Goal: Transaction & Acquisition: Book appointment/travel/reservation

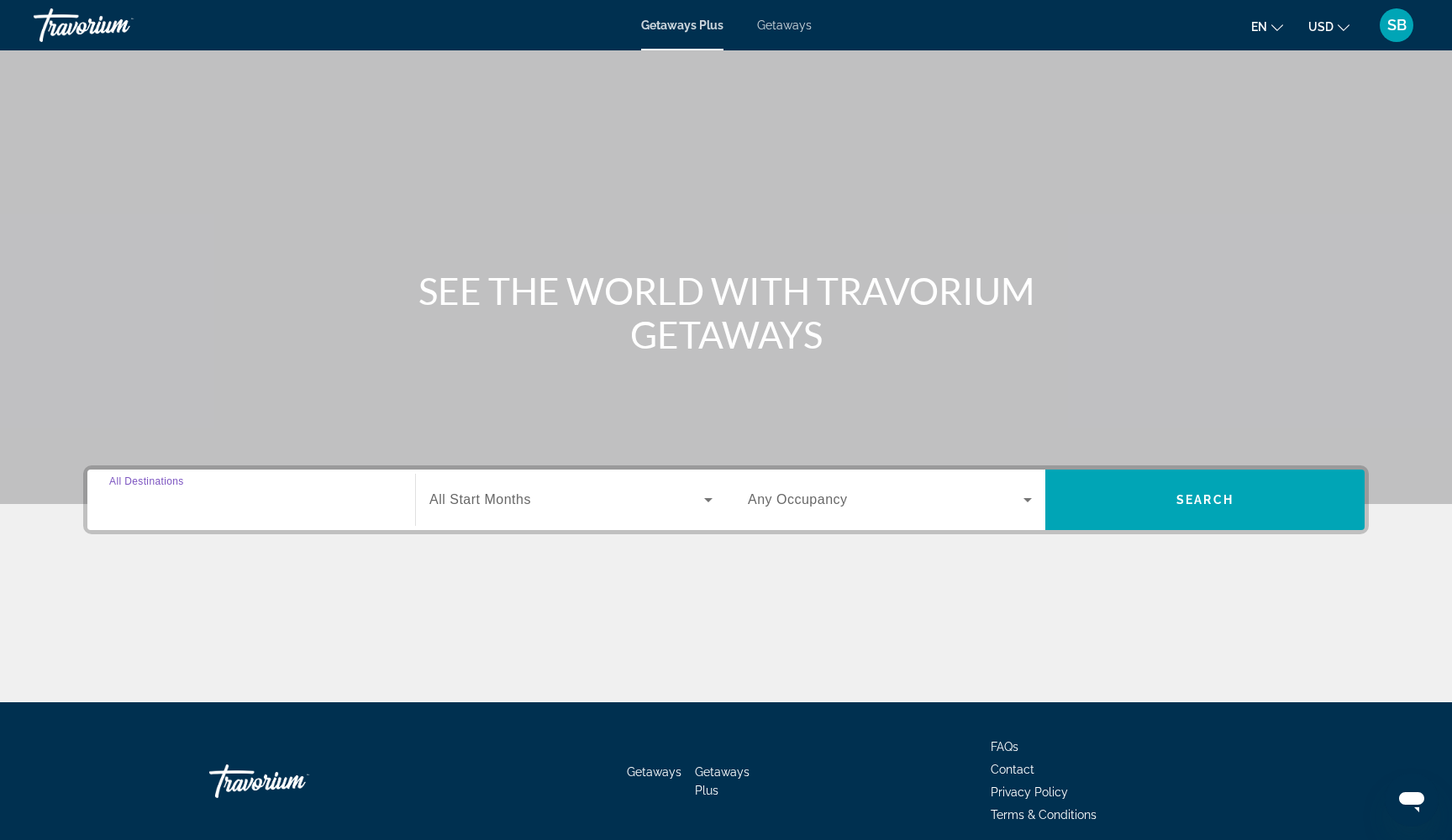
click at [279, 507] on input "Destination All Destinations" at bounding box center [251, 500] width 284 height 20
click at [787, 27] on span "Getaways" at bounding box center [784, 26] width 54 height 14
click at [171, 506] on span "All Destinations" at bounding box center [158, 499] width 99 height 14
click at [171, 506] on input "Destination All Destinations" at bounding box center [251, 500] width 284 height 20
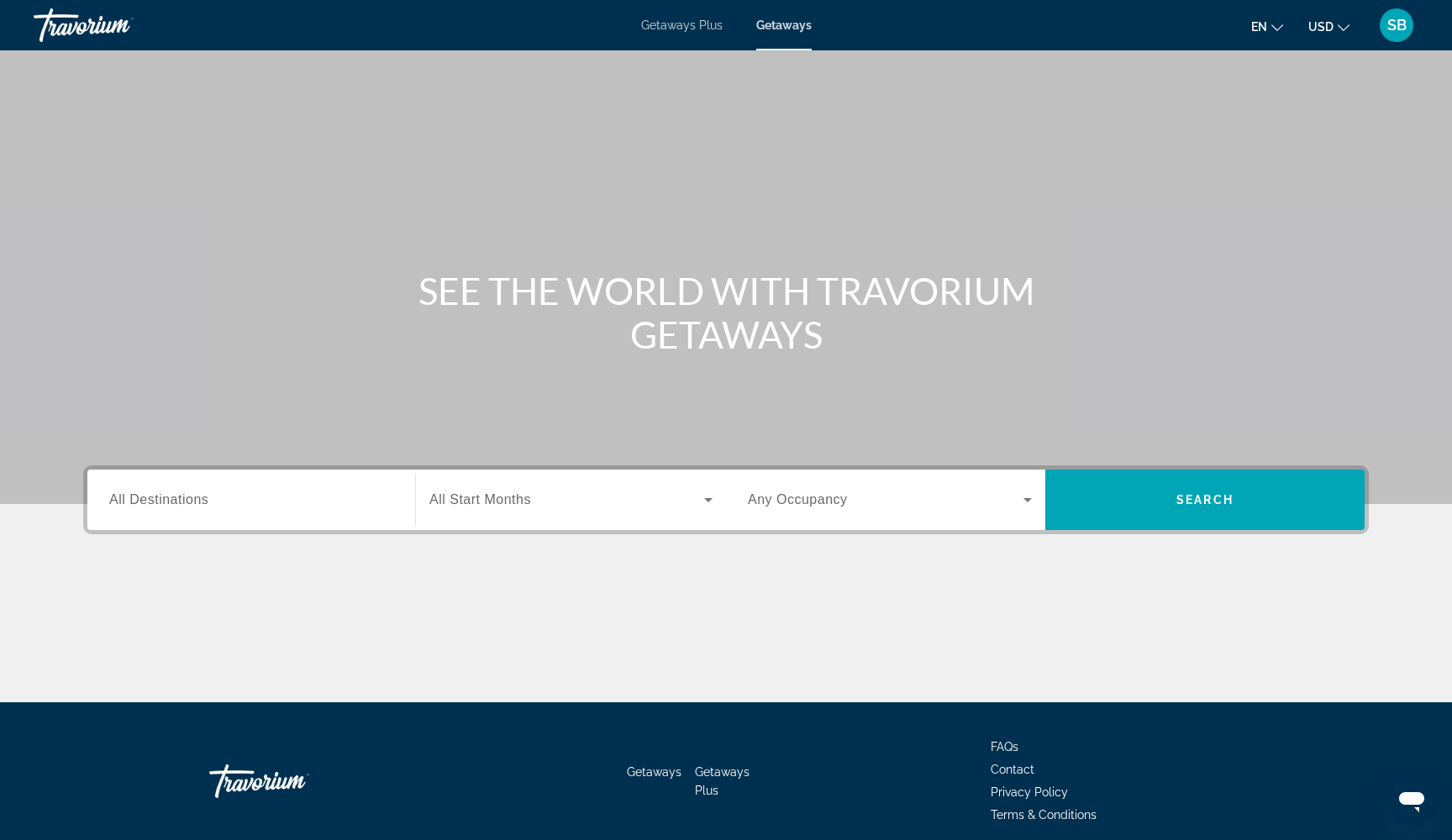
scroll to position [68, 0]
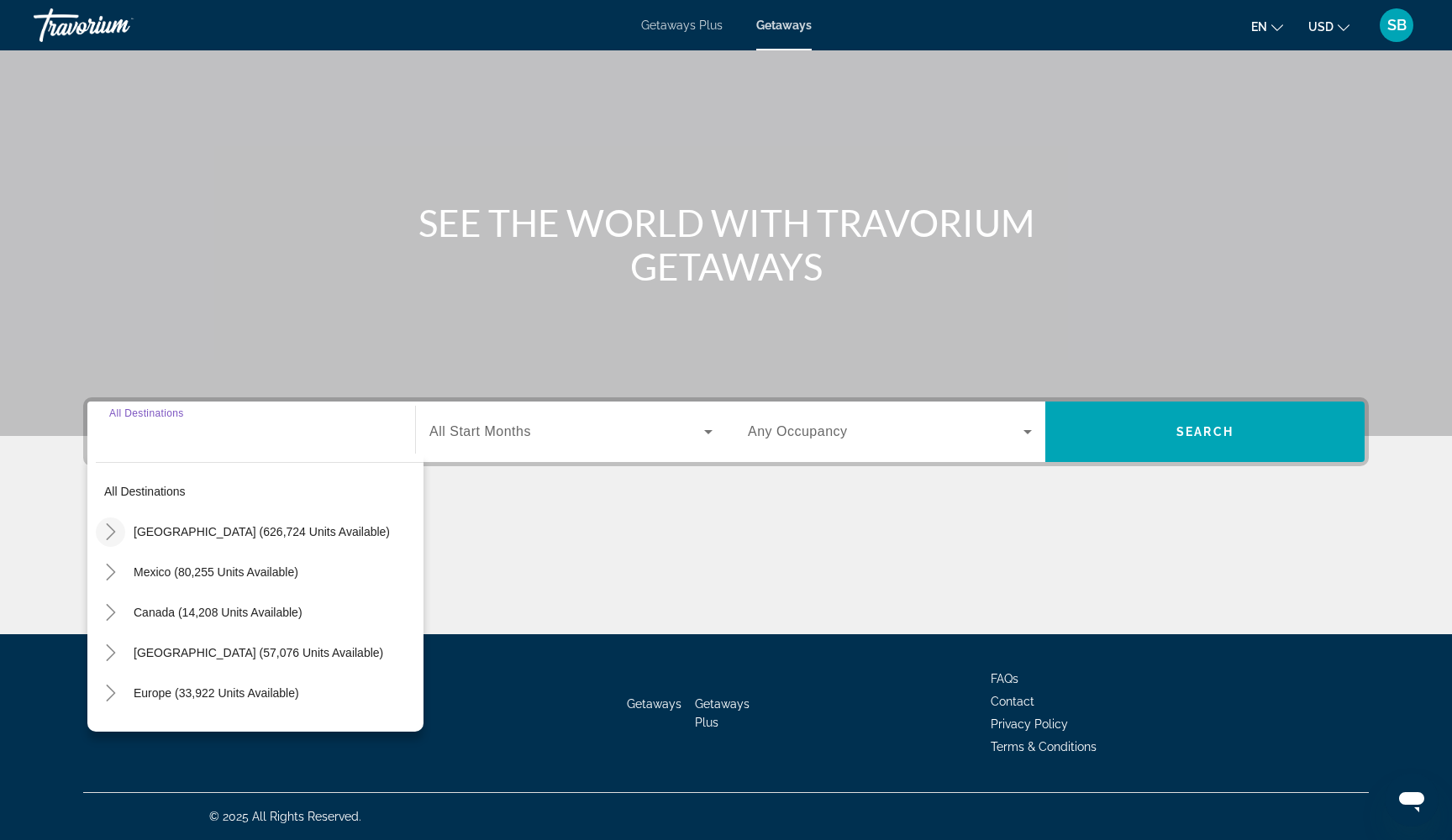
click at [105, 537] on icon "Toggle United States (626,724 units available)" at bounding box center [111, 532] width 17 height 17
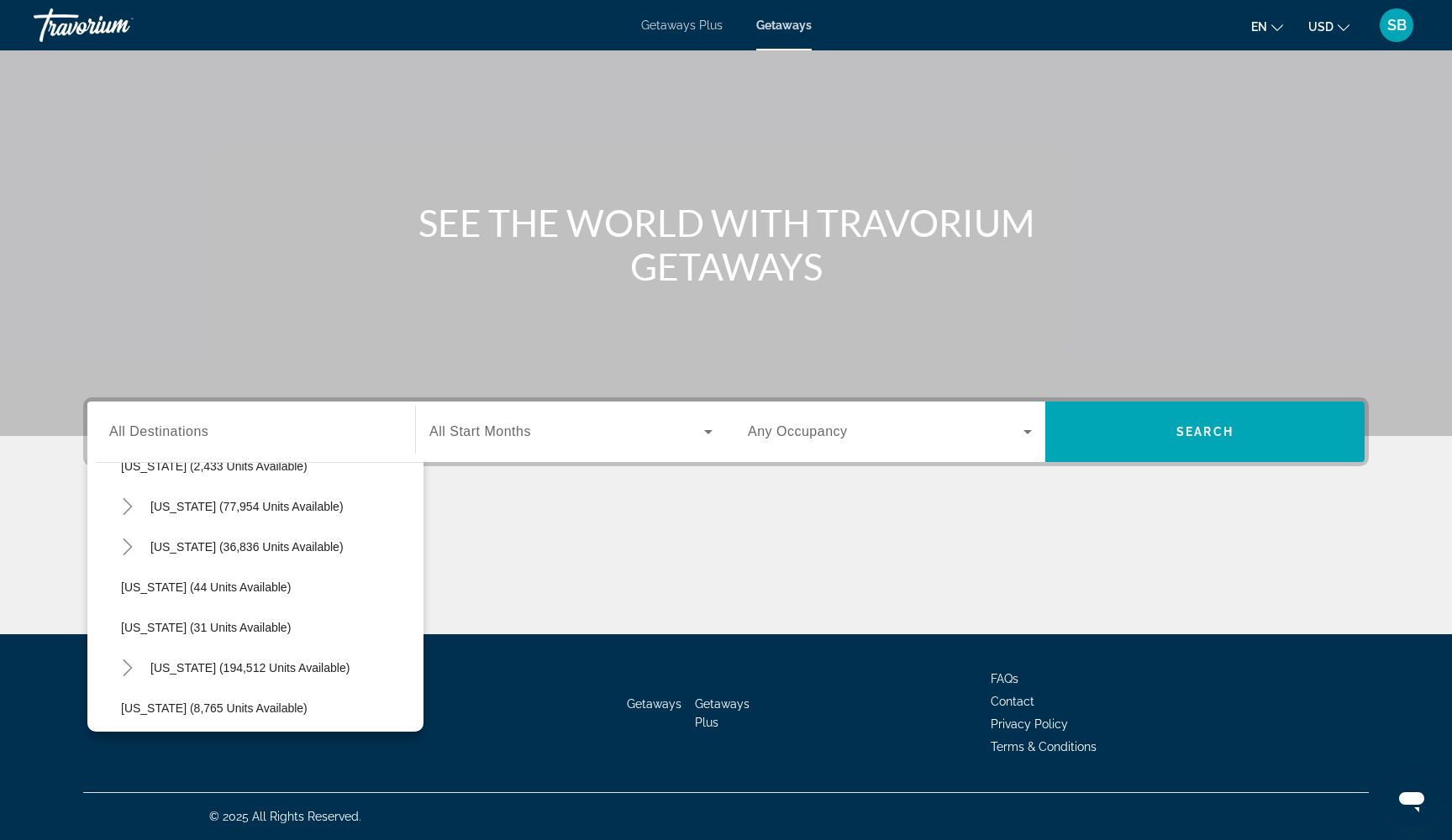
scroll to position [162, 0]
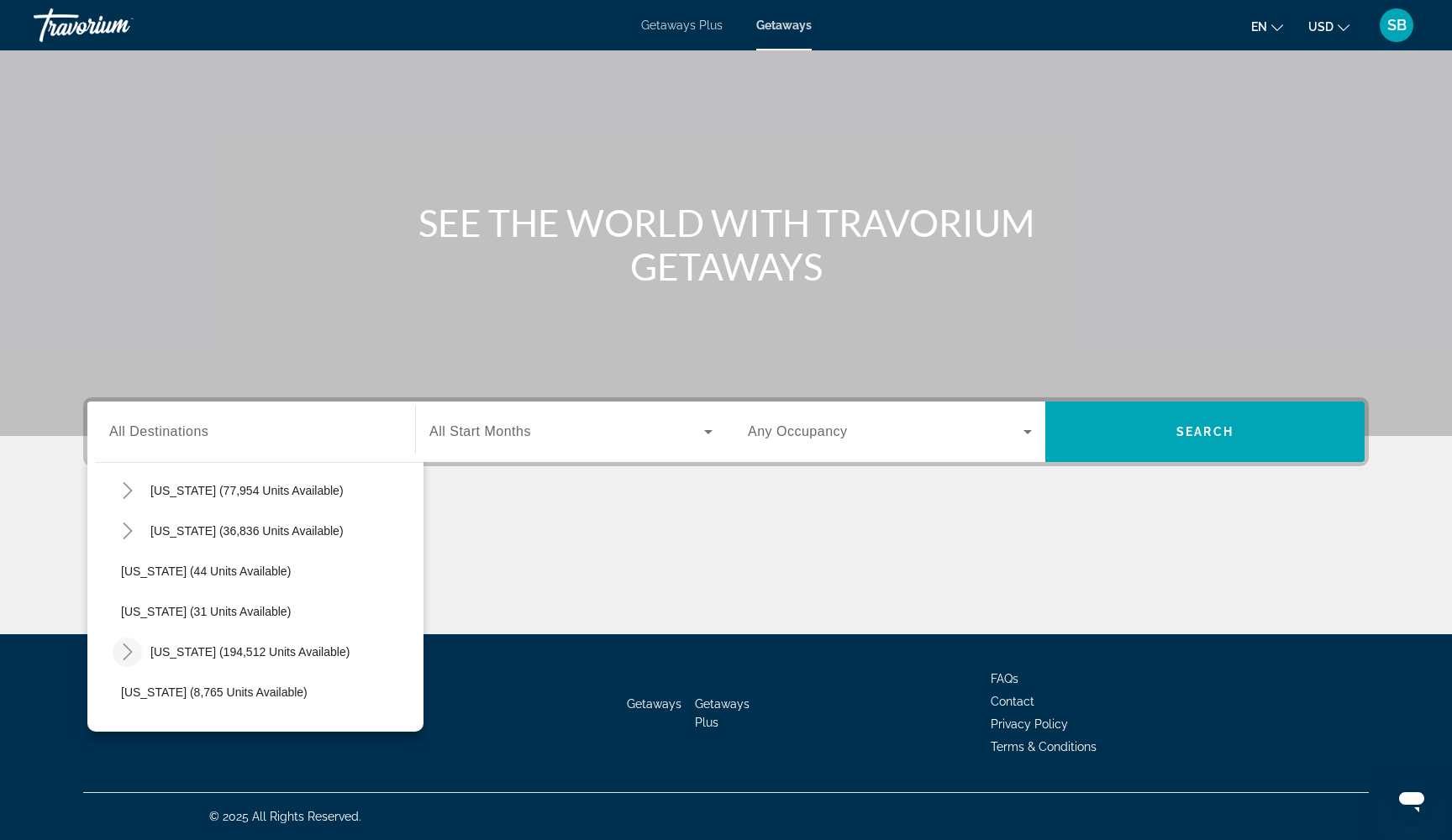
click at [128, 654] on icon "Toggle Florida (194,512 units available)" at bounding box center [128, 652] width 17 height 17
click at [158, 696] on span "[GEOGRAPHIC_DATA] (83,695 units available)" at bounding box center [262, 692] width 249 height 14
type input "**********"
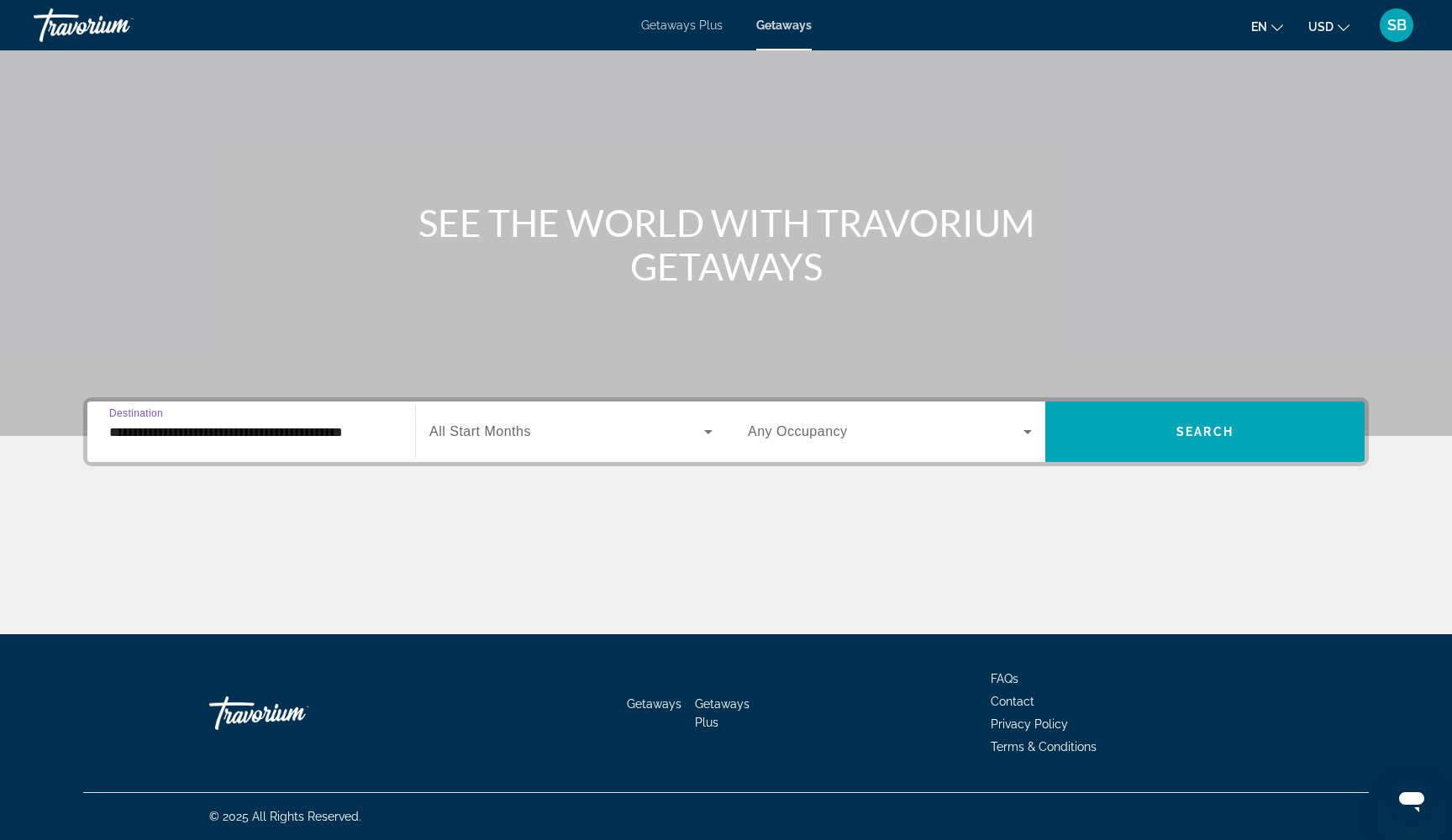
click at [558, 427] on span "Search widget" at bounding box center [566, 431] width 275 height 20
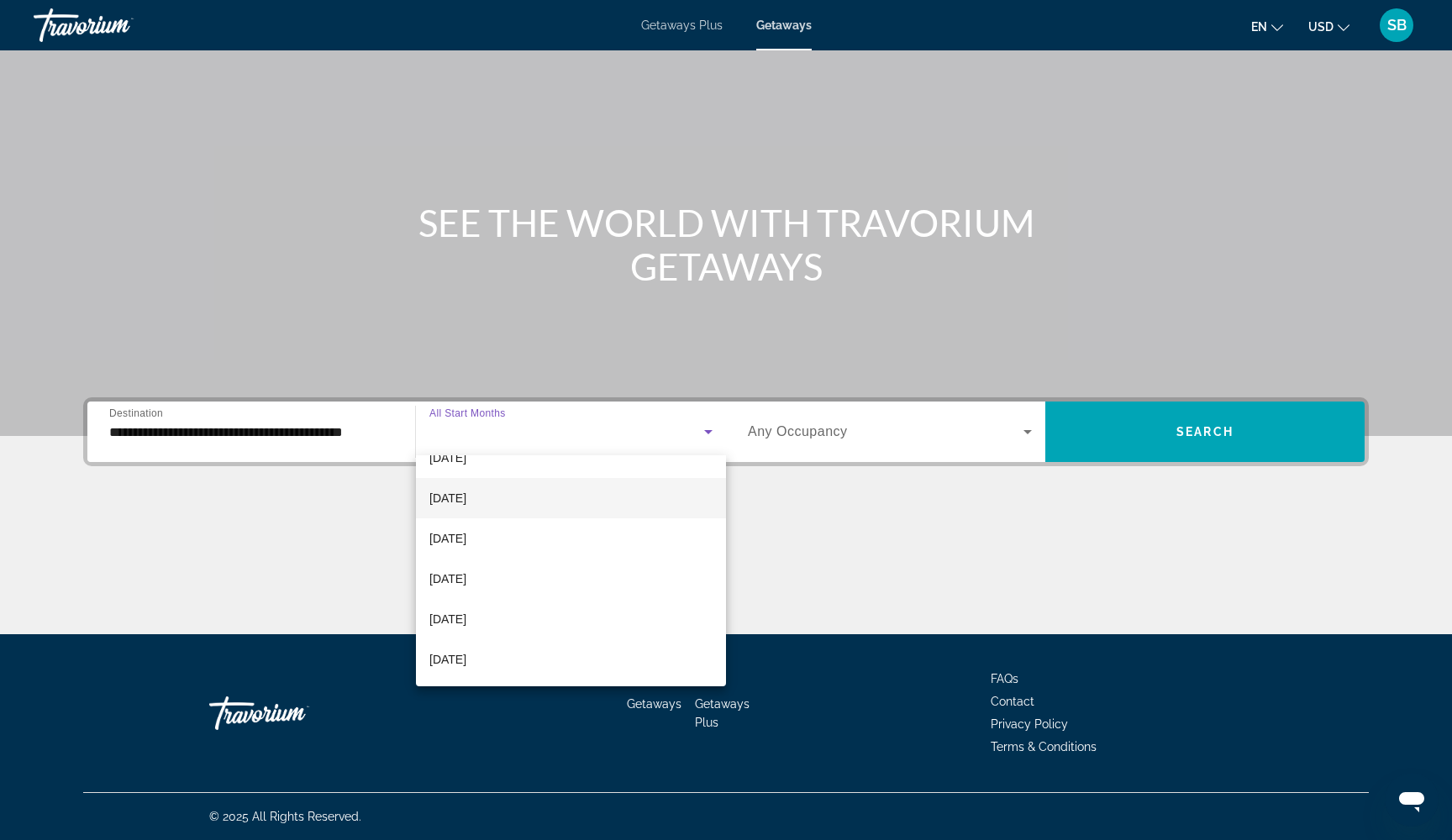
scroll to position [311, 0]
click at [506, 497] on mat-option "[DATE]" at bounding box center [571, 494] width 310 height 40
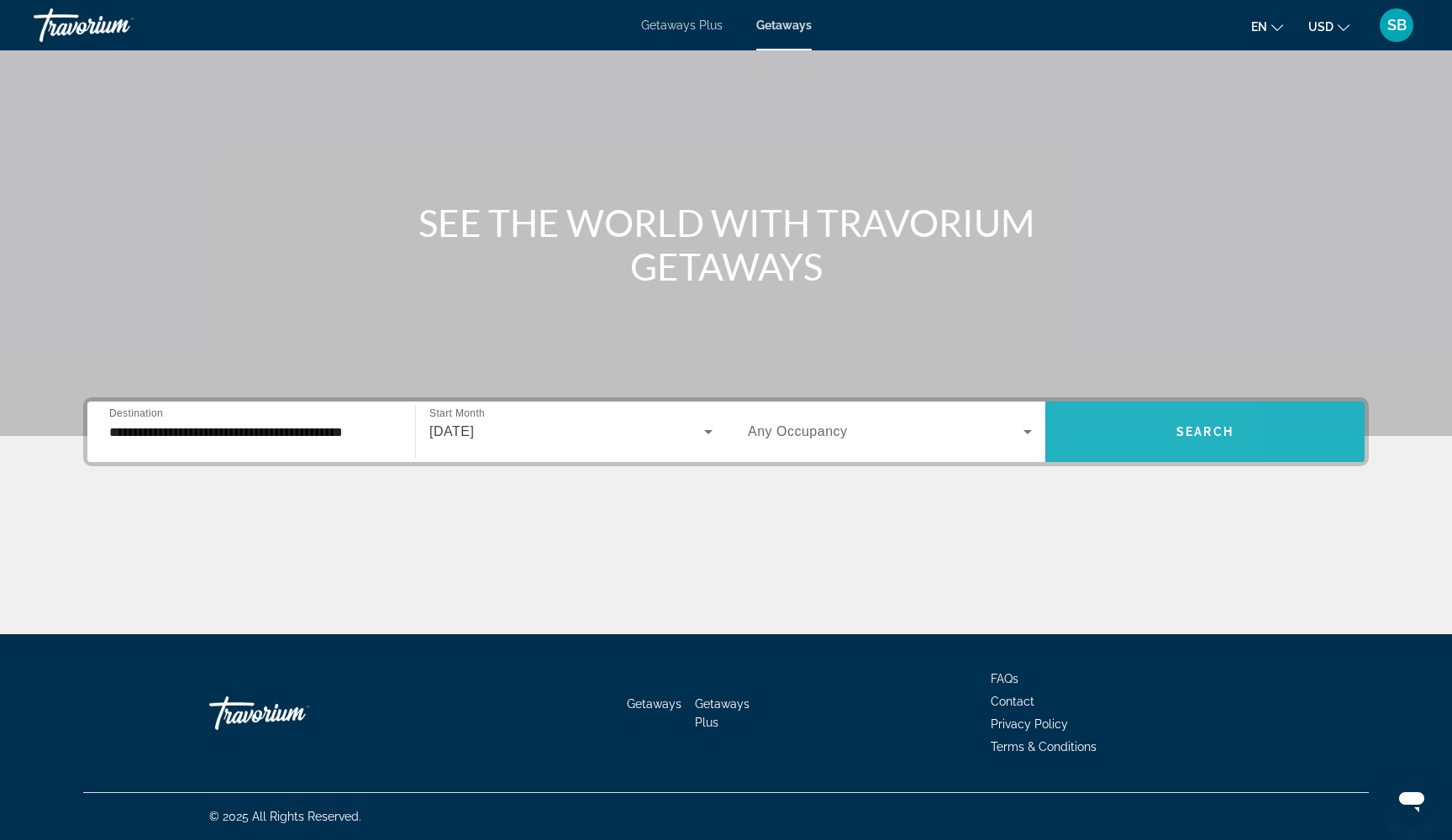
click at [1100, 432] on span "Search widget" at bounding box center [1204, 431] width 319 height 40
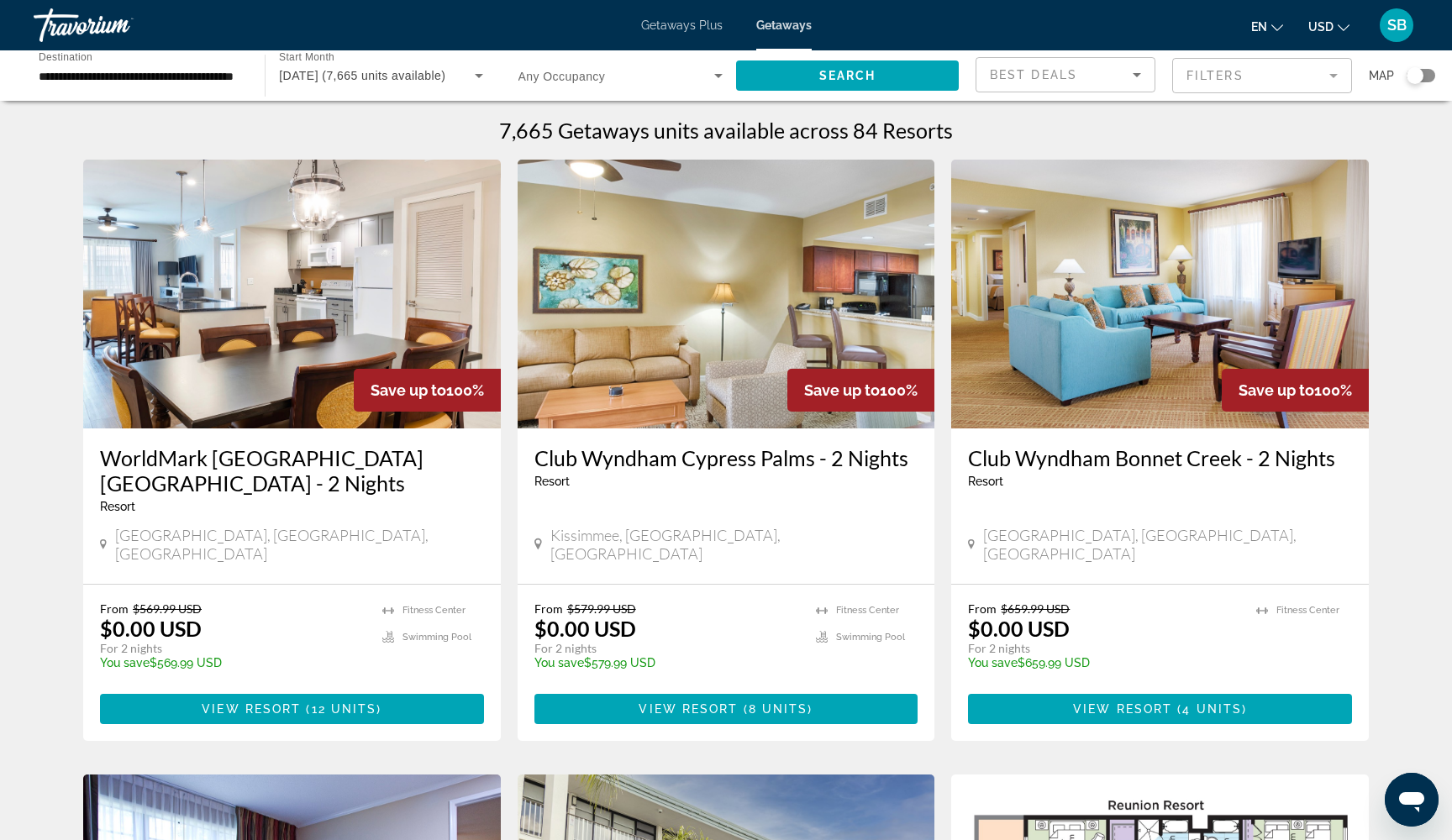
click at [1209, 70] on mat-form-field "Filters" at bounding box center [1261, 75] width 180 height 35
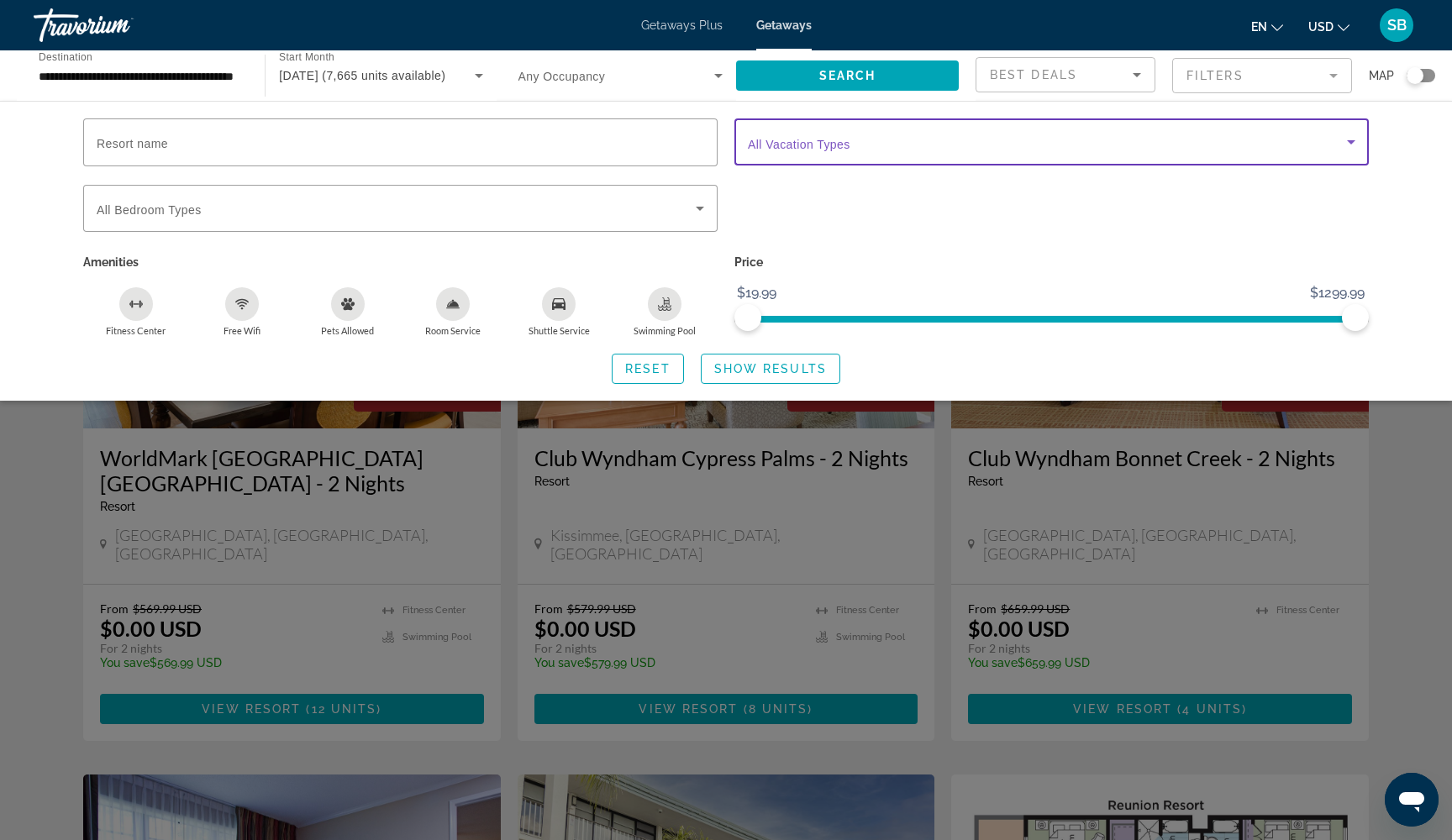
click at [1042, 140] on span "Search widget" at bounding box center [1047, 142] width 599 height 20
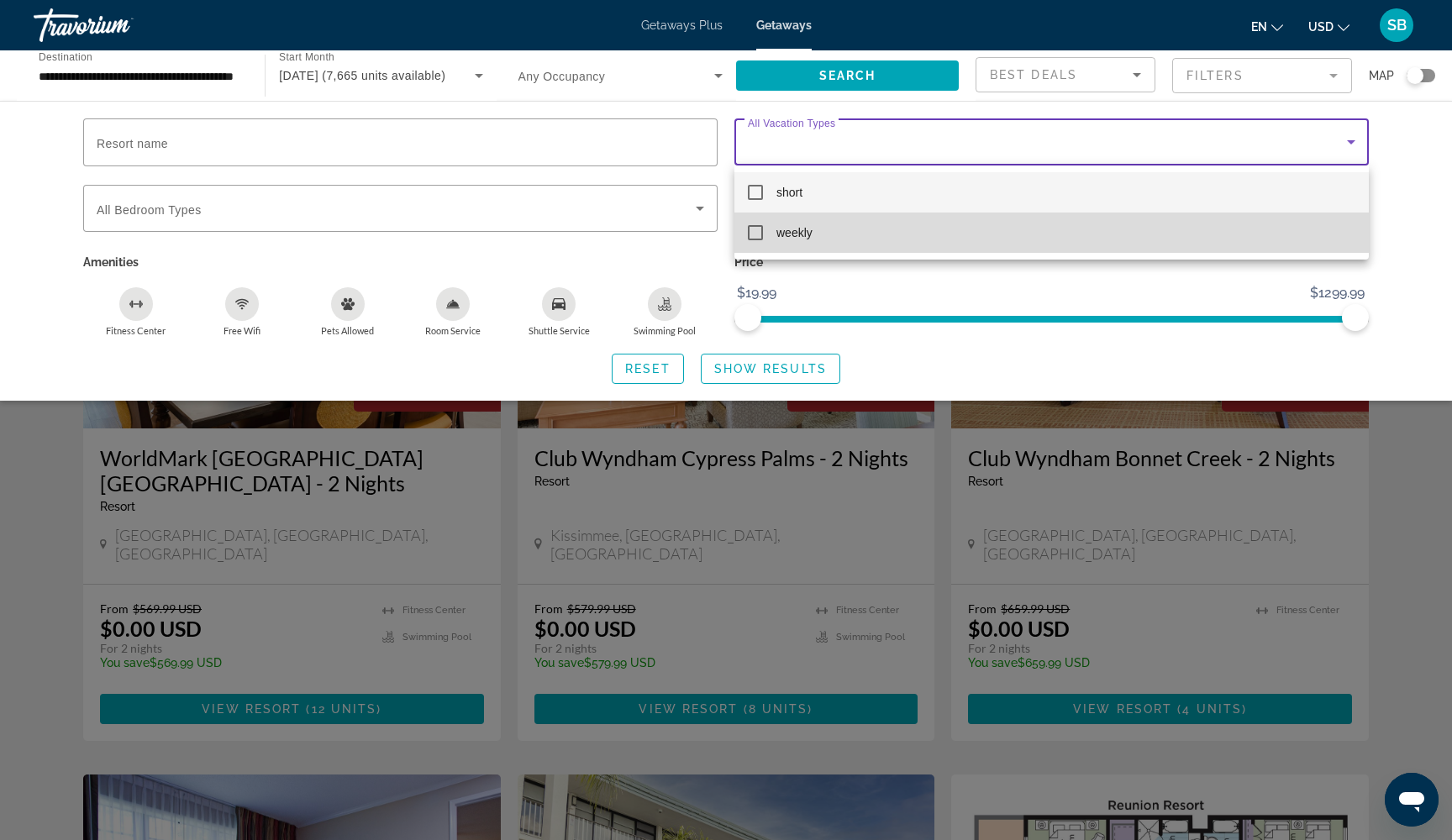
click at [757, 230] on mat-pseudo-checkbox at bounding box center [755, 233] width 15 height 15
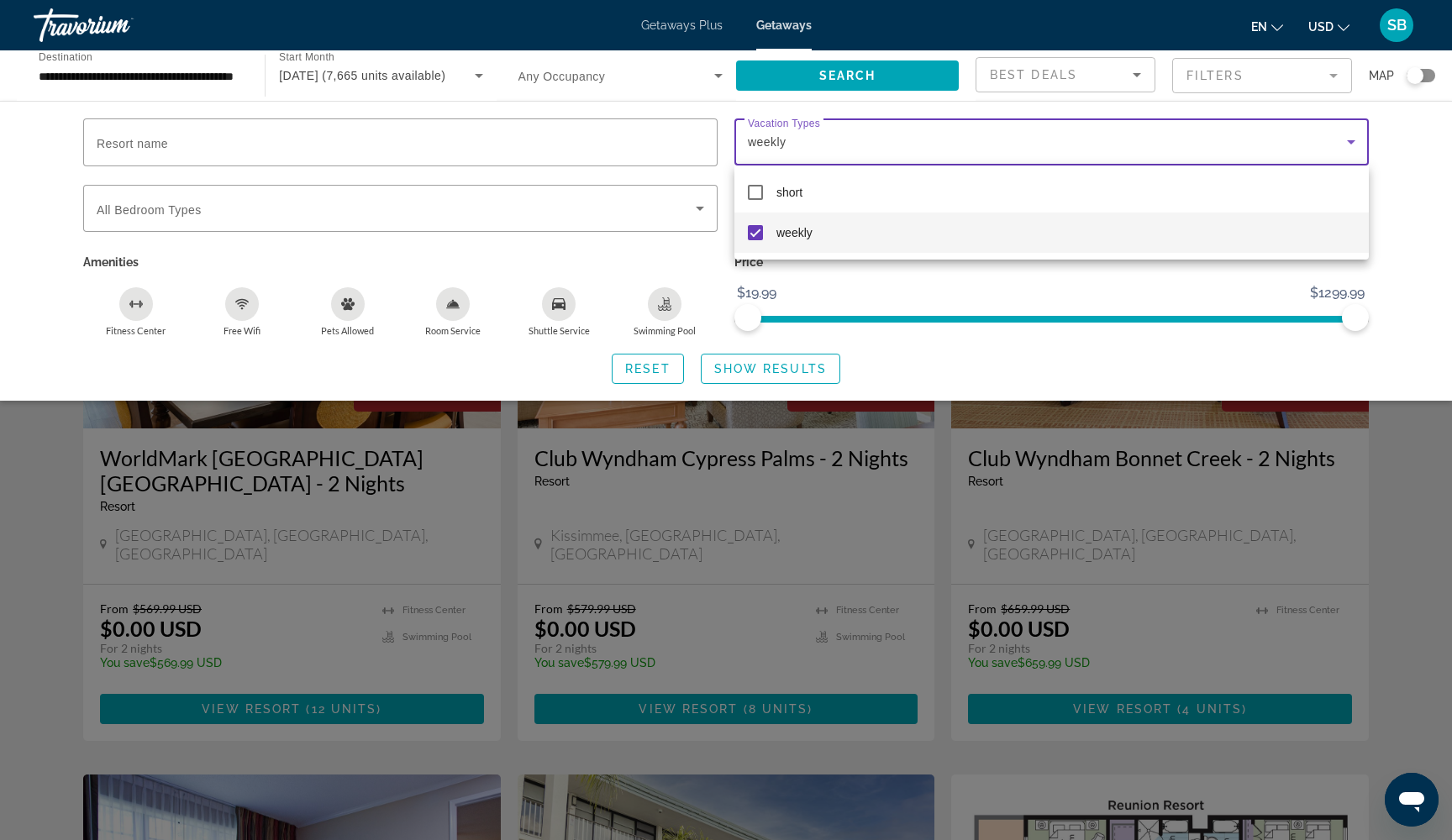
click at [768, 366] on div at bounding box center [726, 420] width 1452 height 840
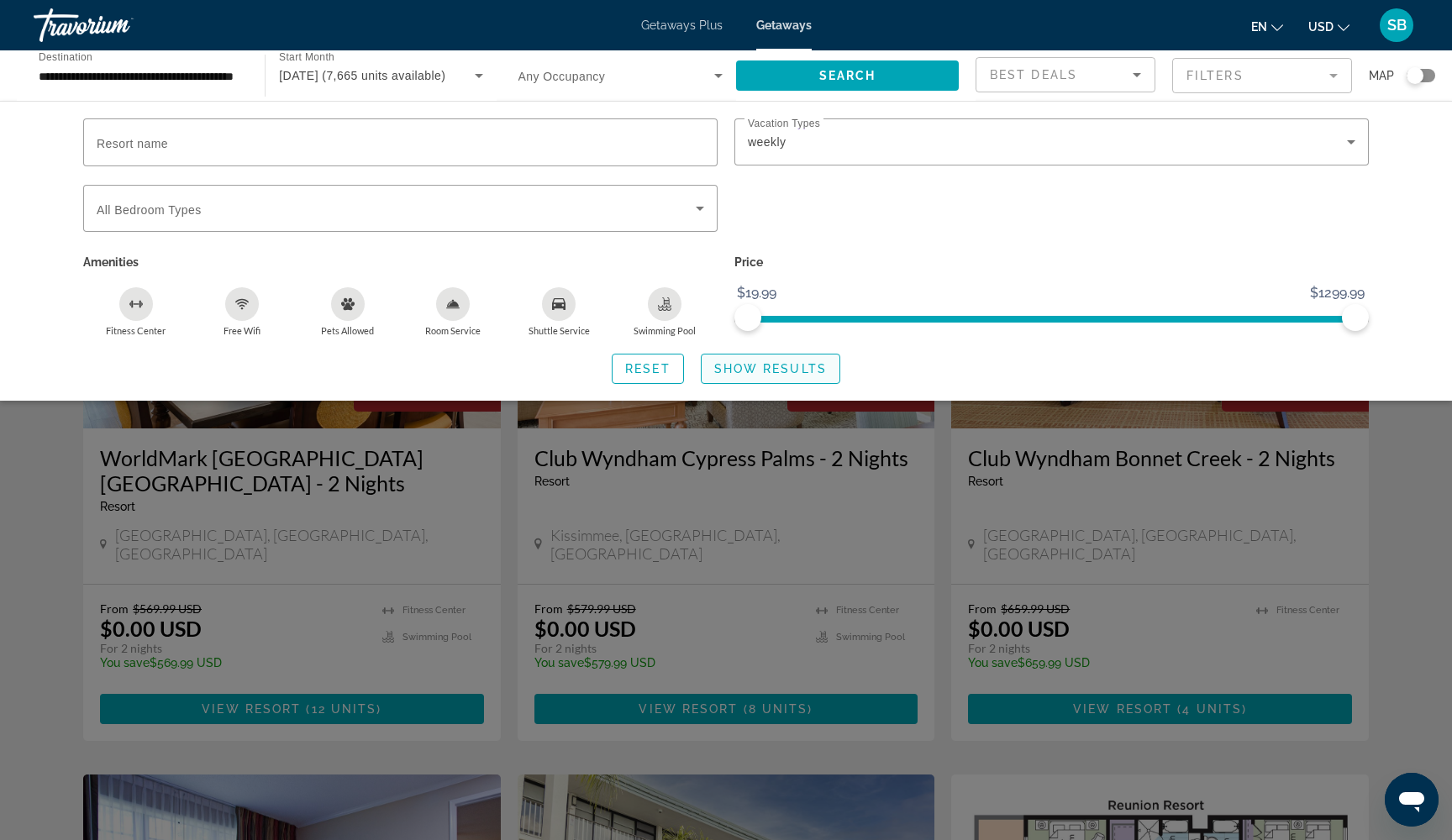
click at [752, 364] on span "Show Results" at bounding box center [770, 369] width 112 height 14
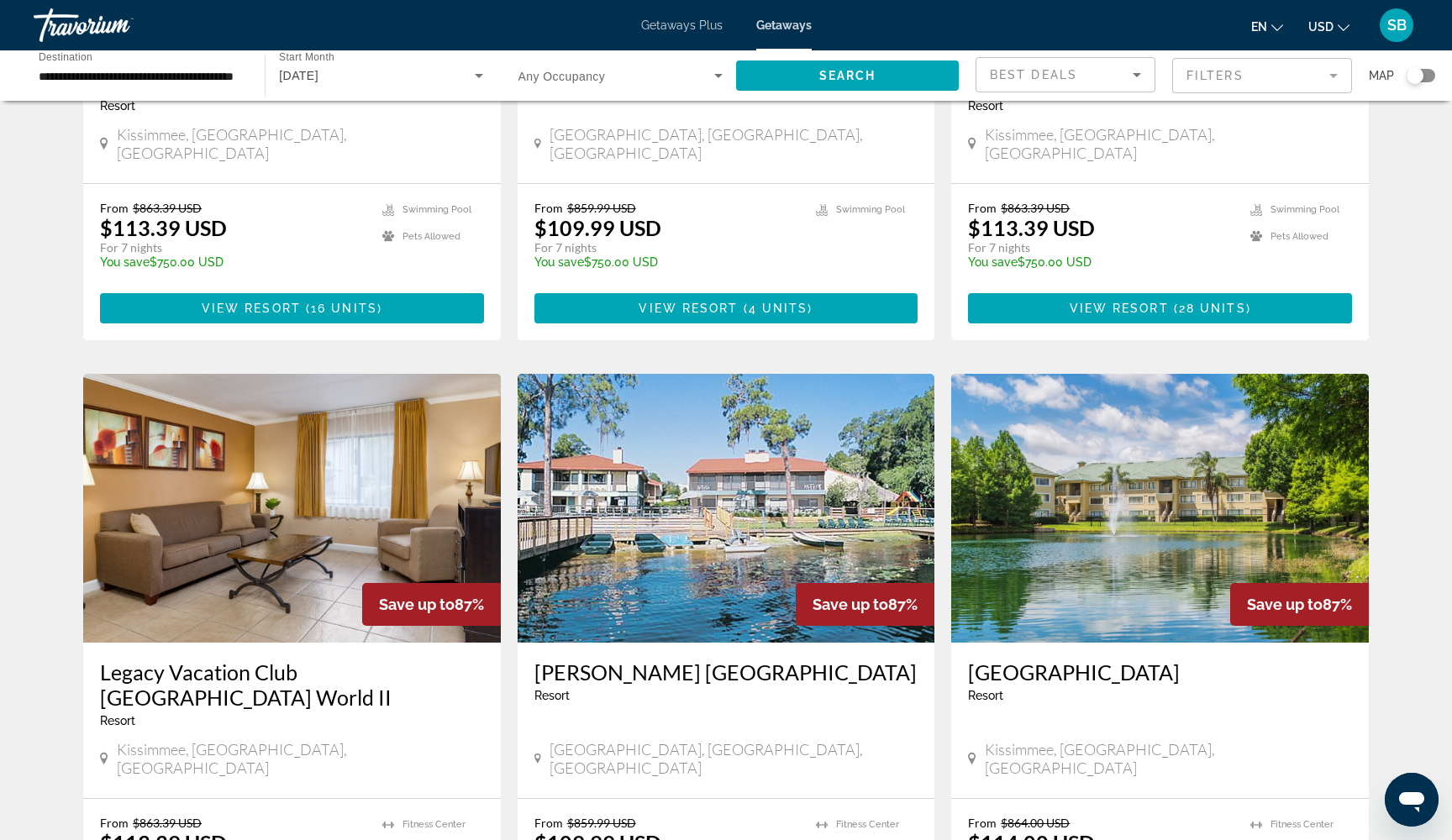
scroll to position [1645, 0]
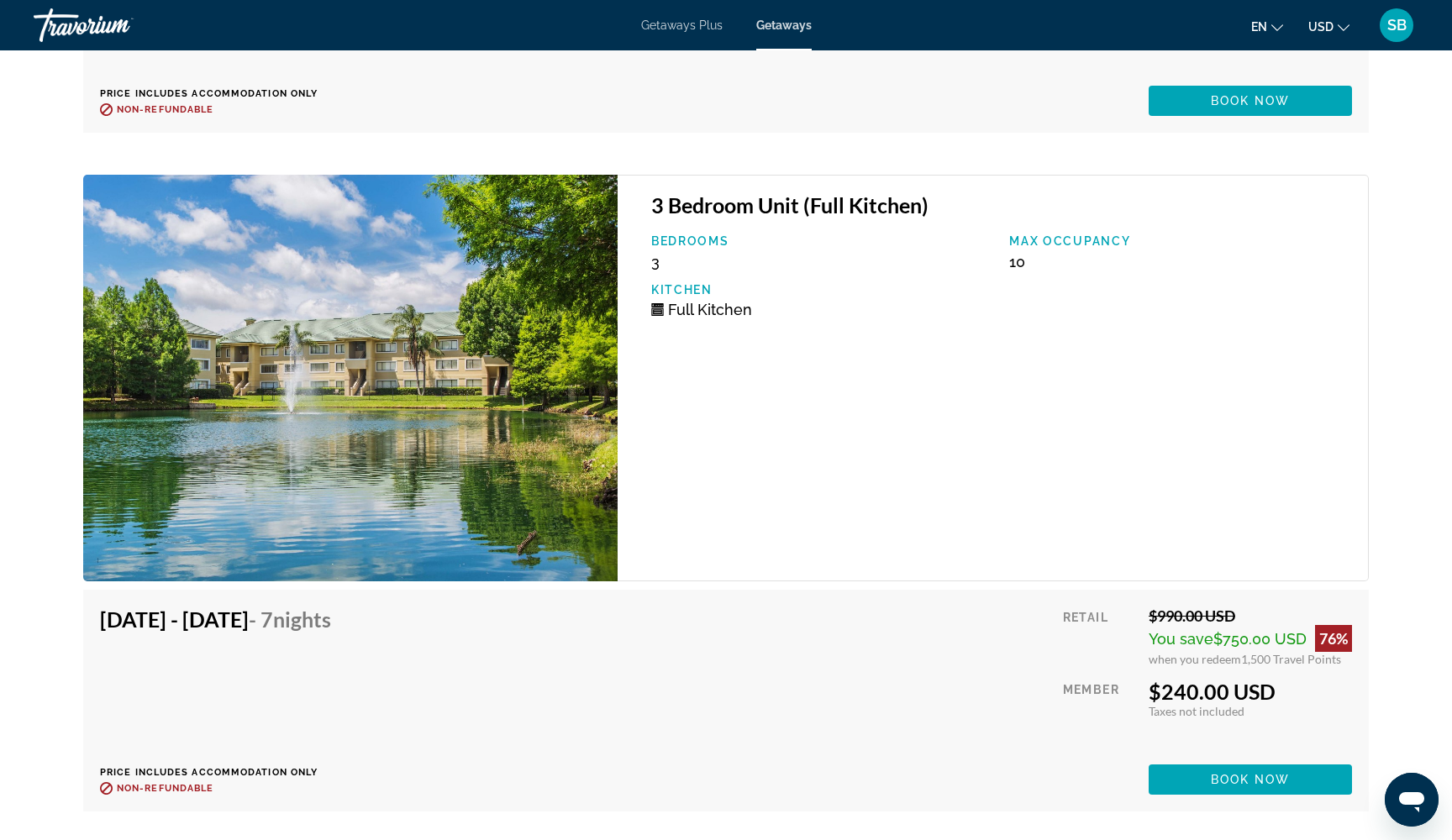
scroll to position [11835, 0]
click at [1248, 773] on span "Book now" at bounding box center [1250, 780] width 80 height 14
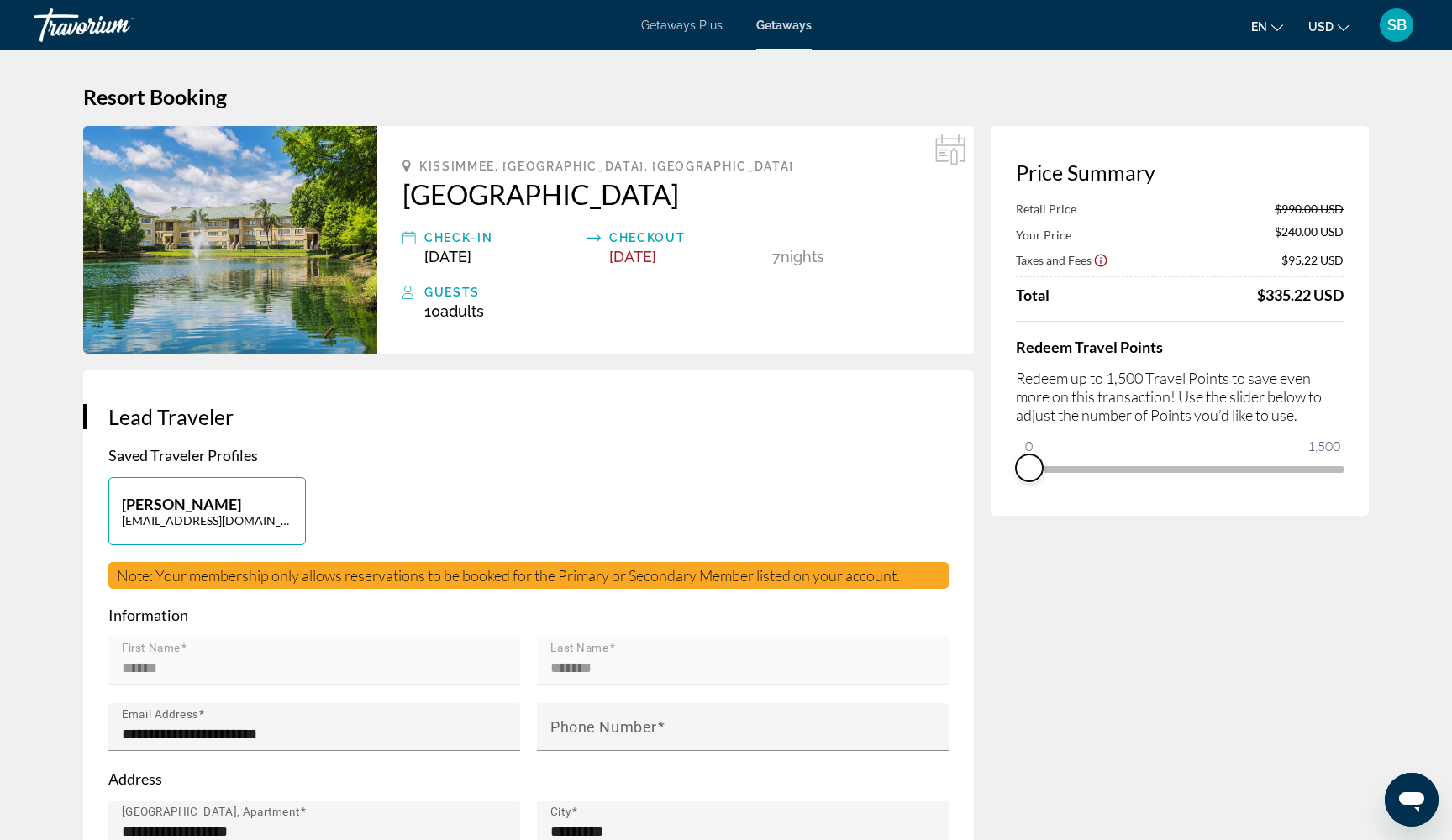
drag, startPoint x: 1318, startPoint y: 489, endPoint x: 998, endPoint y: 471, distance: 320.5
click at [998, 471] on div "Price Summary Retail Price $990.00 USD Your Price $240.00 USD Taxes and Fees $9…" at bounding box center [1180, 321] width 378 height 390
drag, startPoint x: 1033, startPoint y: 444, endPoint x: 1400, endPoint y: 494, distance: 370.4
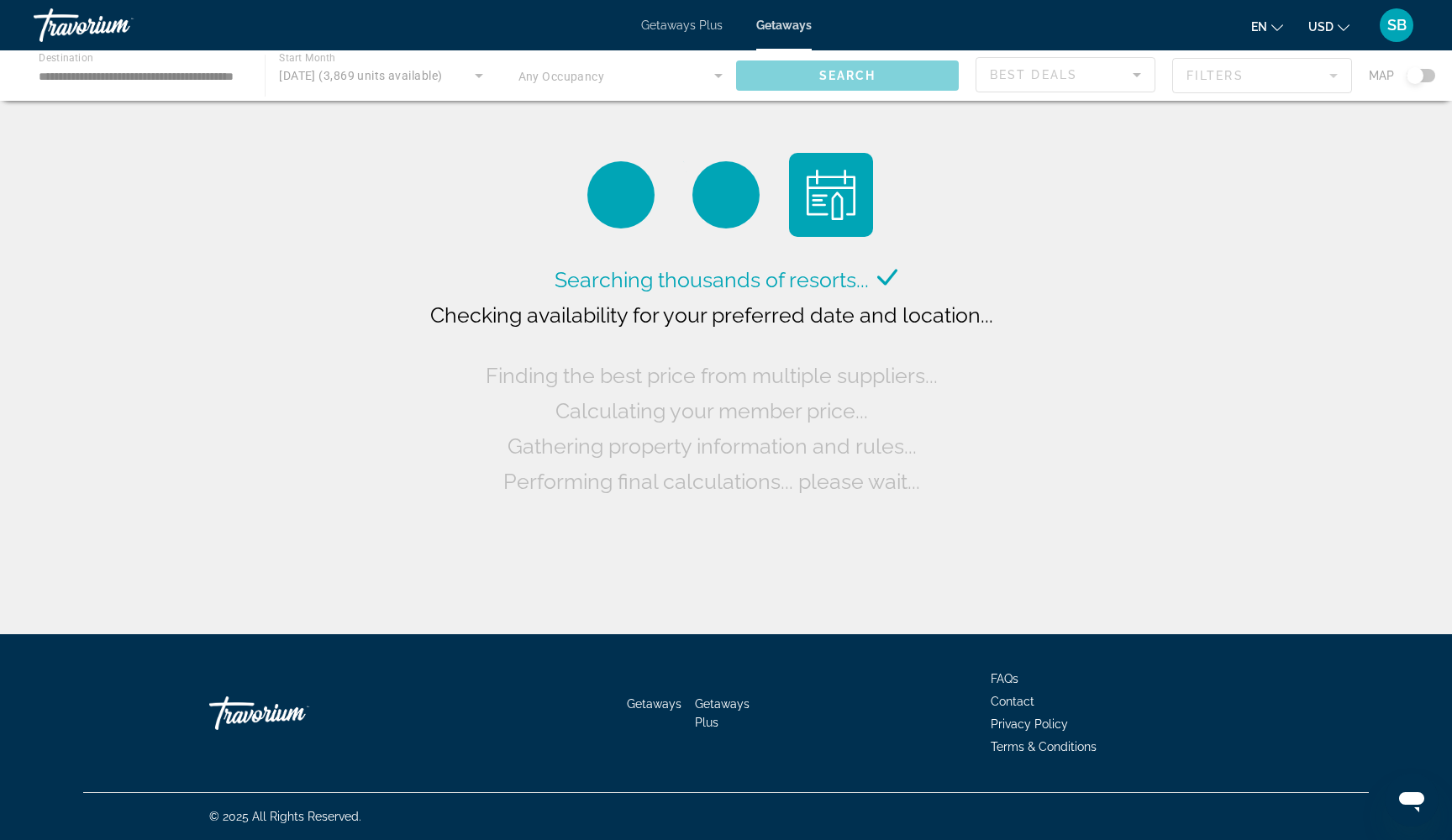
click at [792, 29] on span "Getaways" at bounding box center [783, 26] width 55 height 14
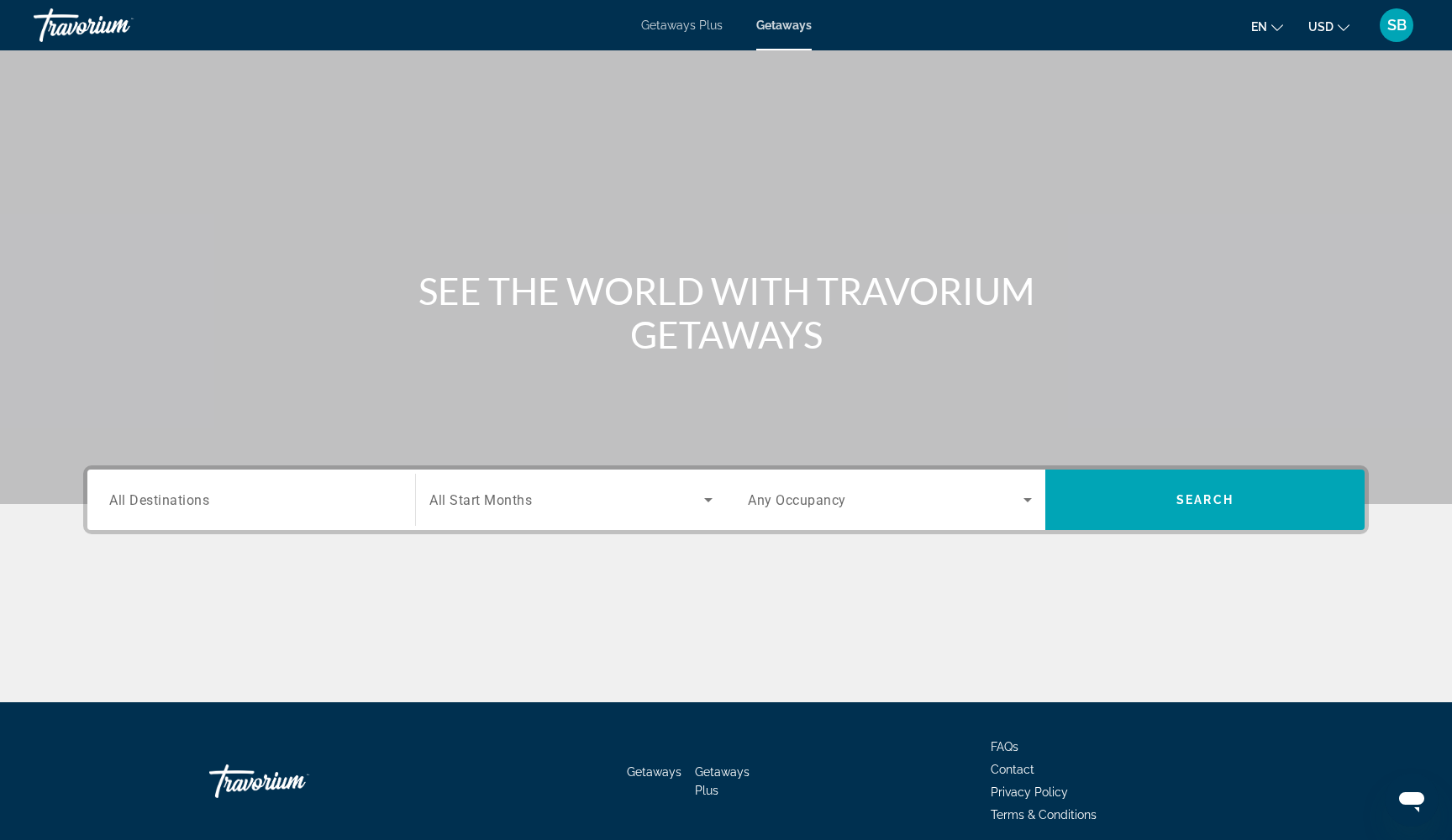
click at [289, 500] on input "Destination All Destinations" at bounding box center [251, 500] width 284 height 20
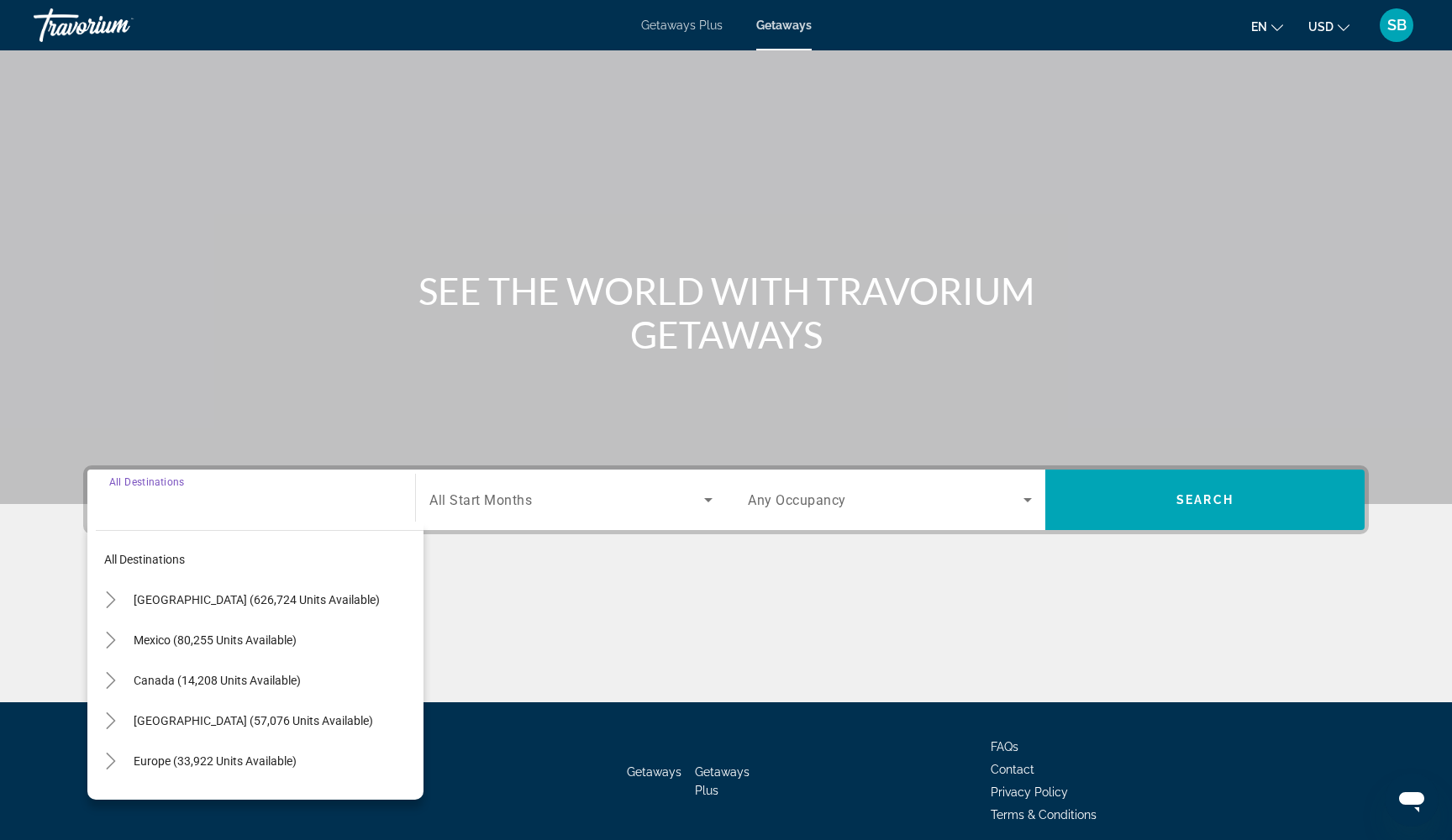
scroll to position [68, 0]
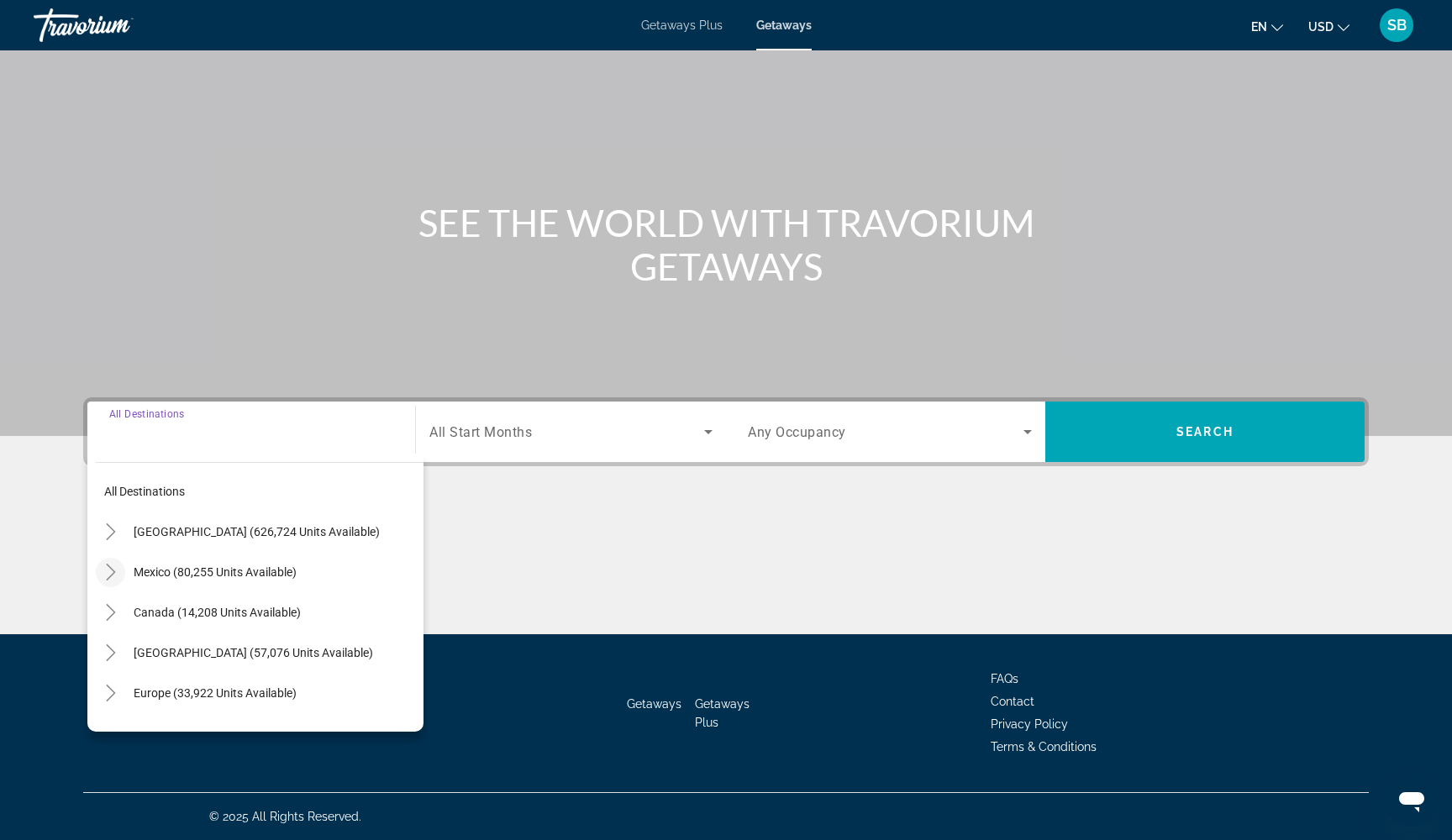
click at [112, 574] on icon "Toggle Mexico (80,255 units available)" at bounding box center [110, 572] width 9 height 17
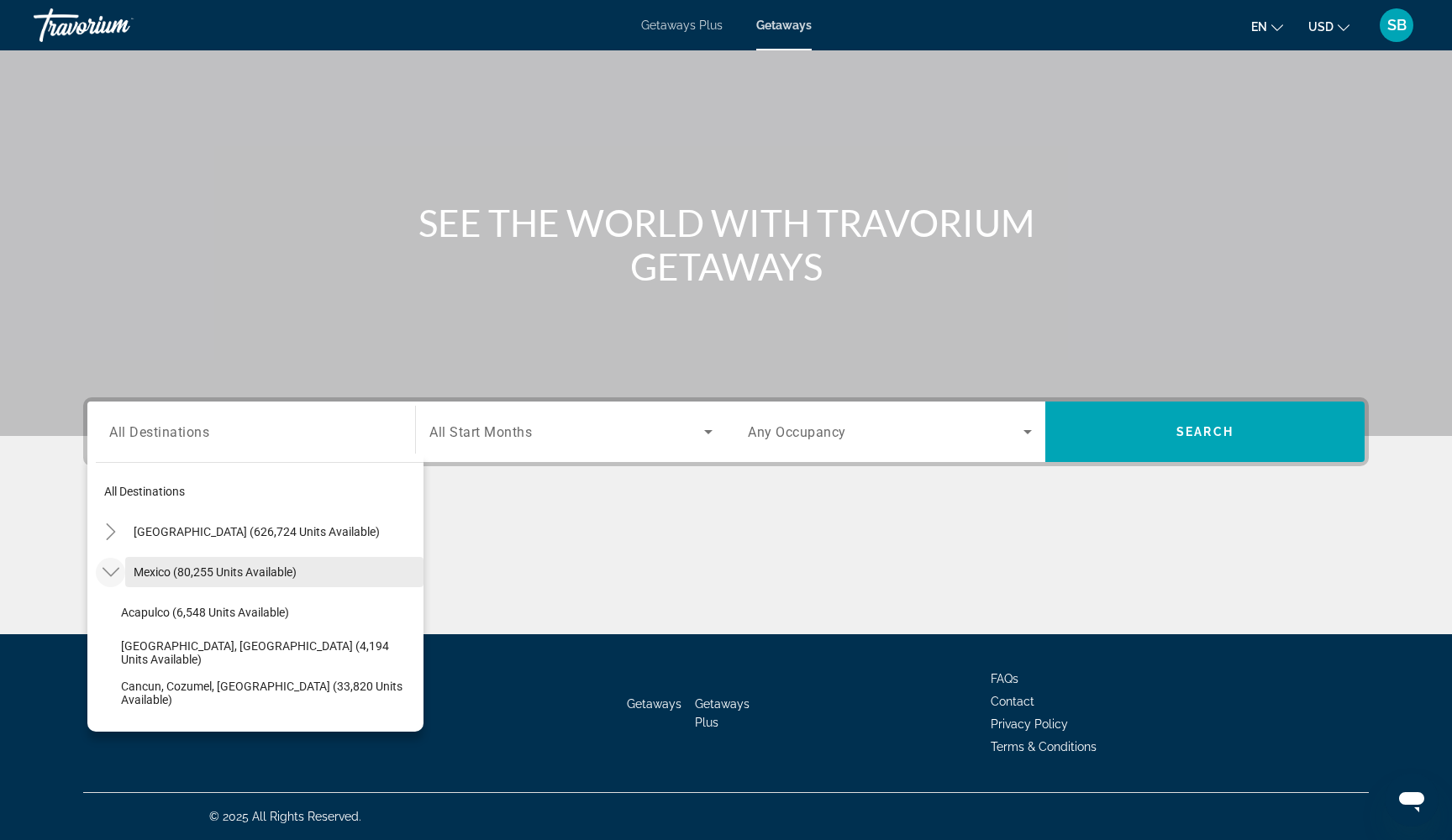
scroll to position [0, 0]
click at [173, 576] on span "Mexico (80,255 units available)" at bounding box center [214, 572] width 163 height 14
type input "**********"
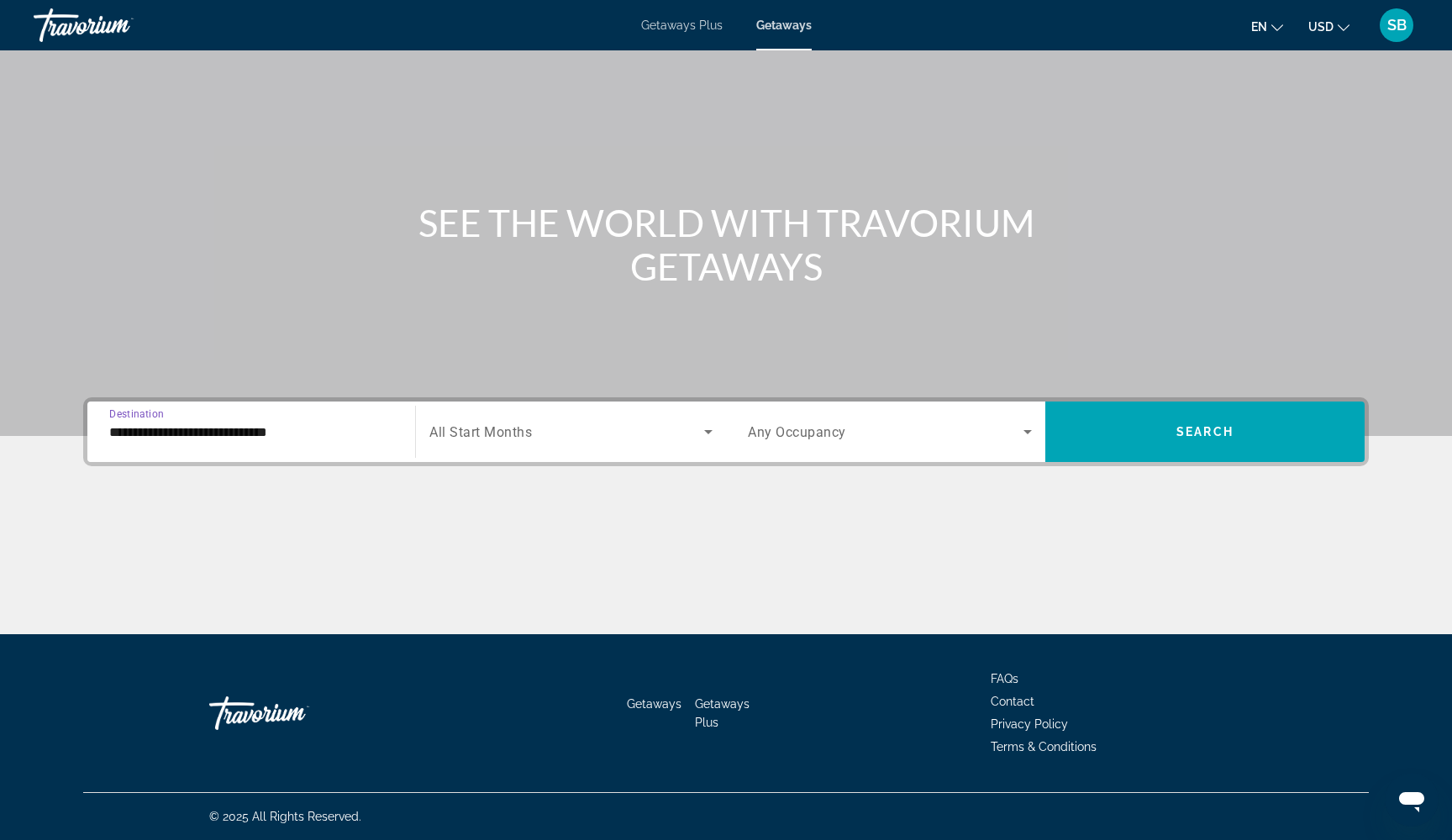
click at [556, 435] on span "Search widget" at bounding box center [566, 431] width 275 height 20
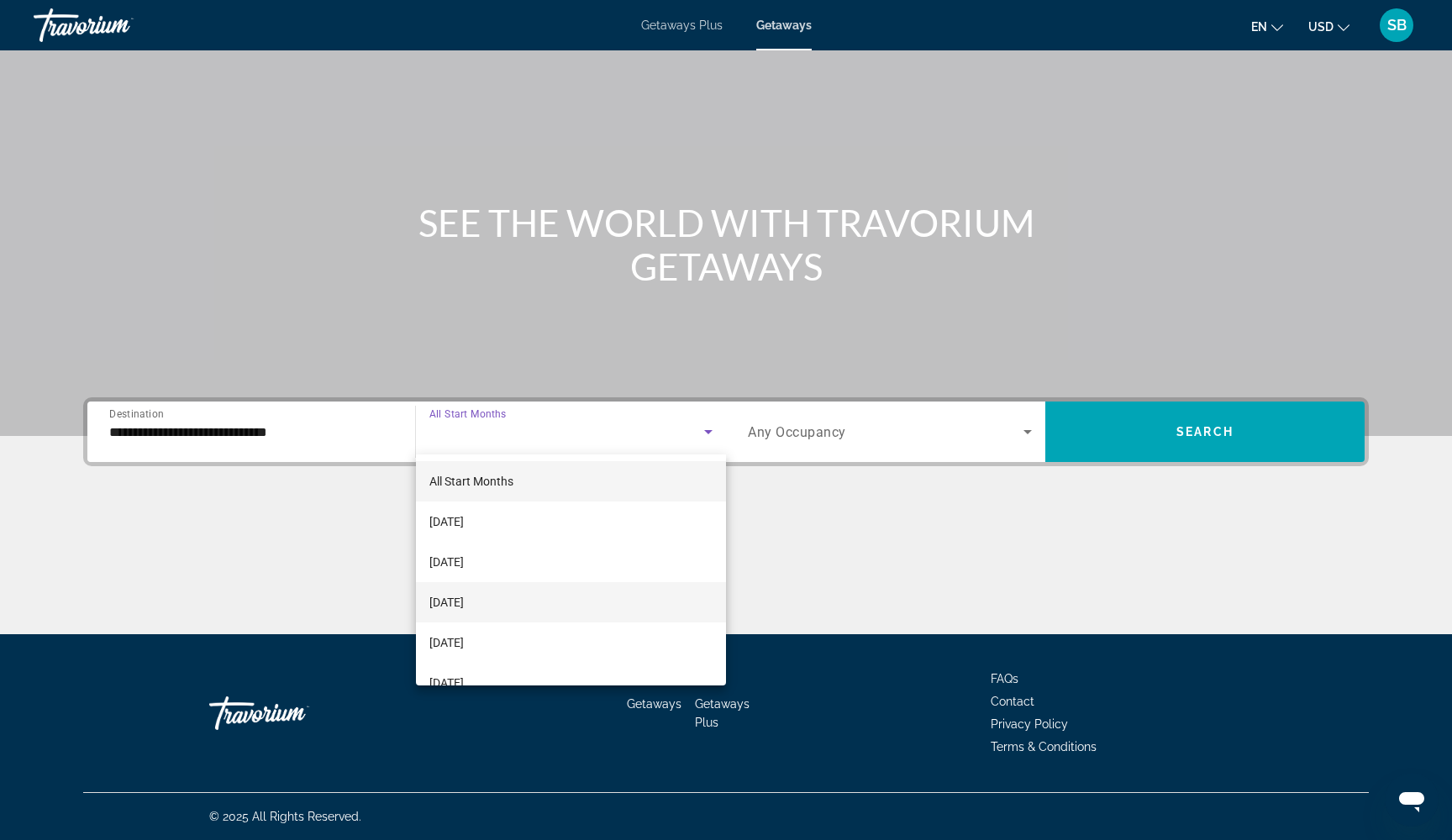
scroll to position [68, 0]
click at [464, 605] on span "[DATE]" at bounding box center [446, 603] width 34 height 20
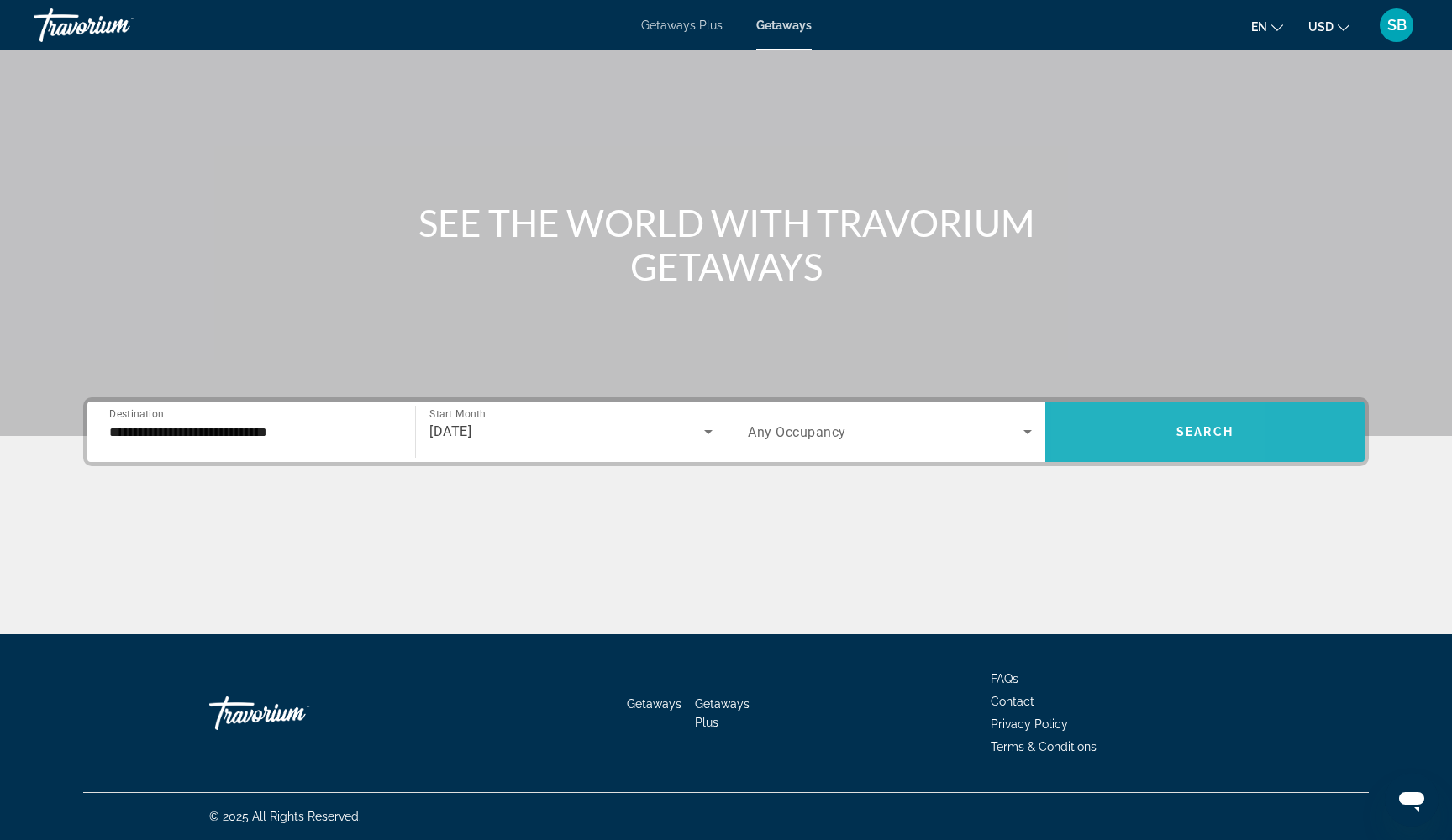
click at [1102, 443] on span "Search widget" at bounding box center [1204, 431] width 319 height 40
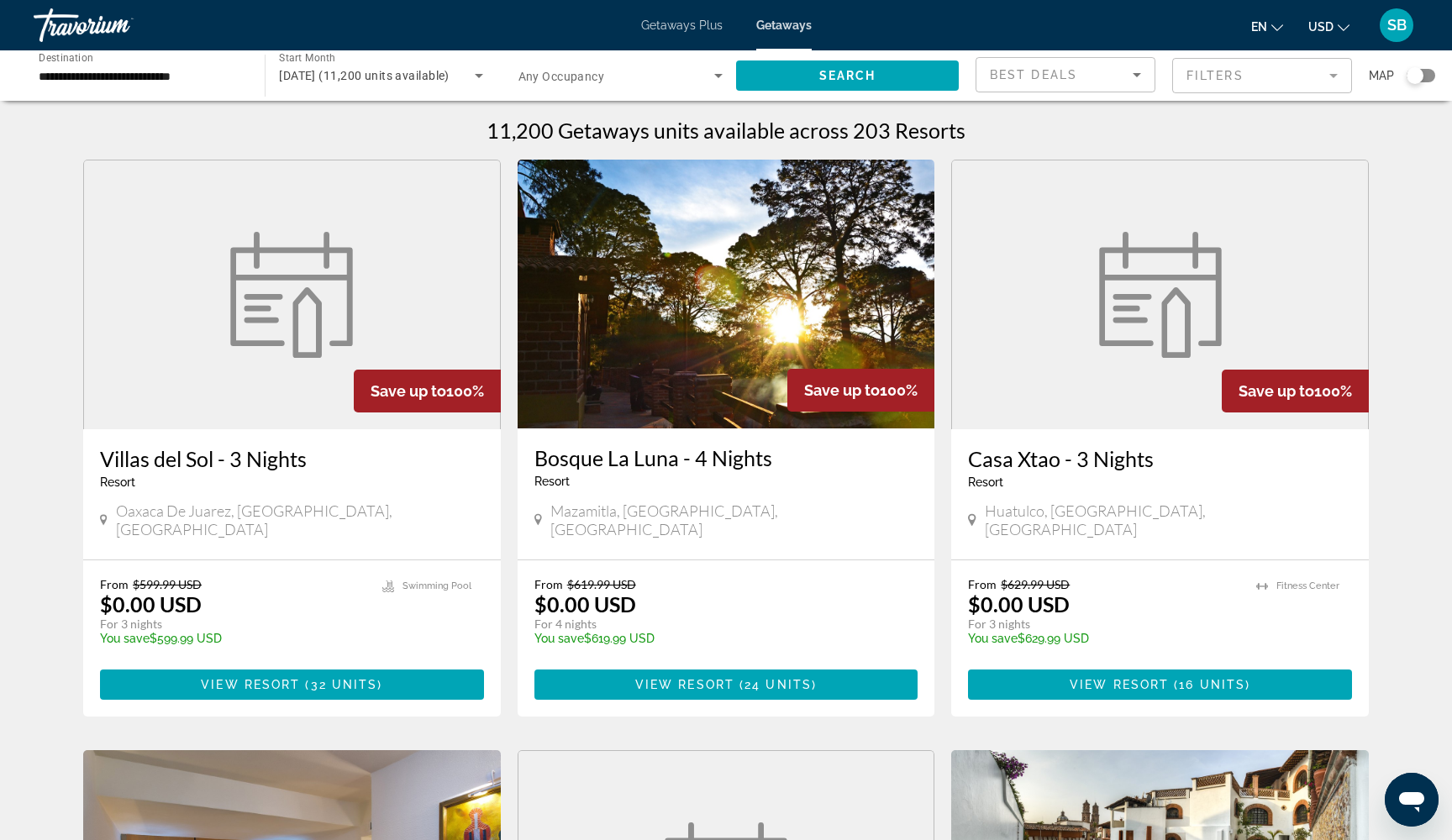
click at [1215, 77] on mat-form-field "Filters" at bounding box center [1261, 75] width 180 height 35
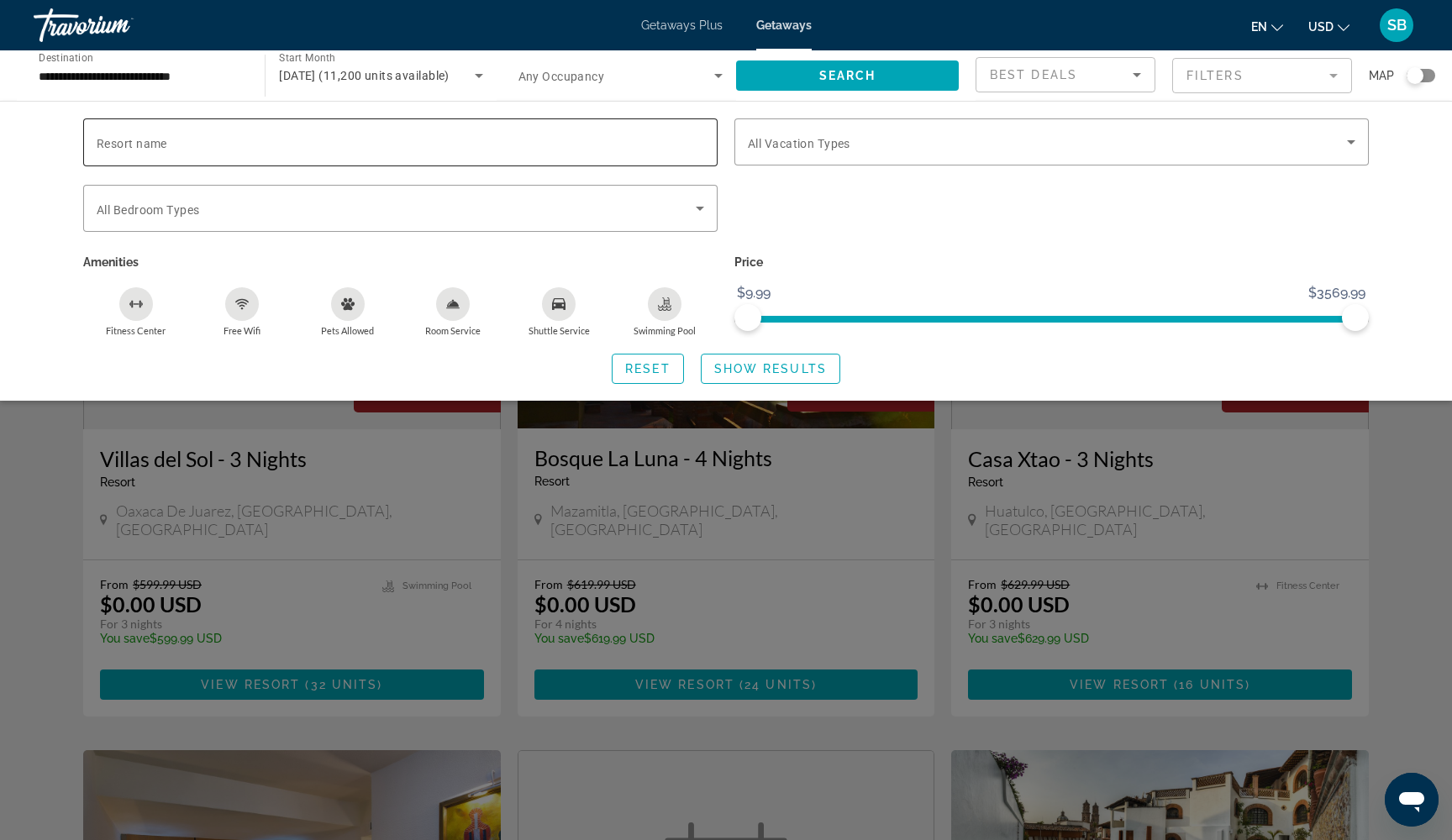
click at [503, 144] on input "Resort name" at bounding box center [401, 143] width 608 height 20
type input "****"
click at [724, 371] on span "Show Results" at bounding box center [770, 369] width 112 height 14
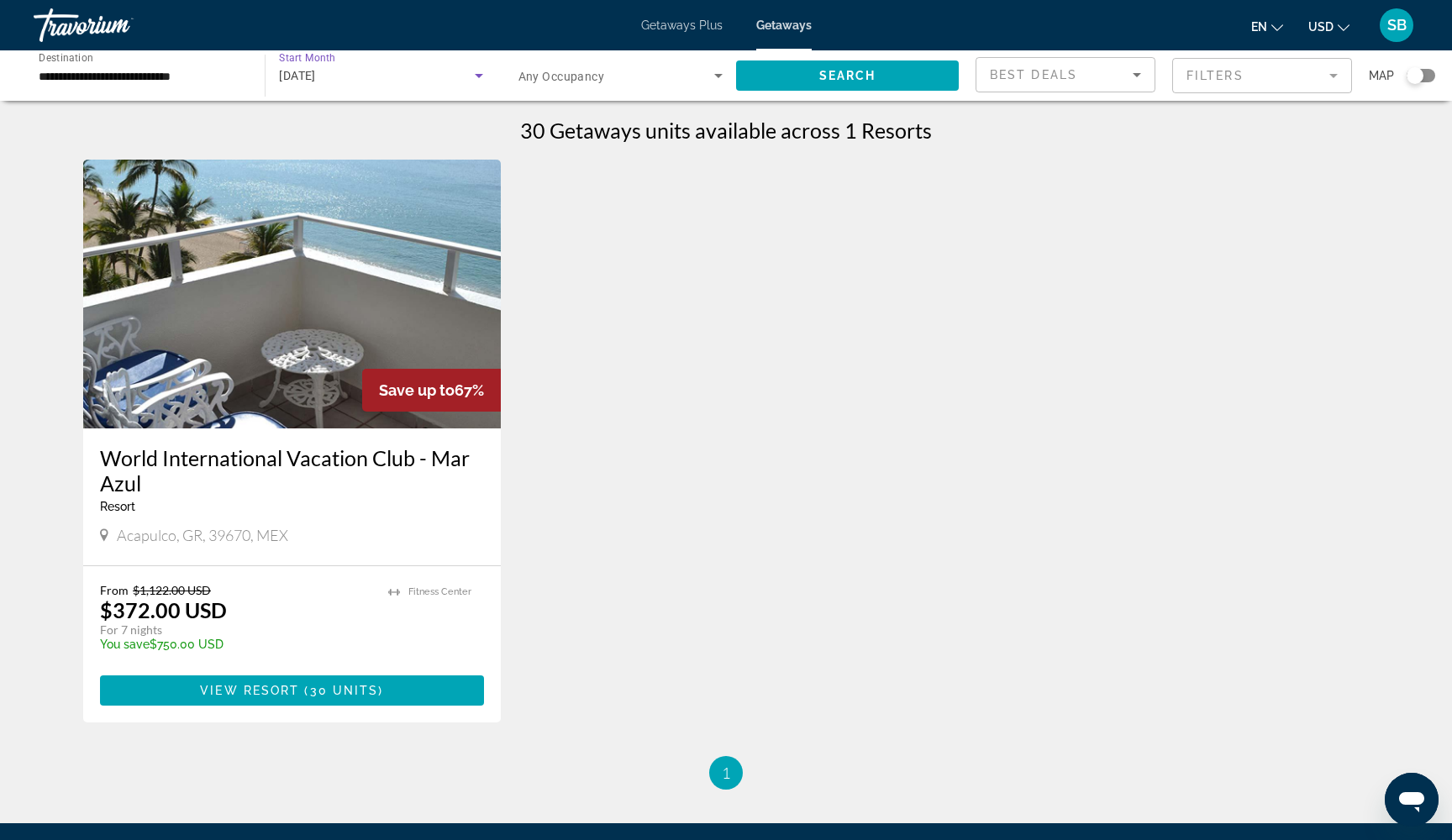
click at [308, 82] on span "[DATE]" at bounding box center [297, 76] width 37 height 14
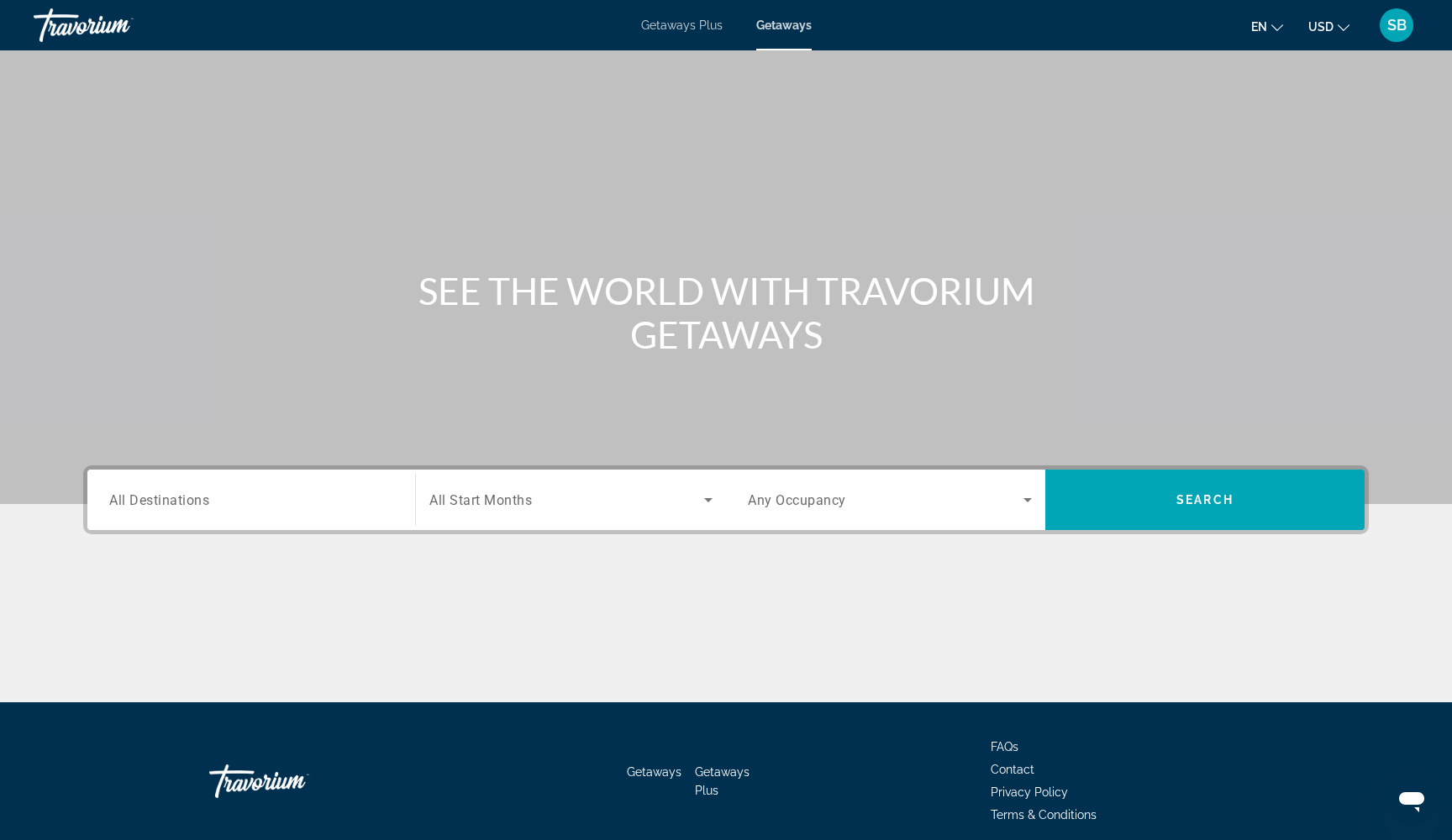
click at [165, 517] on div "Search widget" at bounding box center [251, 500] width 284 height 48
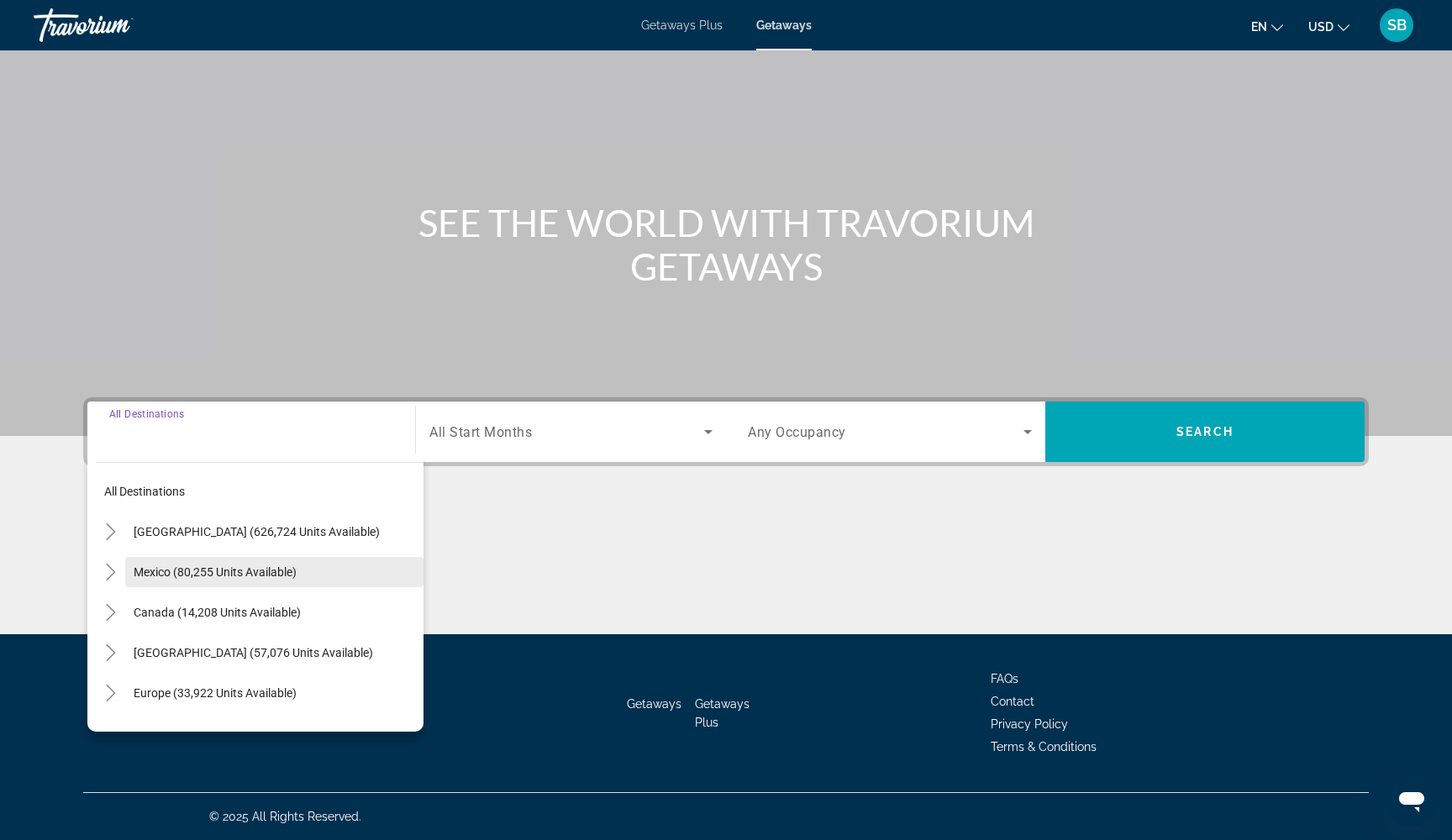
click at [146, 577] on span "Mexico (80,255 units available)" at bounding box center [214, 572] width 163 height 14
type input "**********"
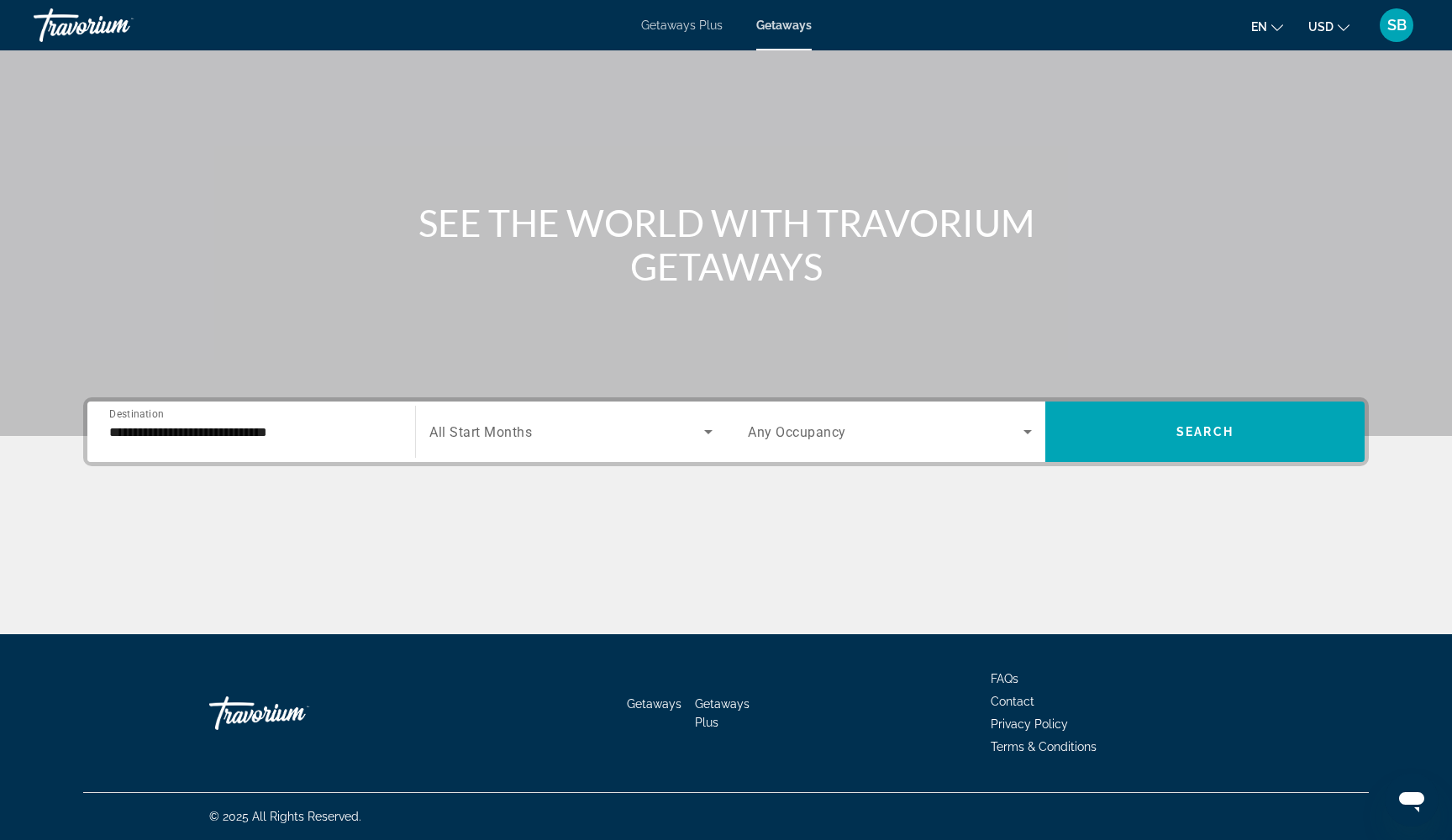
click at [521, 443] on div "Search widget" at bounding box center [570, 431] width 283 height 47
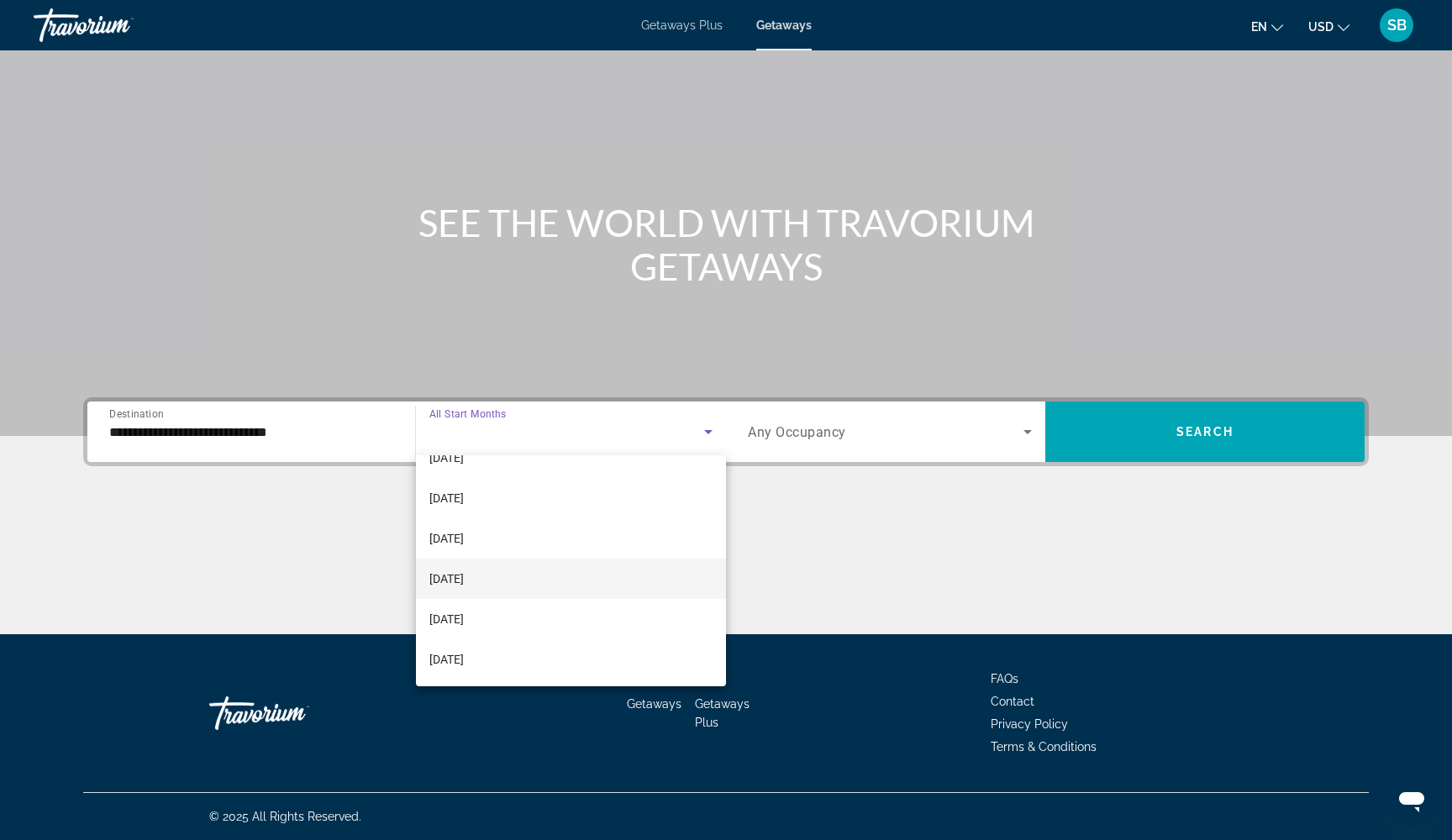
scroll to position [347, 0]
click at [511, 574] on mat-option "[DATE]" at bounding box center [571, 578] width 310 height 40
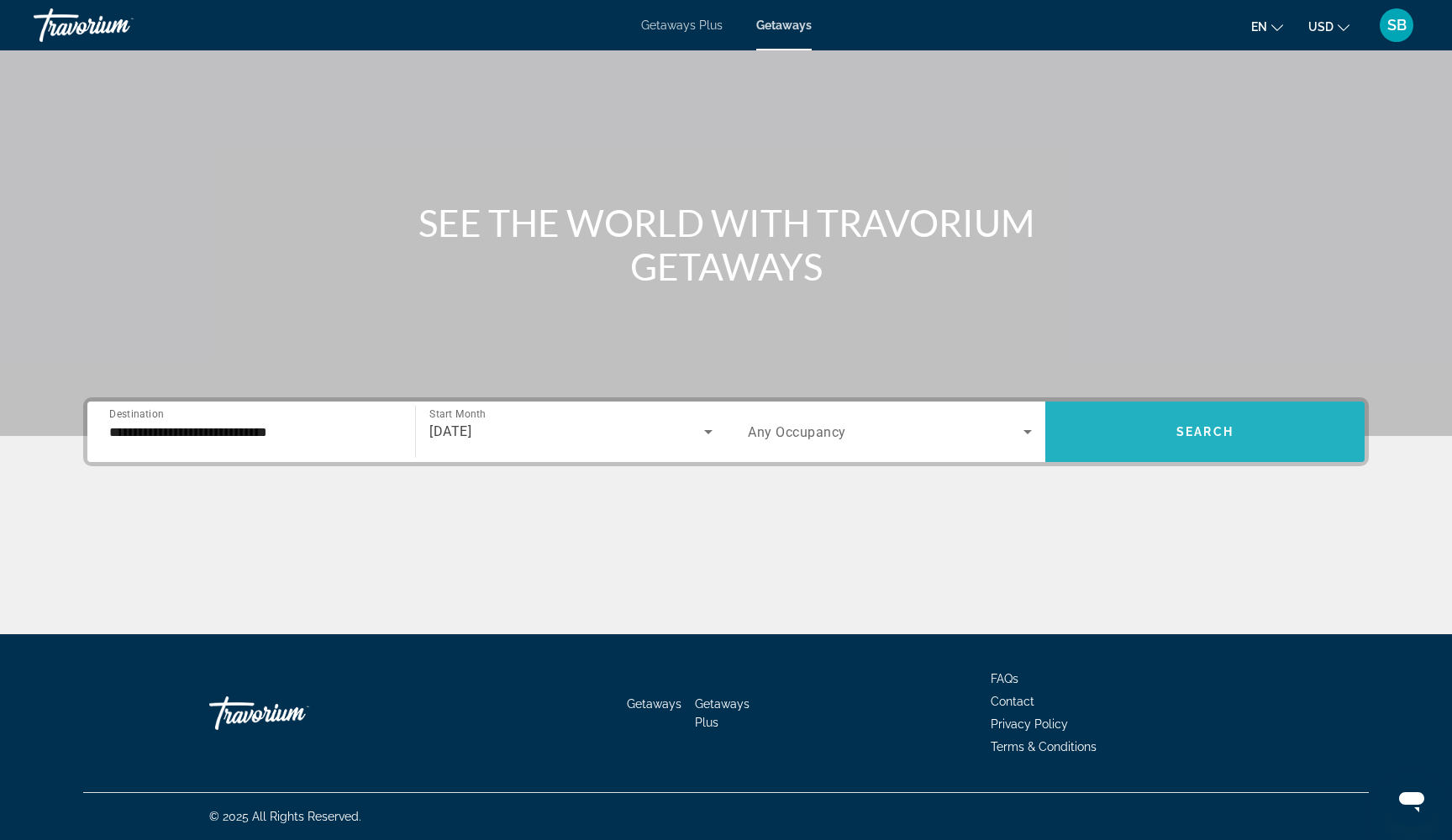
click at [1143, 435] on span "Search widget" at bounding box center [1204, 431] width 319 height 40
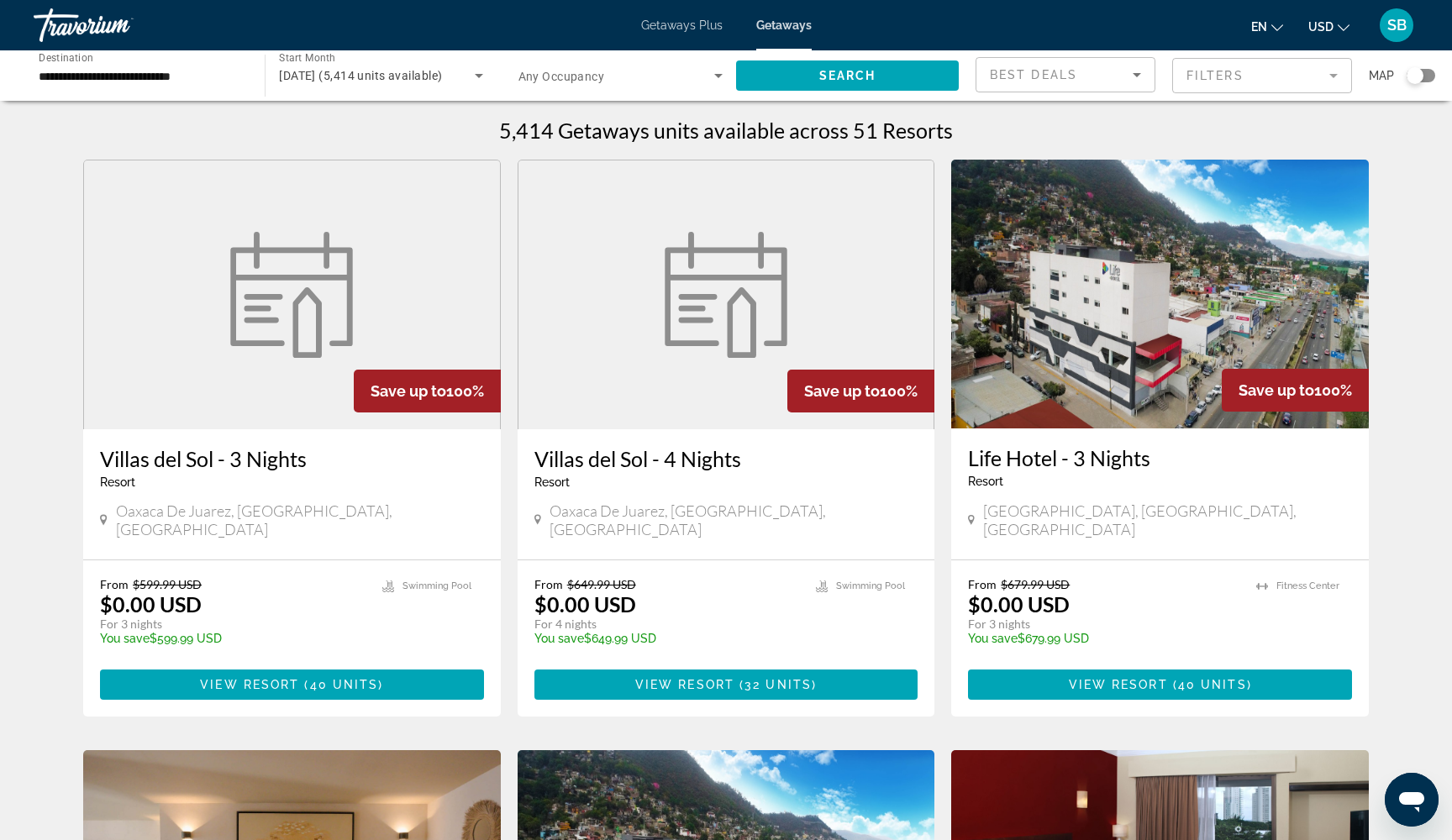
click at [1213, 79] on mat-form-field "Filters" at bounding box center [1261, 75] width 180 height 35
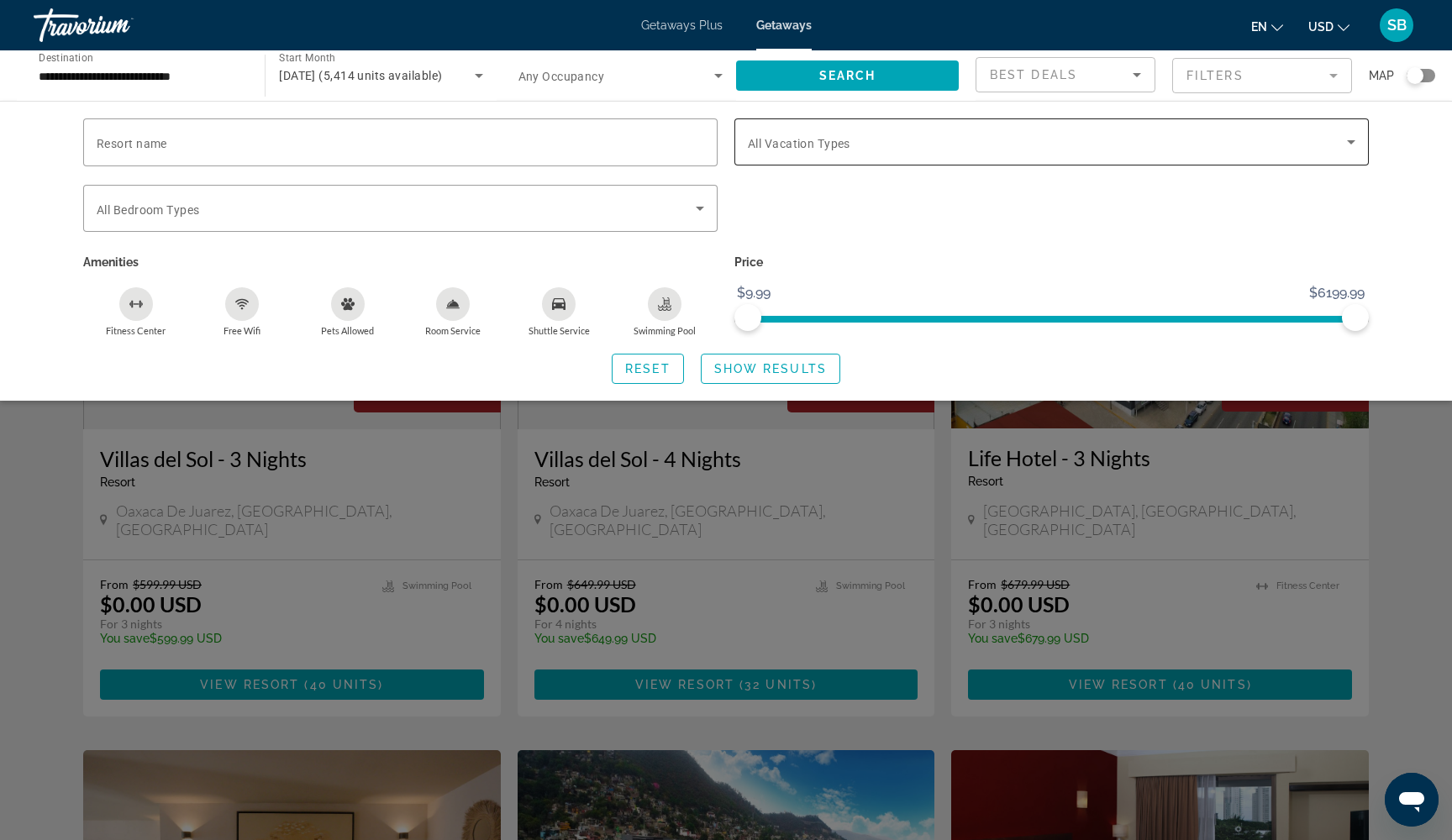
click at [1038, 131] on div "Search widget" at bounding box center [1051, 141] width 608 height 47
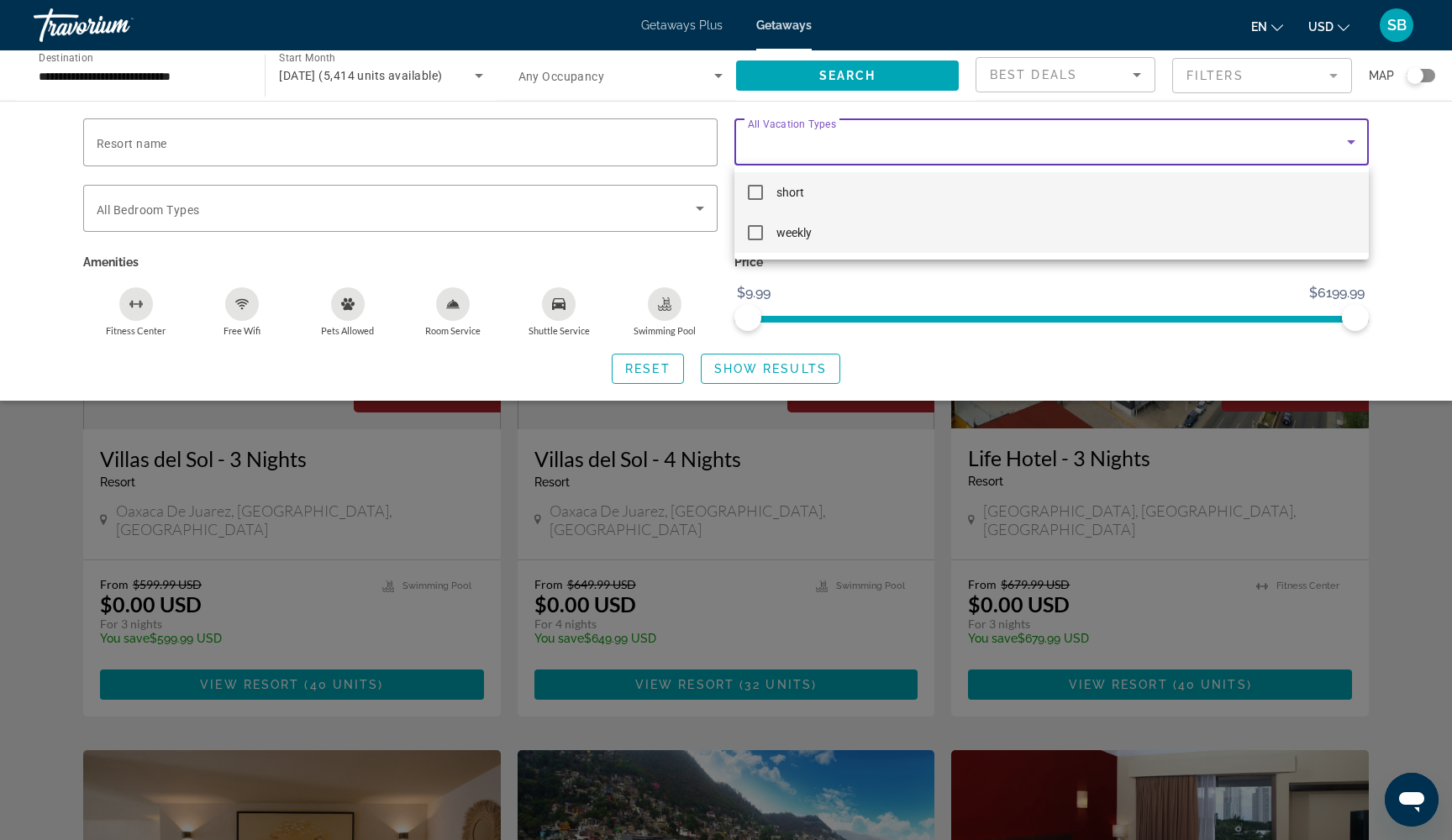
click at [757, 233] on mat-pseudo-checkbox at bounding box center [755, 233] width 15 height 15
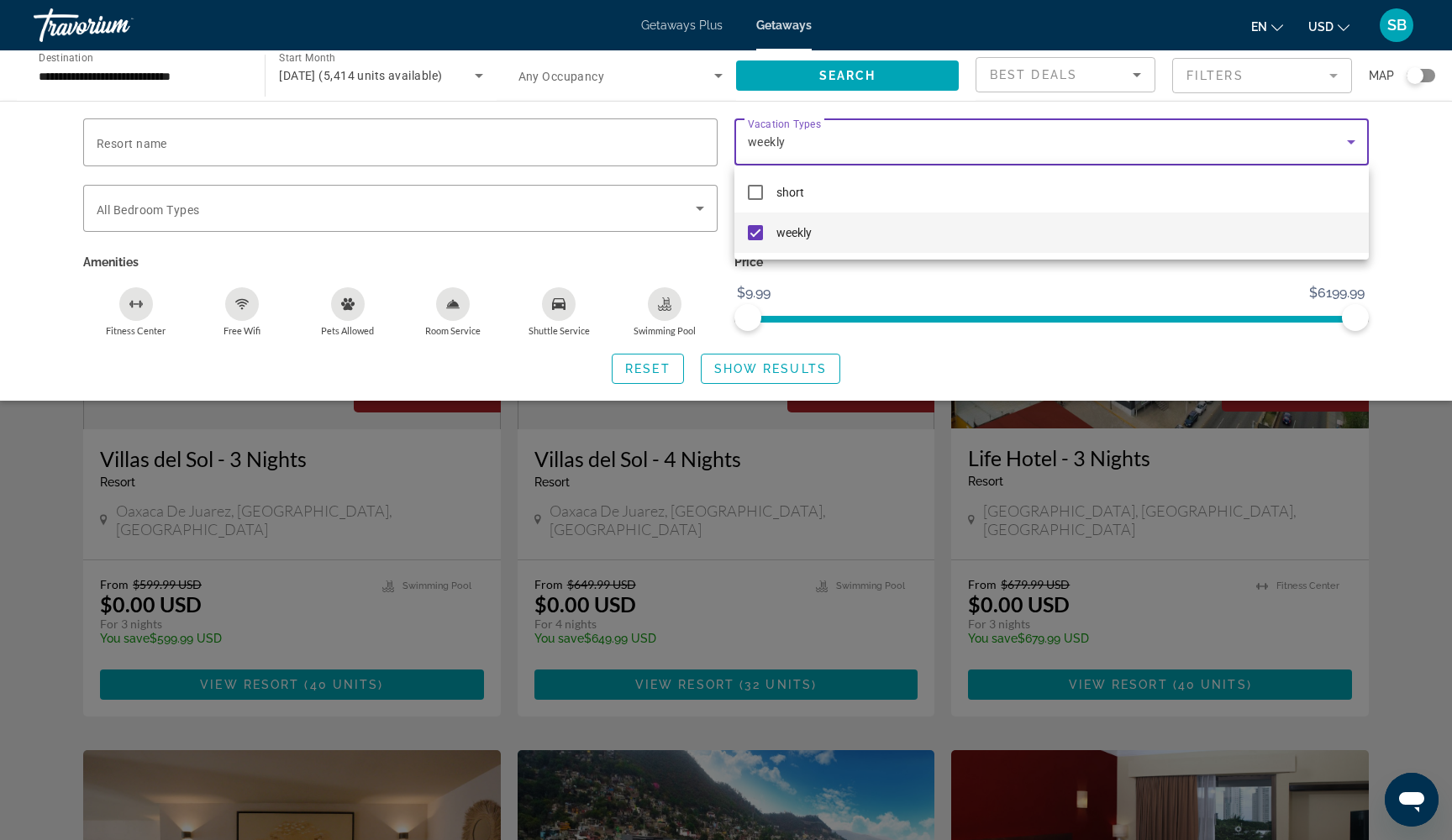
click at [733, 369] on div at bounding box center [726, 420] width 1452 height 840
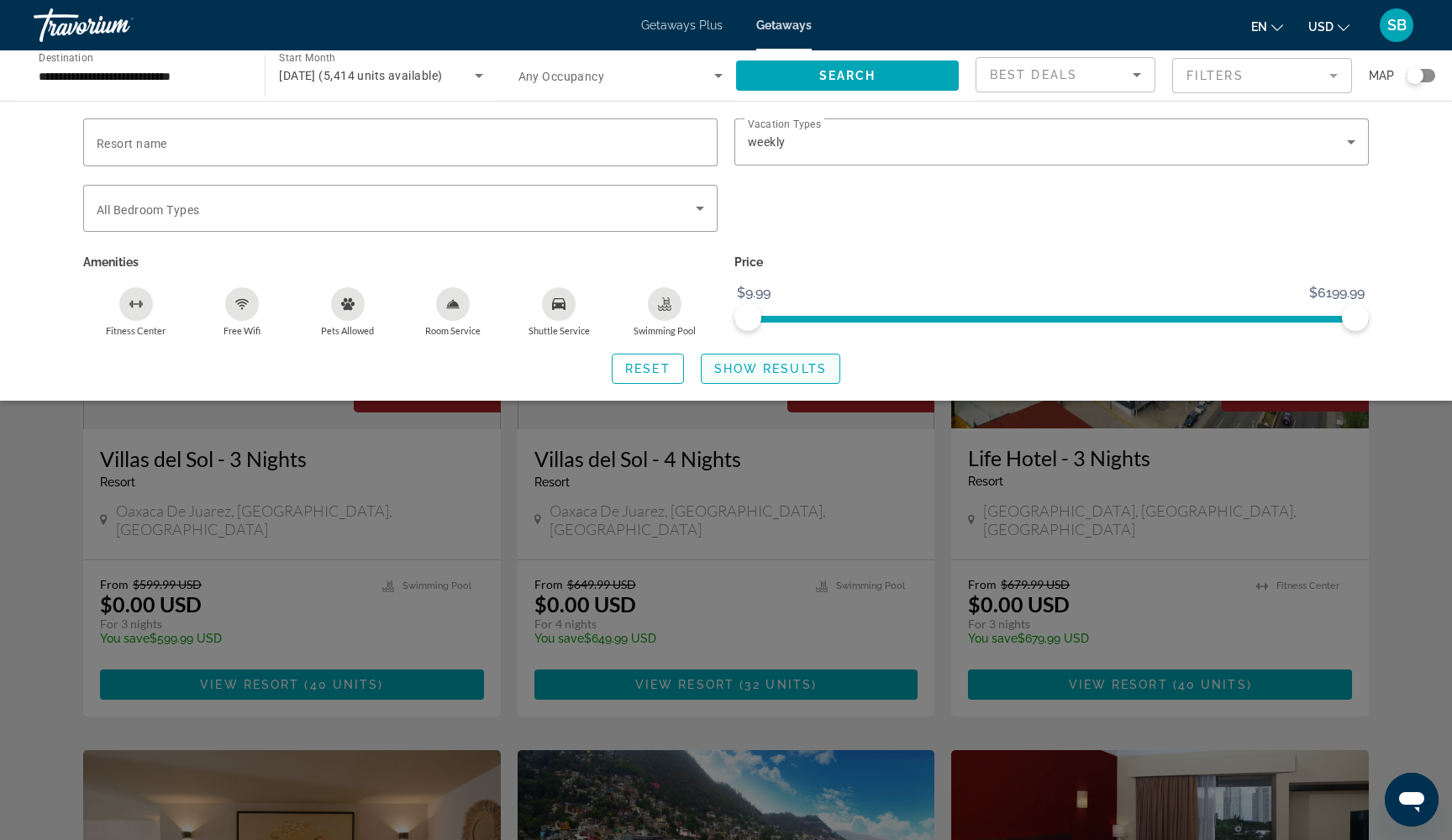
click at [726, 369] on span "Show Results" at bounding box center [770, 369] width 112 height 14
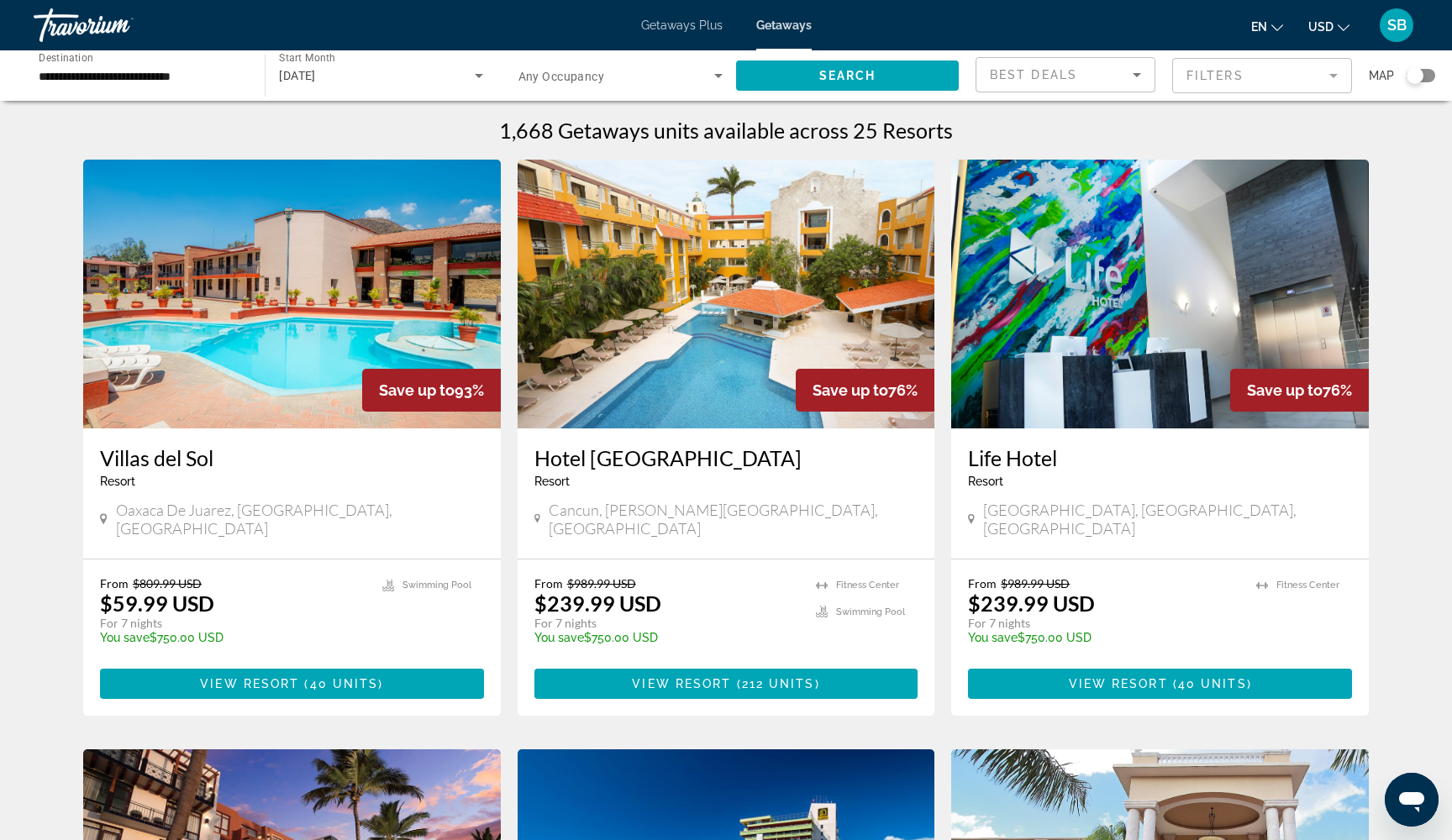
click at [1215, 72] on mat-form-field "Filters" at bounding box center [1261, 75] width 180 height 35
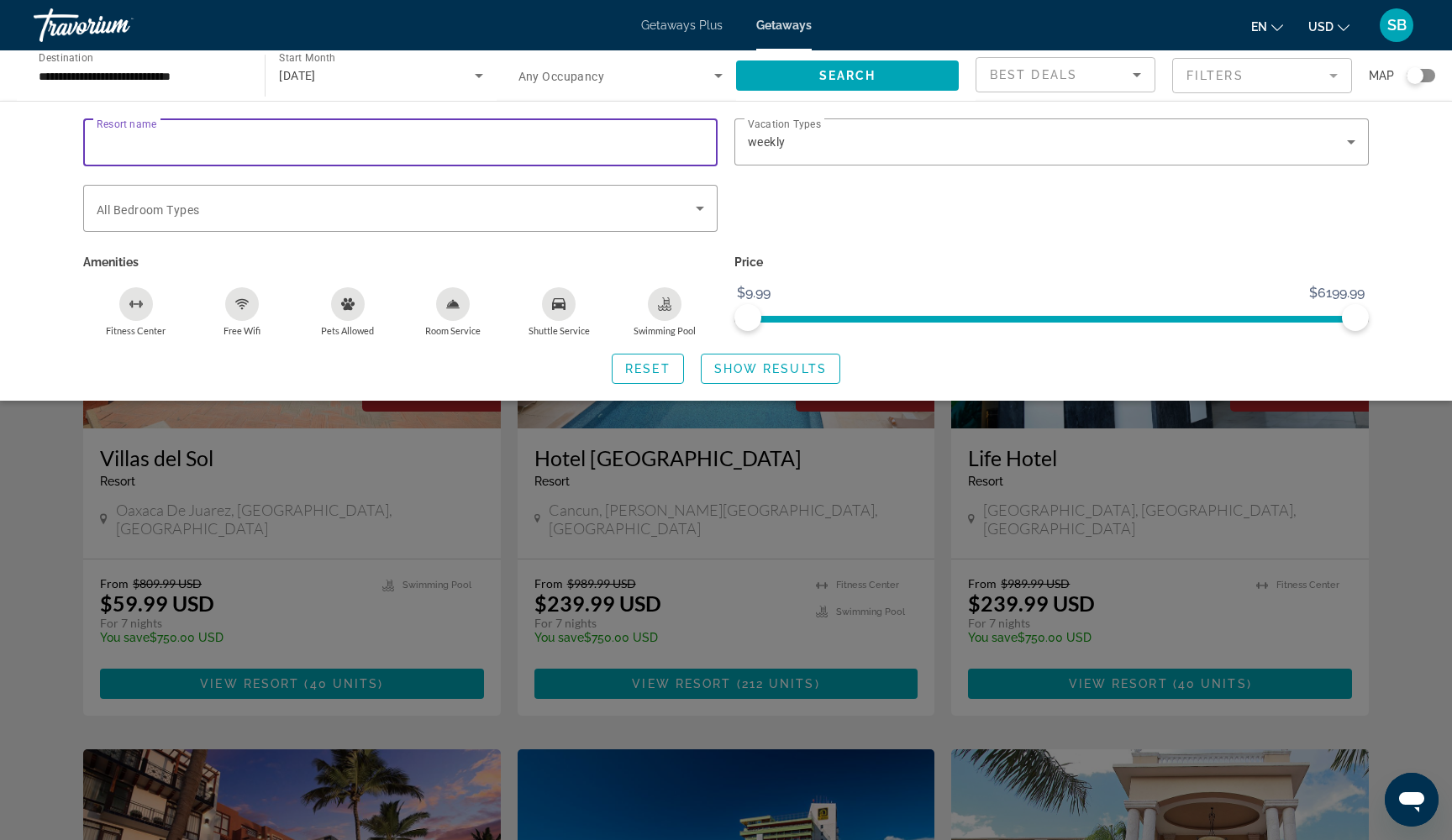
click at [337, 140] on input "Resort name" at bounding box center [401, 143] width 608 height 20
type input "****"
click at [742, 369] on span "Show Results" at bounding box center [770, 369] width 112 height 14
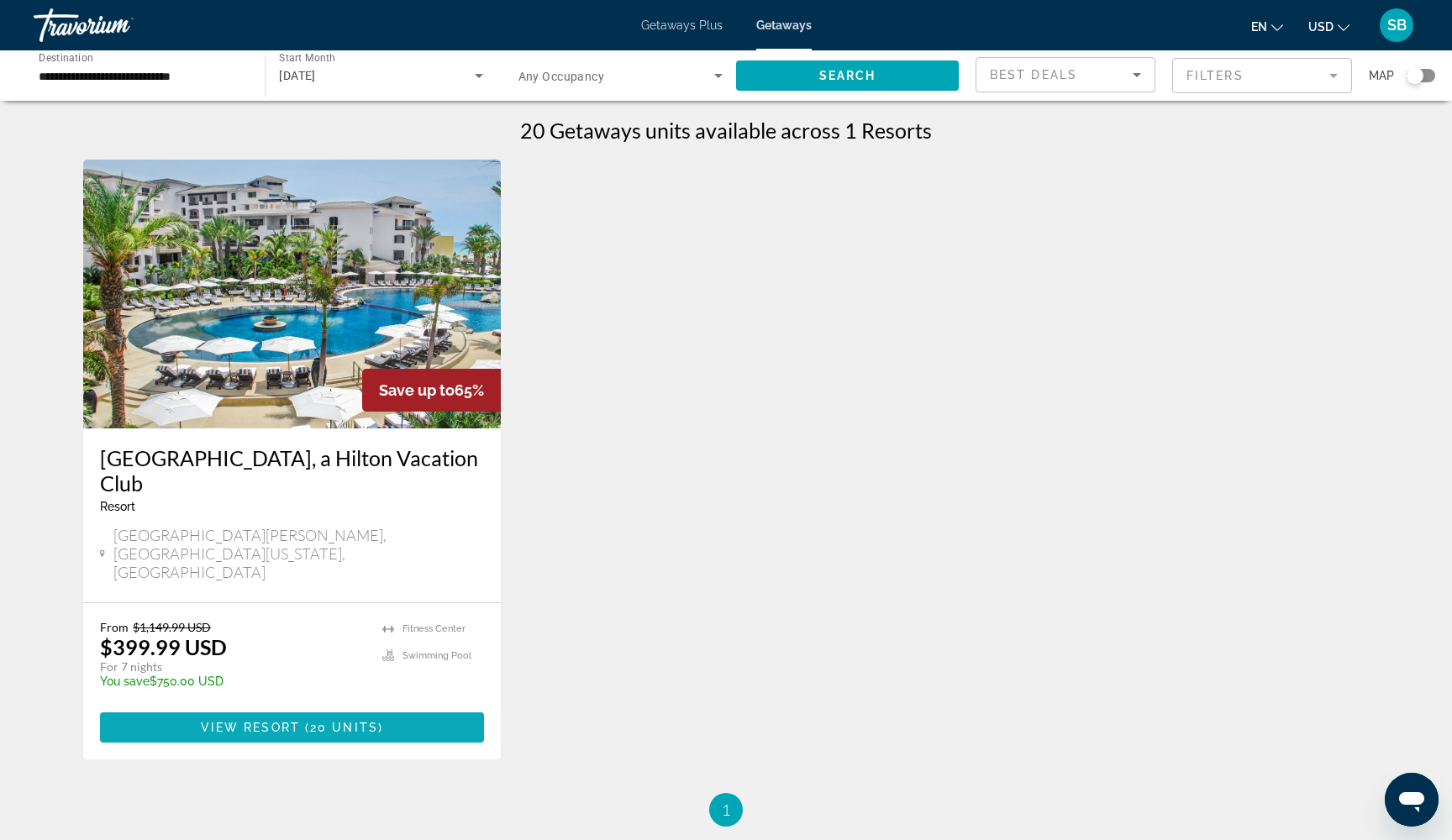
click at [222, 721] on span "View Resort" at bounding box center [250, 728] width 99 height 14
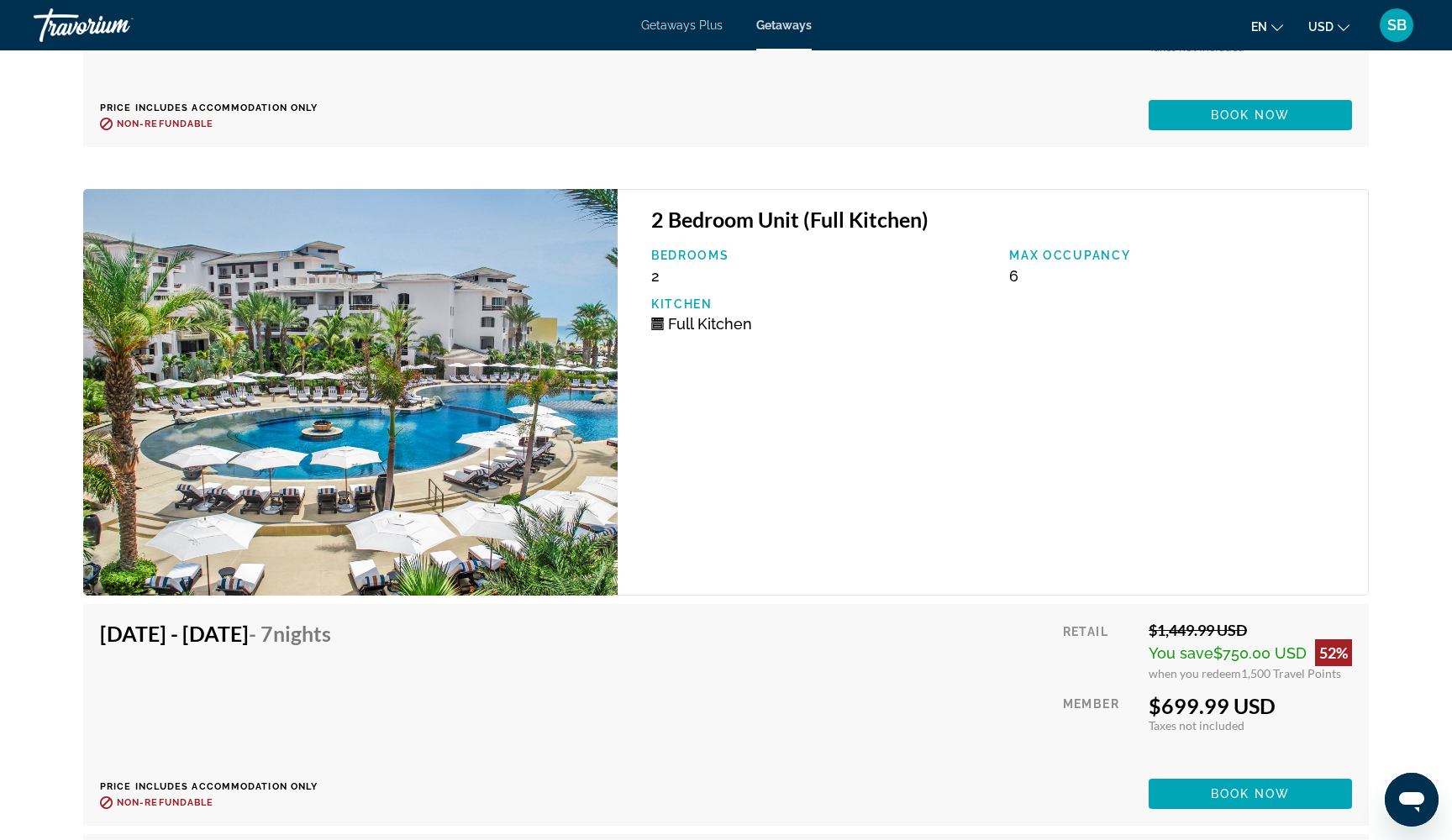
scroll to position [4084, 0]
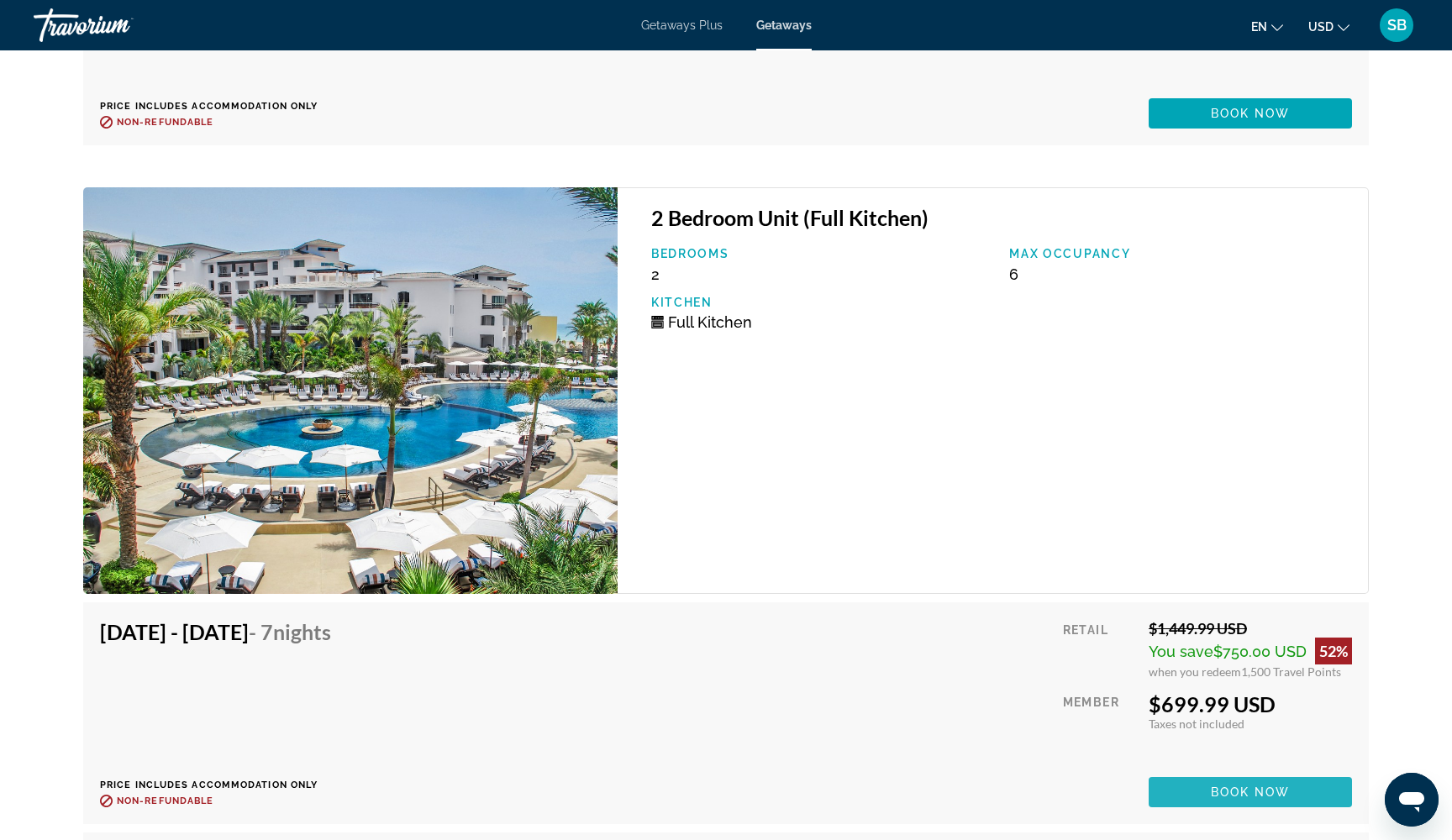
click at [1180, 799] on span "Main content" at bounding box center [1249, 791] width 203 height 40
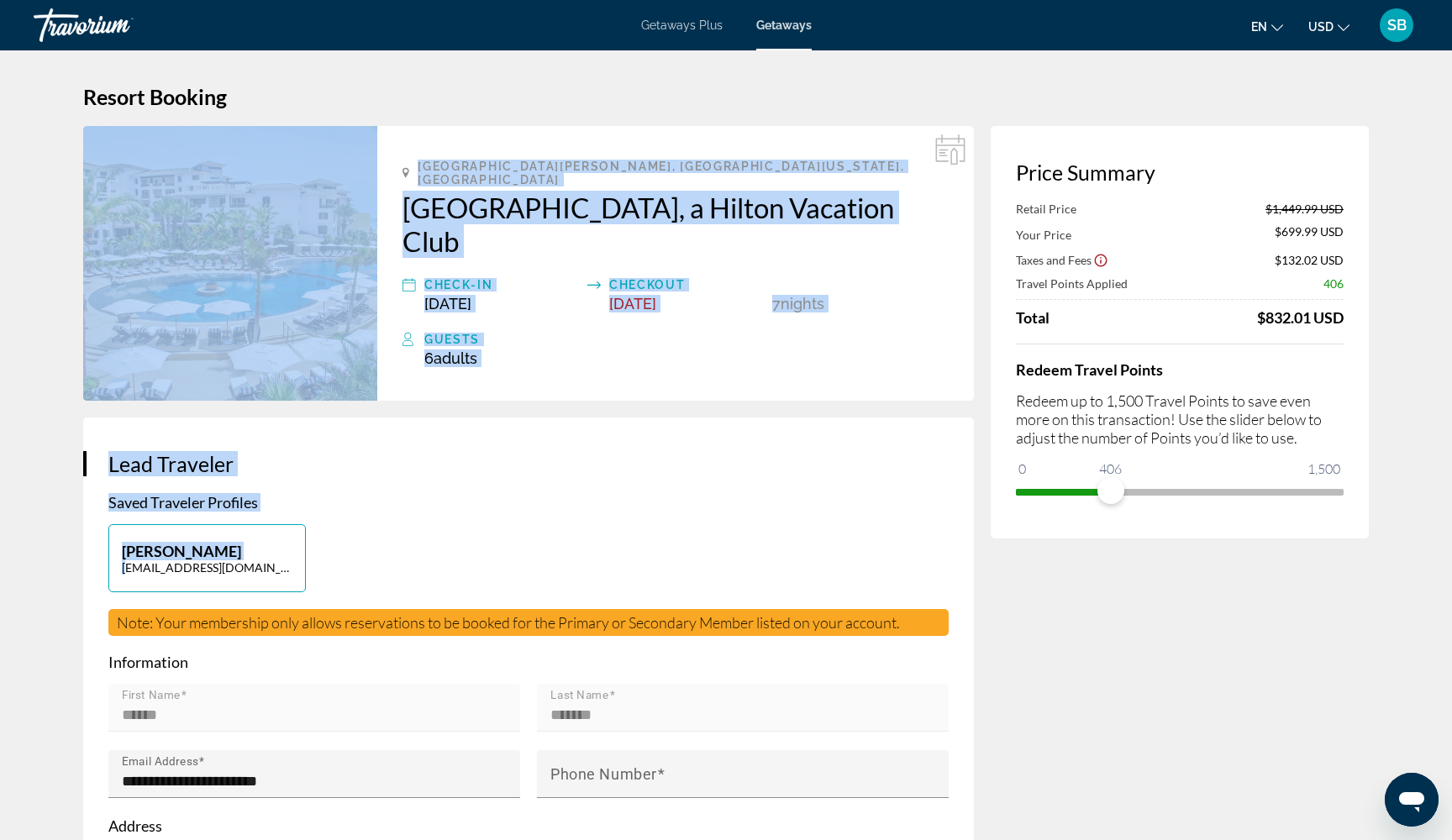
drag, startPoint x: 1111, startPoint y: 496, endPoint x: 963, endPoint y: 491, distance: 148.1
click at [1056, 518] on div "Price Summary Retail Price $1,449.99 USD Your Price $1,246.99 USD Taxes and Fee…" at bounding box center [1180, 332] width 378 height 413
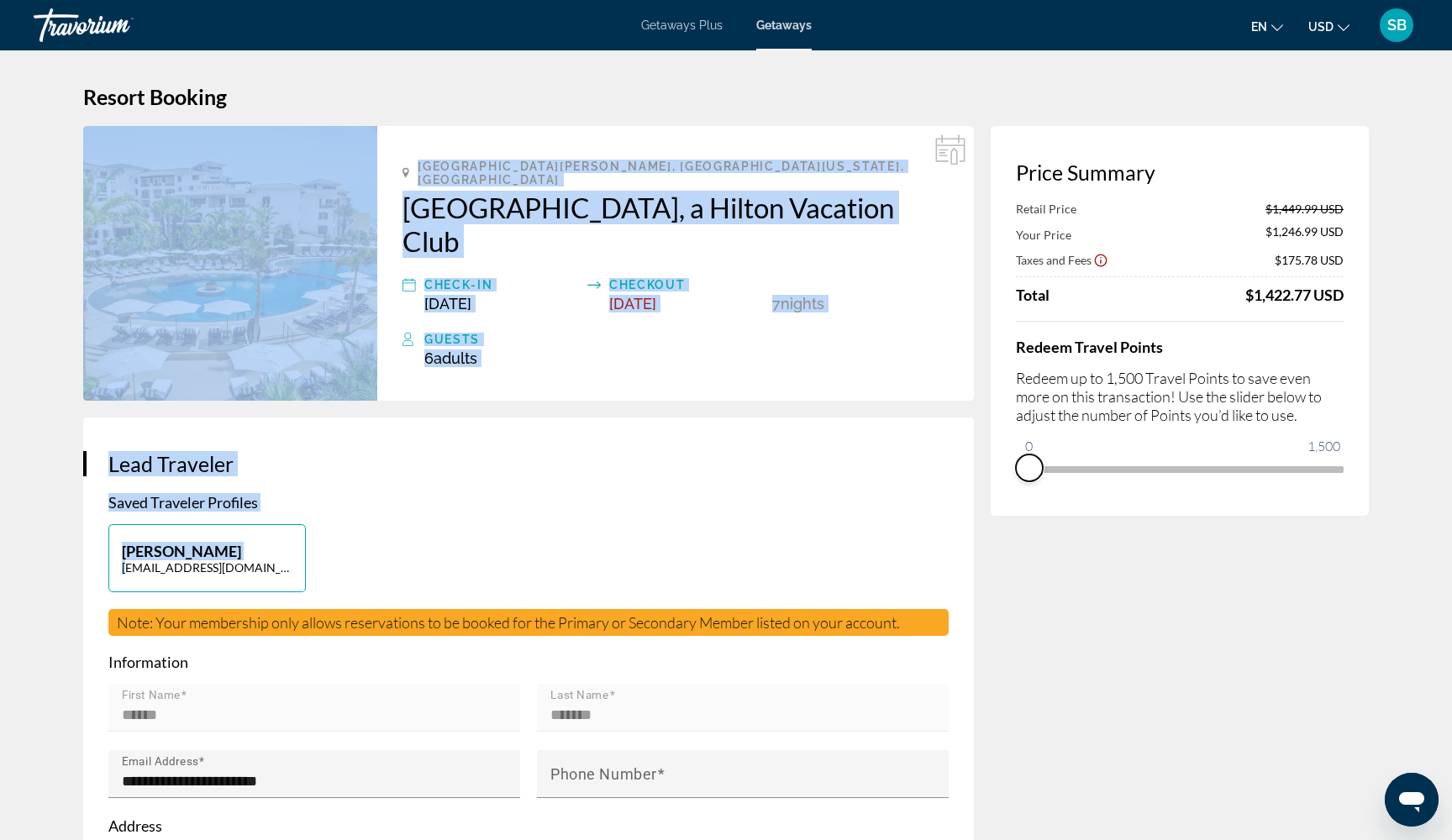
drag, startPoint x: 1110, startPoint y: 491, endPoint x: 990, endPoint y: 494, distance: 120.0
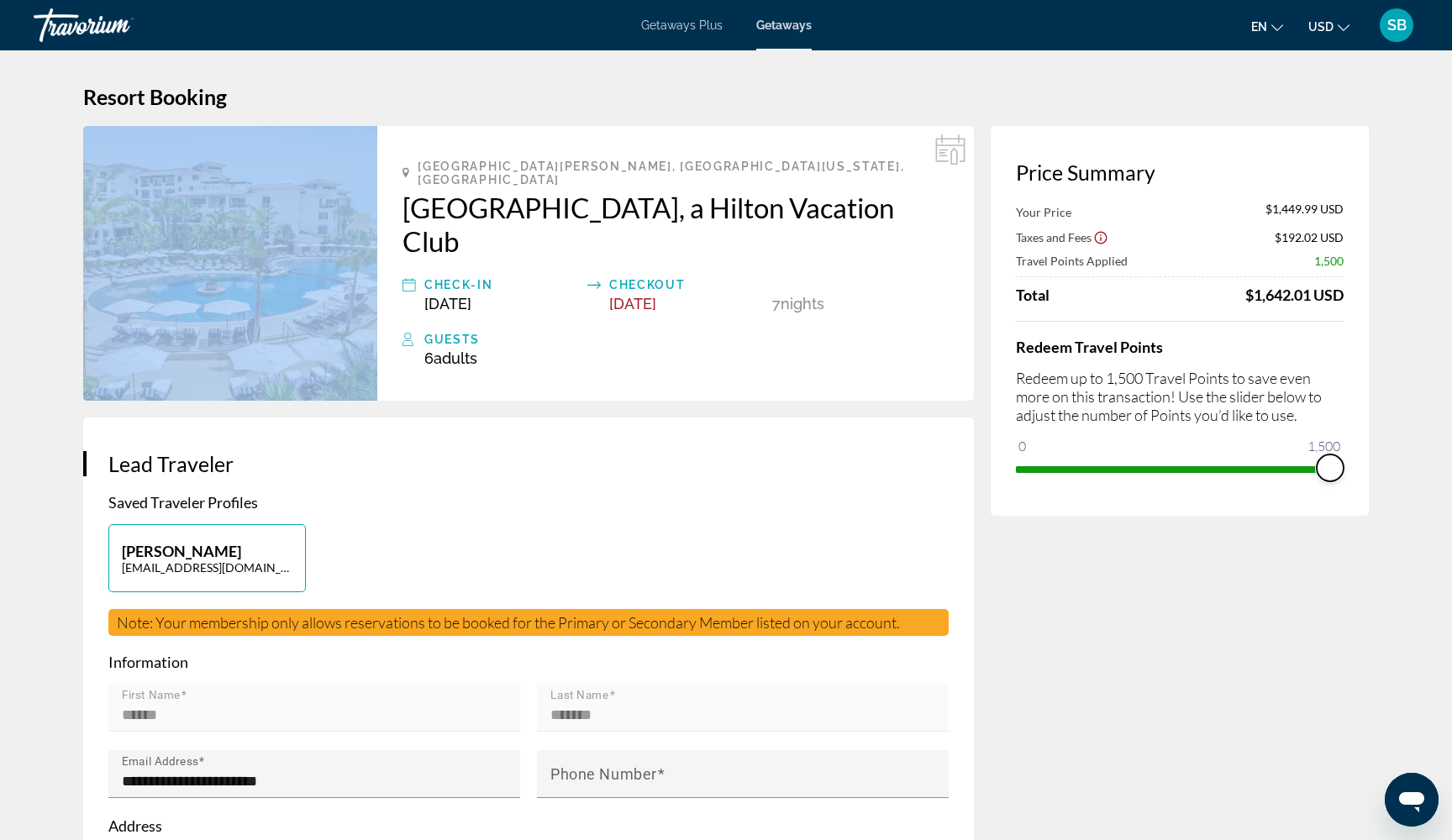
drag, startPoint x: 1030, startPoint y: 449, endPoint x: 1419, endPoint y: 457, distance: 389.1
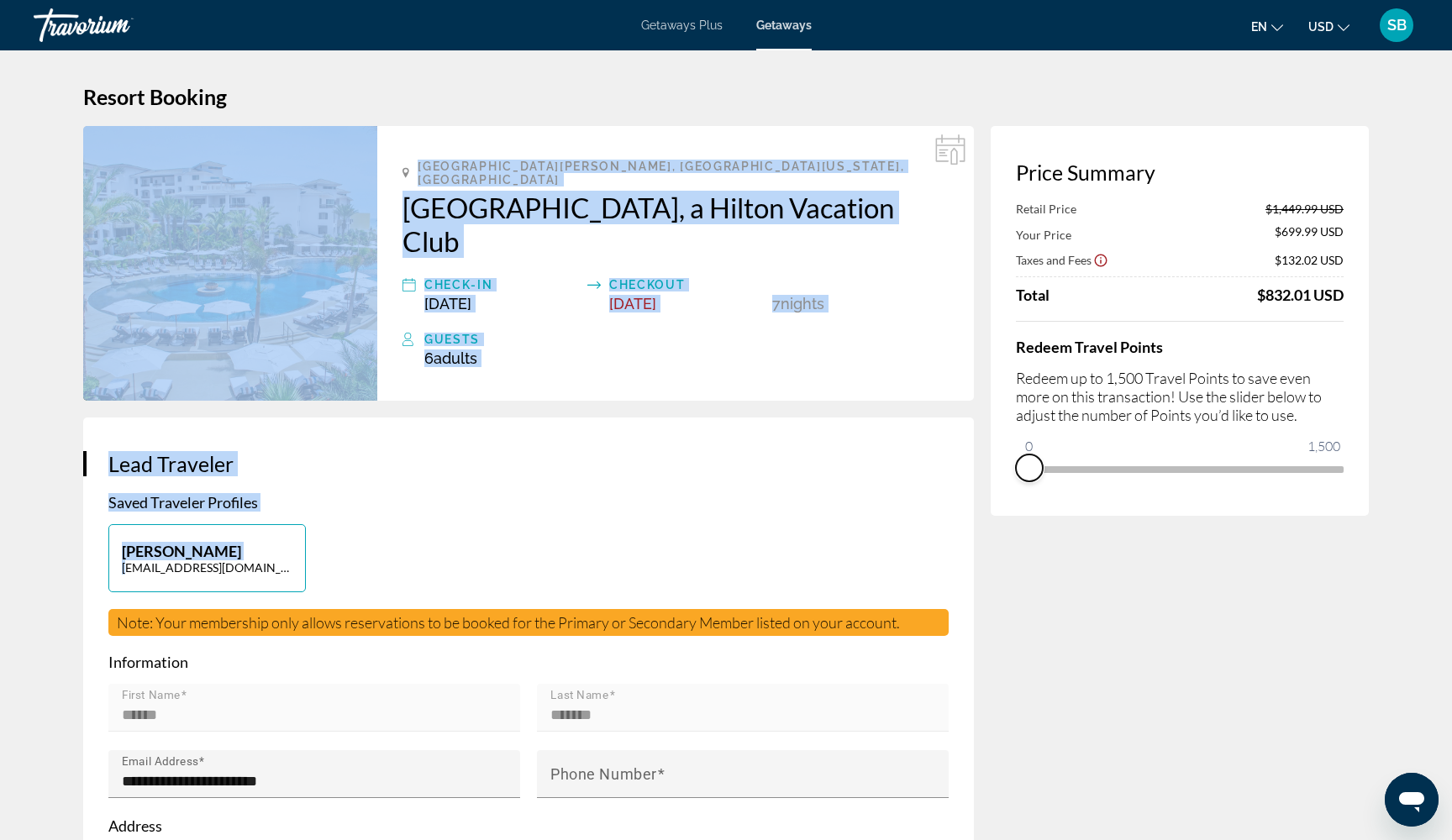
drag, startPoint x: 1325, startPoint y: 491, endPoint x: 968, endPoint y: 491, distance: 357.0
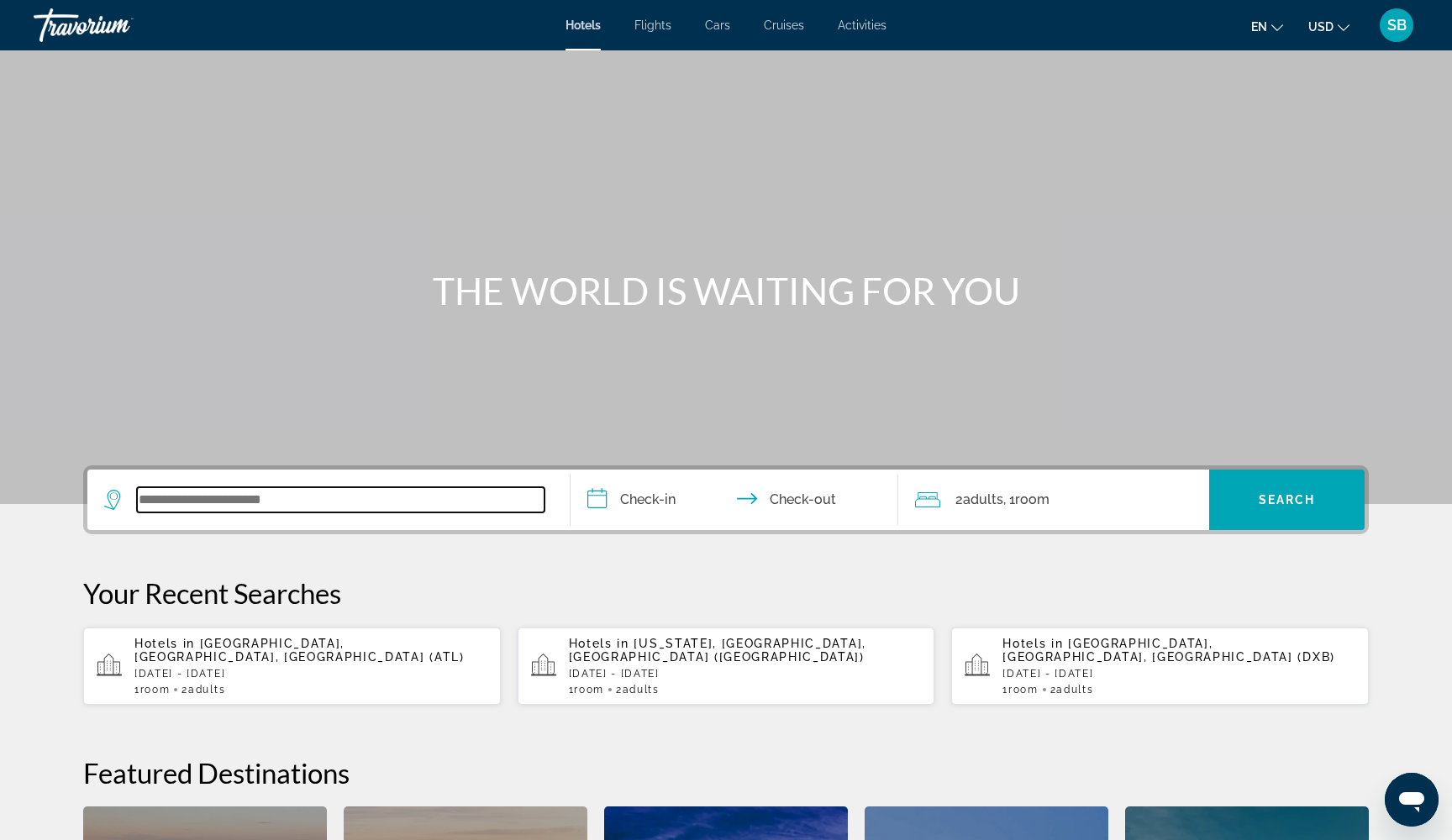
click at [376, 496] on input "Search widget" at bounding box center [340, 500] width 408 height 26
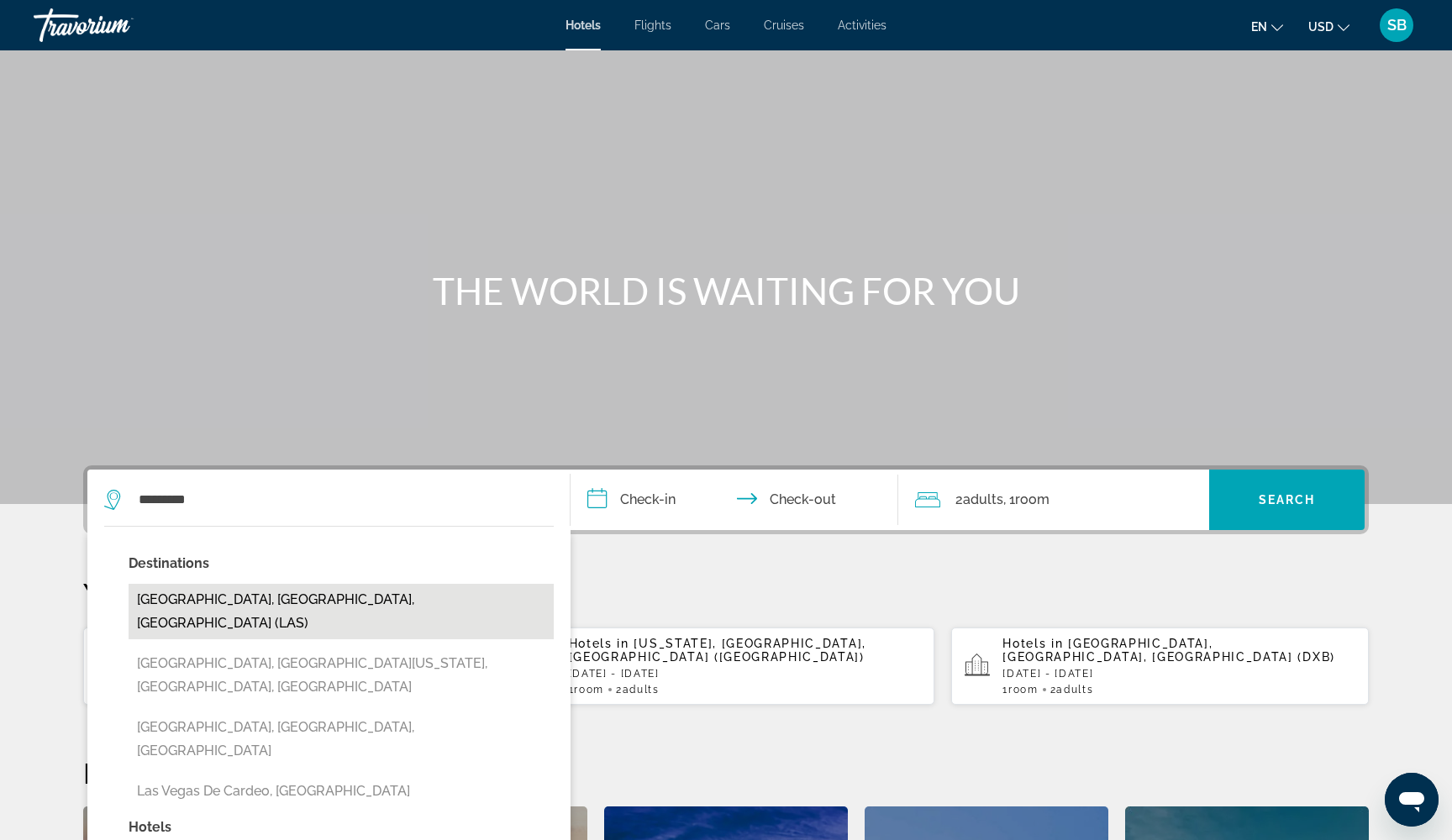
click at [243, 608] on button "Las Vegas, NV, United States (LAS)" at bounding box center [340, 611] width 425 height 55
type input "**********"
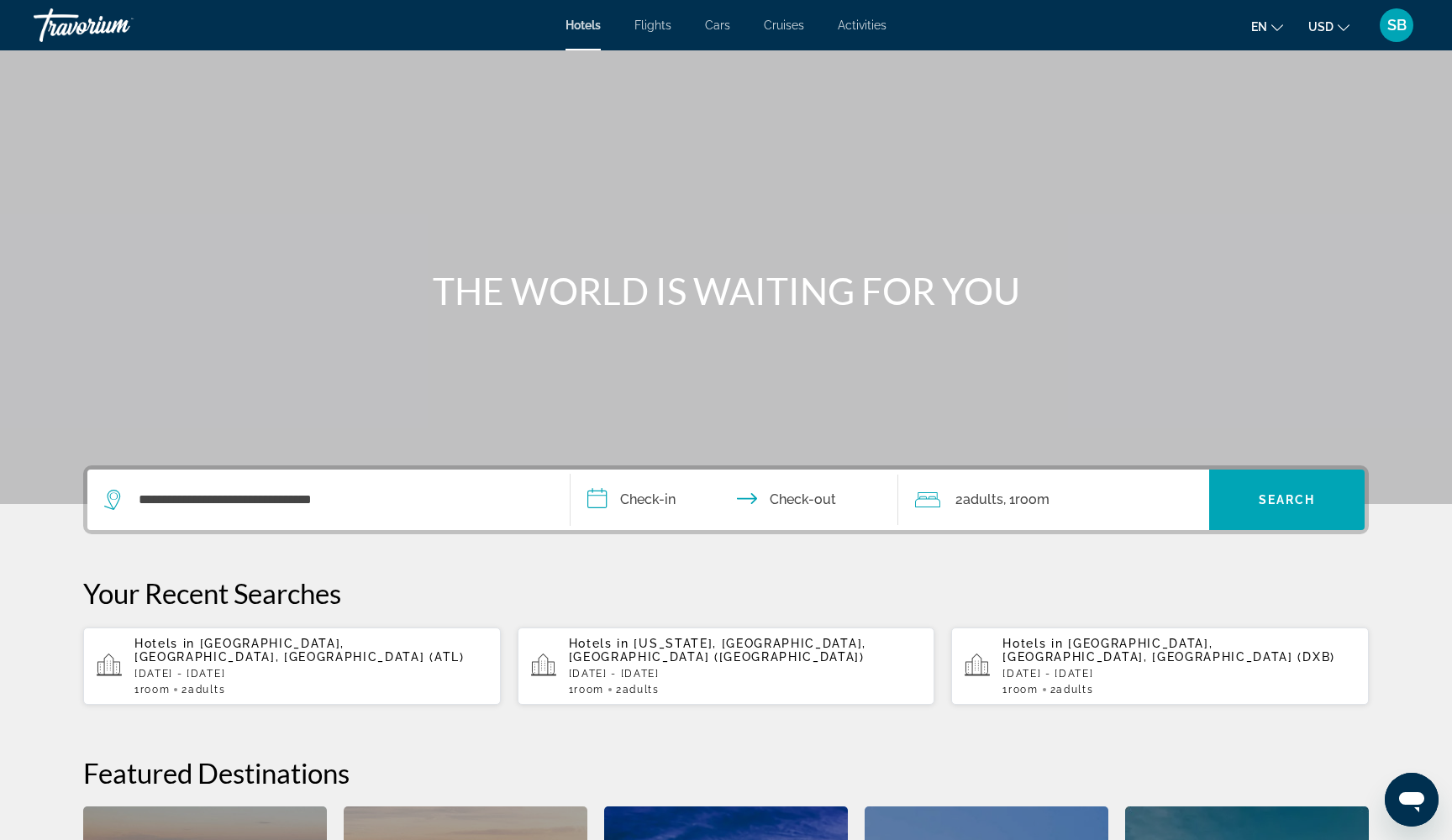
click at [603, 495] on input "**********" at bounding box center [737, 502] width 334 height 66
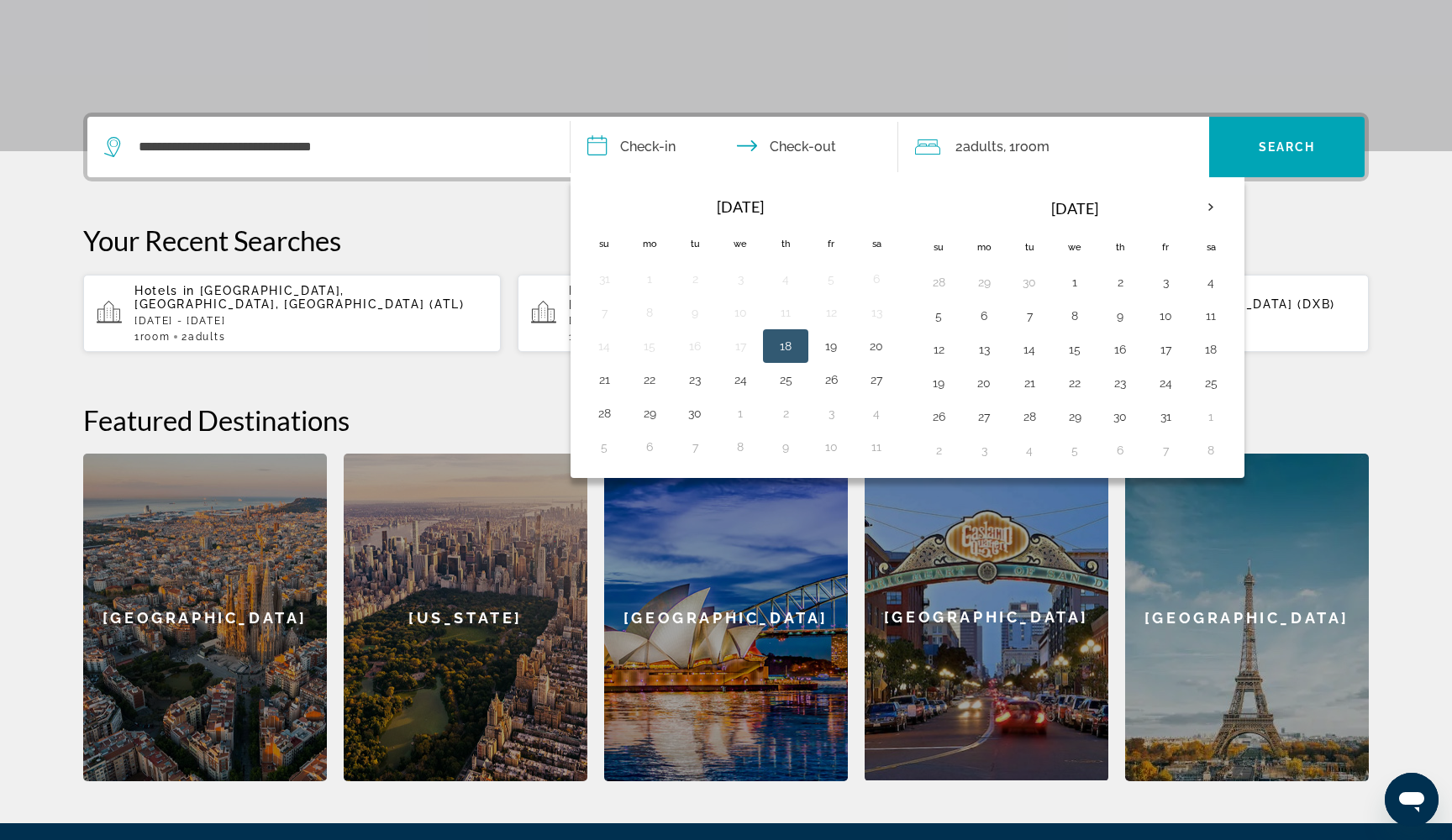
scroll to position [411, 0]
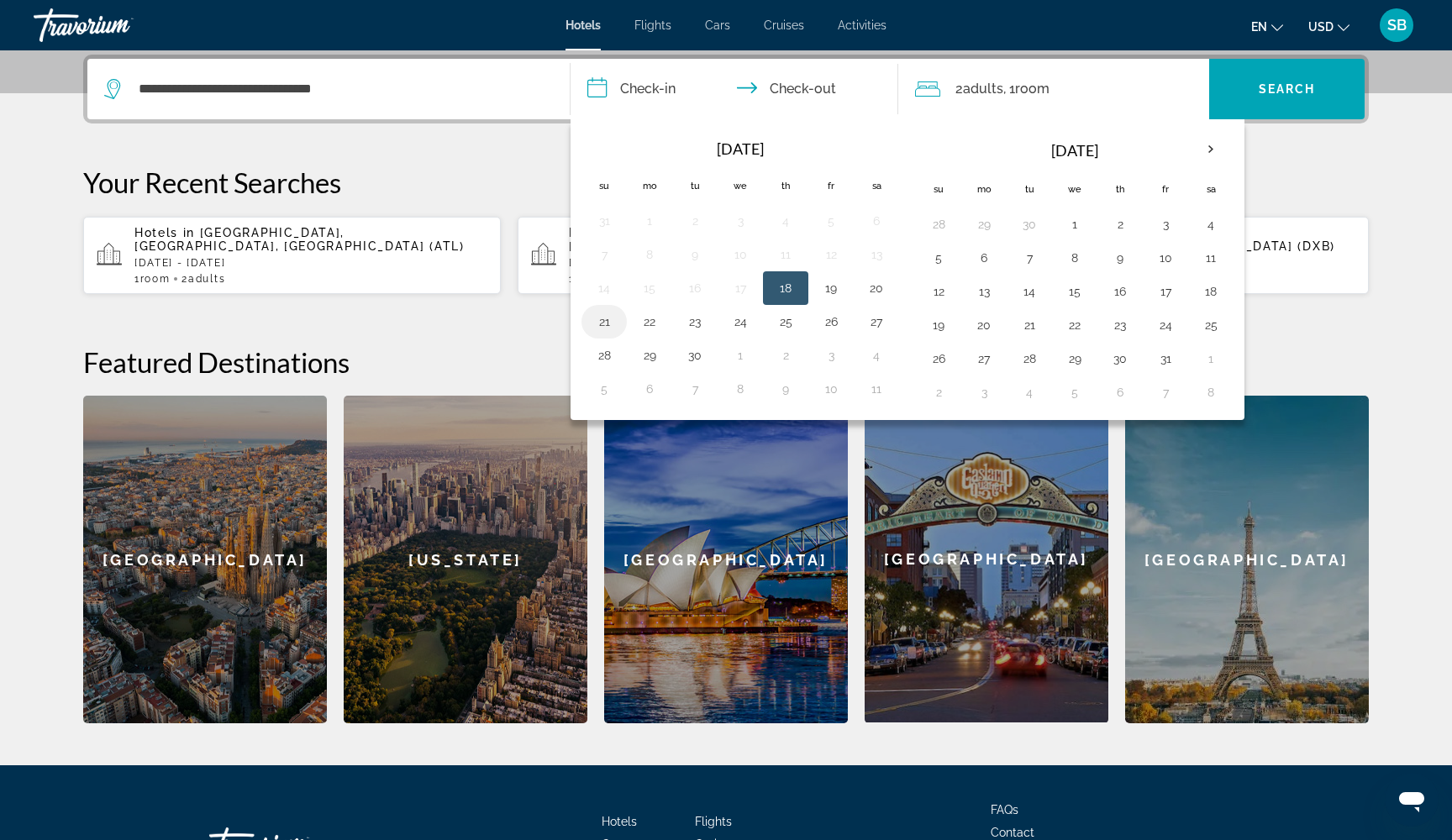
click at [607, 326] on button "21" at bounding box center [604, 322] width 27 height 24
click at [787, 322] on button "25" at bounding box center [786, 322] width 27 height 24
type input "**********"
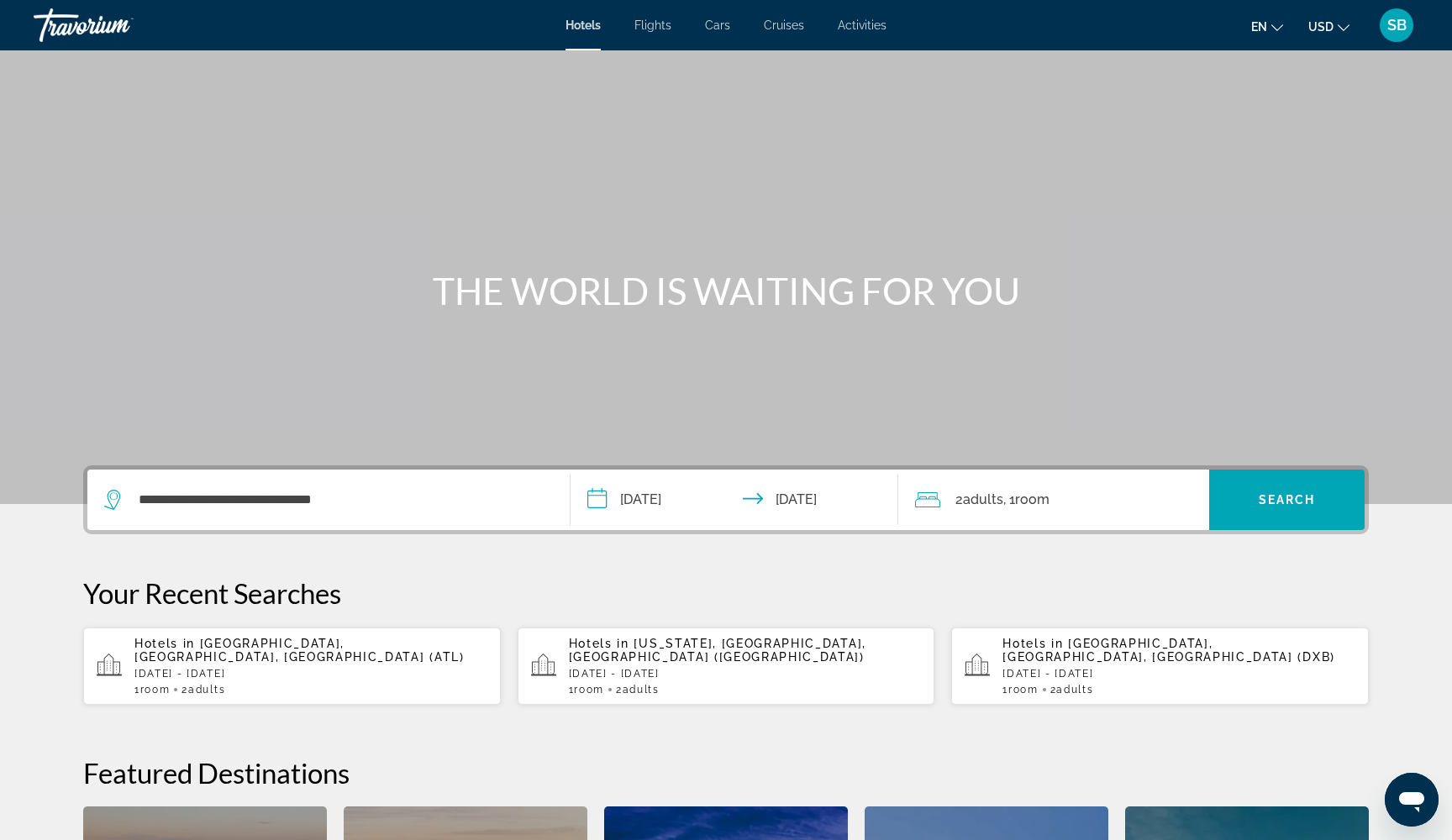
scroll to position [0, 0]
click at [1262, 500] on span "Search" at bounding box center [1287, 500] width 57 height 14
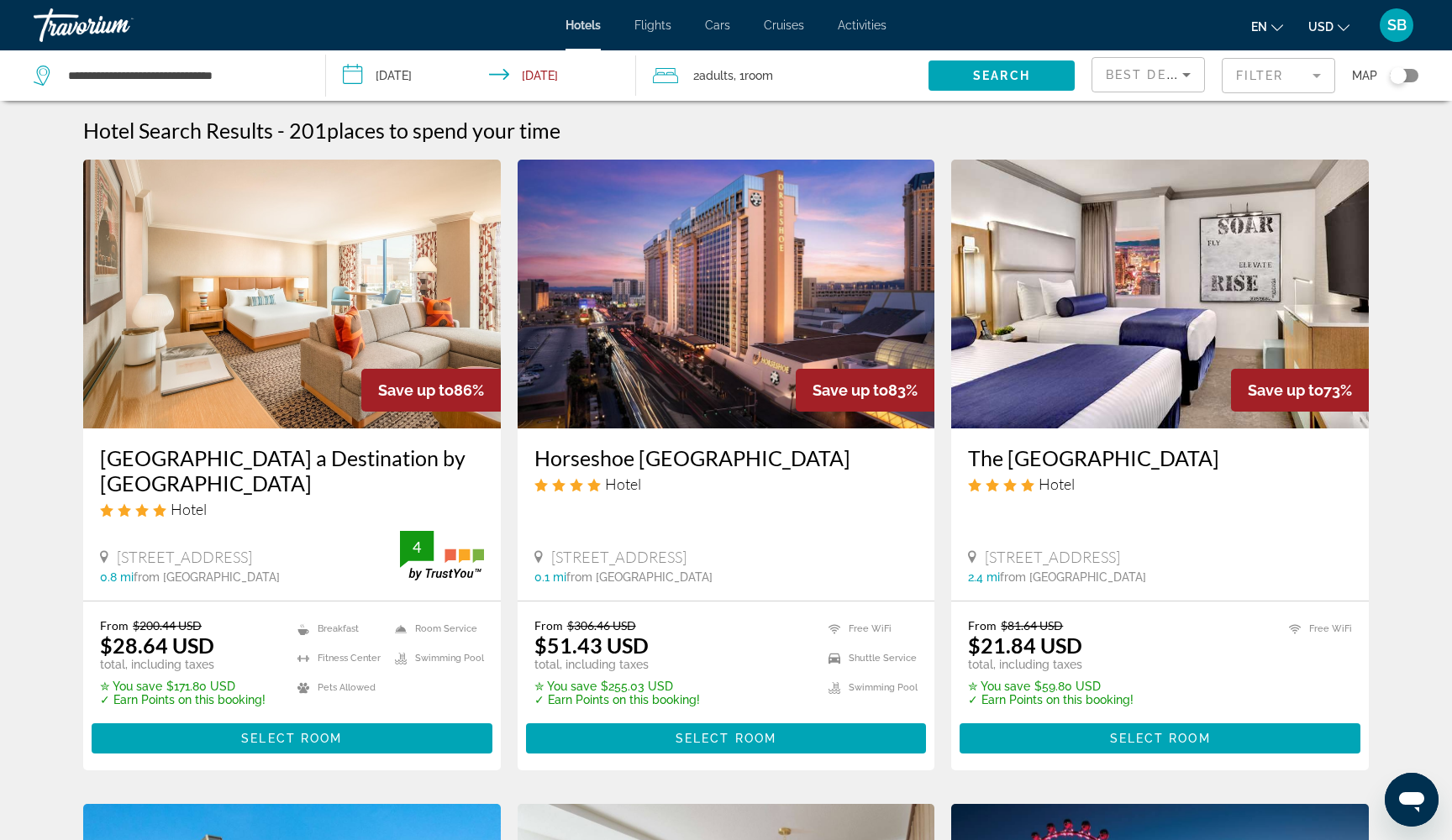
click at [1247, 78] on mat-form-field "Filter" at bounding box center [1278, 75] width 113 height 35
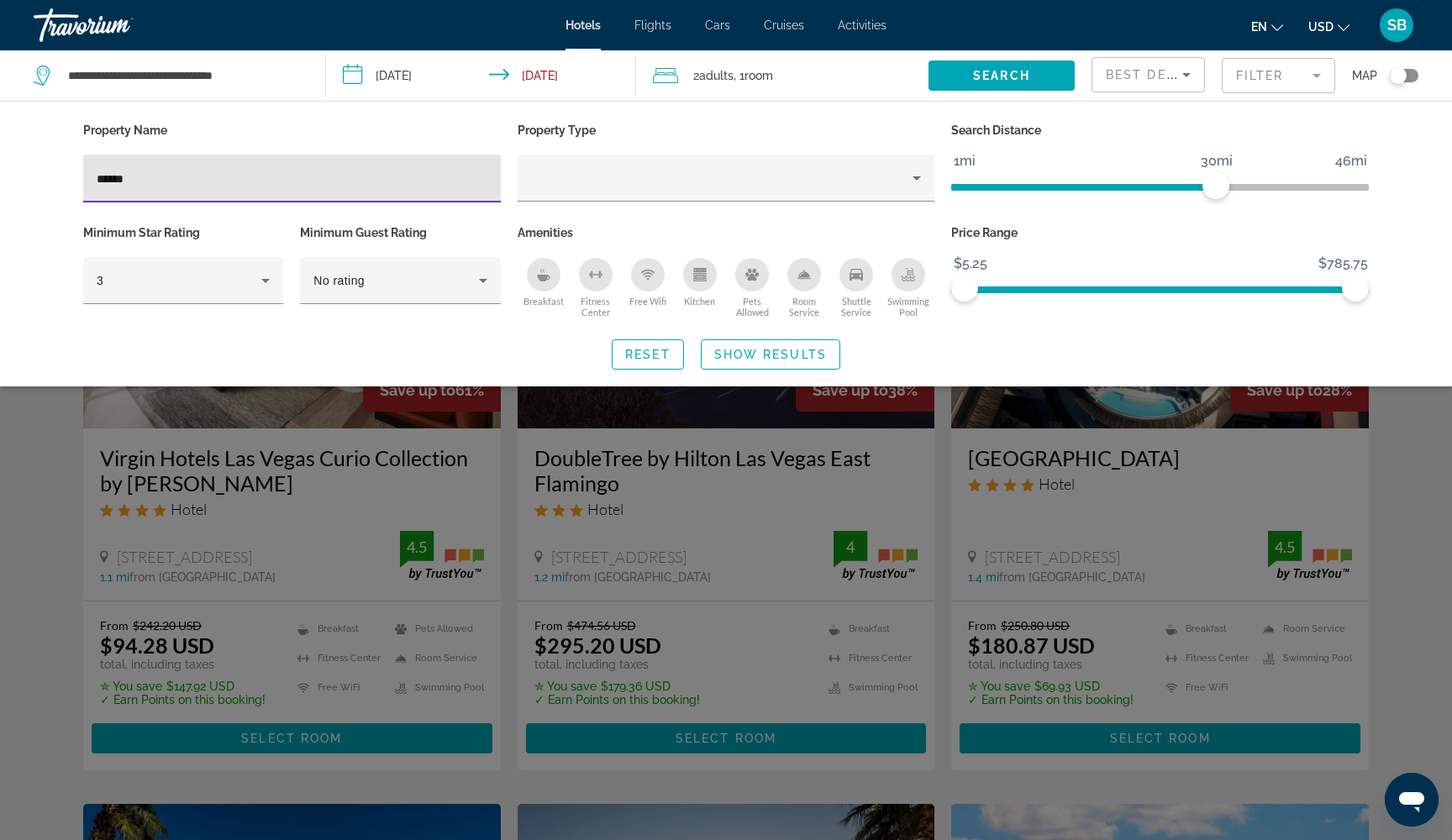
type input "******"
click at [732, 351] on span "Show Results" at bounding box center [770, 355] width 112 height 14
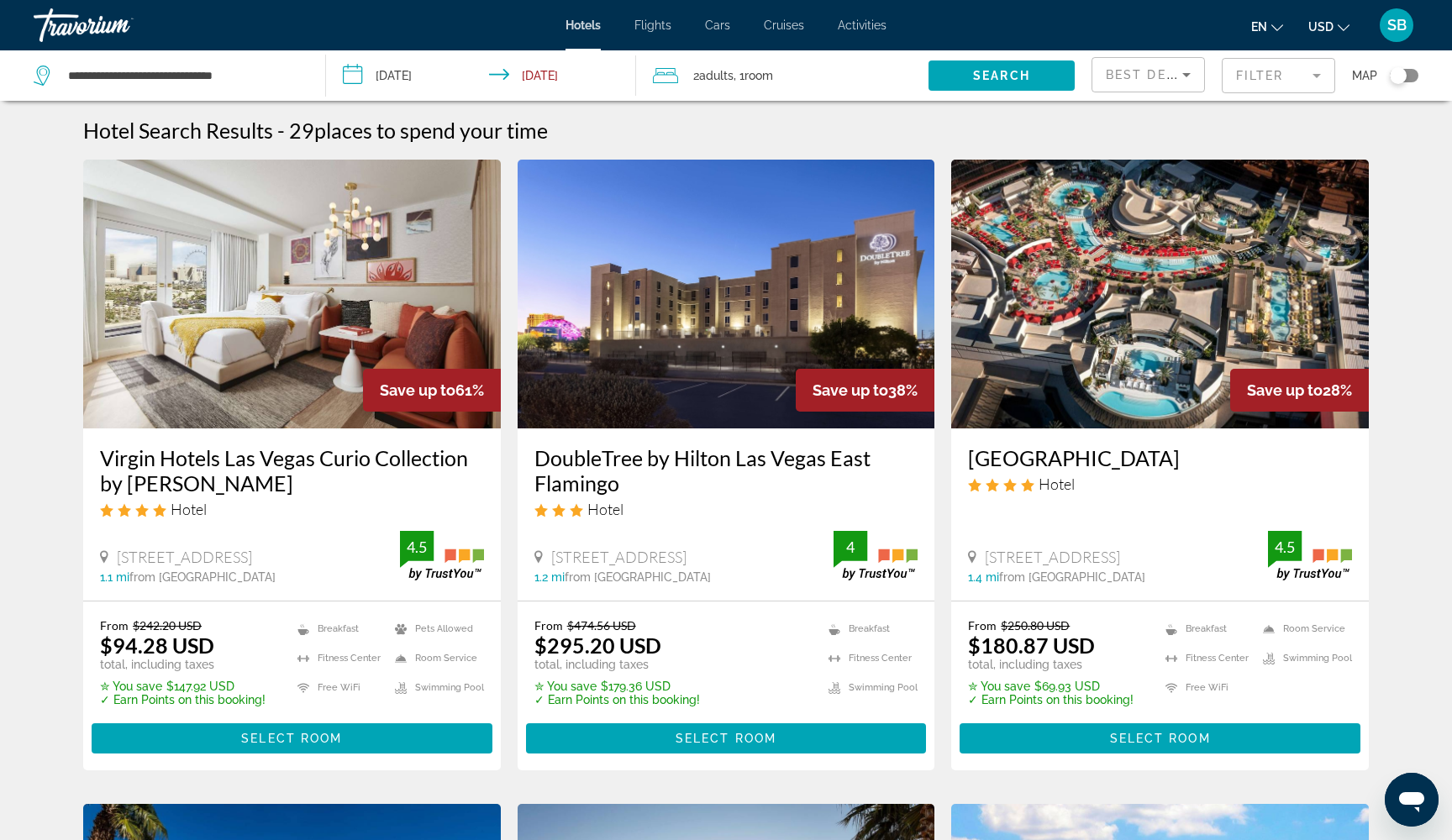
click at [1264, 76] on mat-form-field "Filter" at bounding box center [1278, 75] width 113 height 35
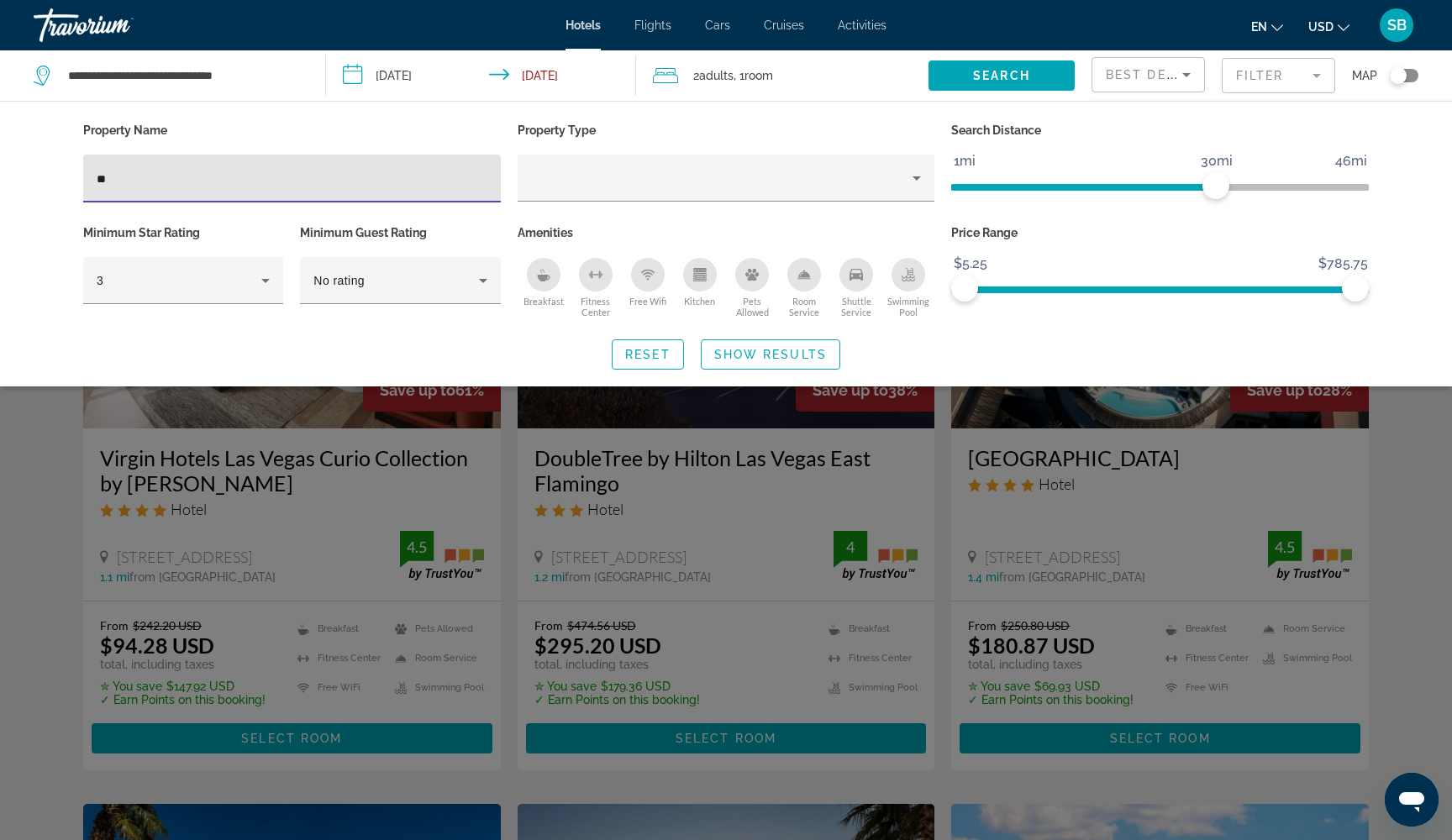
type input "*"
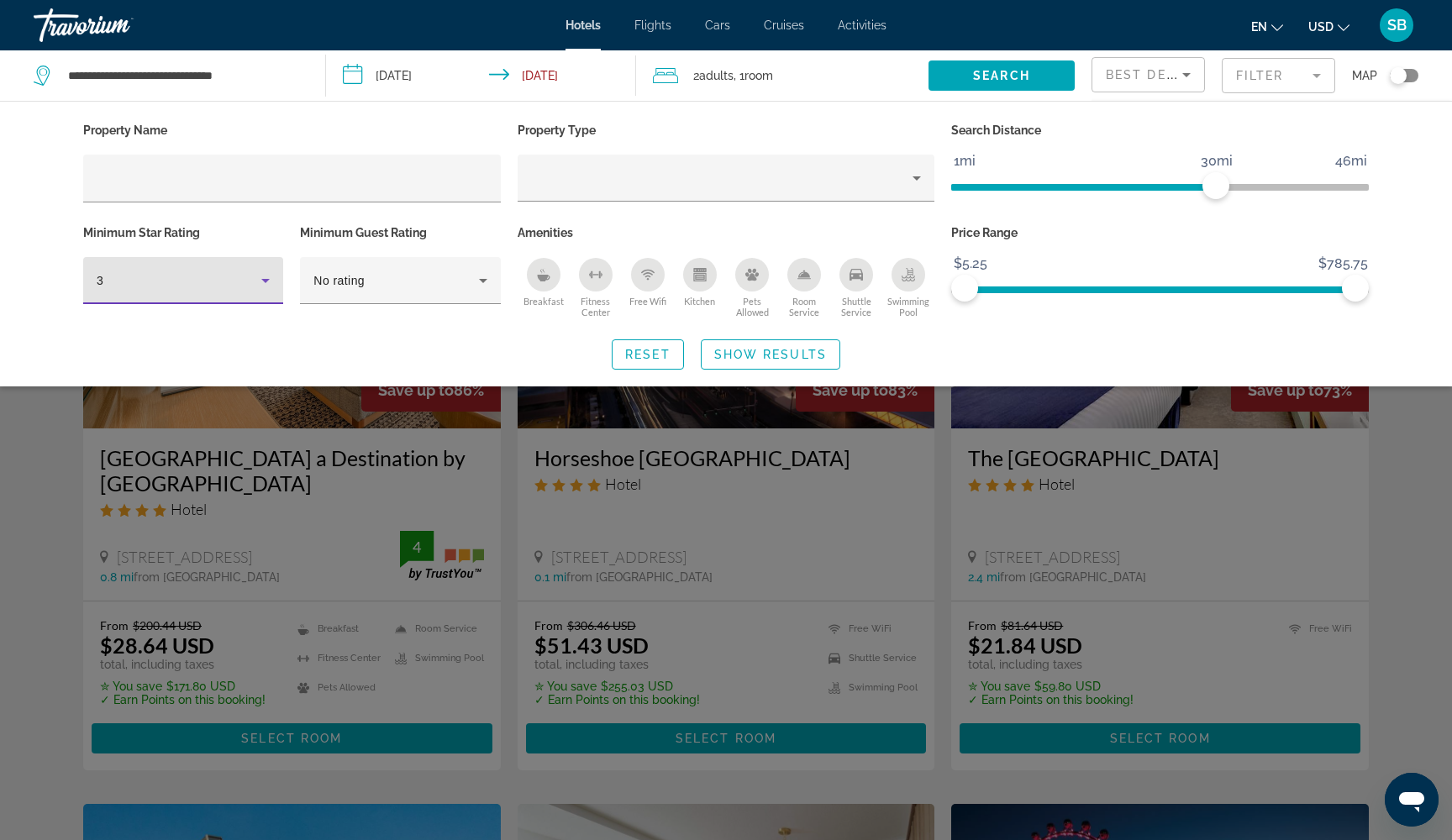
click at [266, 281] on icon "Hotel Filters" at bounding box center [266, 281] width 9 height 4
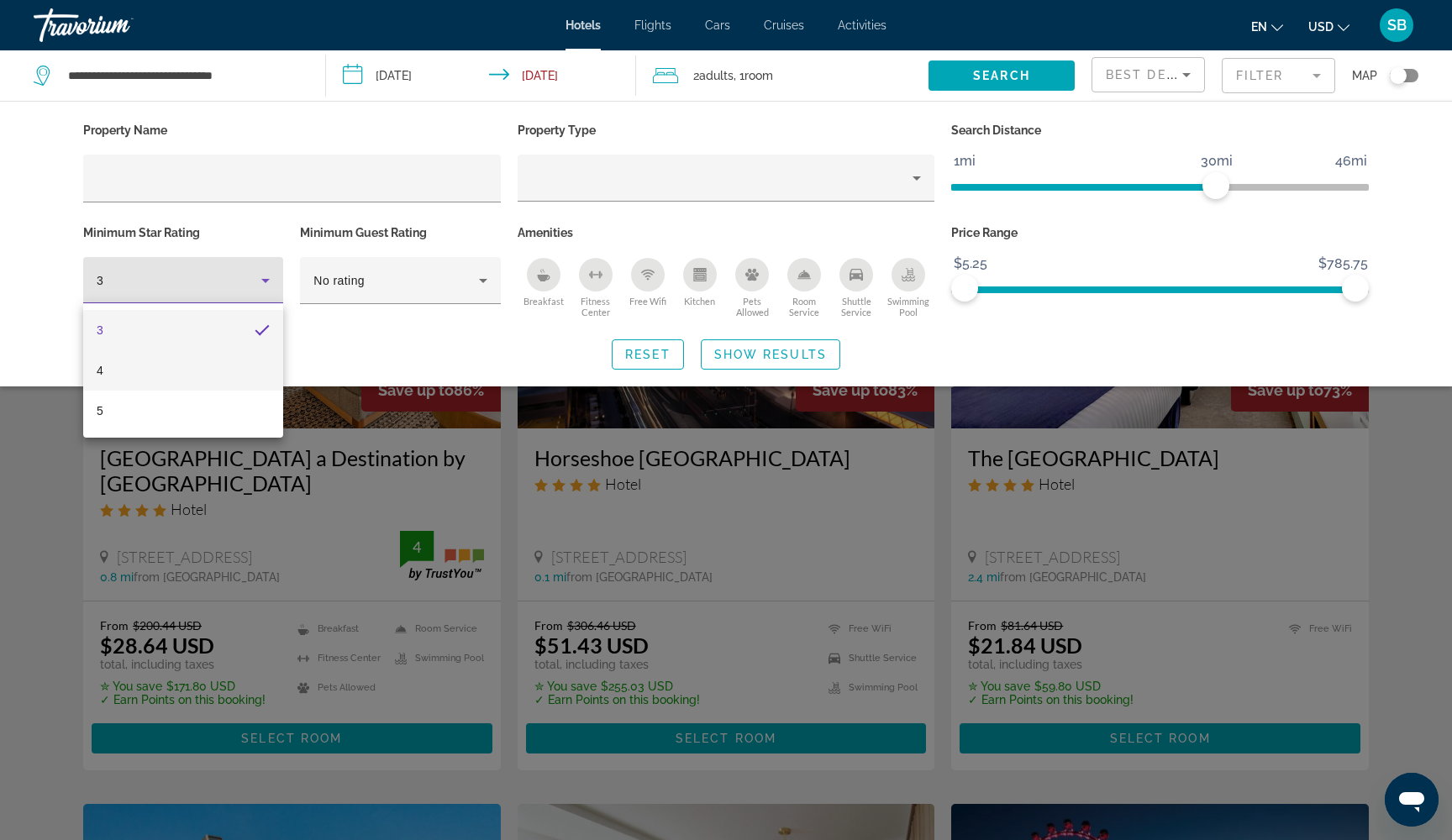
click at [241, 369] on mat-option "4" at bounding box center [183, 370] width 200 height 40
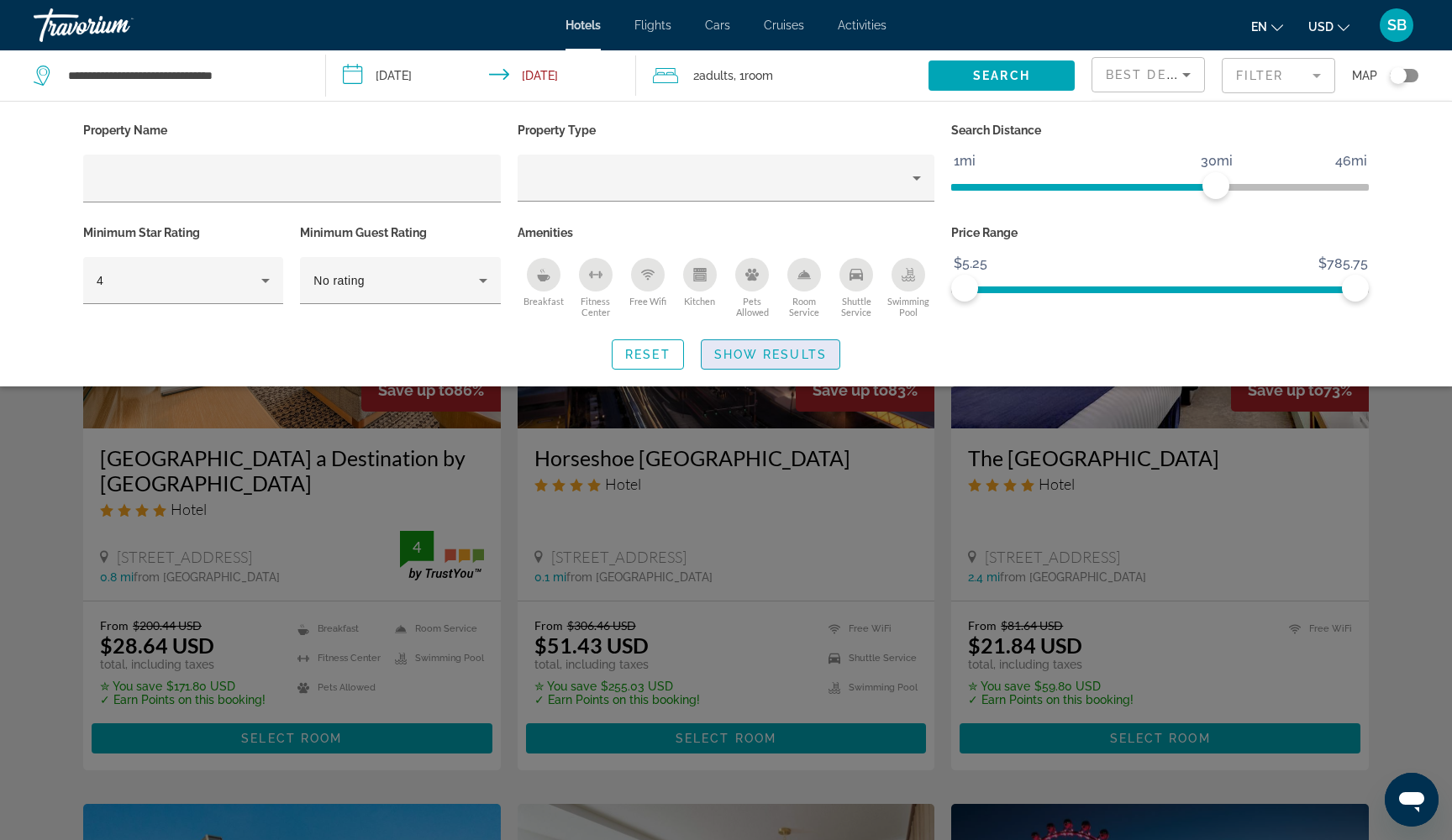
click at [749, 351] on span "Show Results" at bounding box center [770, 355] width 112 height 14
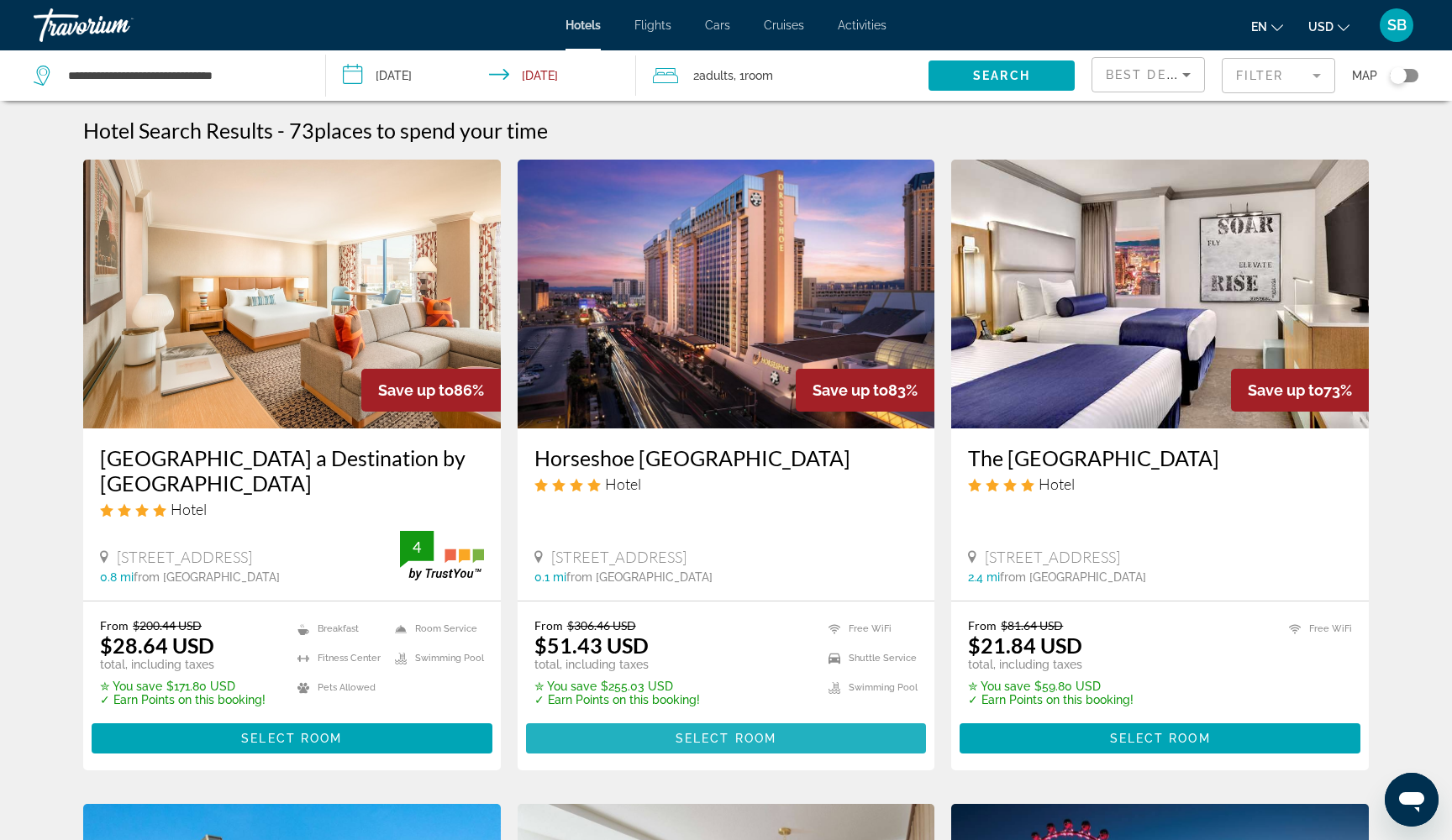
click at [626, 743] on span "Main content" at bounding box center [726, 738] width 401 height 40
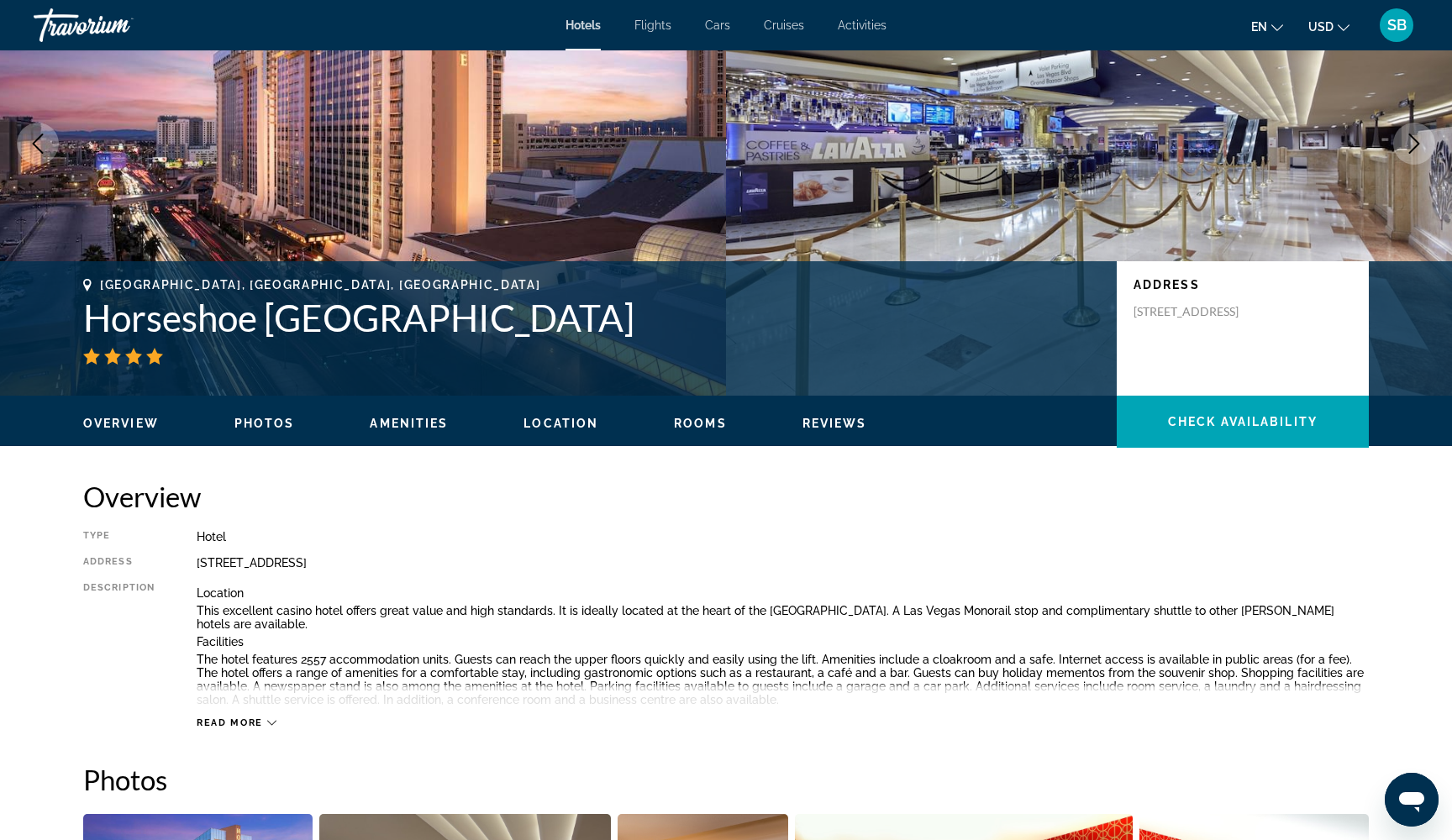
click at [249, 721] on span "Read more" at bounding box center [230, 723] width 66 height 11
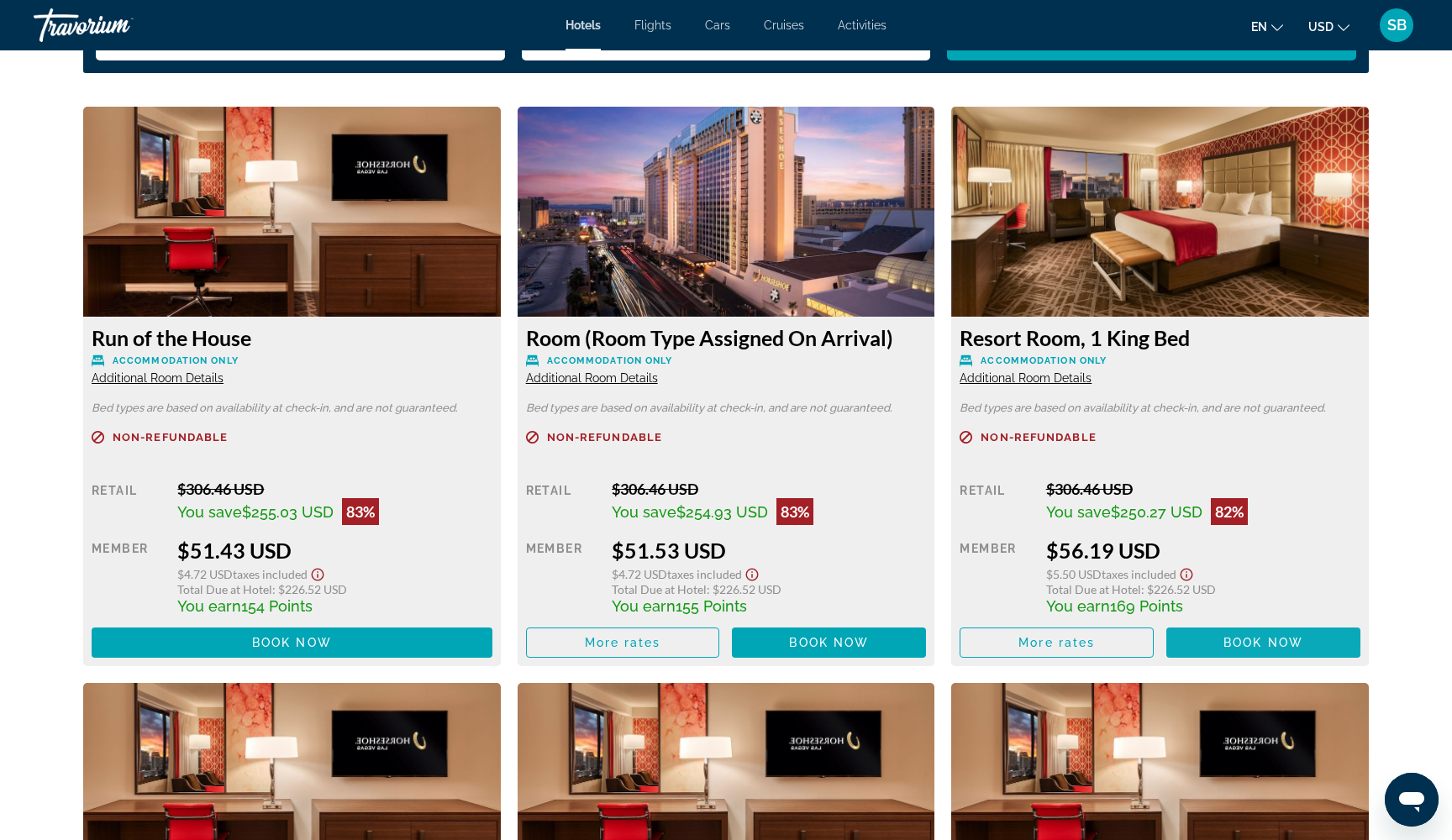
click at [1209, 630] on span "Main content" at bounding box center [1263, 642] width 194 height 40
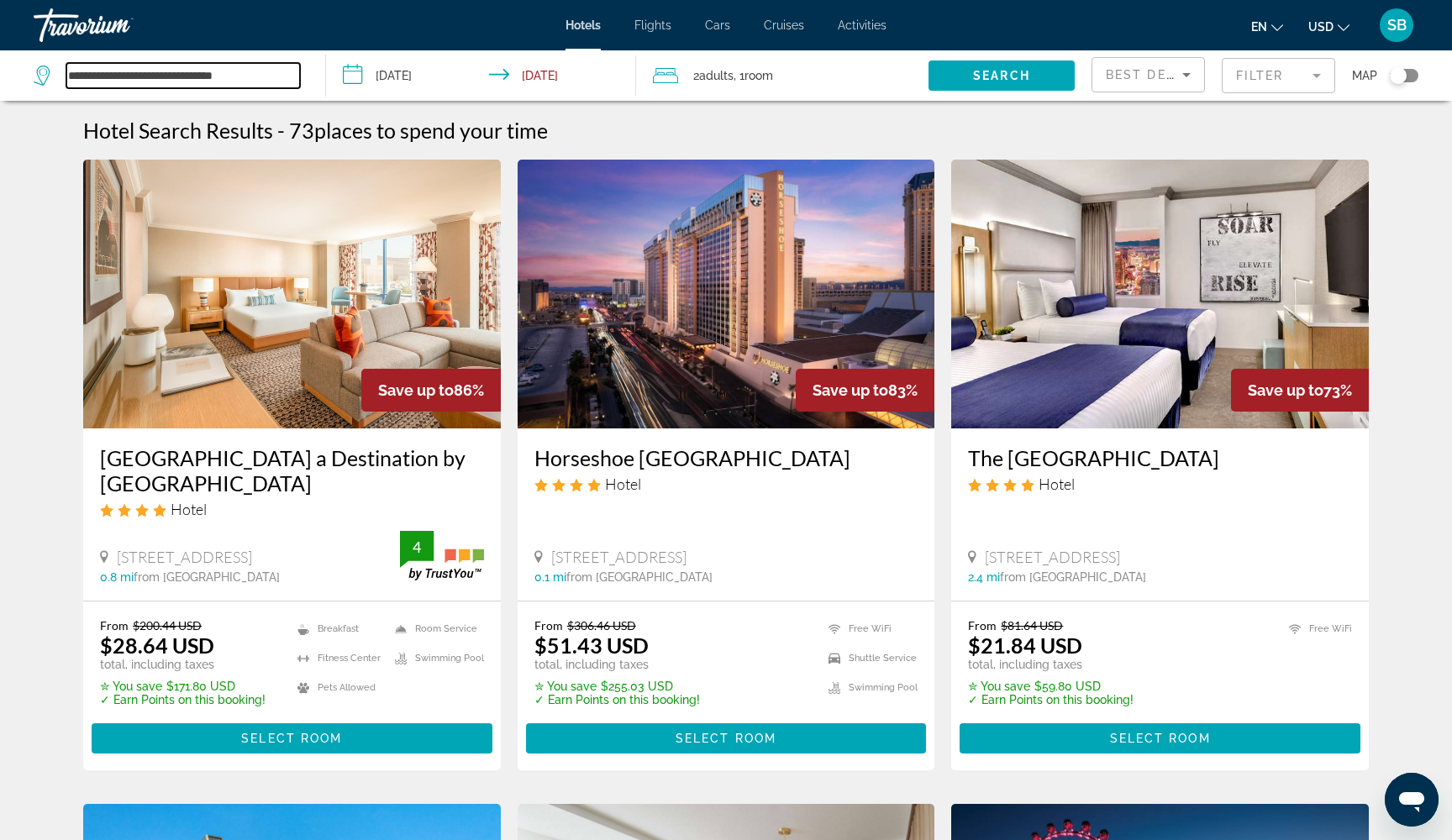
click at [213, 77] on input "**********" at bounding box center [183, 76] width 233 height 26
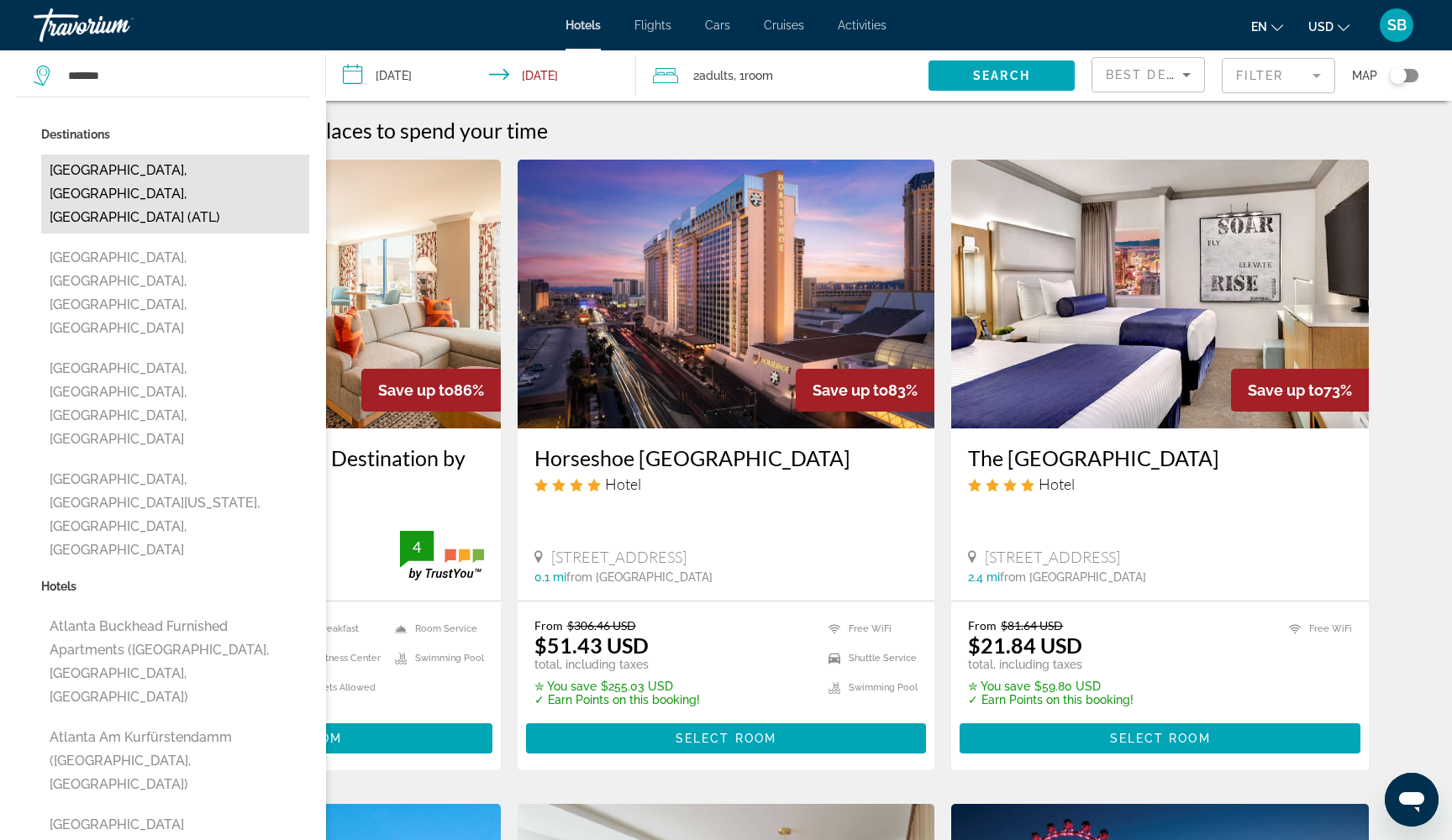
click at [206, 167] on button "Atlanta, GA, United States (ATL)" at bounding box center [174, 194] width 268 height 79
type input "**********"
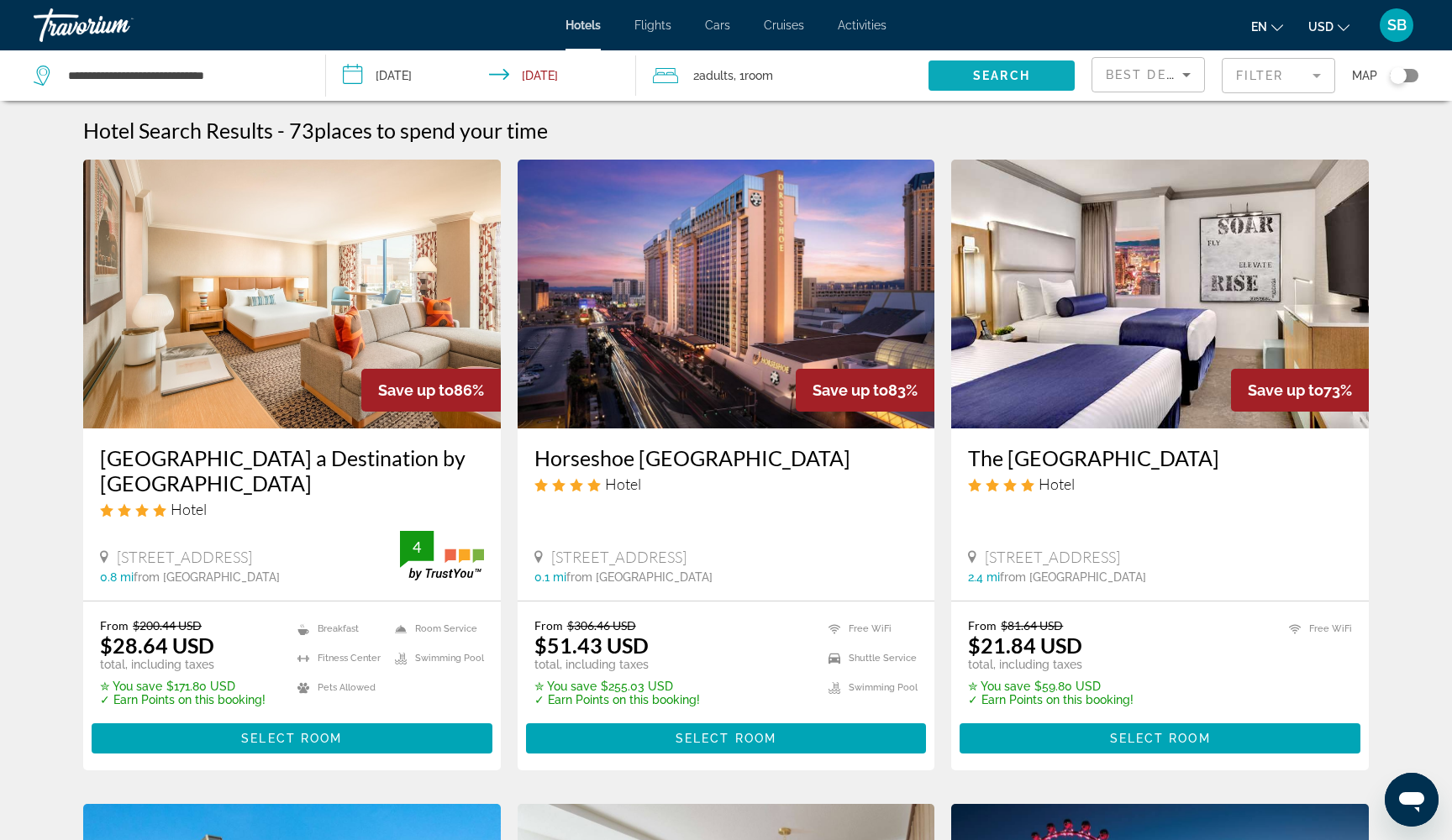
click at [1024, 77] on span "Search" at bounding box center [1001, 76] width 57 height 14
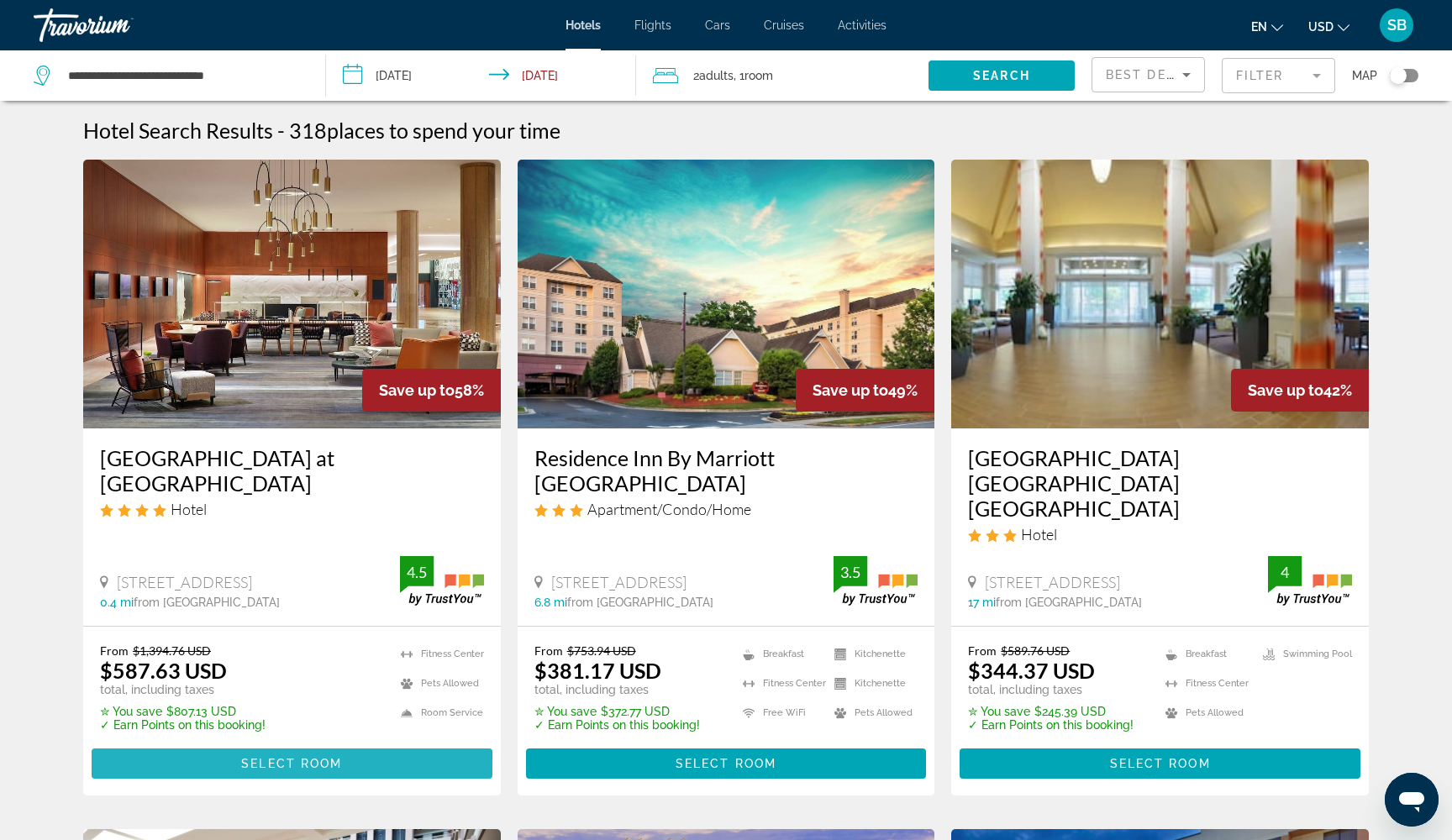
click at [247, 757] on span "Select Room" at bounding box center [291, 763] width 100 height 14
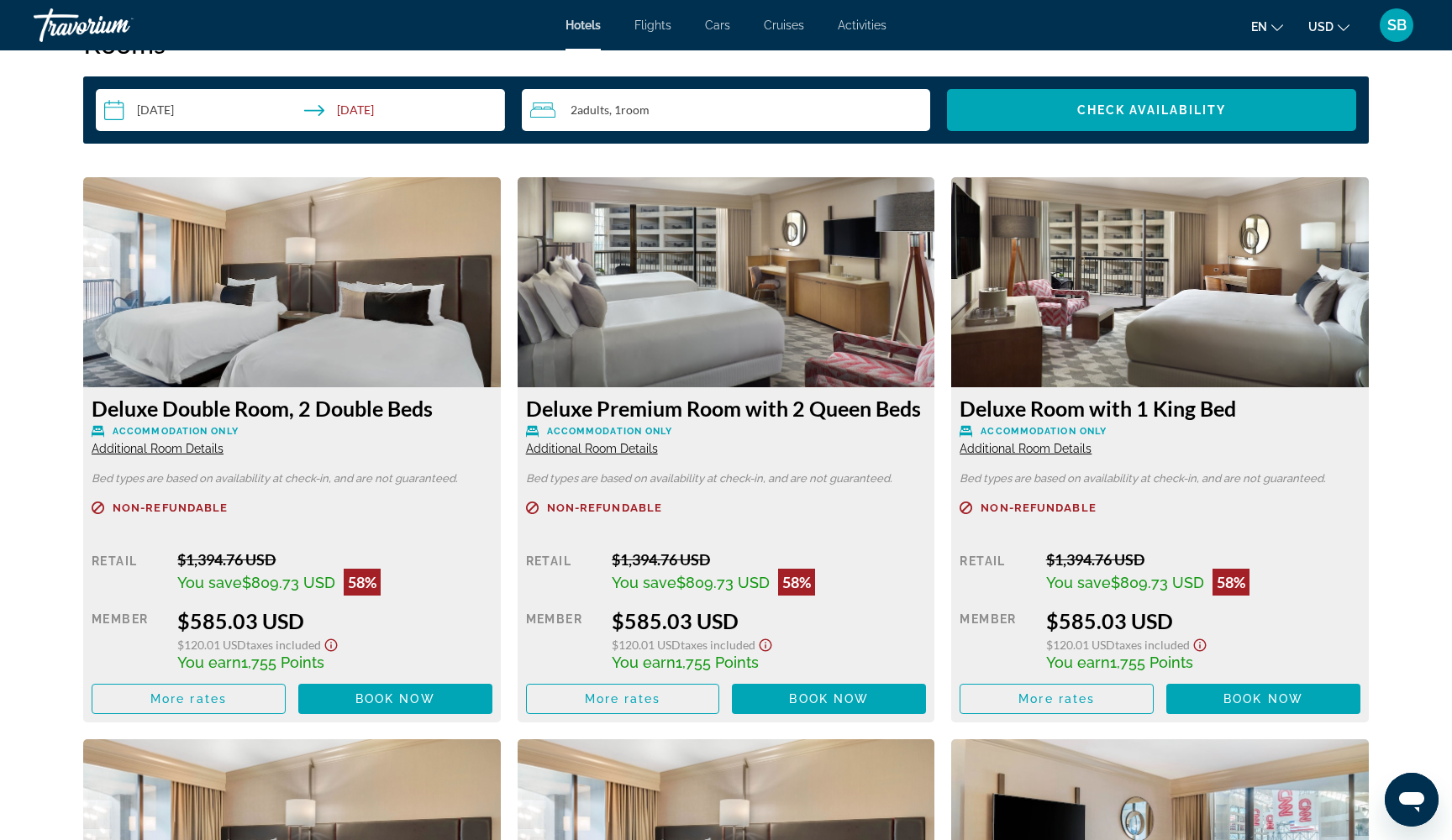
scroll to position [2206, 0]
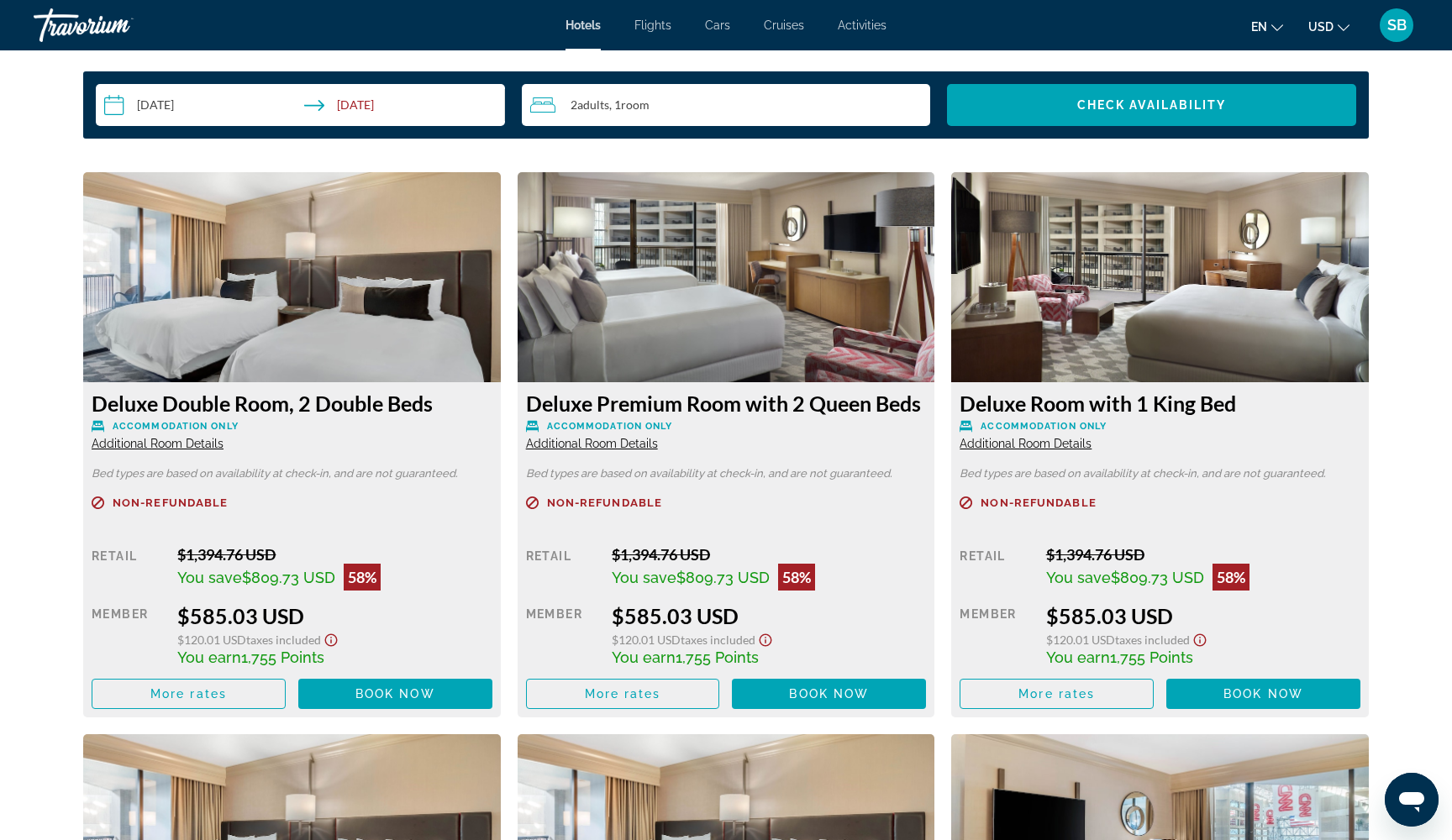
click at [1232, 698] on span "Book now" at bounding box center [1263, 694] width 80 height 14
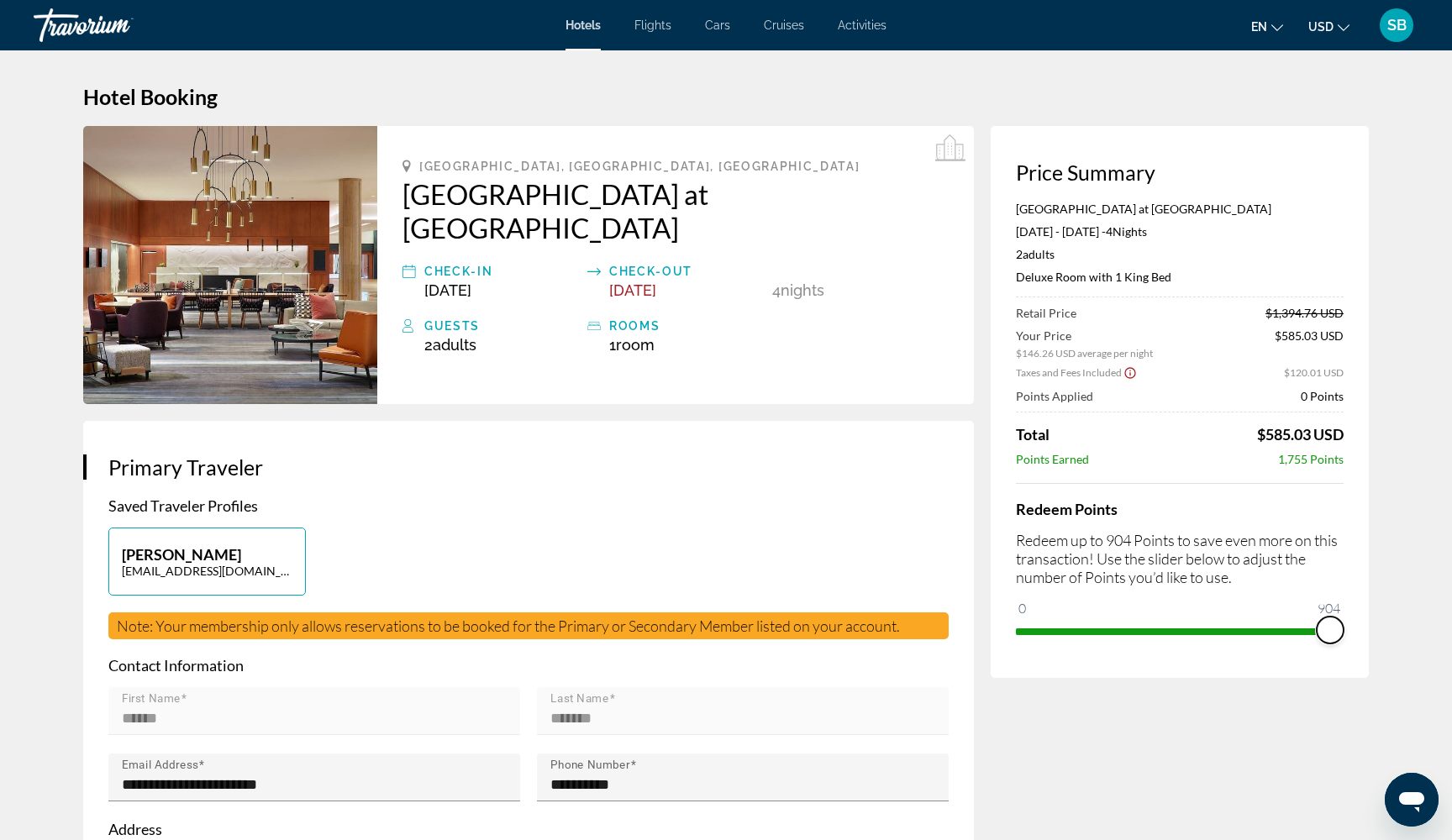
drag, startPoint x: 1029, startPoint y: 612, endPoint x: 1347, endPoint y: 638, distance: 319.1
click at [1347, 638] on div "Price Summary Omni Atlanta Hotel at Centennial Park Sep 21, 2025 - Sep 25, 2025…" at bounding box center [1180, 402] width 378 height 551
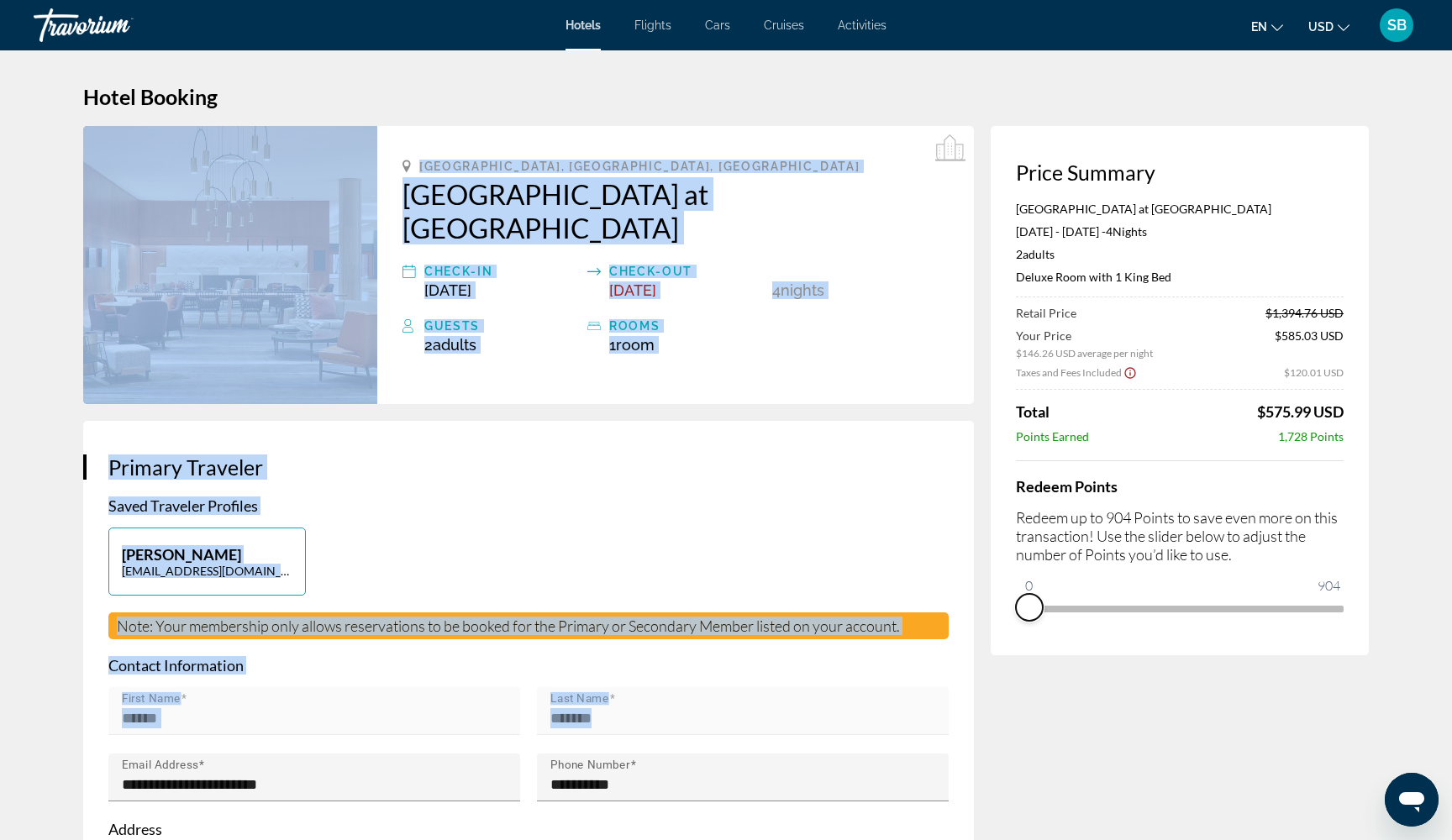
drag, startPoint x: 1331, startPoint y: 639, endPoint x: 980, endPoint y: 652, distance: 351.2
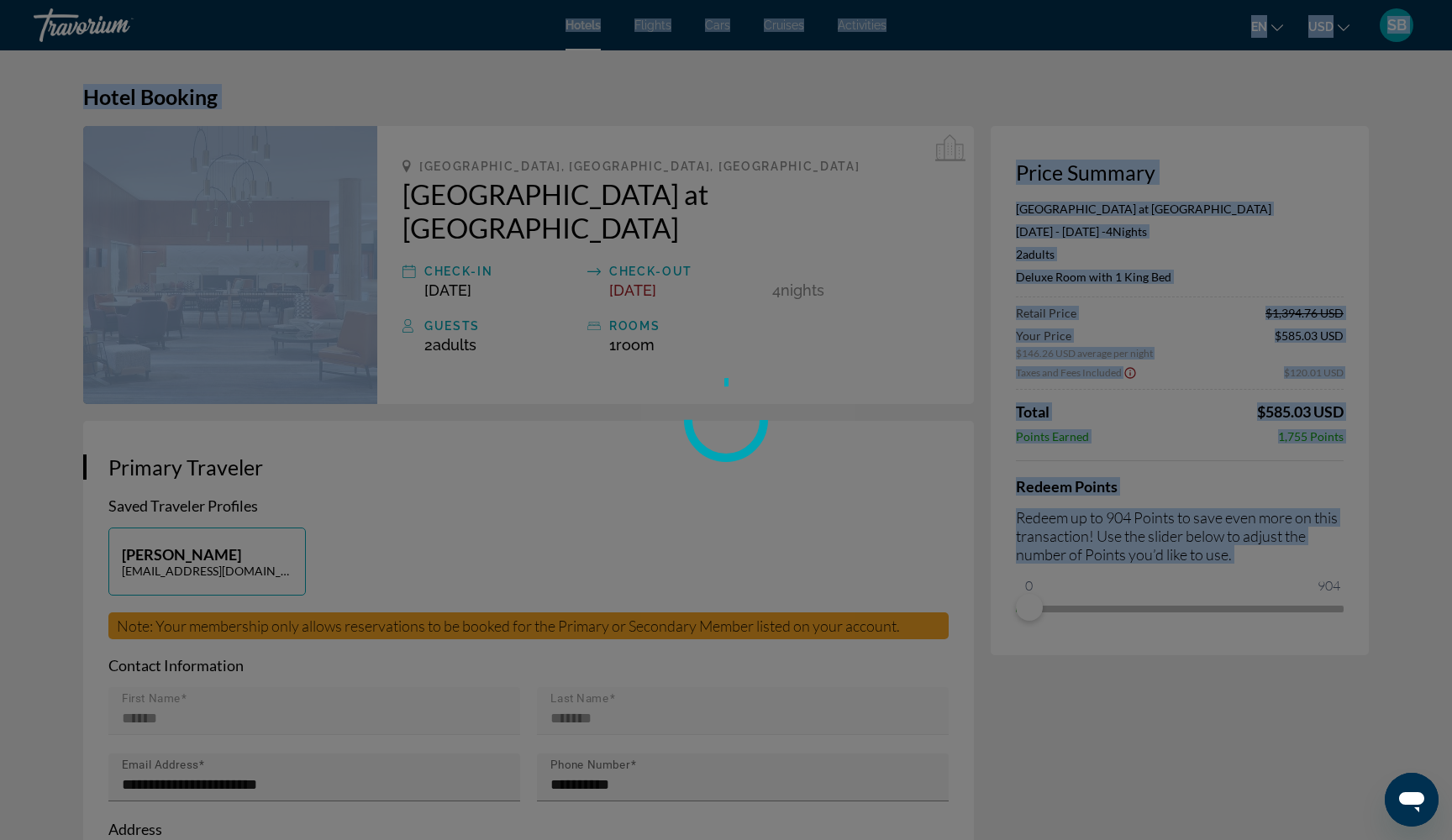
click at [1103, 722] on div "Skip to main content Hotels Flights Cars Cruises Activities Hotels Flights Cars…" at bounding box center [726, 420] width 1452 height 840
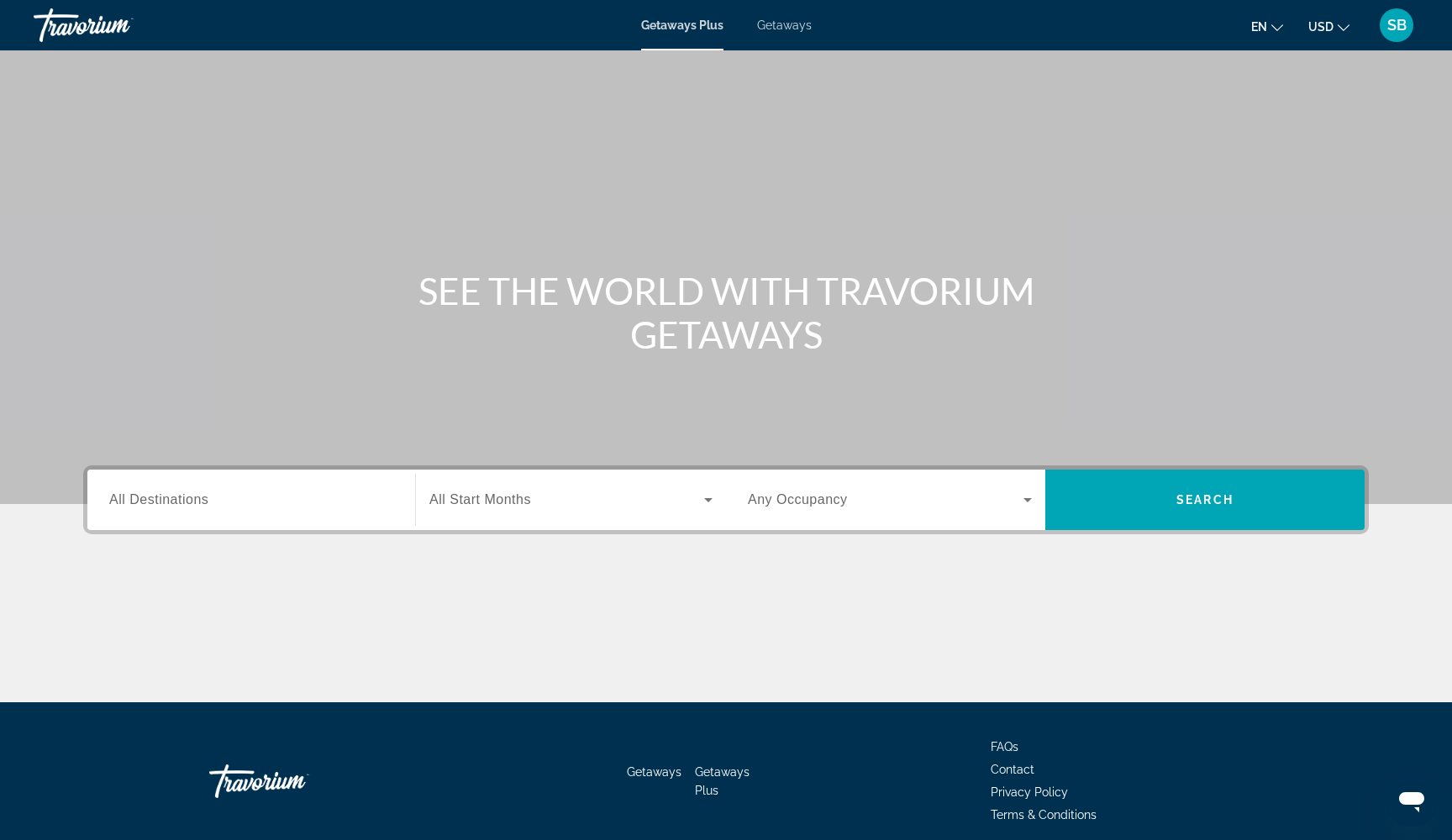
click at [788, 29] on span "Getaways" at bounding box center [784, 26] width 54 height 14
click at [179, 505] on span "All Destinations" at bounding box center [158, 499] width 99 height 14
click at [179, 505] on input "Destination All Destinations" at bounding box center [251, 500] width 284 height 20
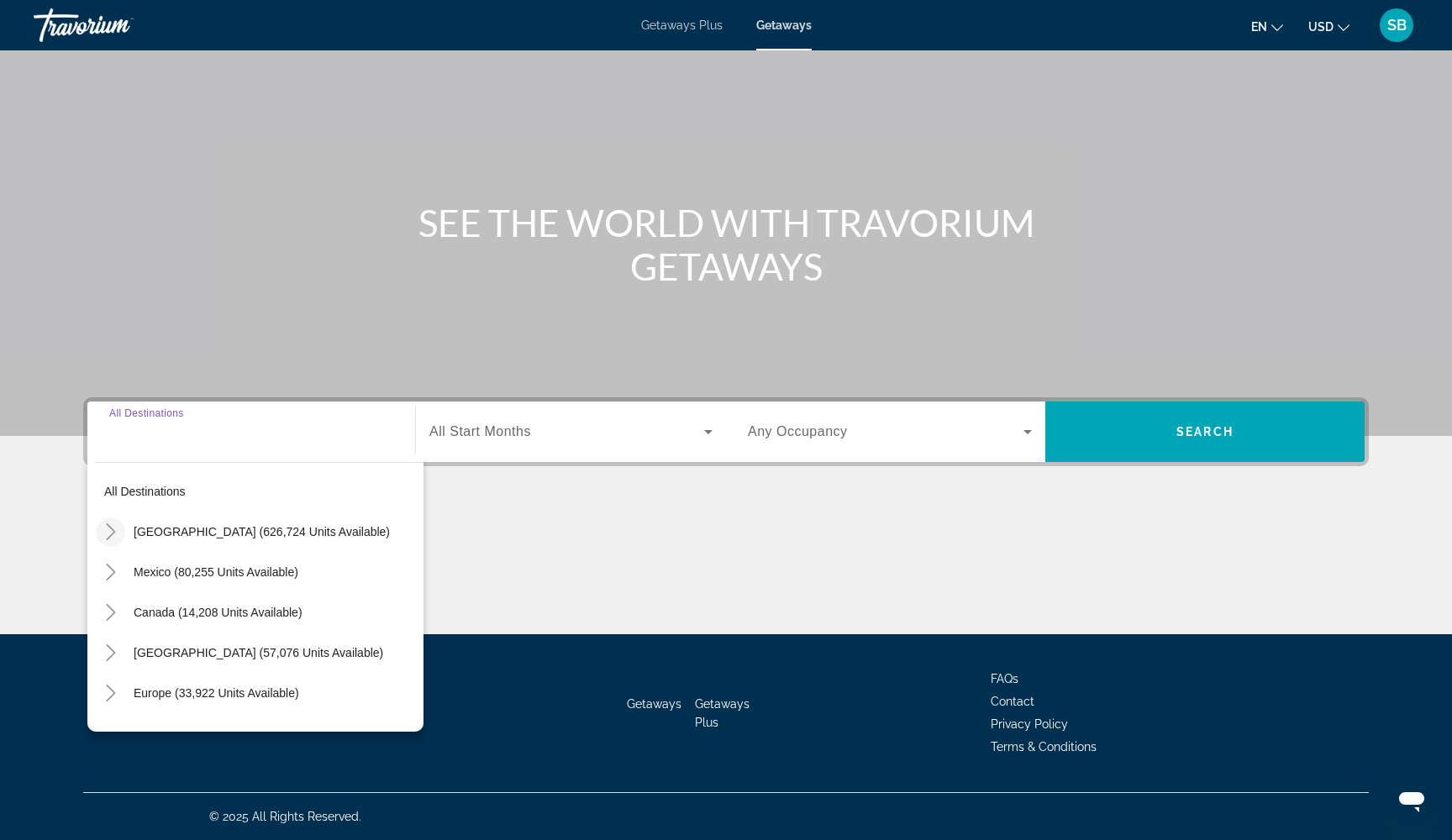
click at [110, 528] on icon "Toggle United States (626,724 units available)" at bounding box center [110, 532] width 9 height 17
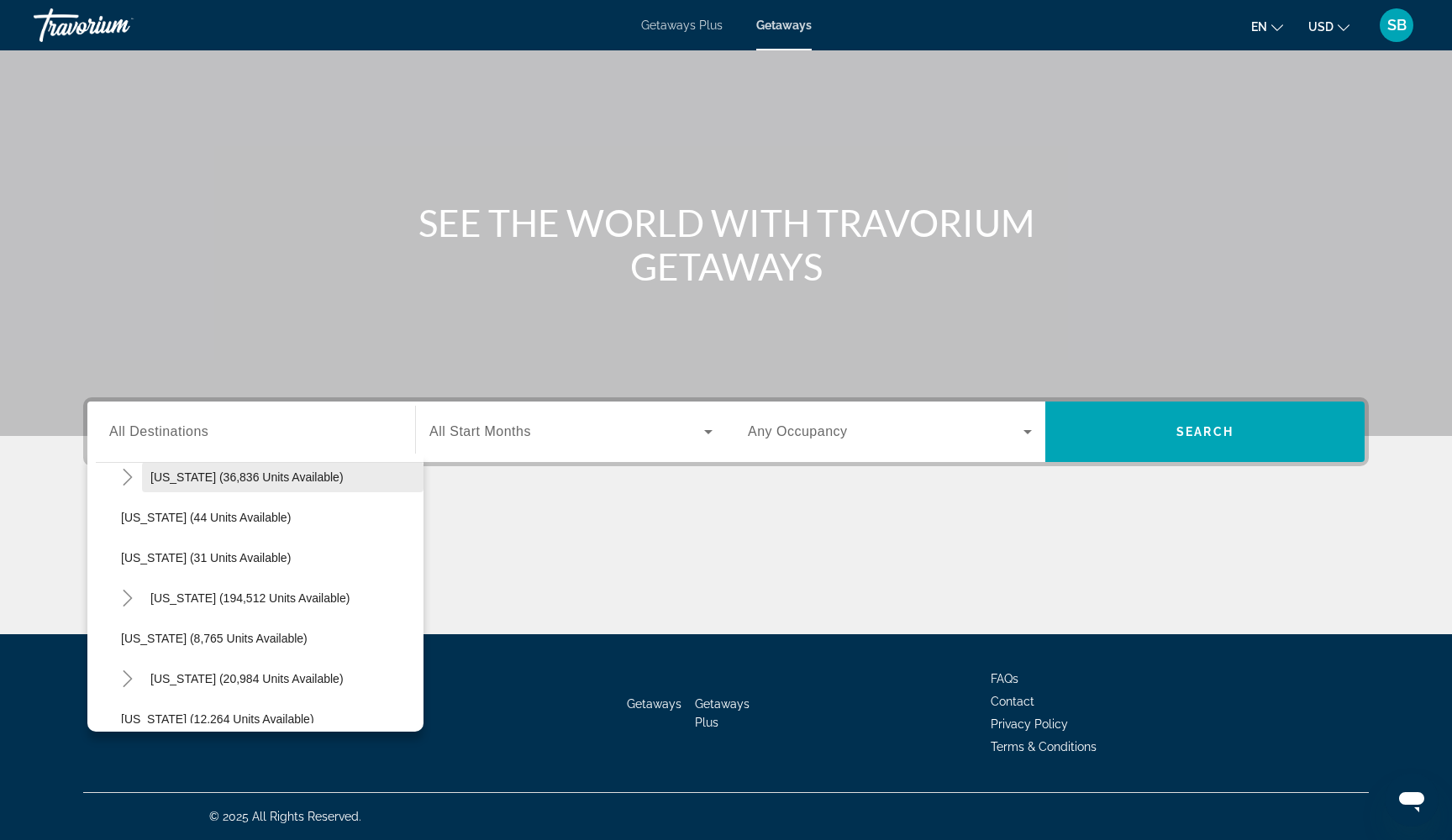
scroll to position [229, 0]
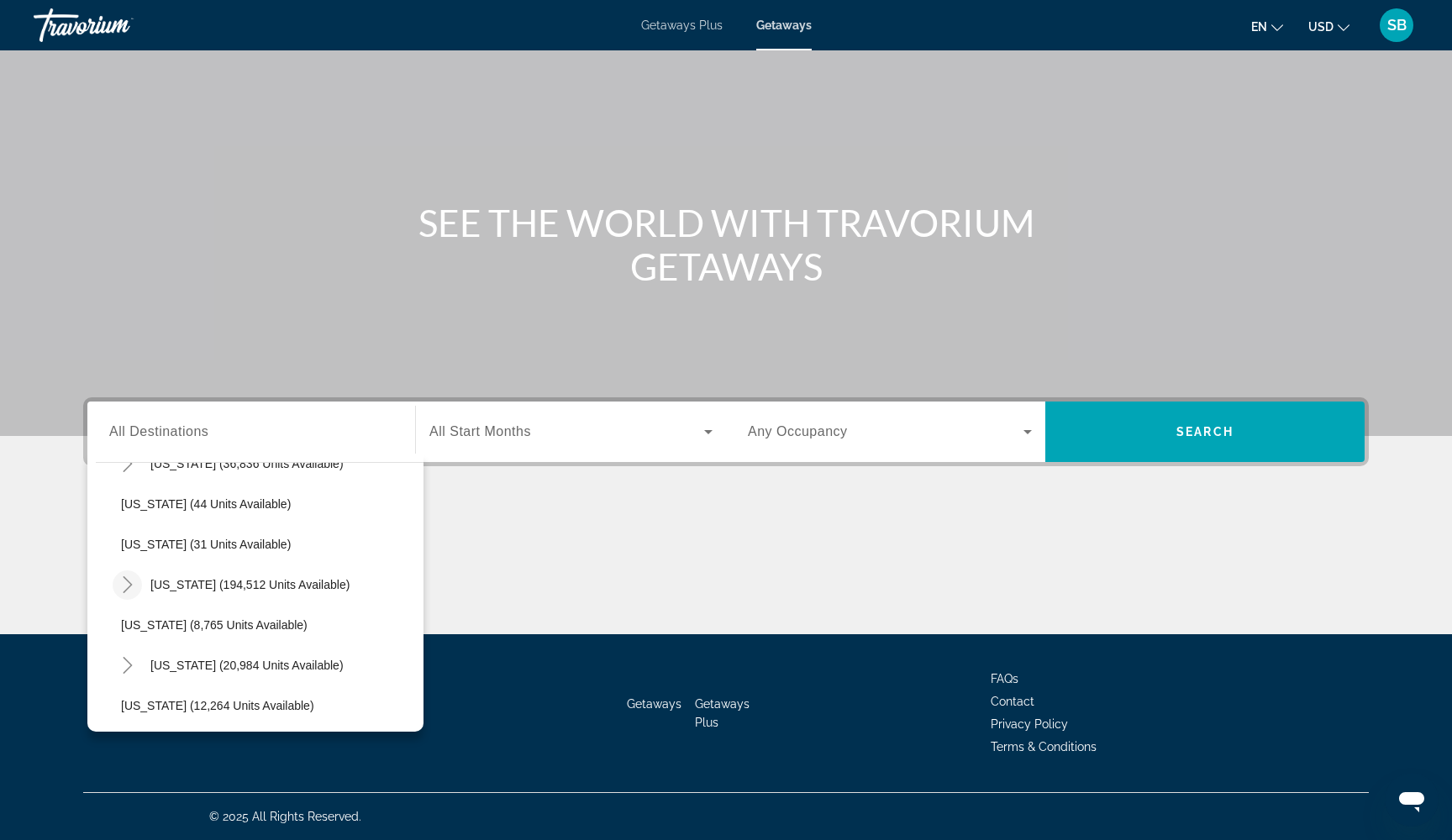
click at [123, 584] on icon "Toggle Florida (194,512 units available)" at bounding box center [128, 585] width 17 height 17
click at [167, 620] on span "[GEOGRAPHIC_DATA] (83,695 units available)" at bounding box center [262, 625] width 249 height 14
type input "**********"
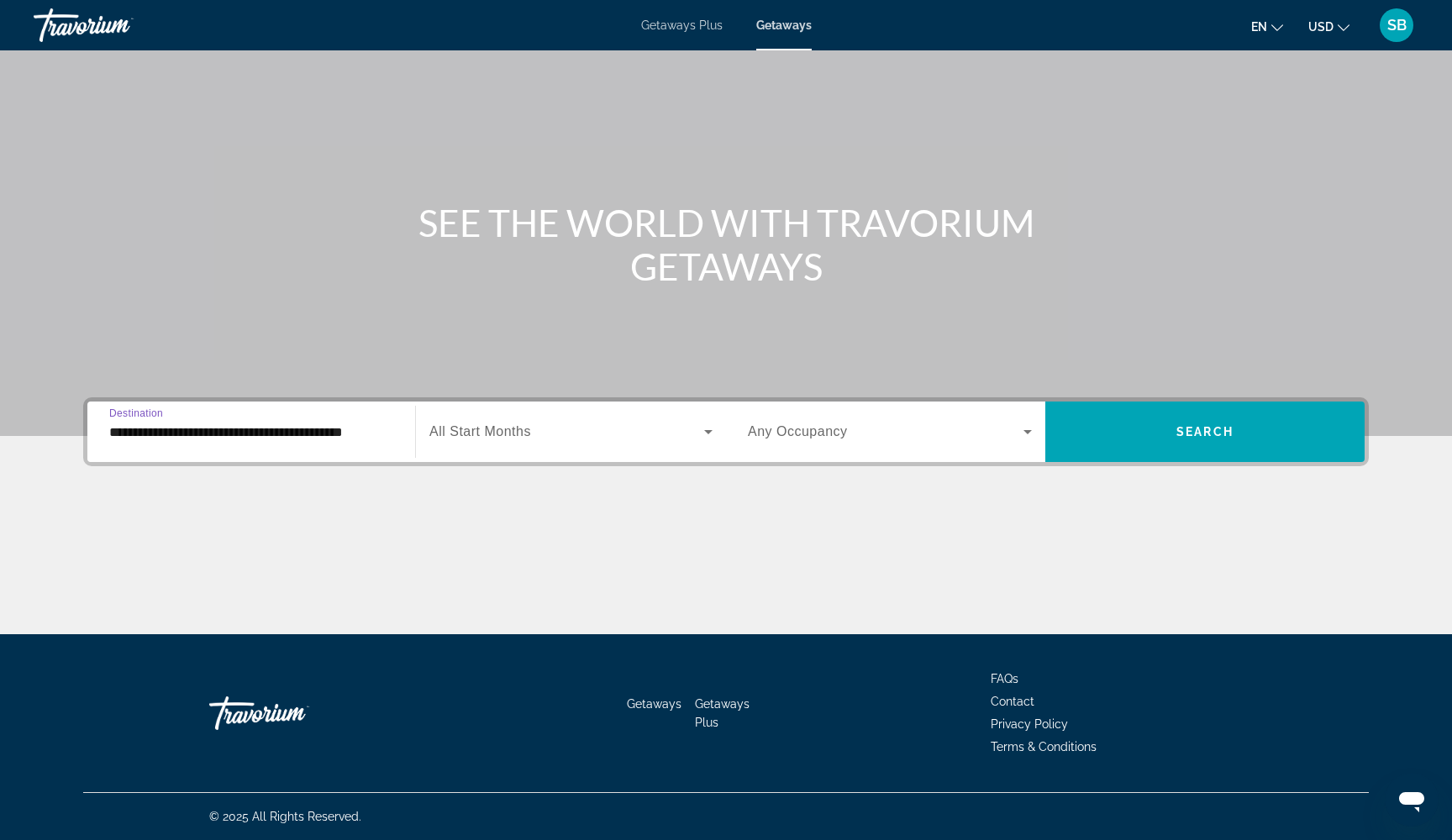
click at [594, 442] on div "Search widget" at bounding box center [570, 431] width 283 height 47
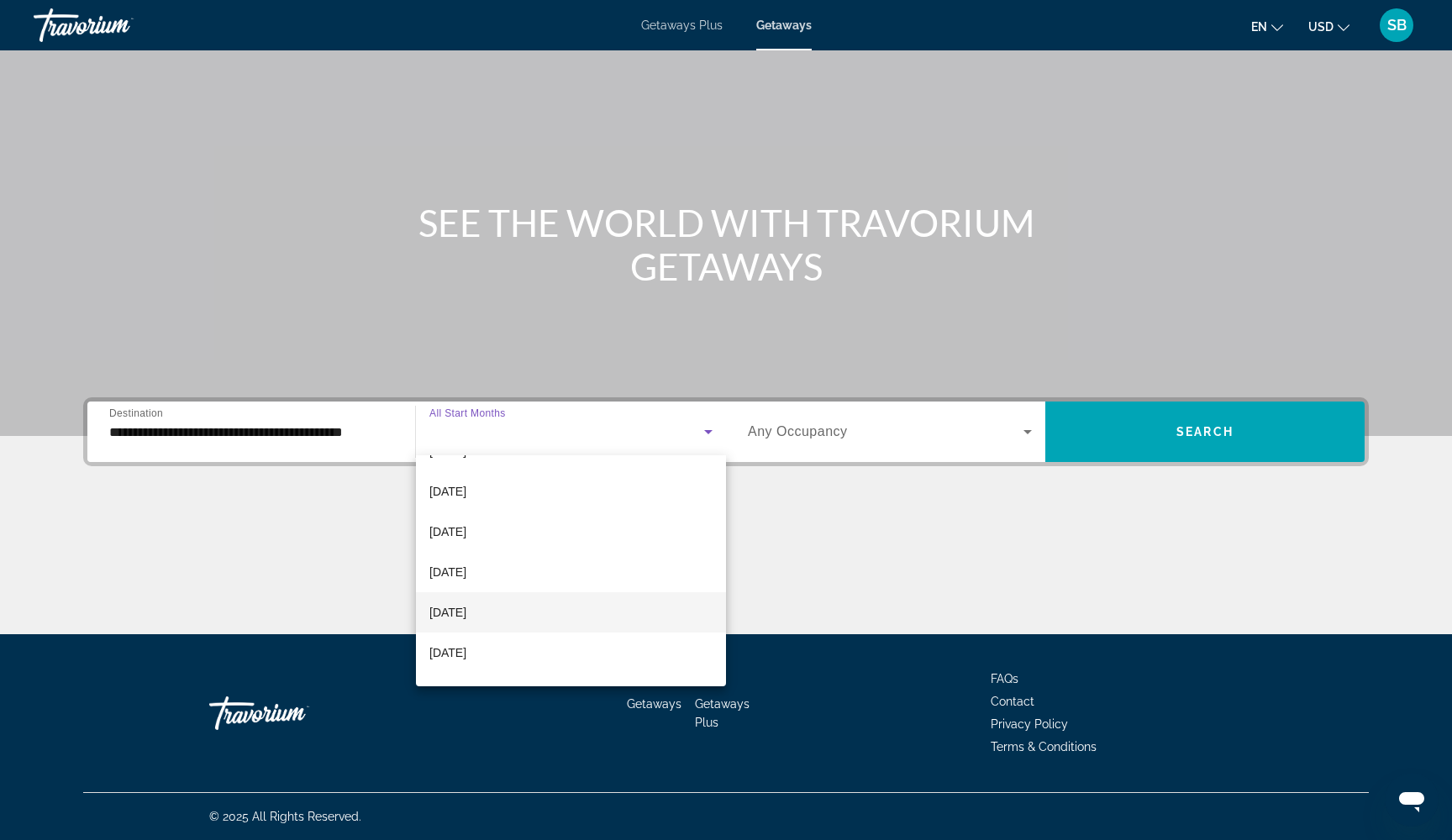
scroll to position [267, 0]
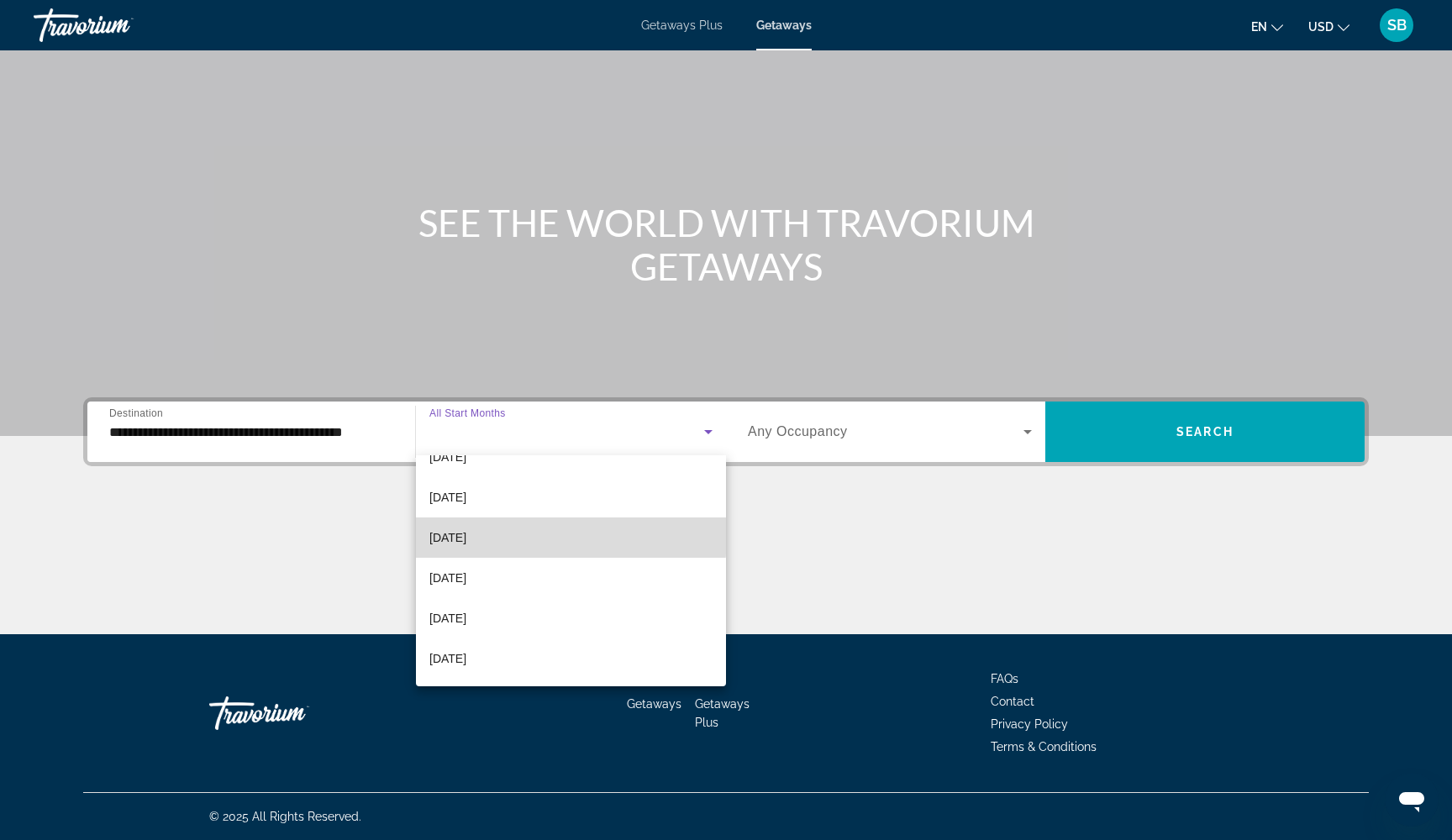
click at [523, 536] on mat-option "[DATE]" at bounding box center [571, 537] width 310 height 40
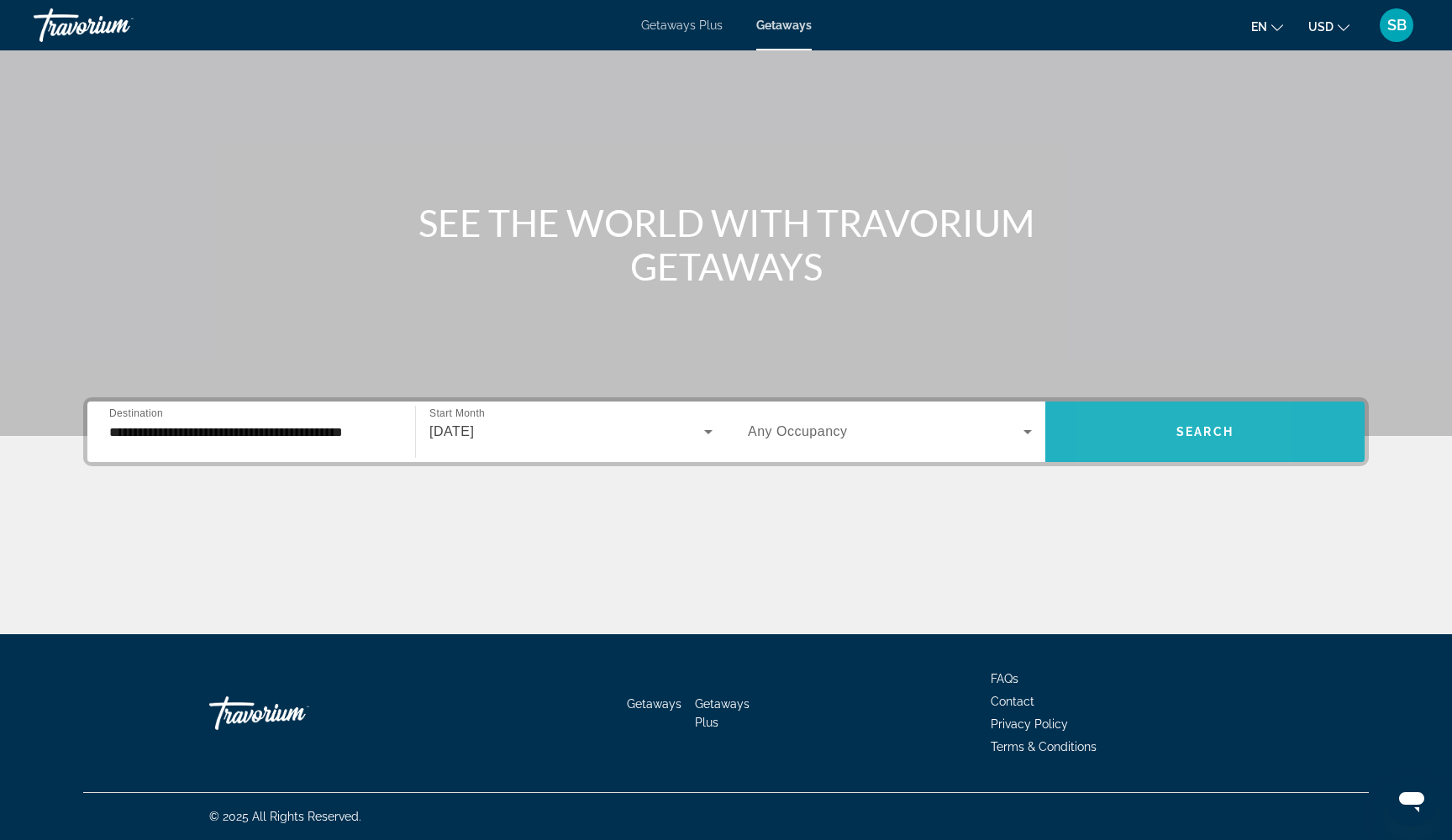
click at [1114, 435] on span "Search widget" at bounding box center [1204, 431] width 319 height 40
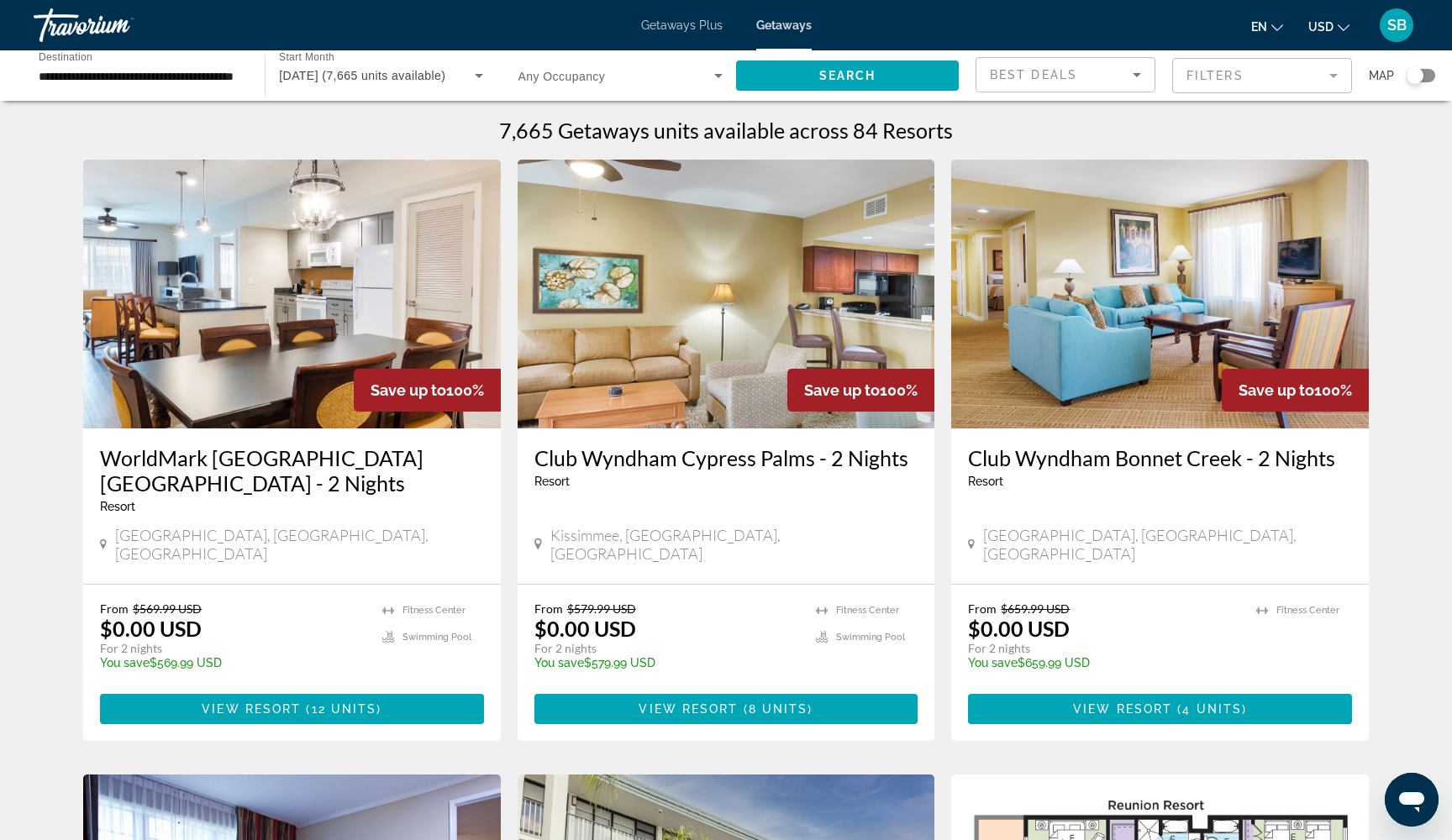
click at [1216, 76] on mat-form-field "Filters" at bounding box center [1261, 75] width 180 height 35
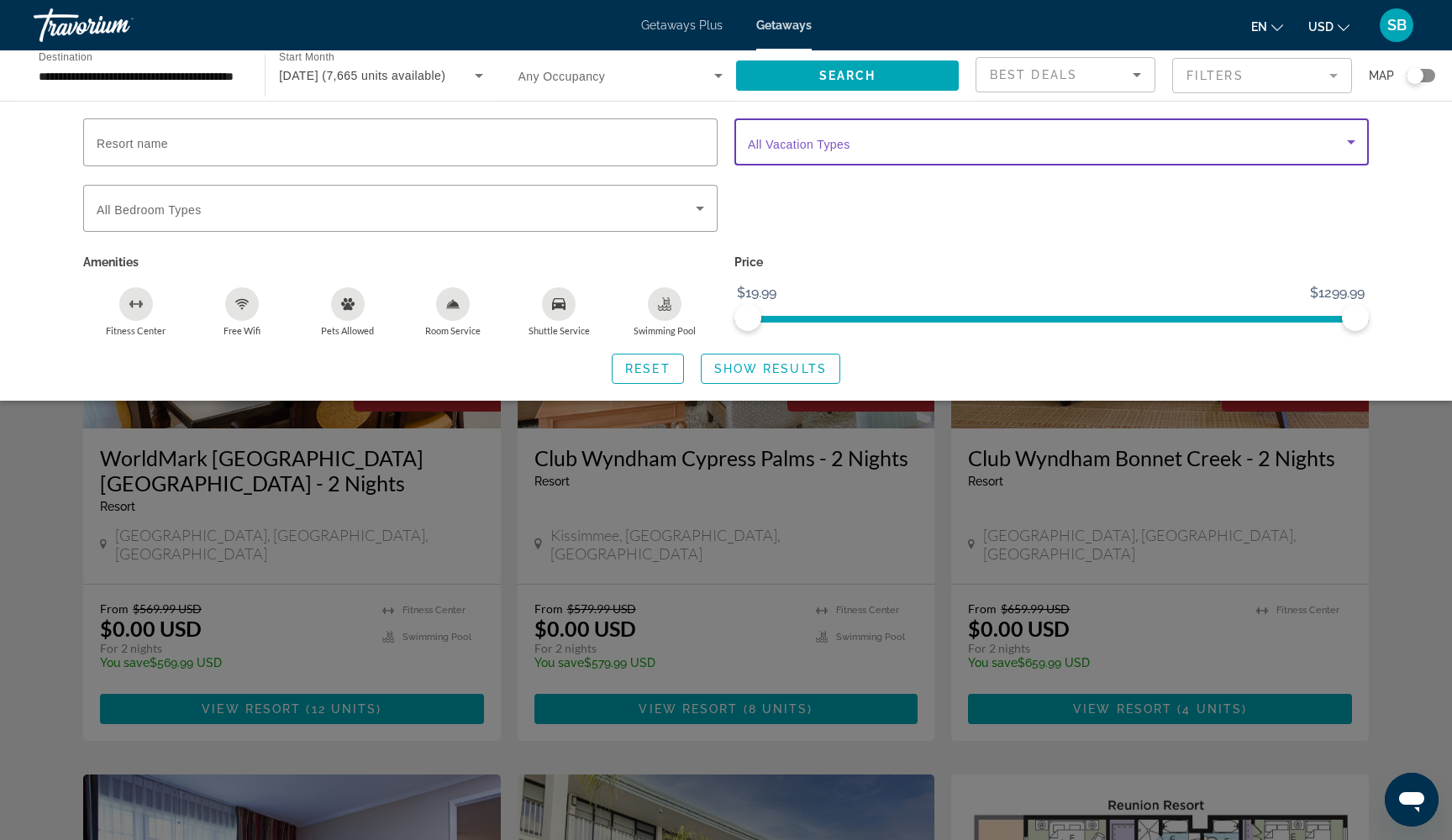
click at [1021, 135] on span "Search widget" at bounding box center [1047, 142] width 599 height 20
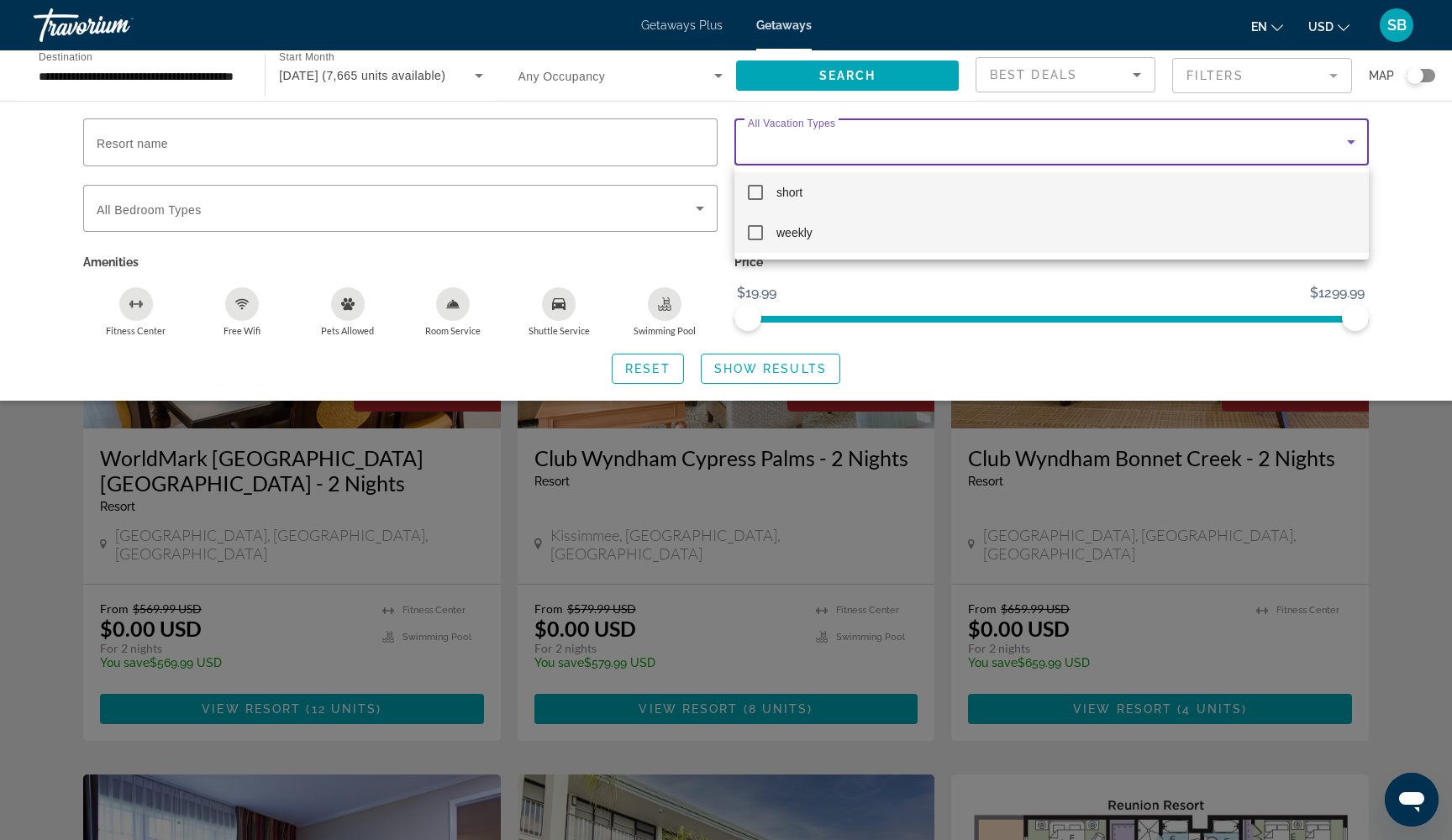
click at [756, 235] on mat-pseudo-checkbox at bounding box center [755, 233] width 15 height 15
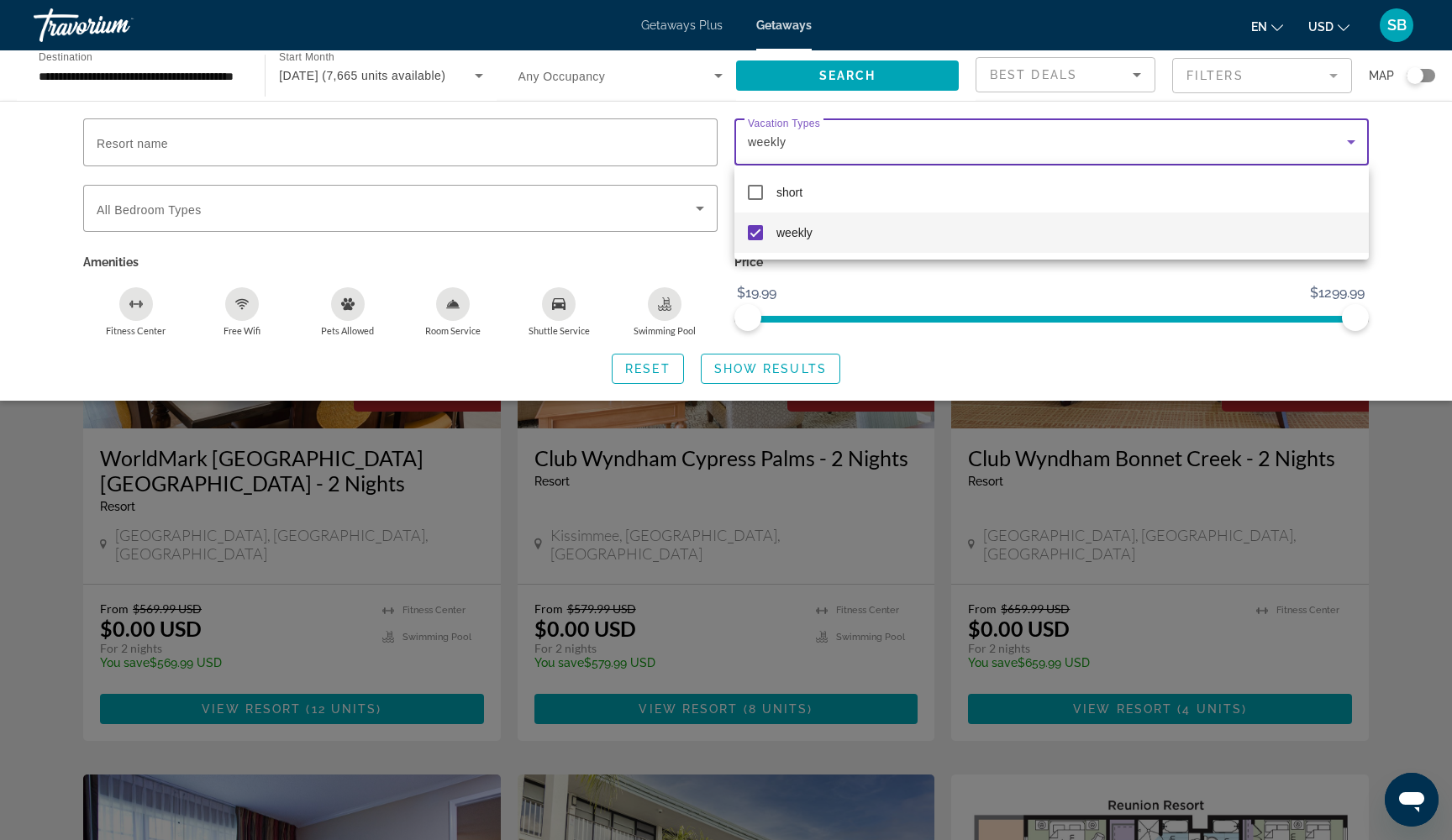
click at [744, 371] on div at bounding box center [726, 420] width 1452 height 840
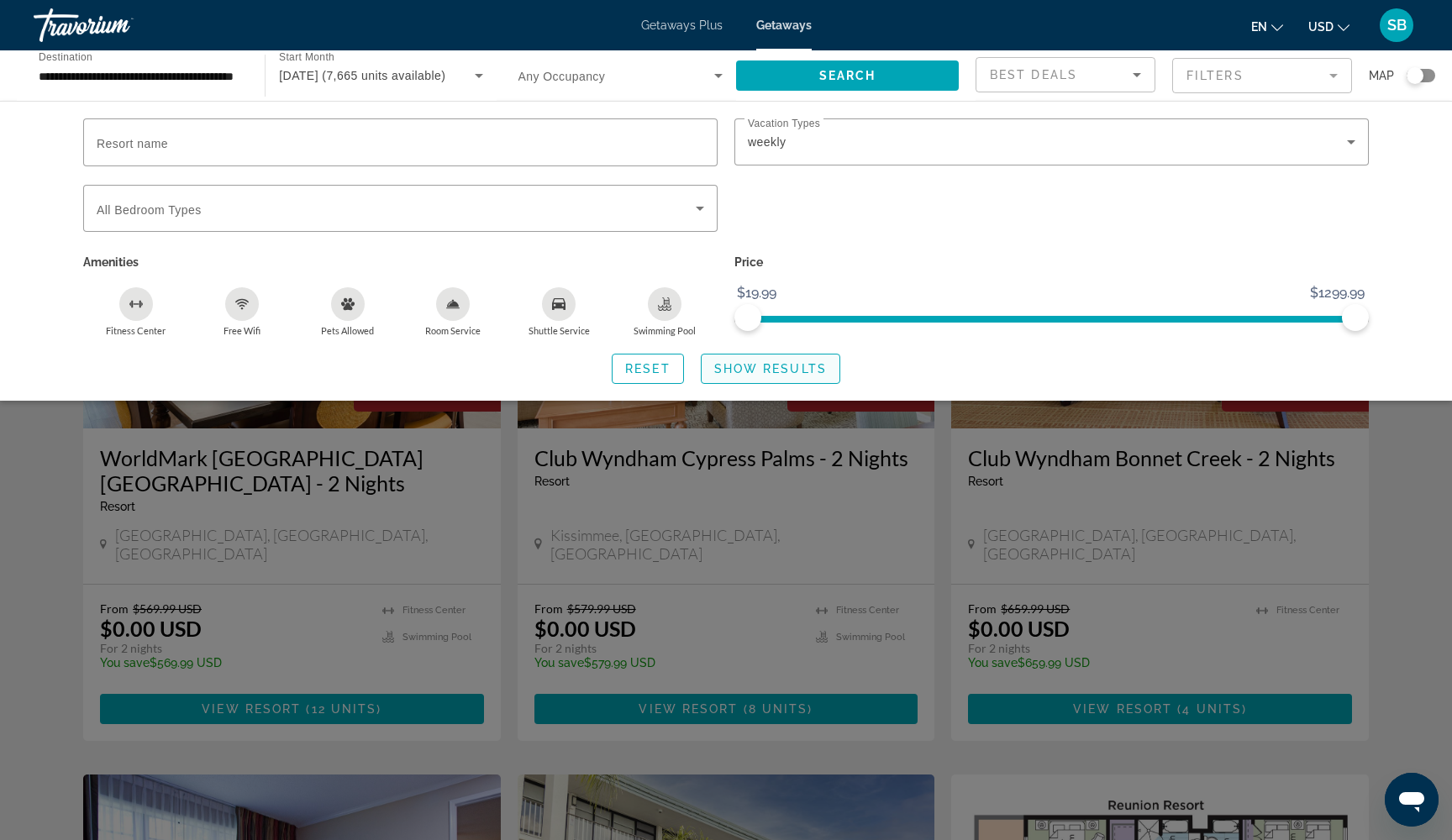
click at [744, 371] on span "Show Results" at bounding box center [770, 369] width 112 height 14
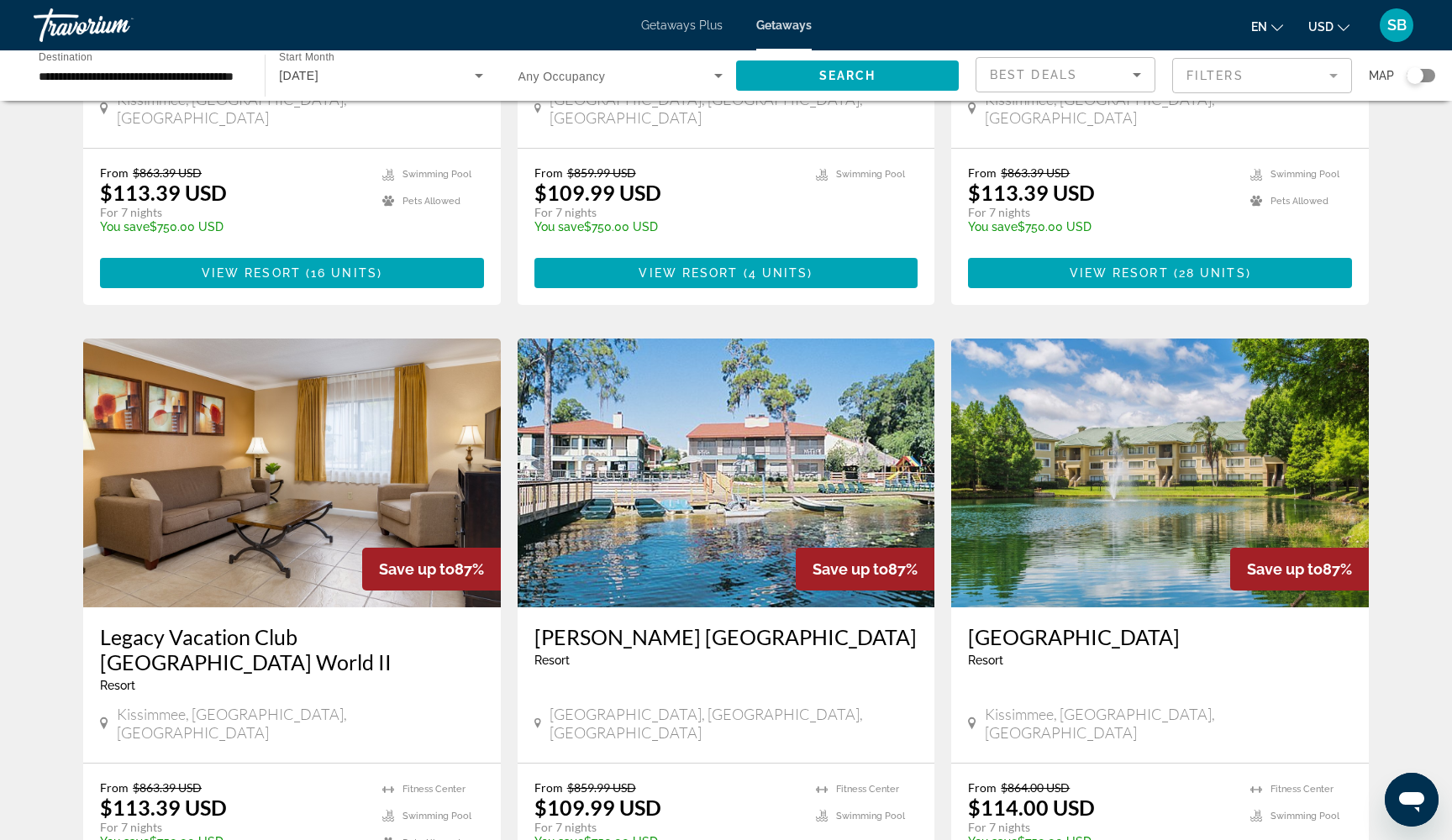
scroll to position [1649, 0]
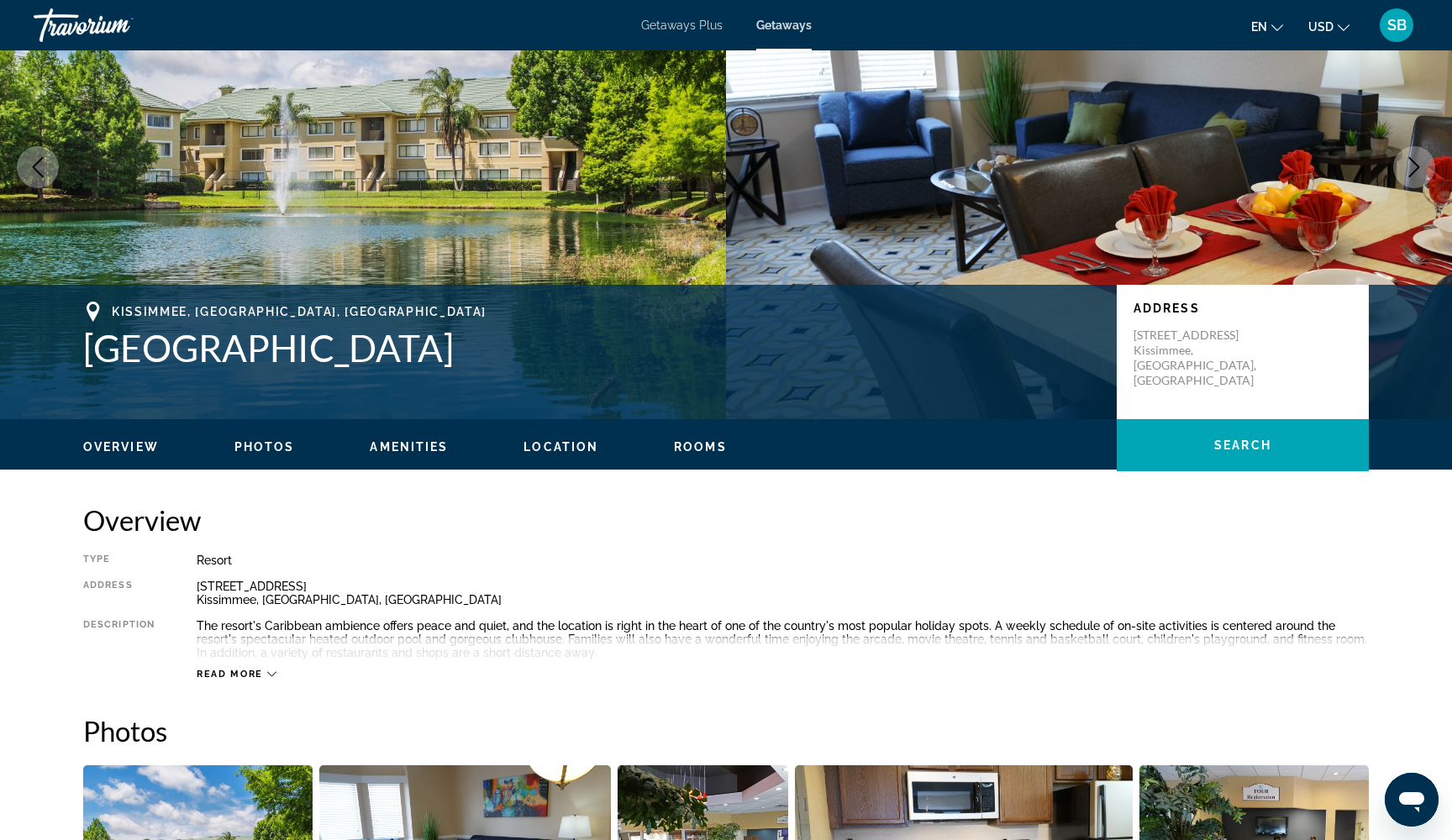
scroll to position [140, 0]
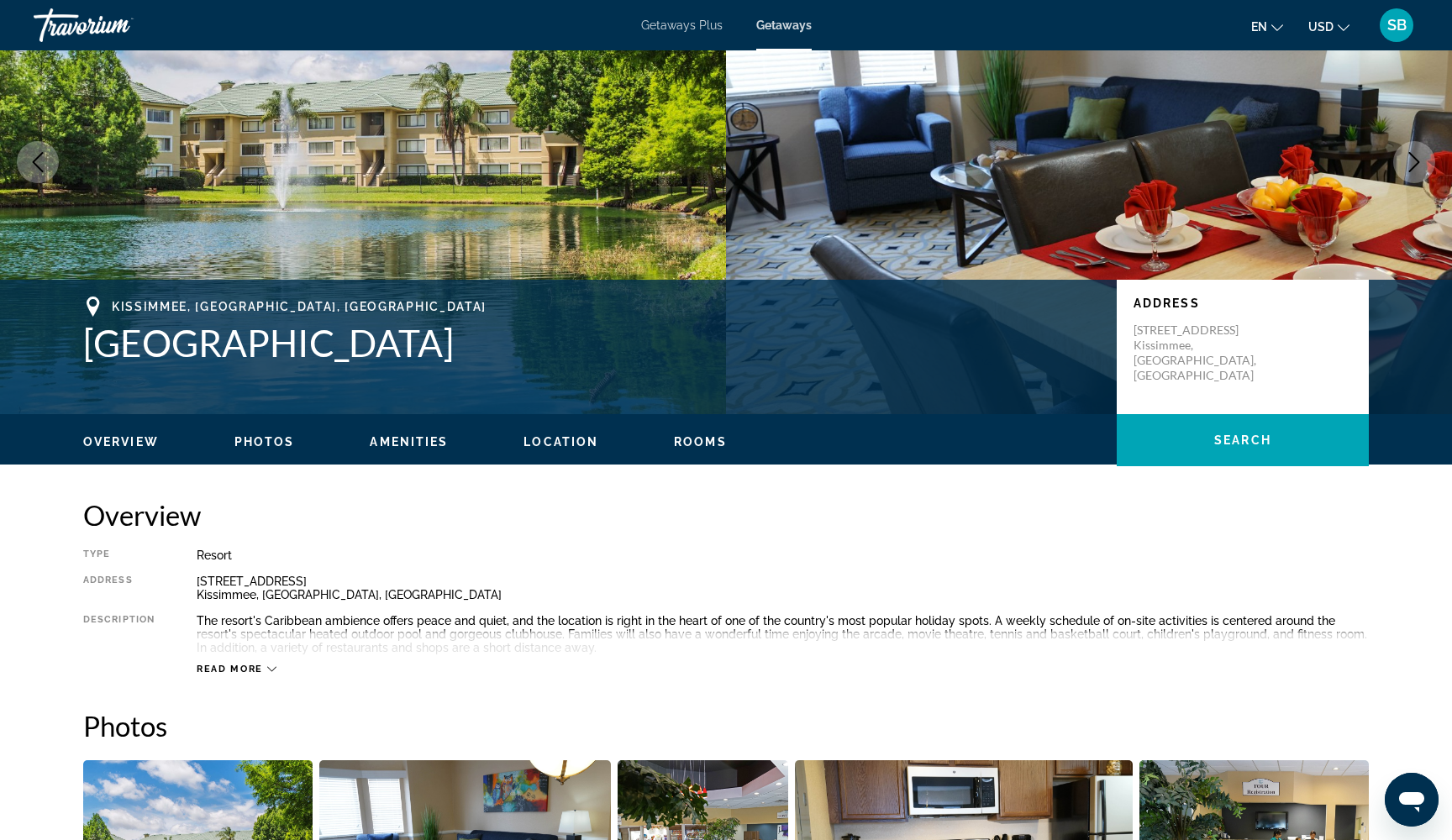
click at [259, 668] on span "Read more" at bounding box center [230, 669] width 66 height 11
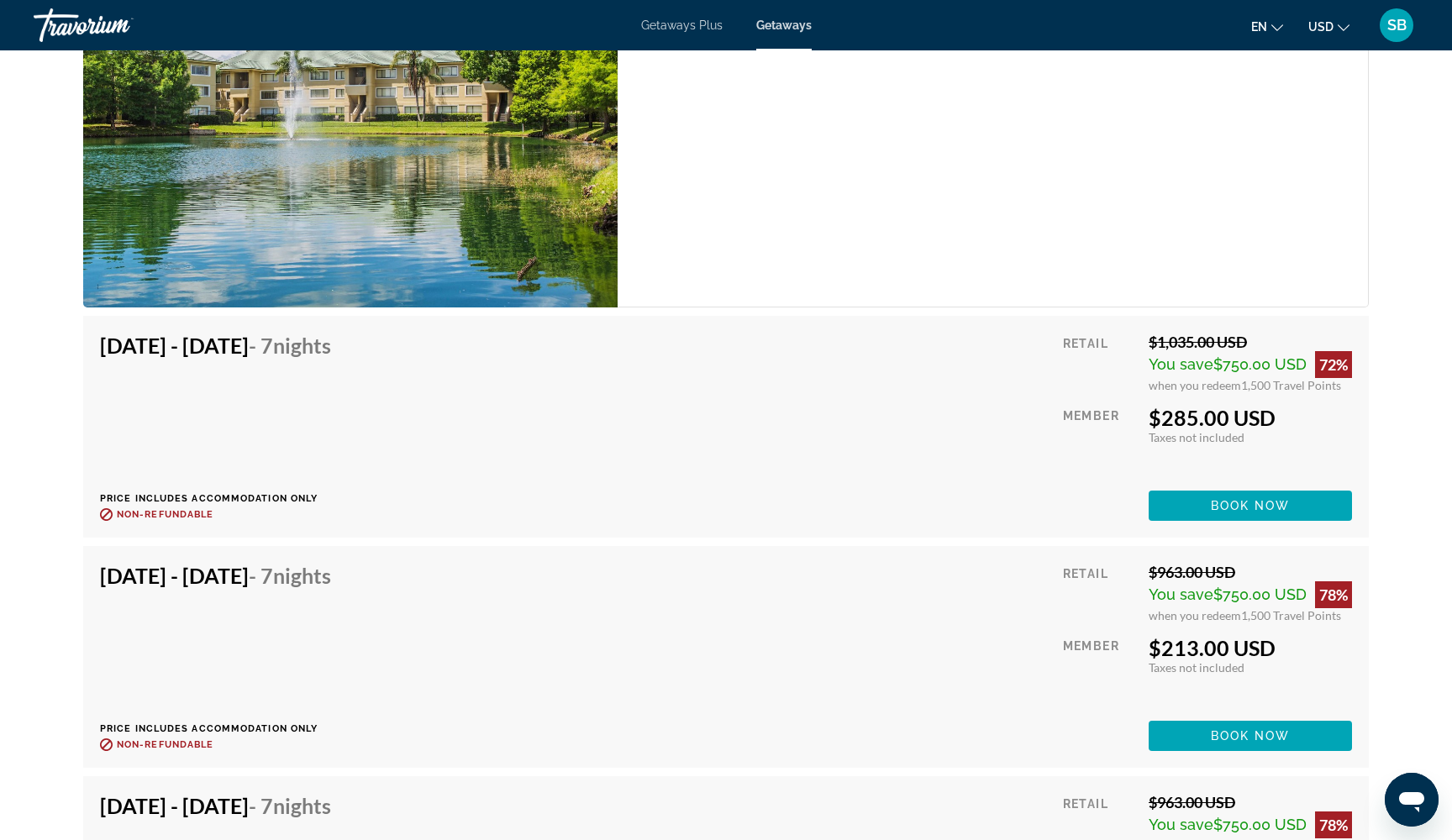
scroll to position [10741, 0]
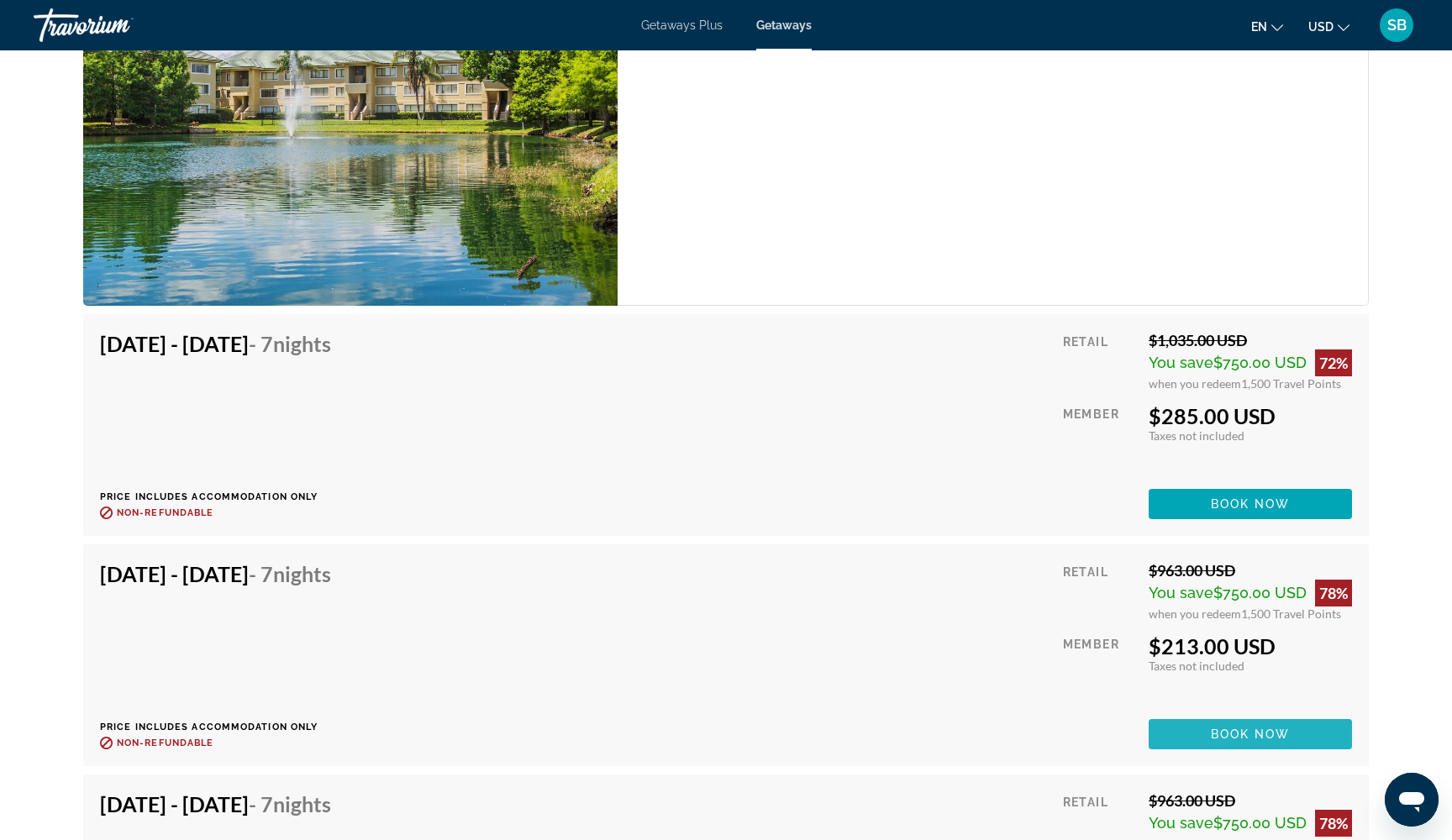
click at [1210, 728] on span "Book now" at bounding box center [1250, 734] width 80 height 14
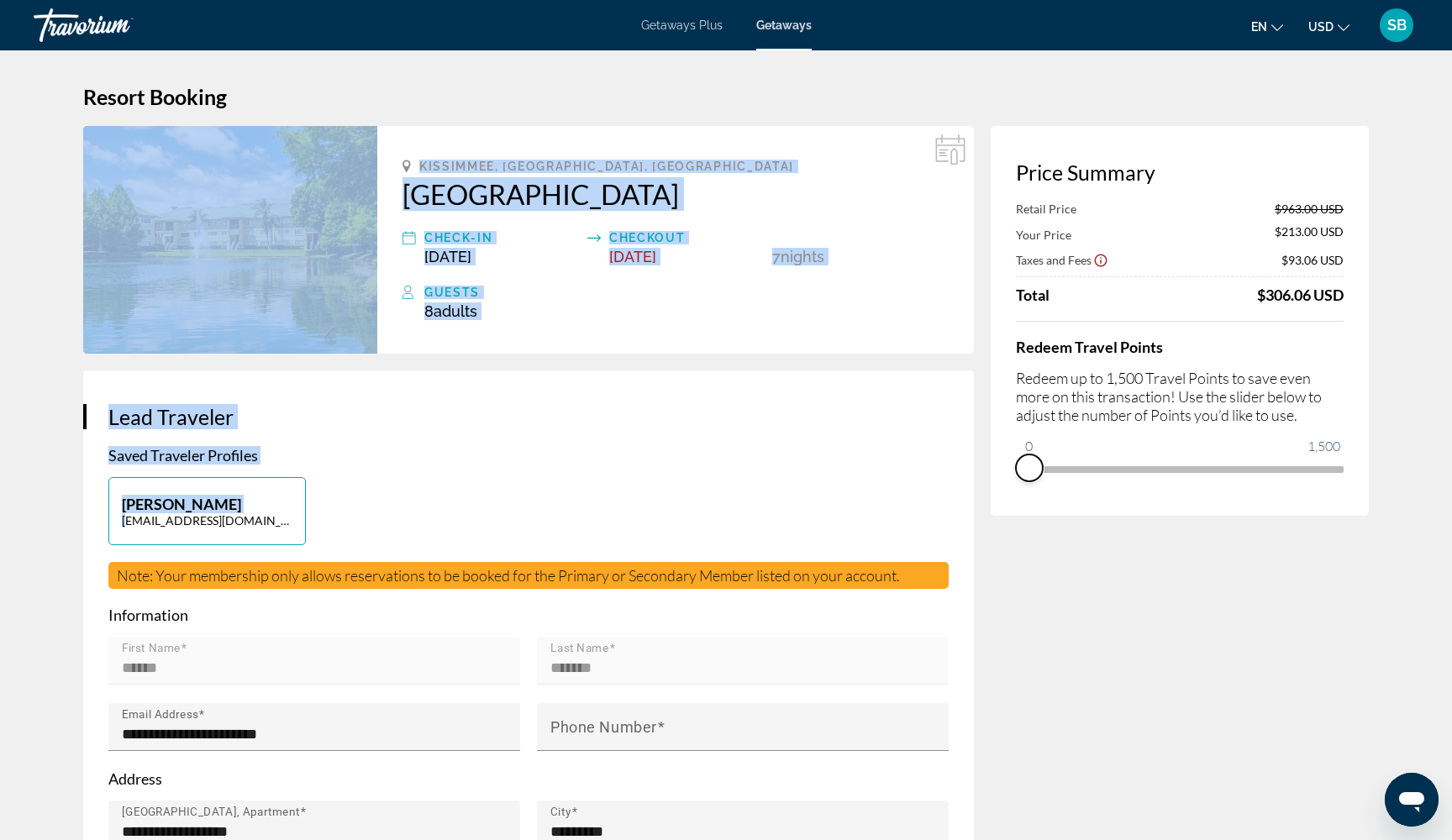
drag, startPoint x: 1329, startPoint y: 497, endPoint x: 969, endPoint y: 502, distance: 360.0
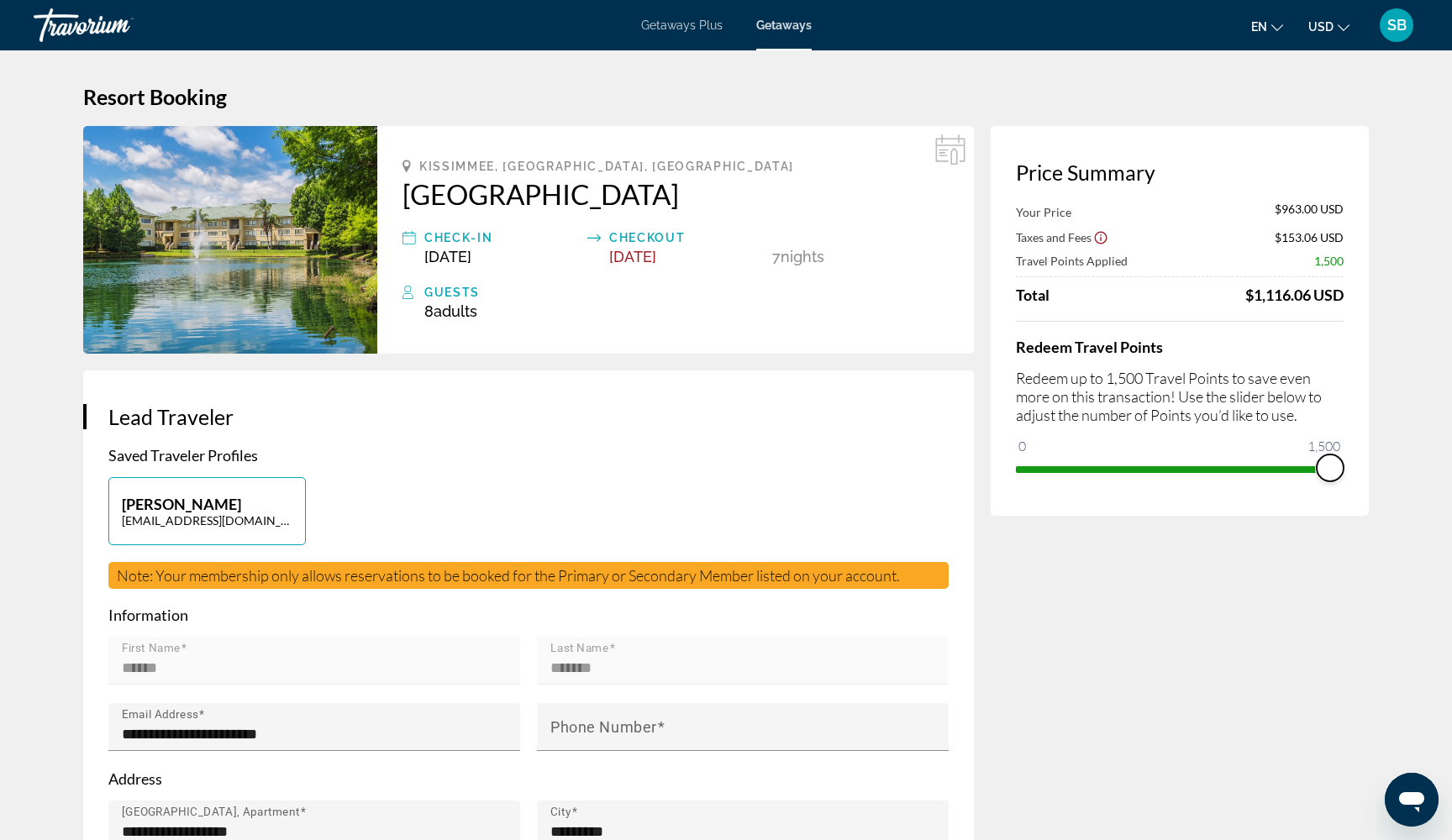
drag, startPoint x: 977, startPoint y: 3, endPoint x: 1376, endPoint y: 450, distance: 599.2
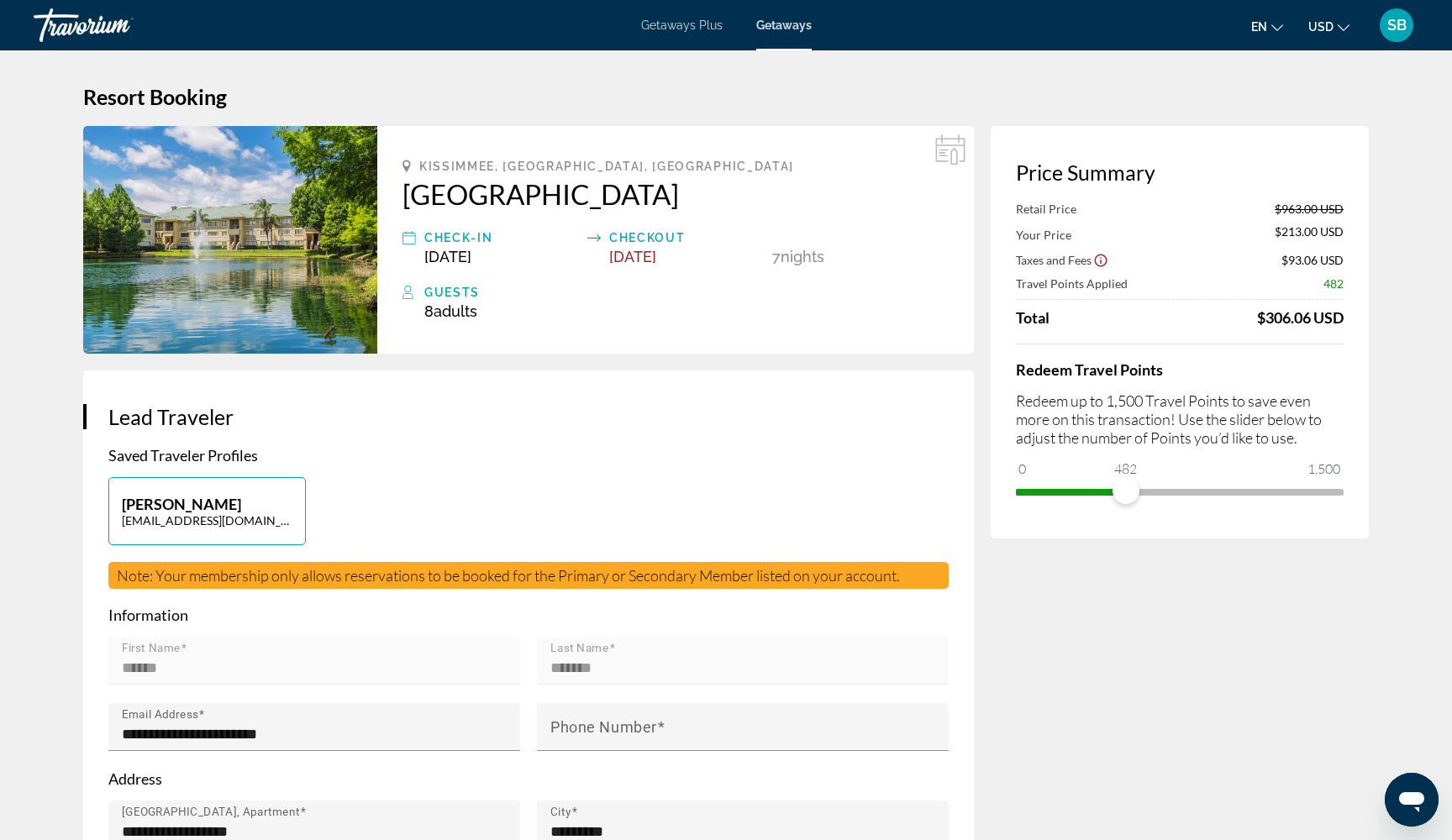
drag, startPoint x: 1126, startPoint y: 493, endPoint x: 998, endPoint y: 504, distance: 128.5
click at [998, 504] on div "Price Summary Retail Price $963.00 USD Your Price $213.00 USD Taxes and Fees $9…" at bounding box center [1180, 332] width 378 height 413
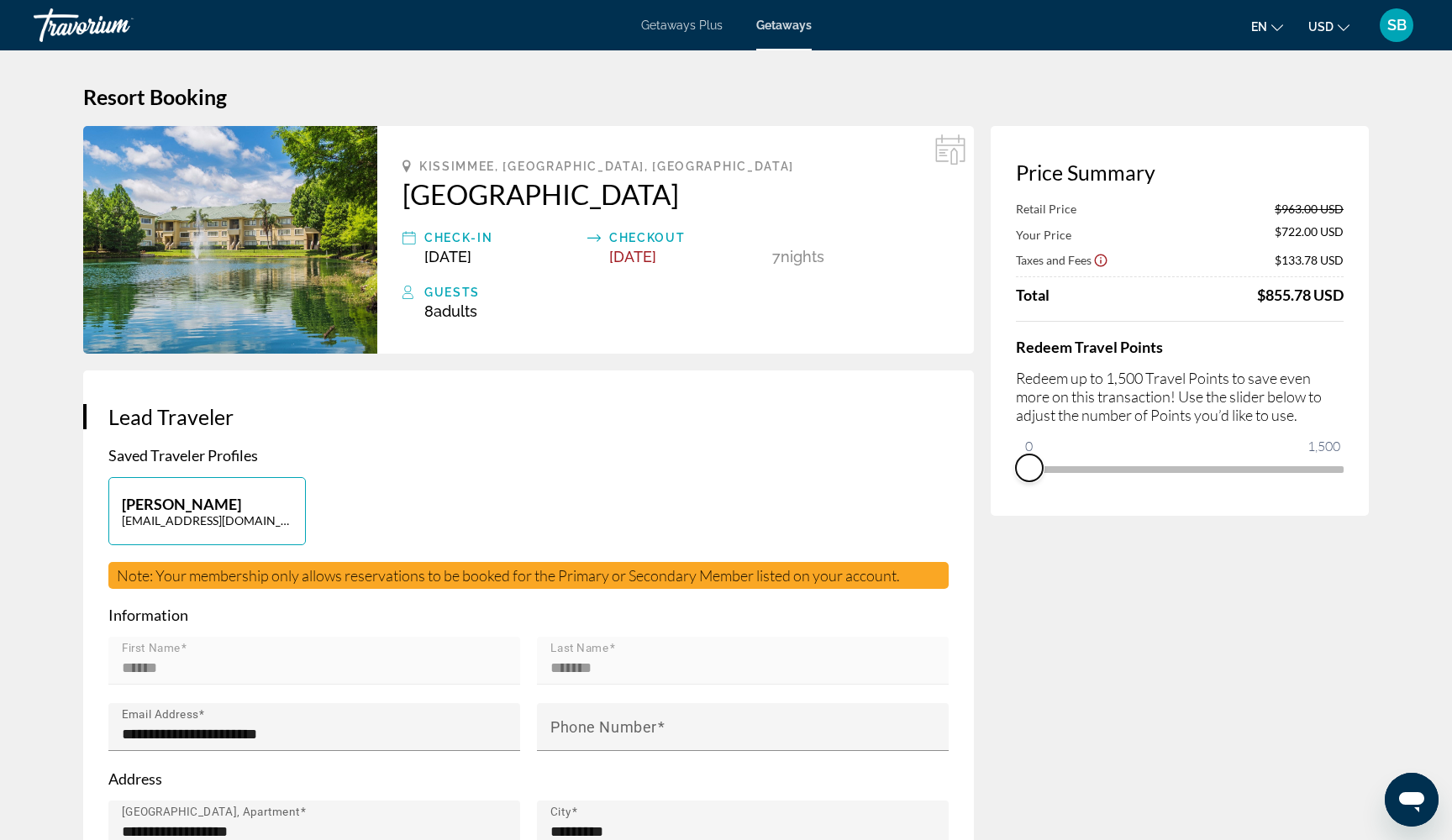
drag, startPoint x: 1123, startPoint y: 493, endPoint x: 1000, endPoint y: 494, distance: 123.0
click at [1000, 494] on div "Price Summary Retail Price $963.00 USD Your Price $722.00 USD Taxes and Fees $1…" at bounding box center [1180, 321] width 378 height 390
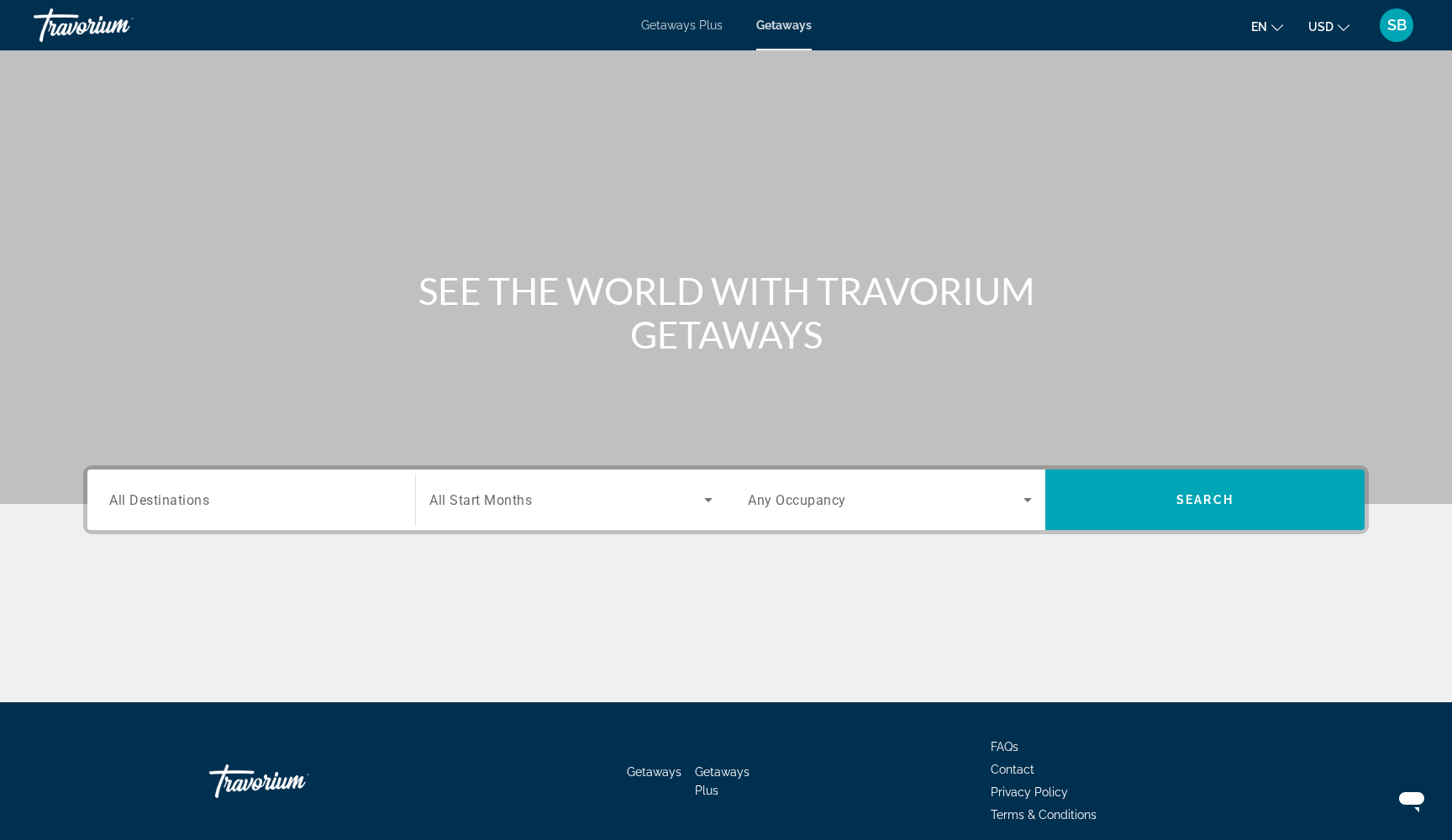
click at [177, 503] on span "All Destinations" at bounding box center [158, 499] width 100 height 16
click at [177, 503] on input "Destination All Destinations" at bounding box center [251, 500] width 284 height 20
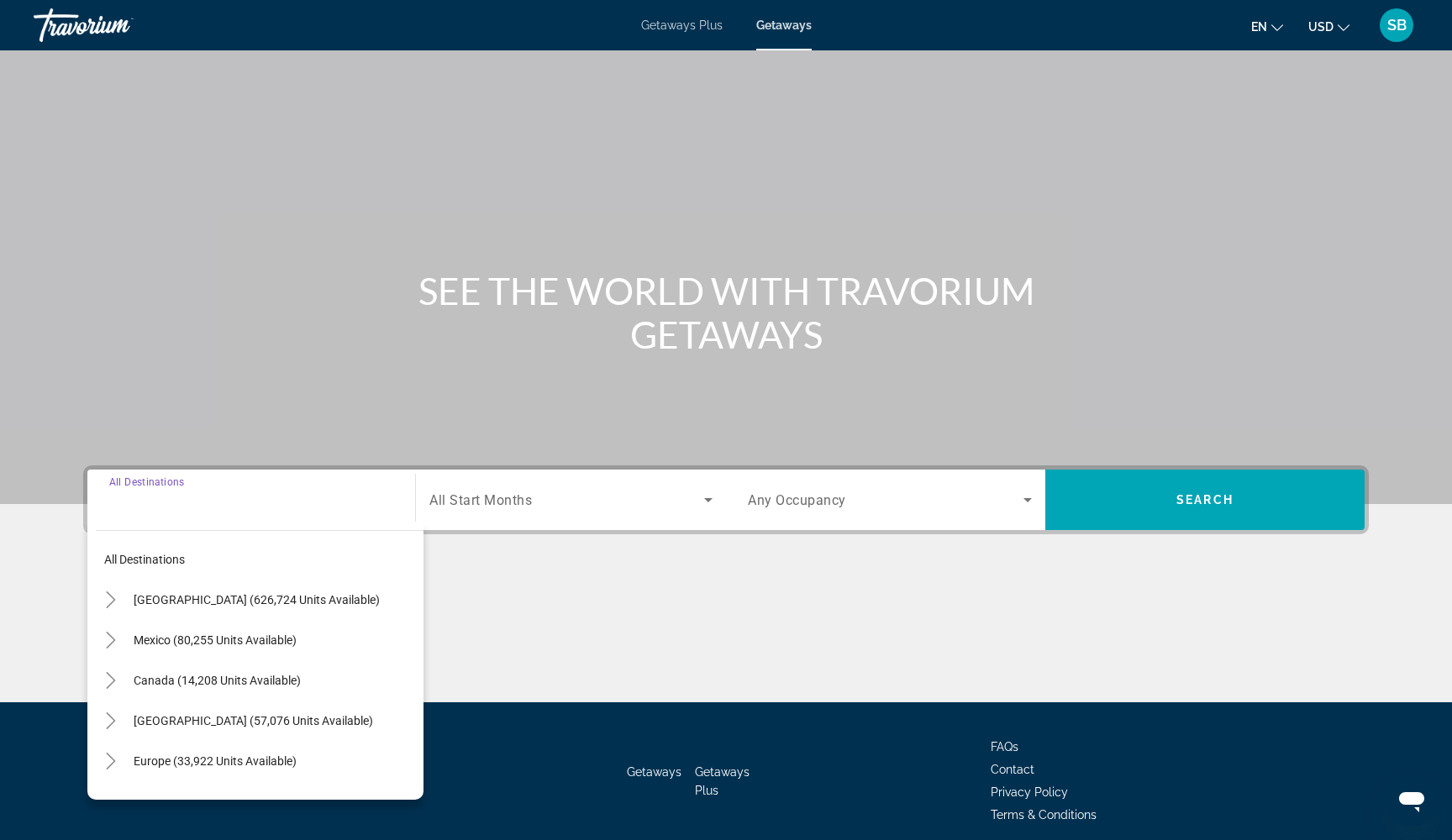
scroll to position [68, 0]
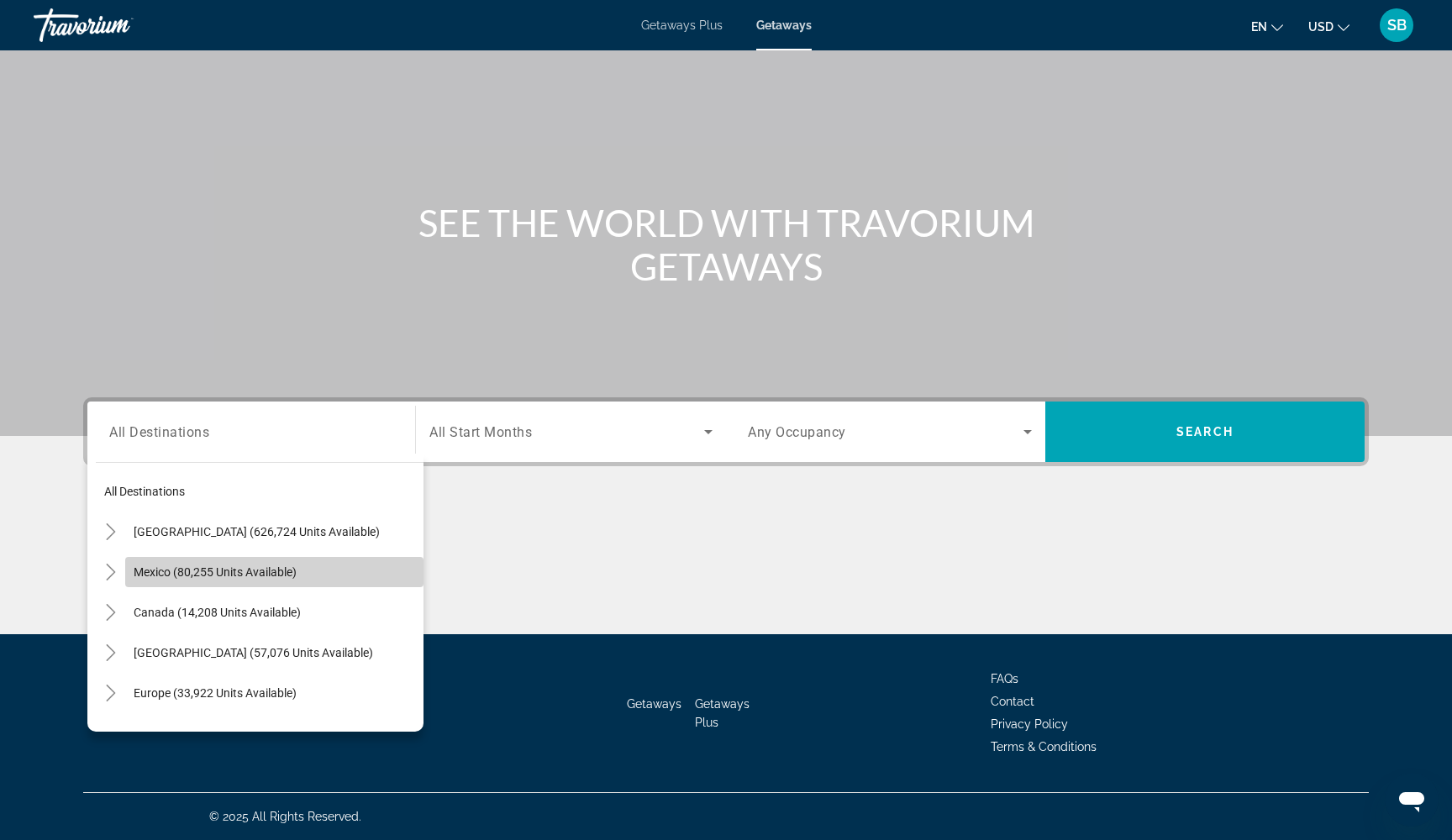
click at [175, 569] on span "Mexico (80,255 units available)" at bounding box center [214, 572] width 163 height 14
type input "**********"
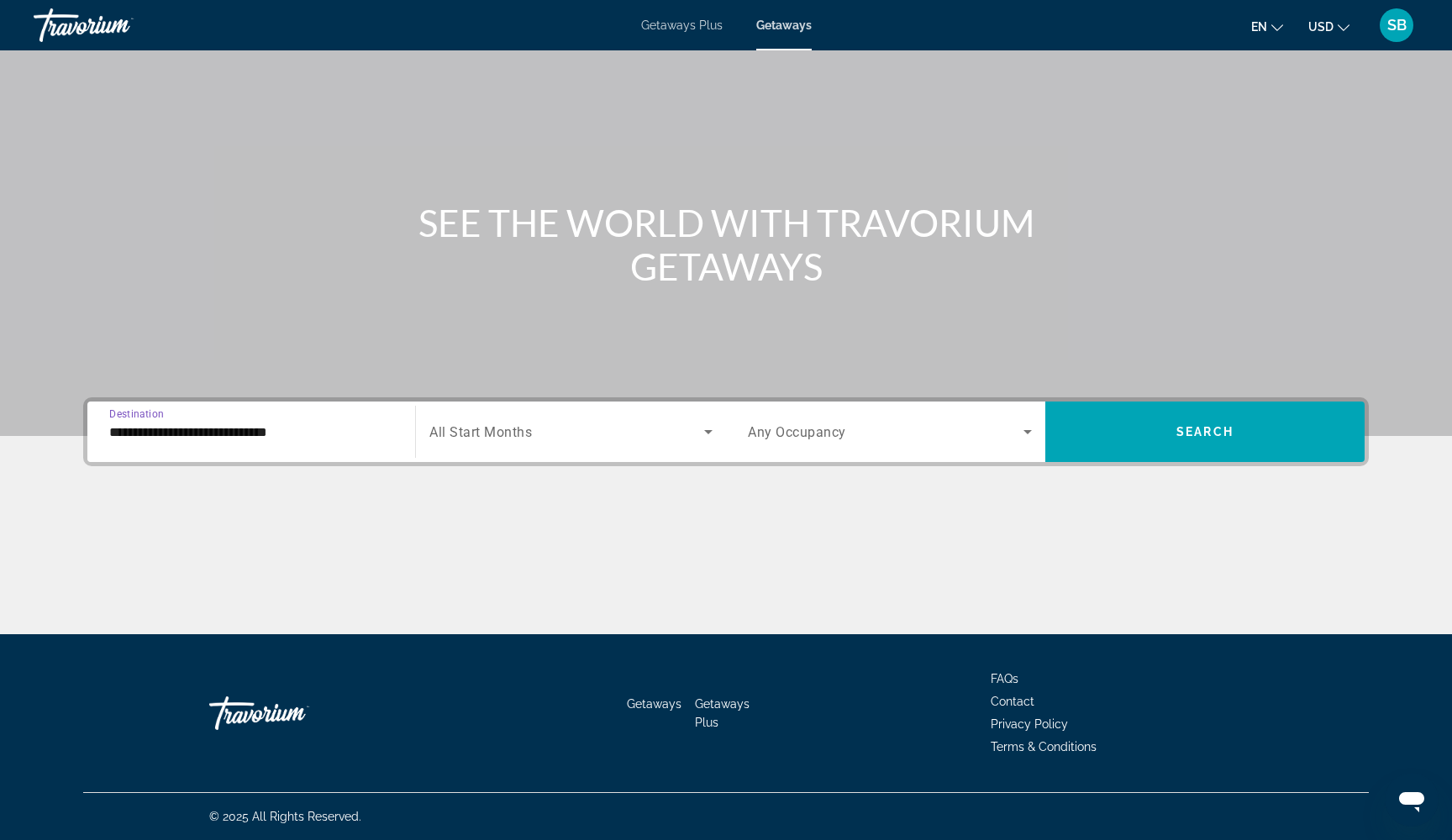
click at [511, 434] on span "All Start Months" at bounding box center [480, 431] width 102 height 16
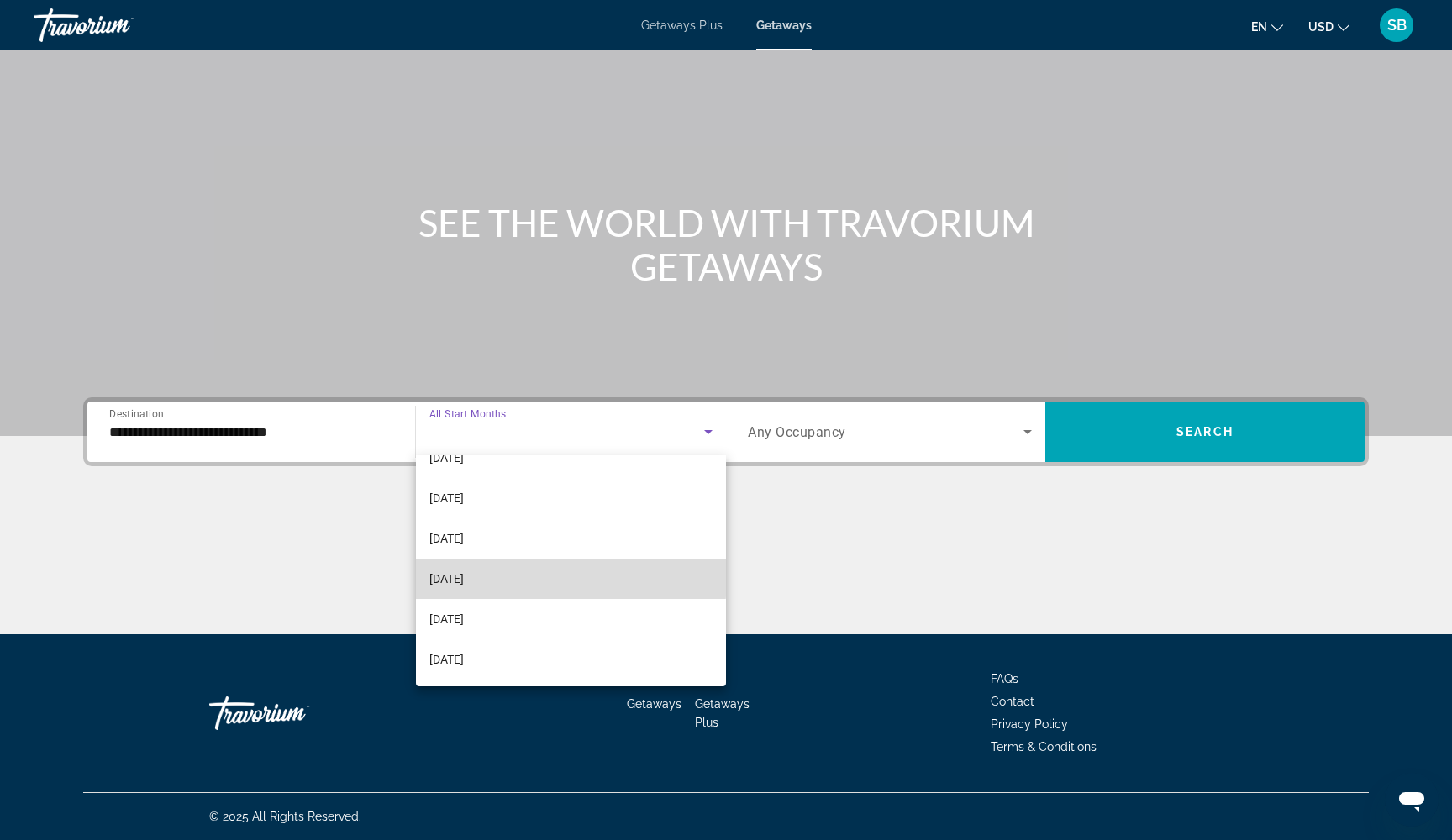
click at [487, 576] on mat-option "[DATE]" at bounding box center [571, 578] width 310 height 40
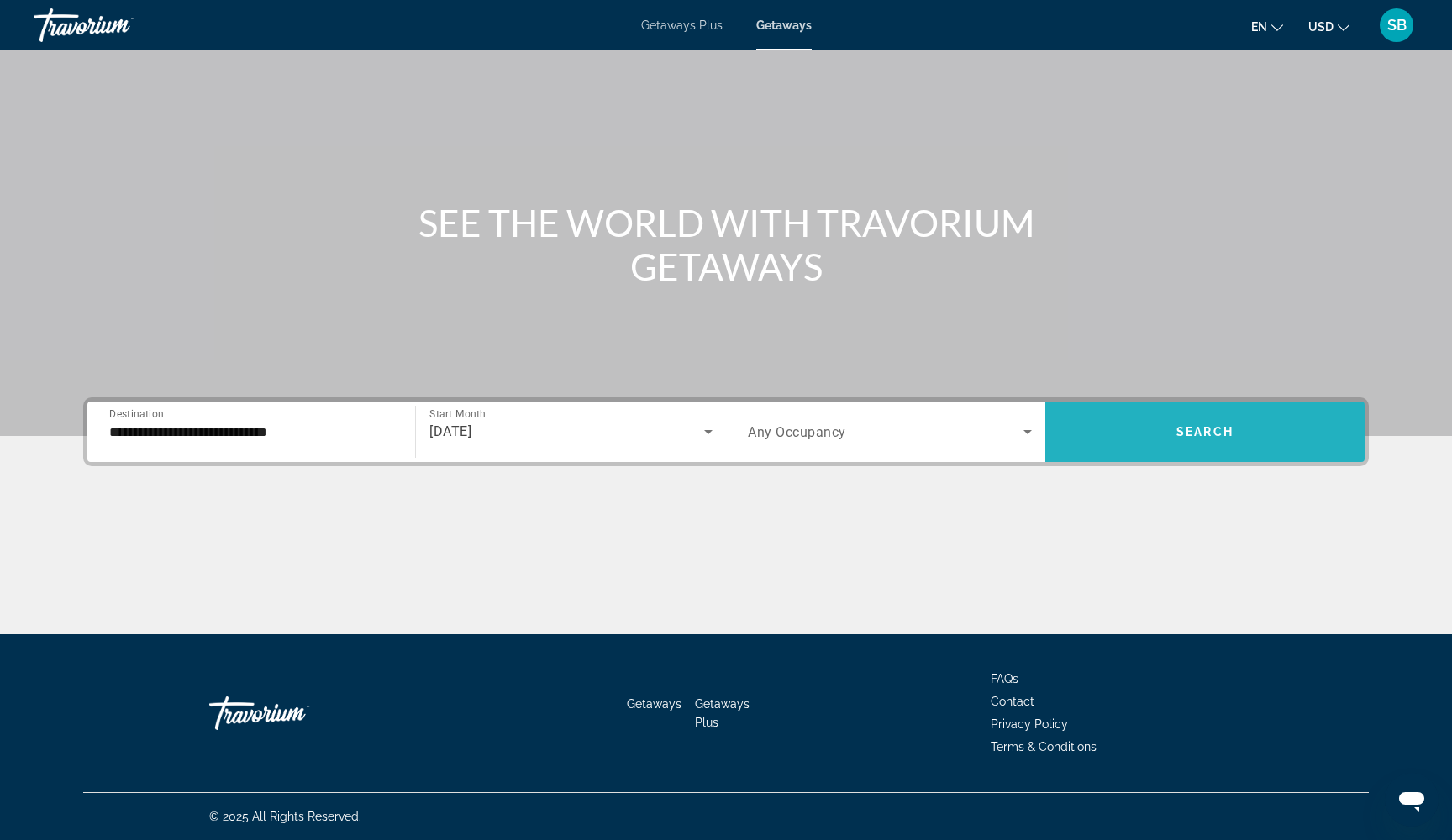
click at [1142, 439] on span "Search widget" at bounding box center [1204, 431] width 319 height 40
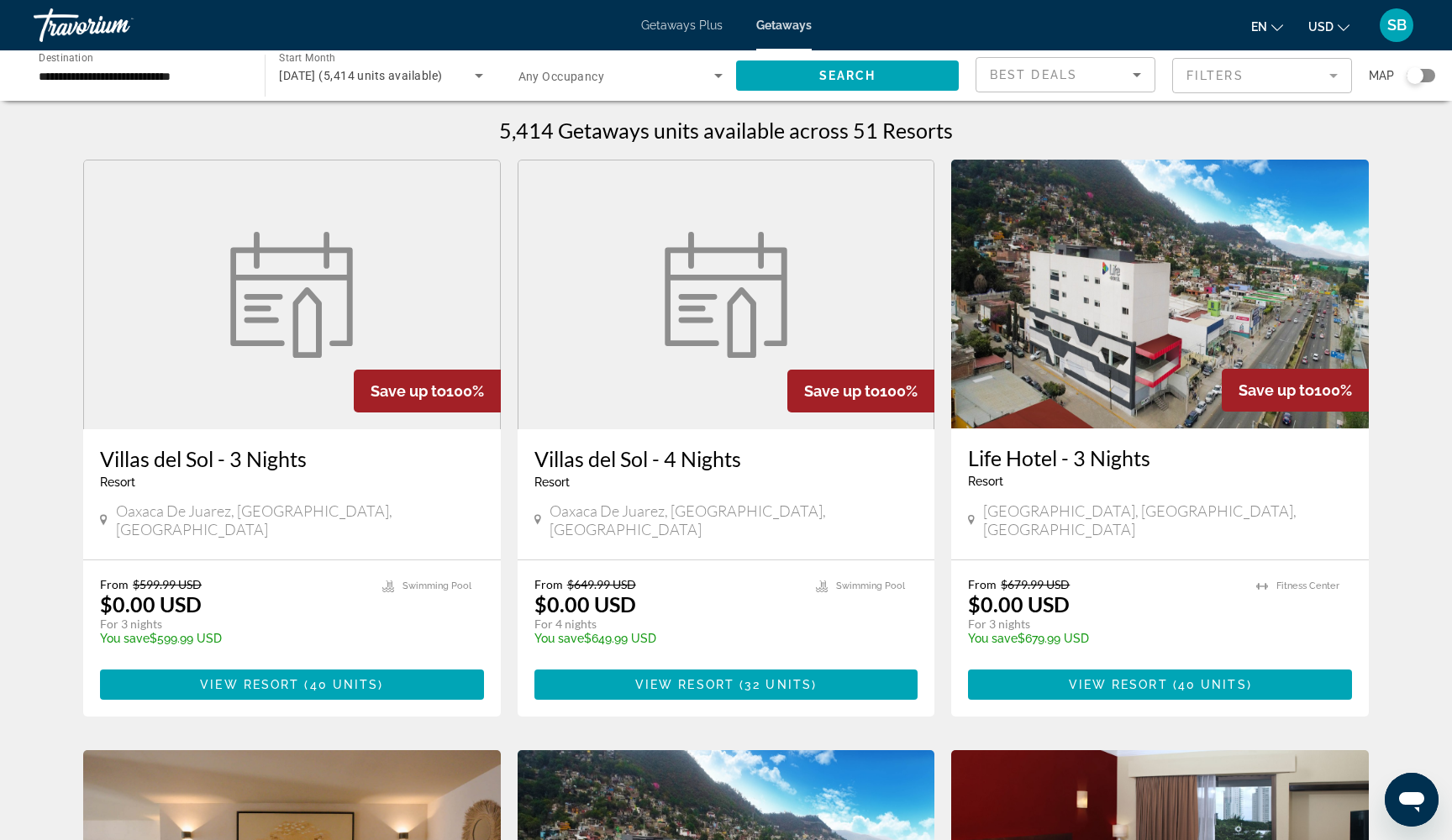
click at [1199, 73] on mat-form-field "Filters" at bounding box center [1261, 75] width 180 height 35
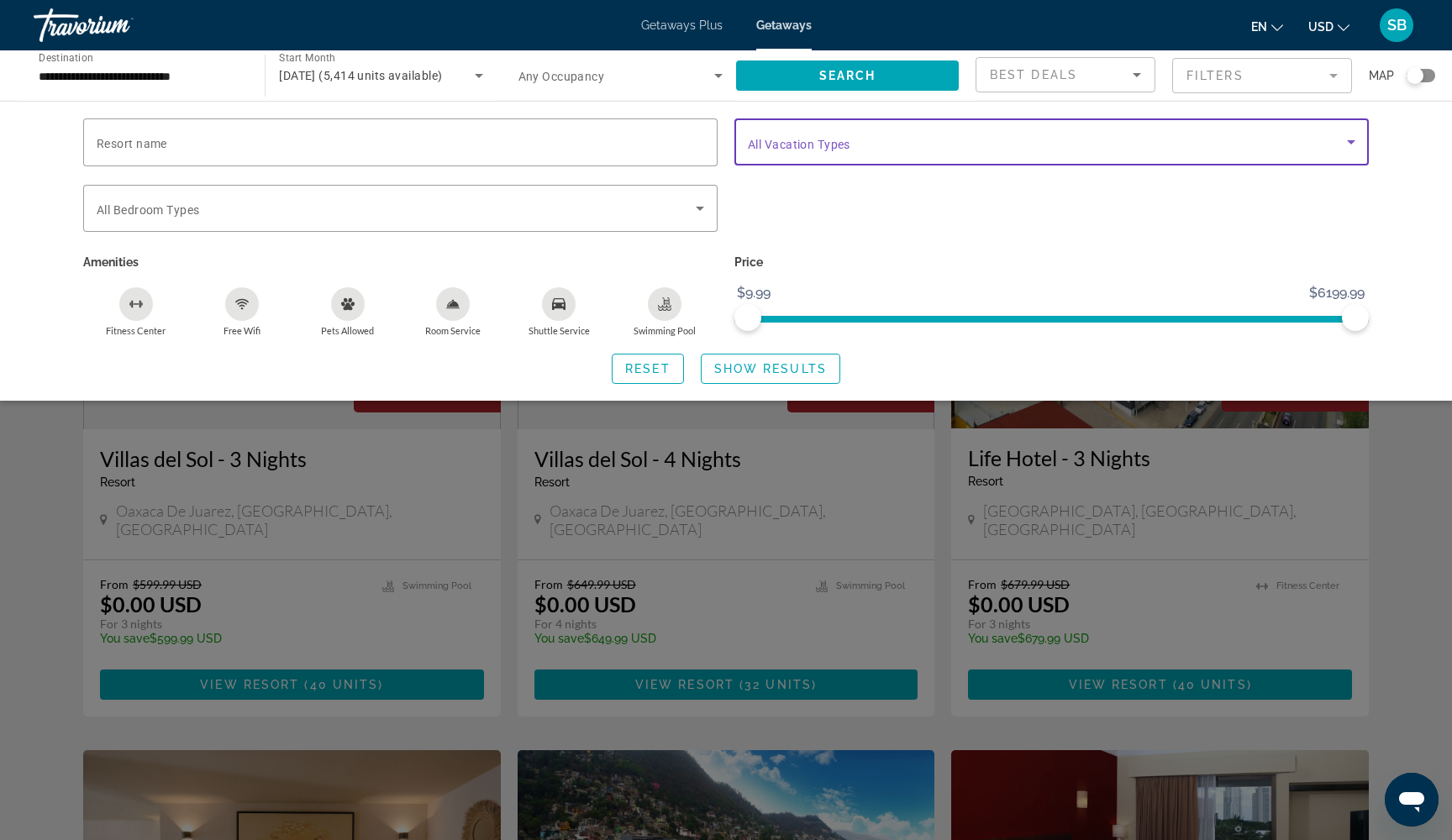
click at [897, 150] on span "Search widget" at bounding box center [1047, 142] width 599 height 20
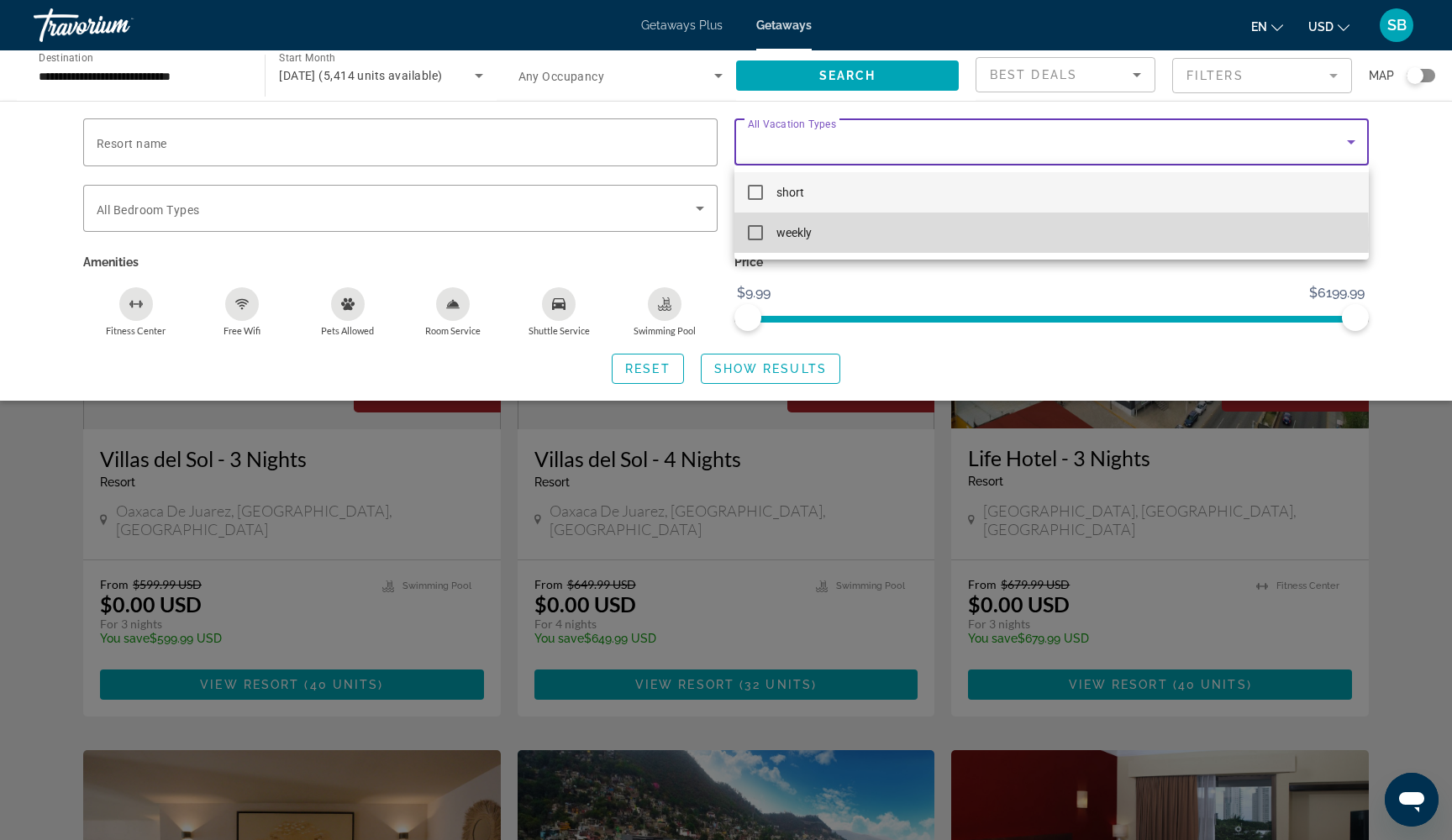
click at [755, 234] on mat-pseudo-checkbox at bounding box center [755, 233] width 15 height 15
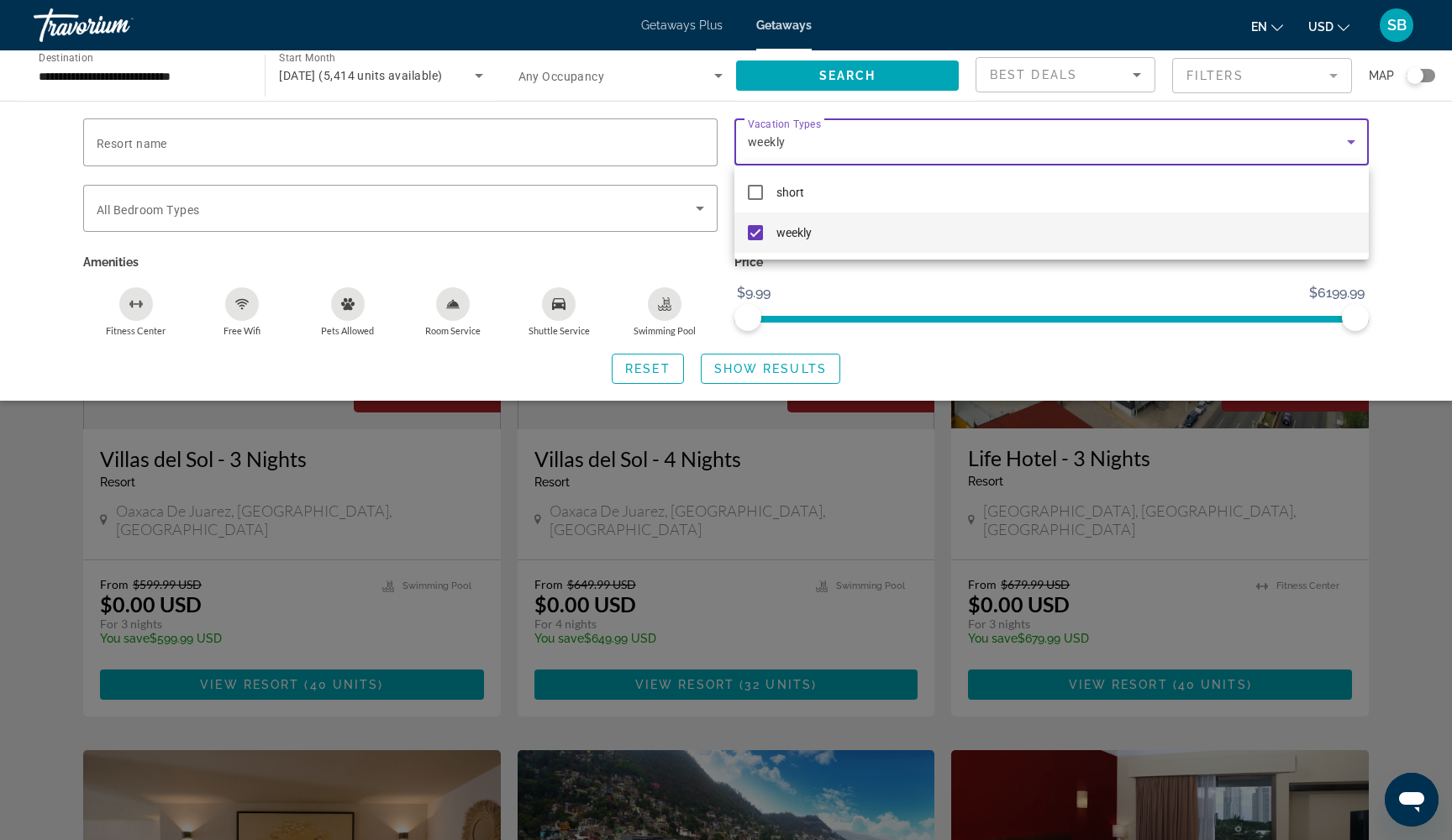
click at [737, 372] on div at bounding box center [726, 420] width 1452 height 840
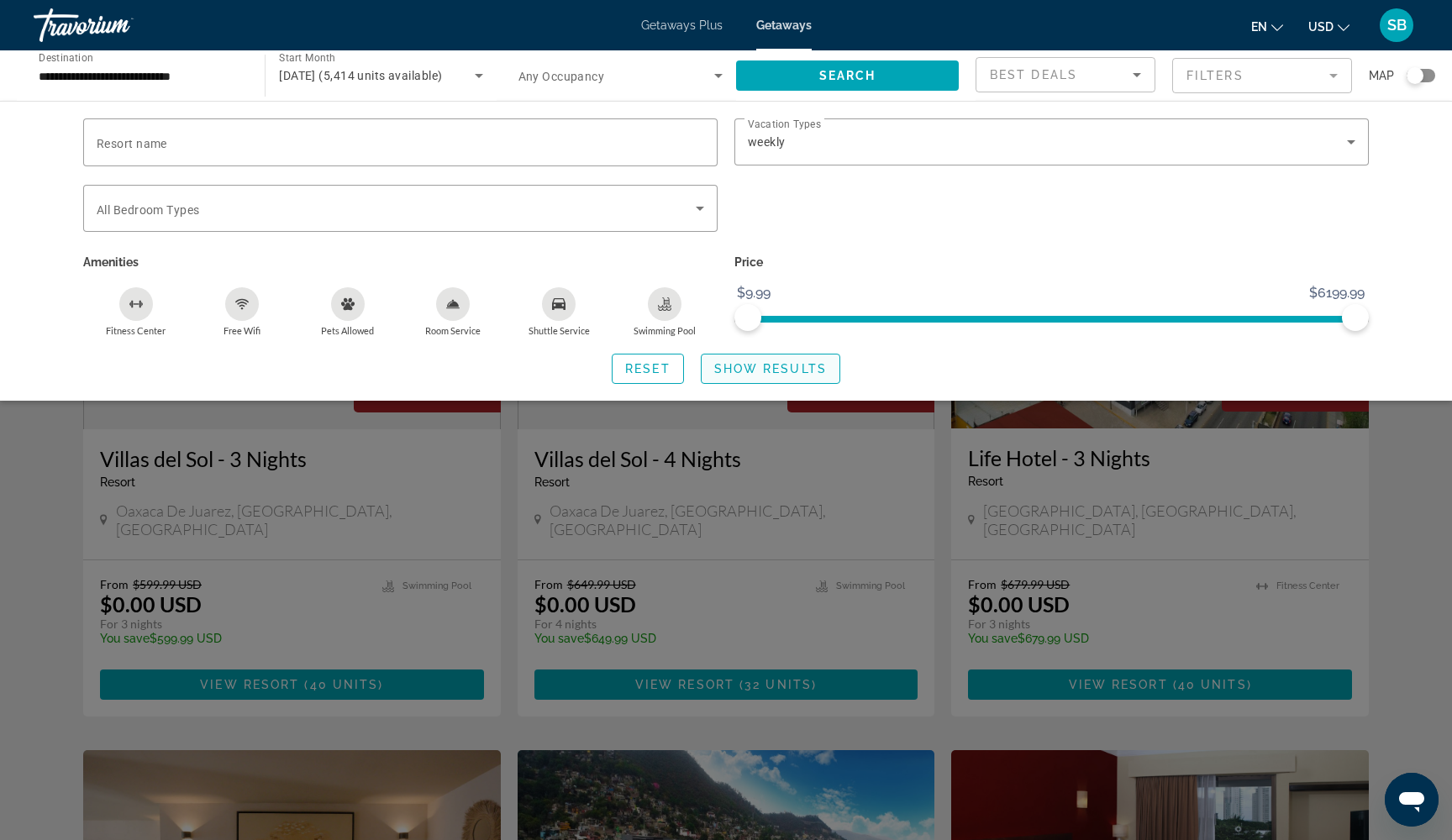
click at [737, 372] on span "Show Results" at bounding box center [770, 369] width 112 height 14
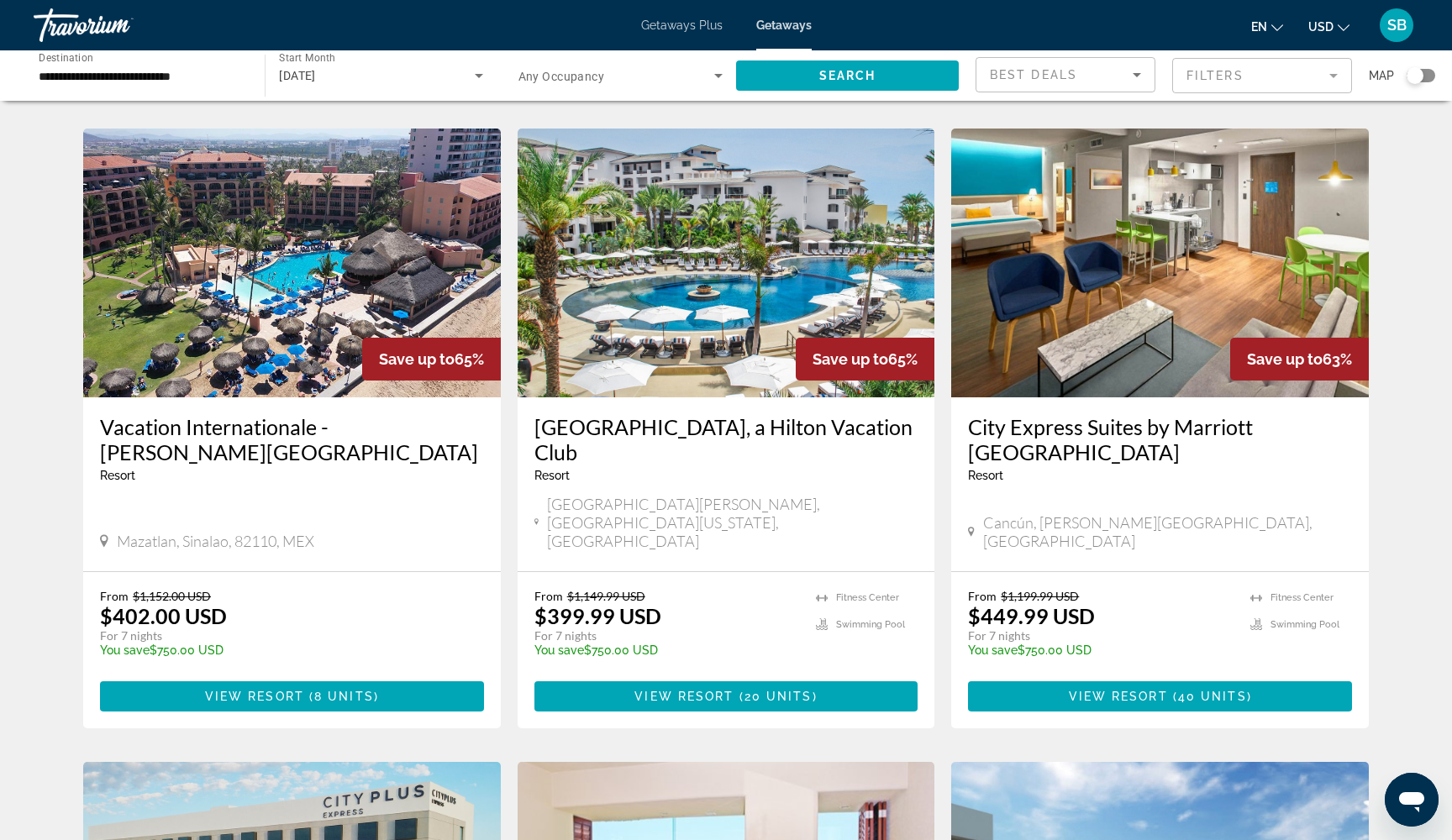
scroll to position [1209, 0]
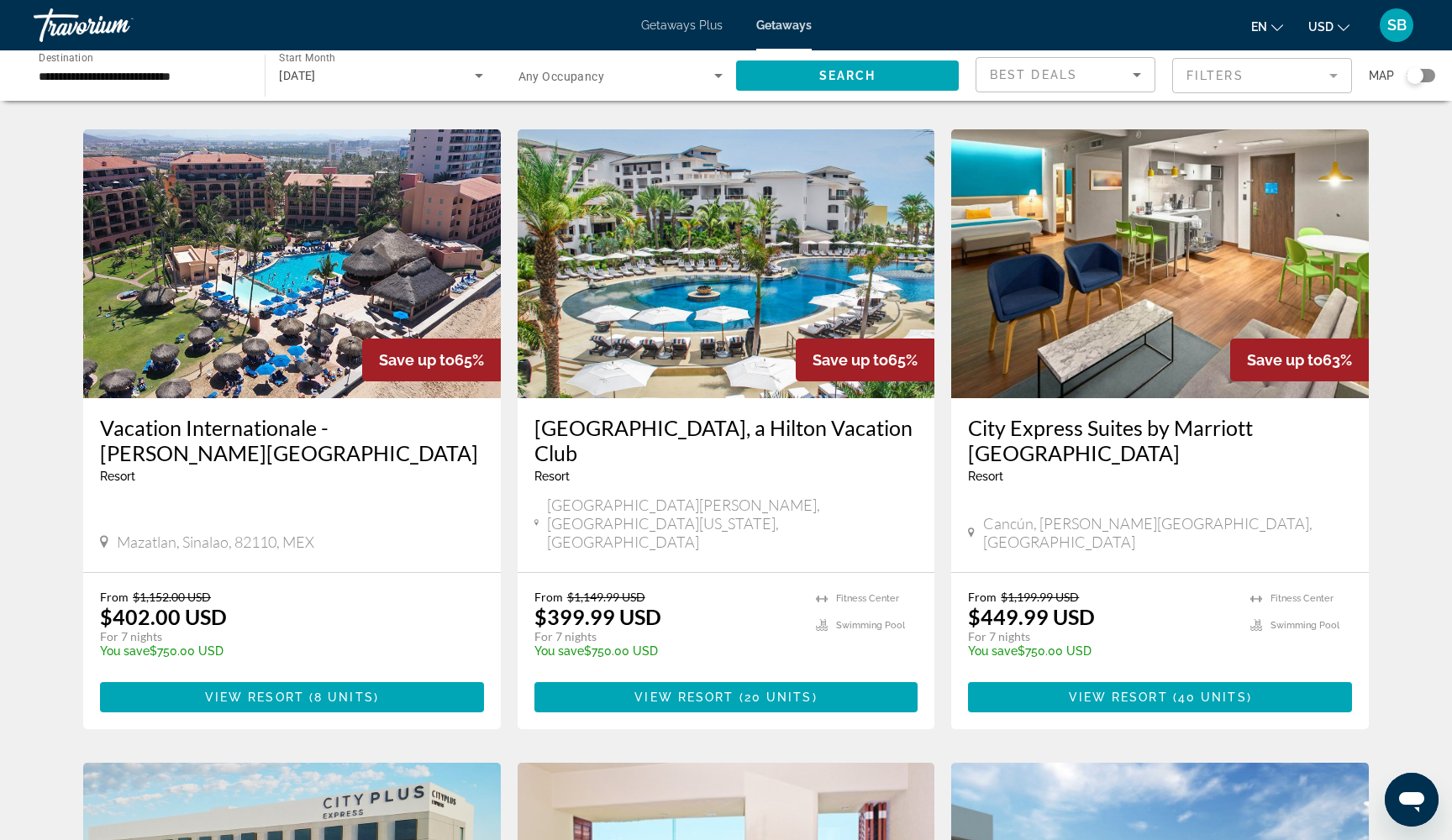
click at [1262, 79] on mat-form-field "Filters" at bounding box center [1261, 75] width 180 height 35
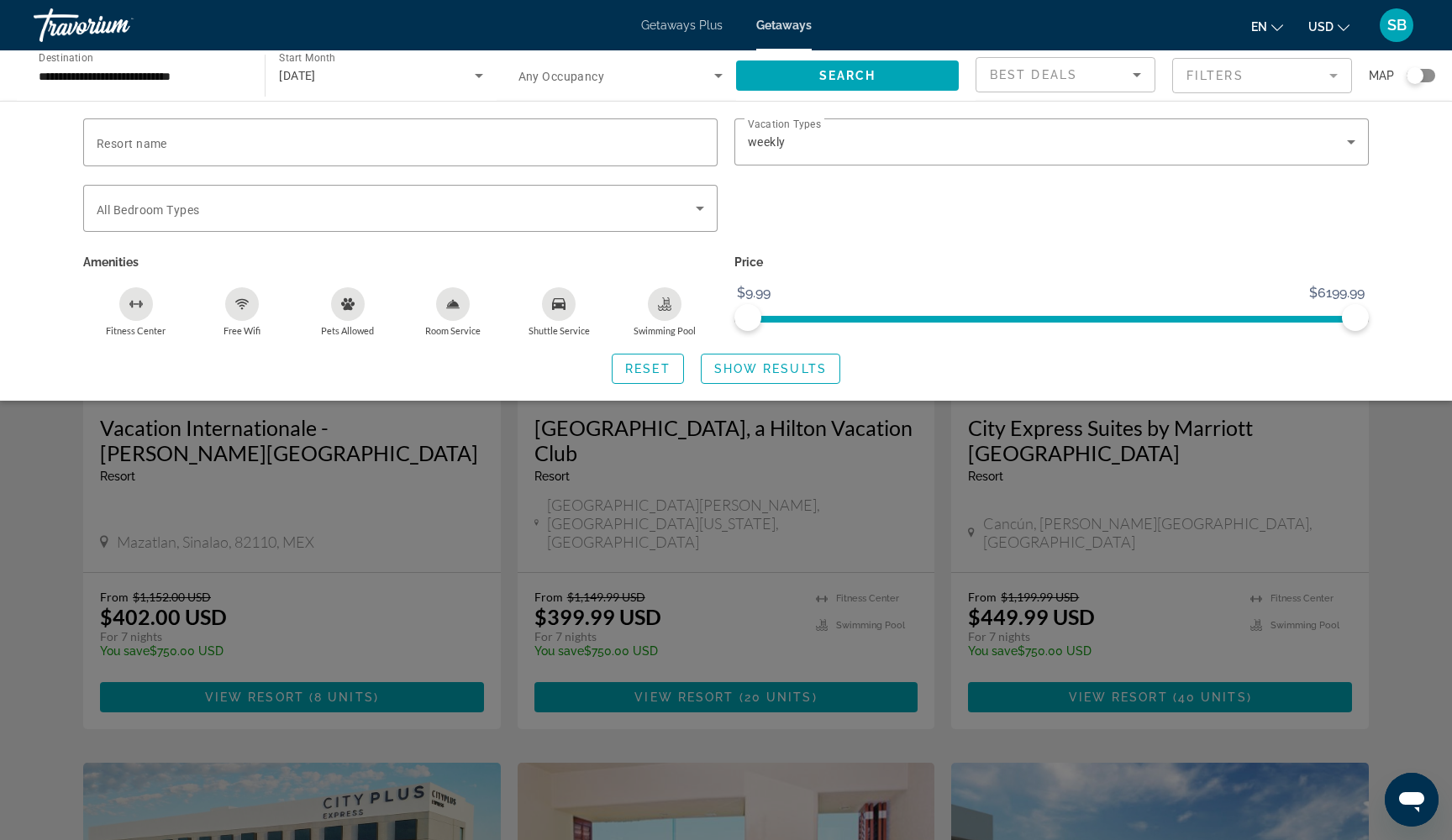
click at [1262, 79] on mat-form-field "Filters" at bounding box center [1261, 75] width 180 height 35
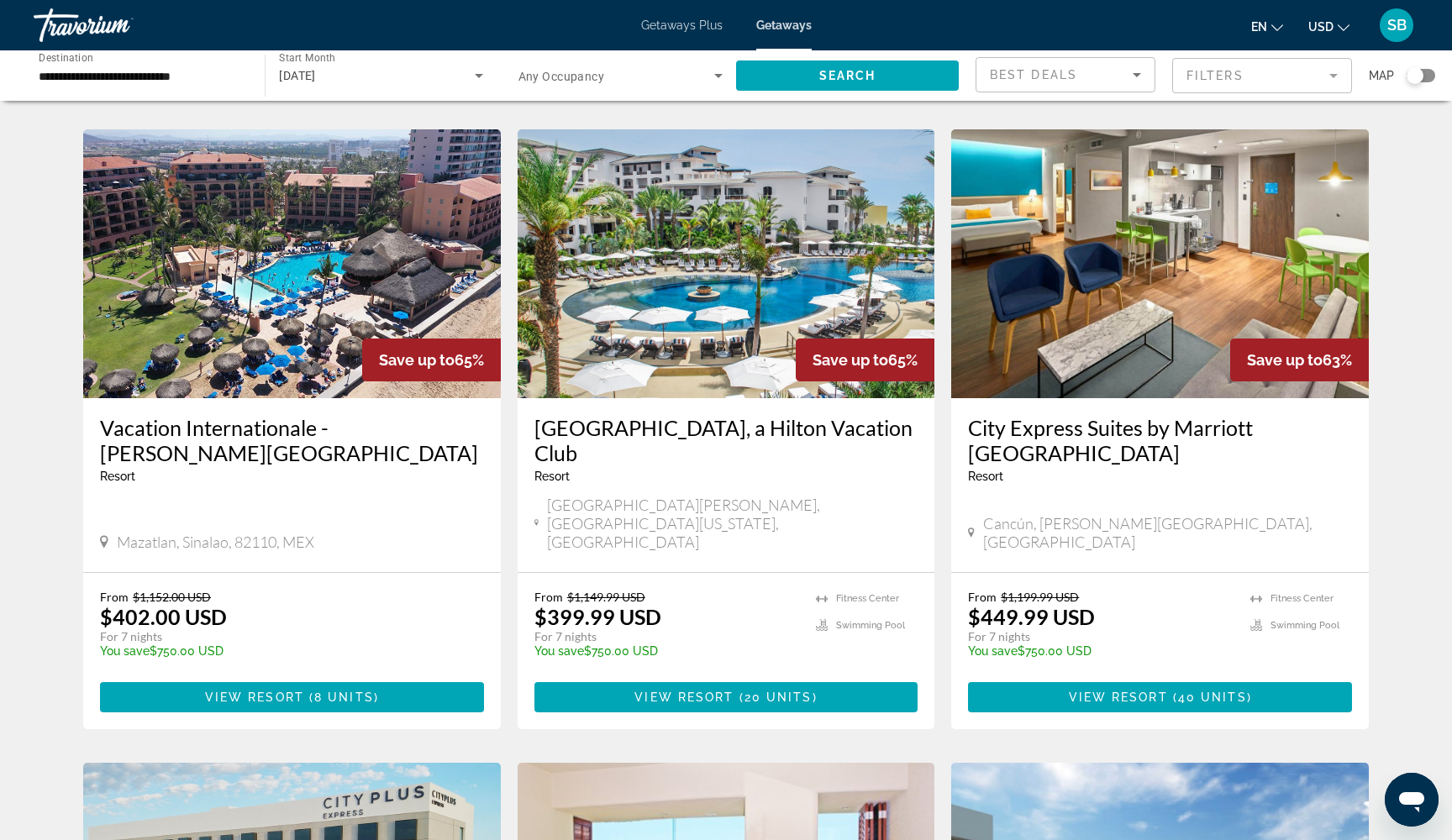
click at [1227, 76] on mat-form-field "Filters" at bounding box center [1261, 75] width 180 height 35
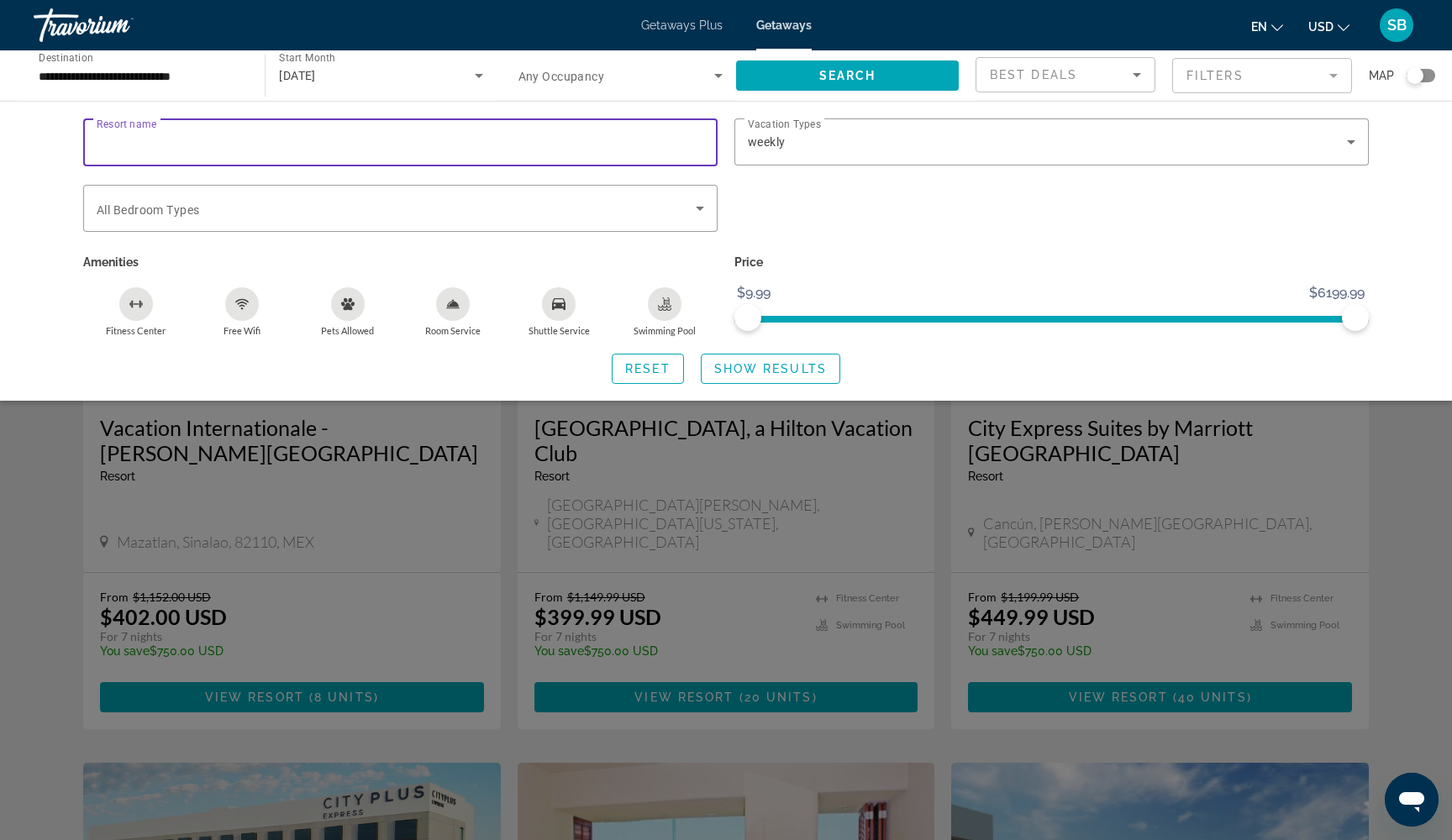
click at [352, 148] on input "Resort name" at bounding box center [401, 143] width 608 height 20
type input "******"
click at [734, 372] on span "Show Results" at bounding box center [770, 369] width 112 height 14
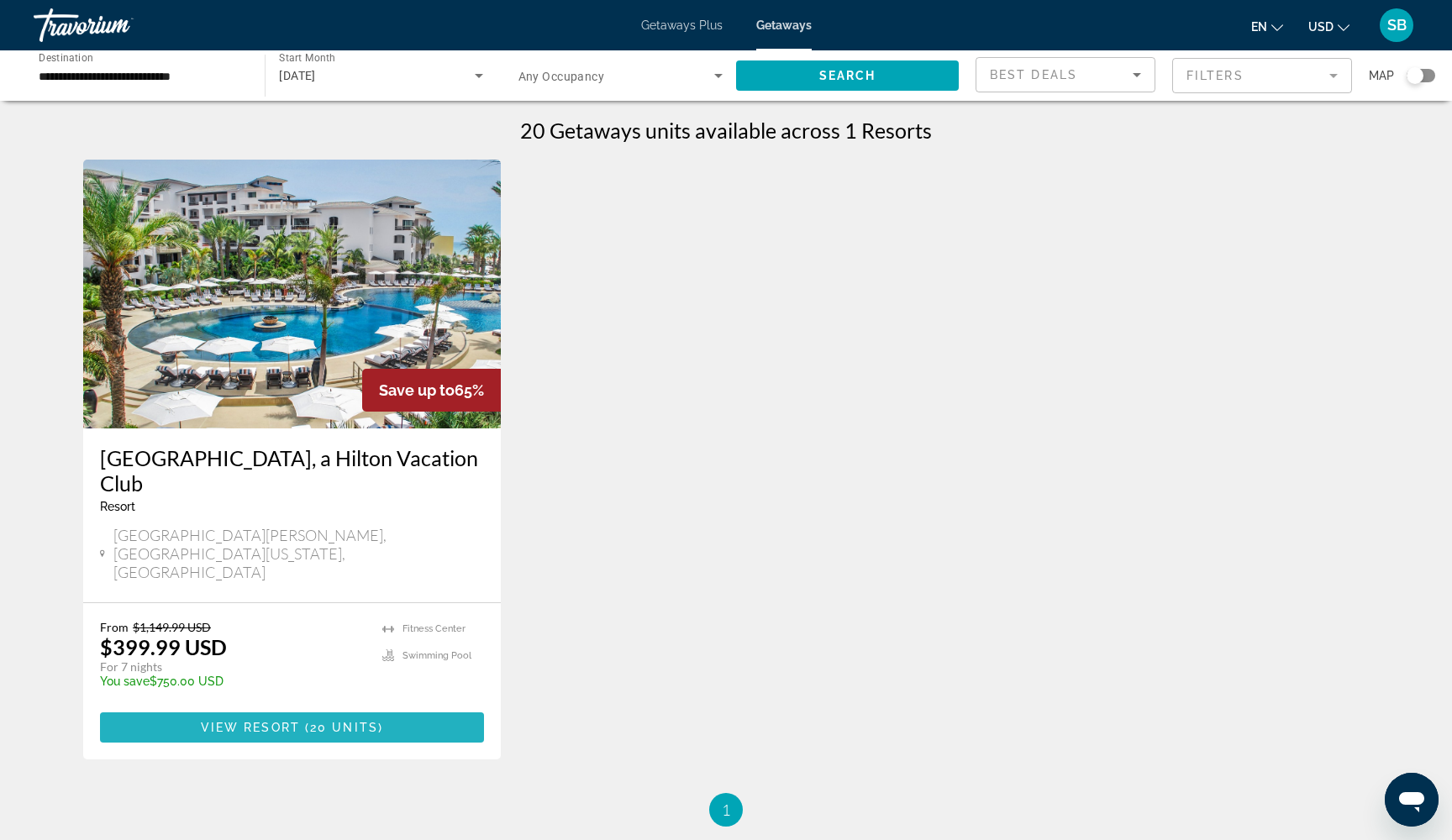
click at [249, 721] on span "View Resort" at bounding box center [250, 728] width 99 height 14
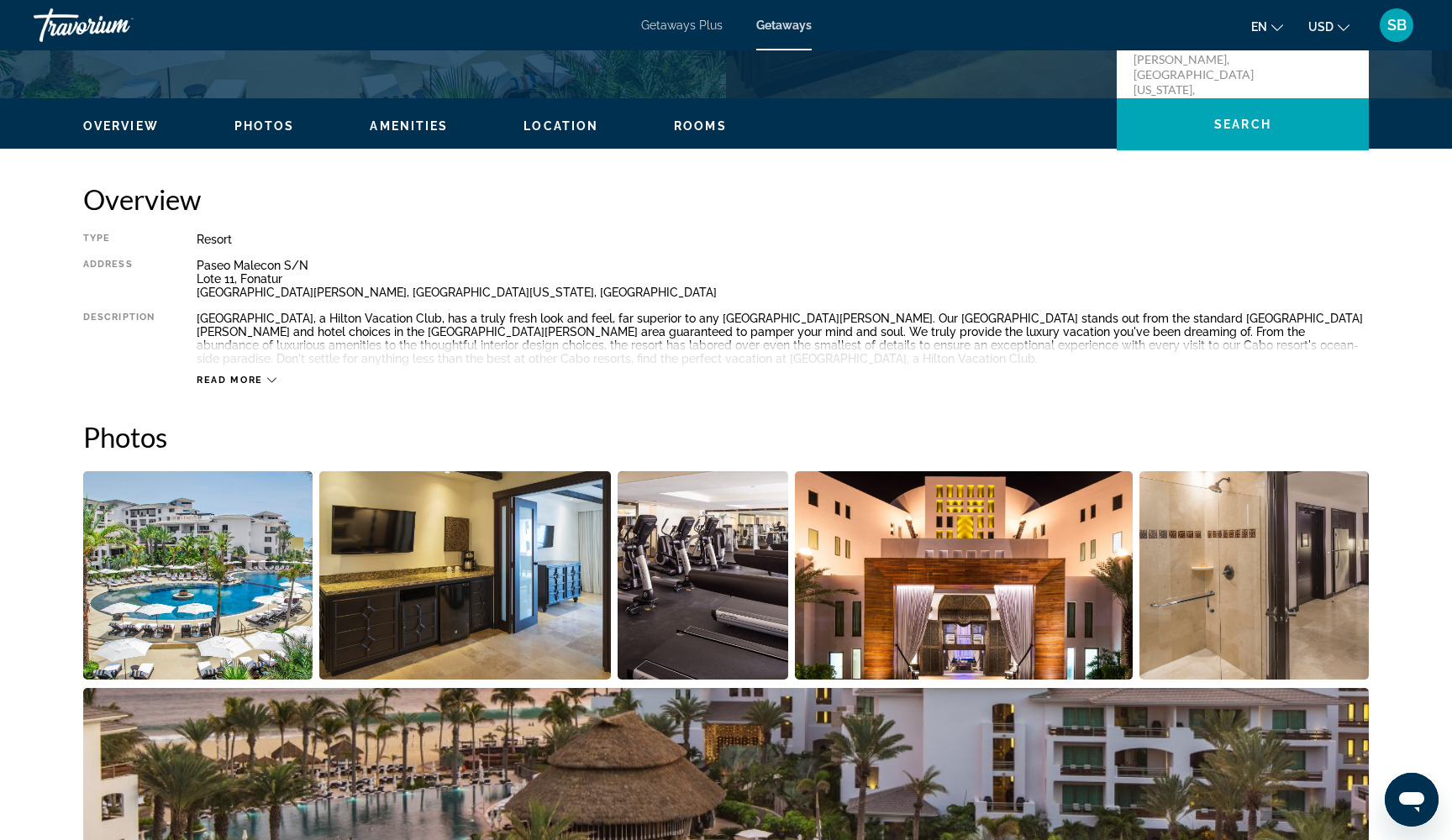
scroll to position [494, 0]
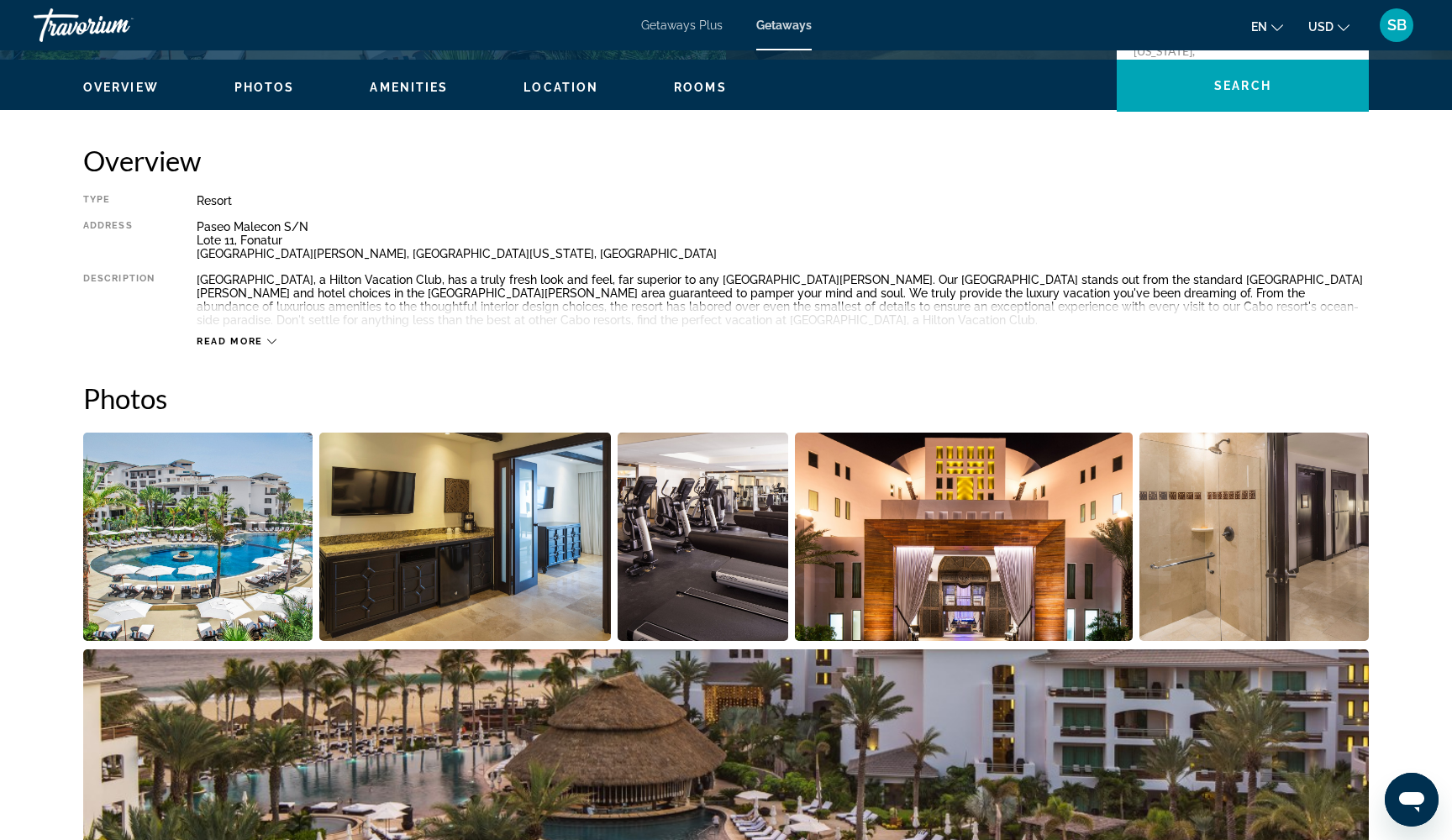
click at [215, 570] on img "Open full-screen image slider" at bounding box center [197, 536] width 229 height 209
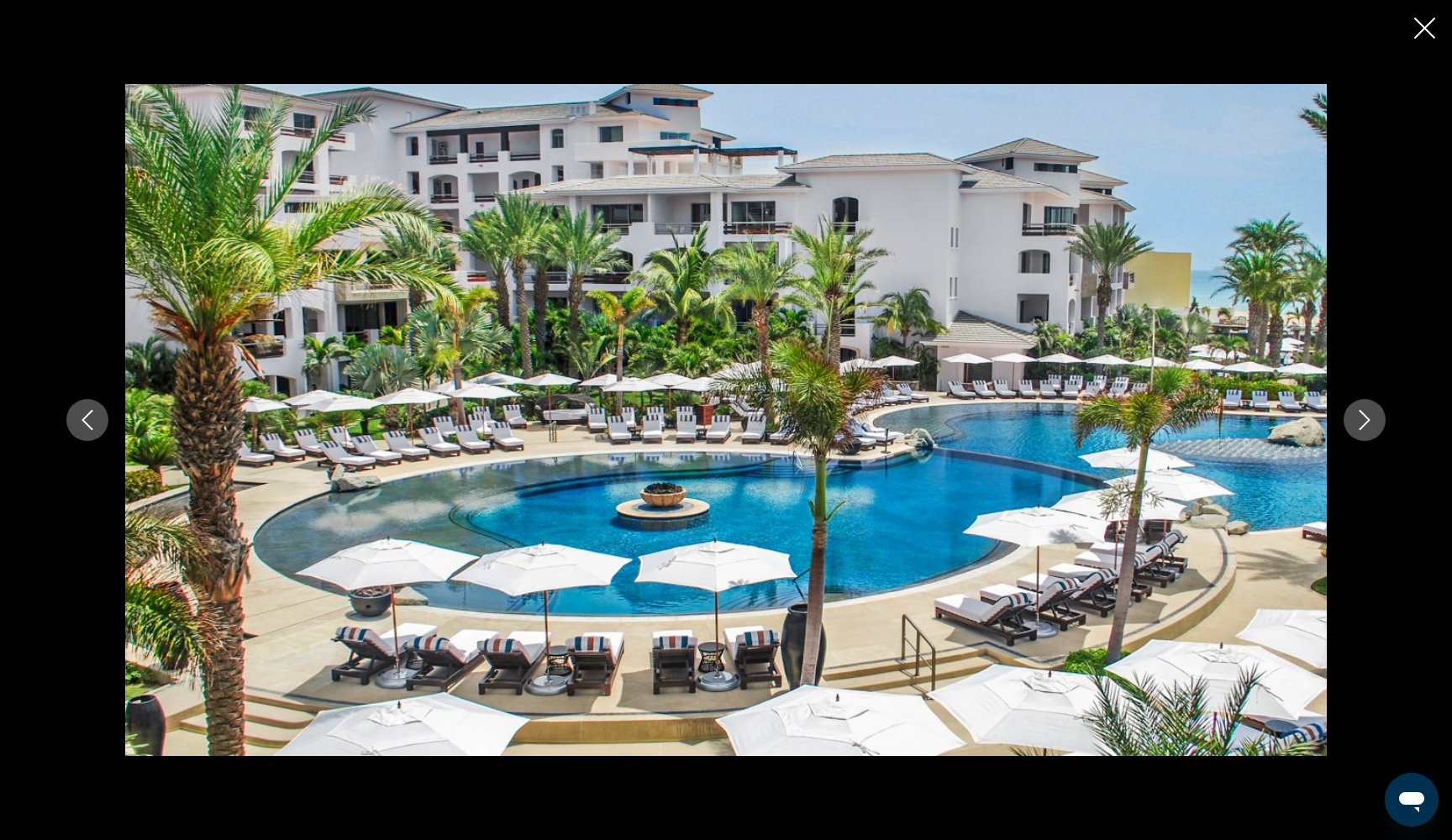
click at [1364, 420] on icon "Next image" at bounding box center [1364, 420] width 20 height 20
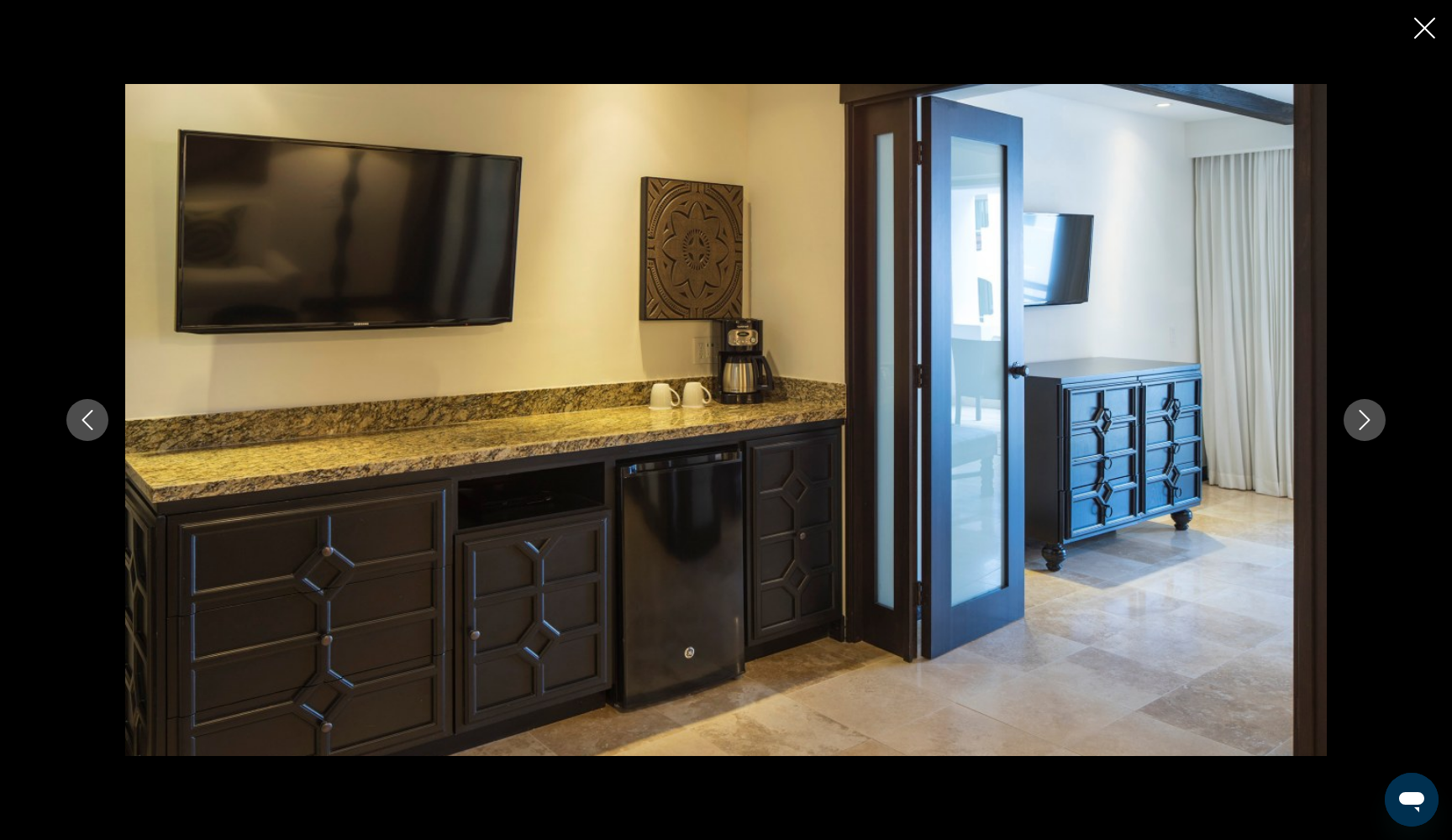
click at [1364, 420] on icon "Next image" at bounding box center [1364, 420] width 20 height 20
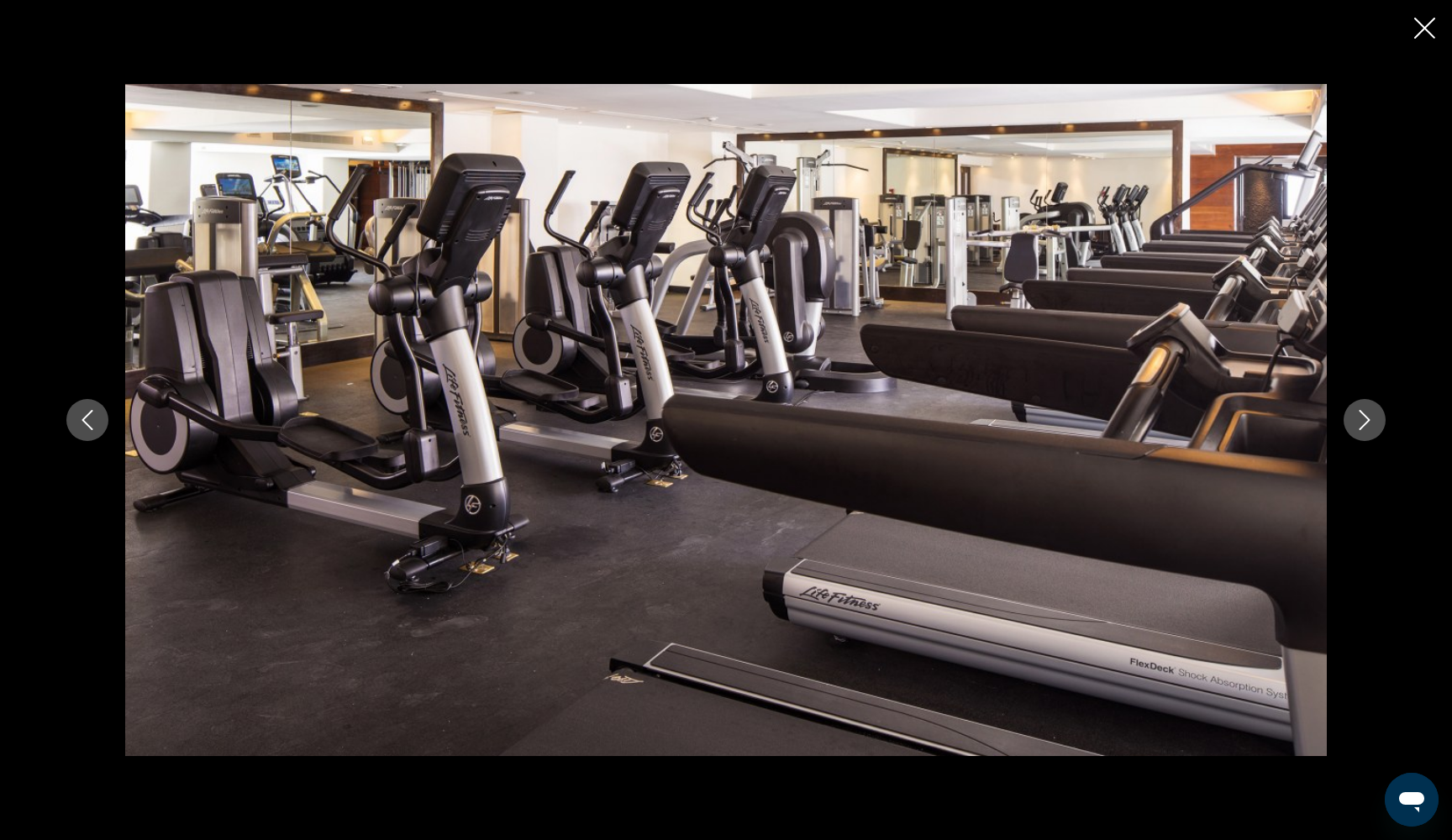
click at [1364, 420] on icon "Next image" at bounding box center [1364, 420] width 20 height 20
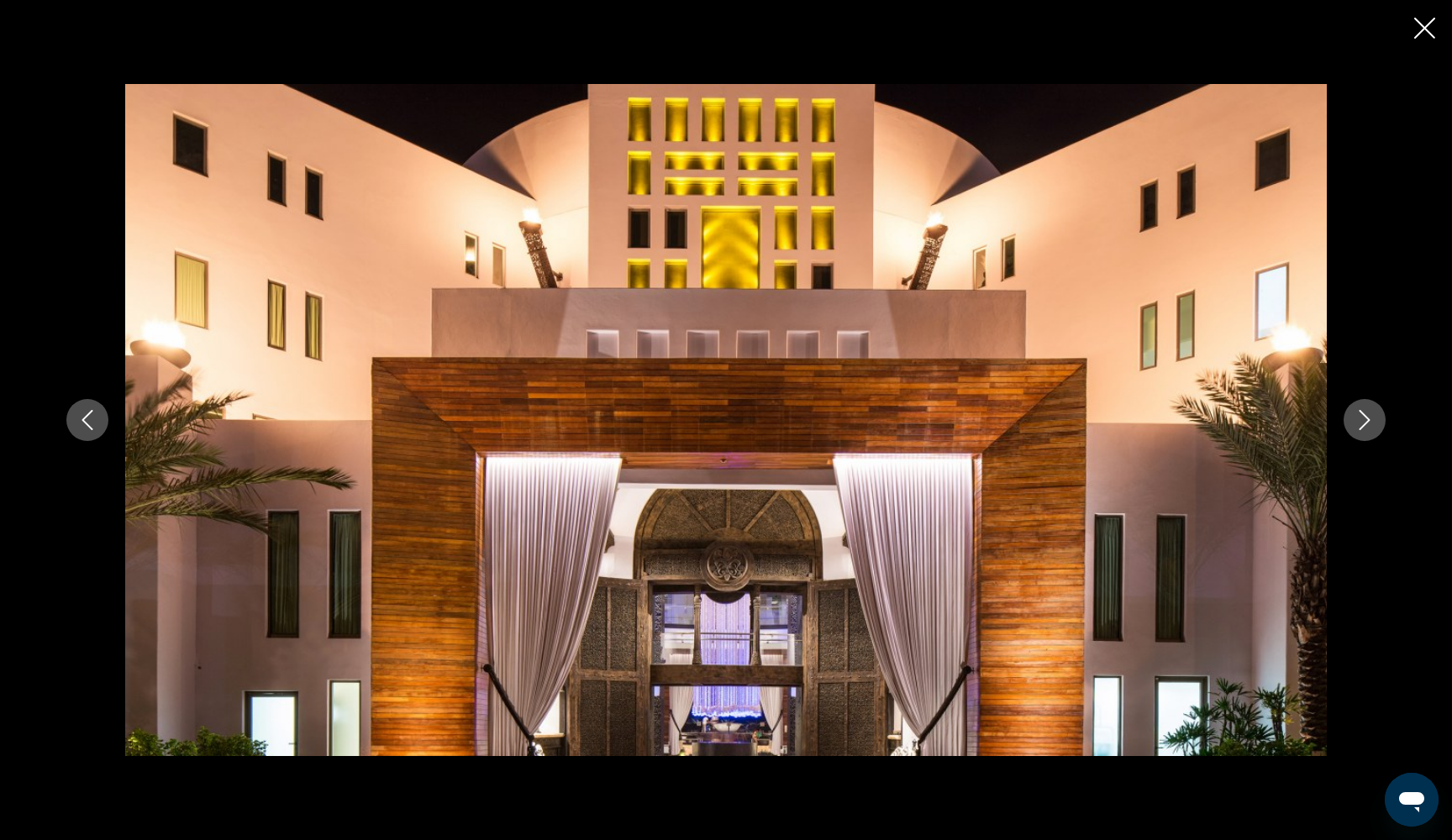
click at [1364, 420] on icon "Next image" at bounding box center [1364, 420] width 20 height 20
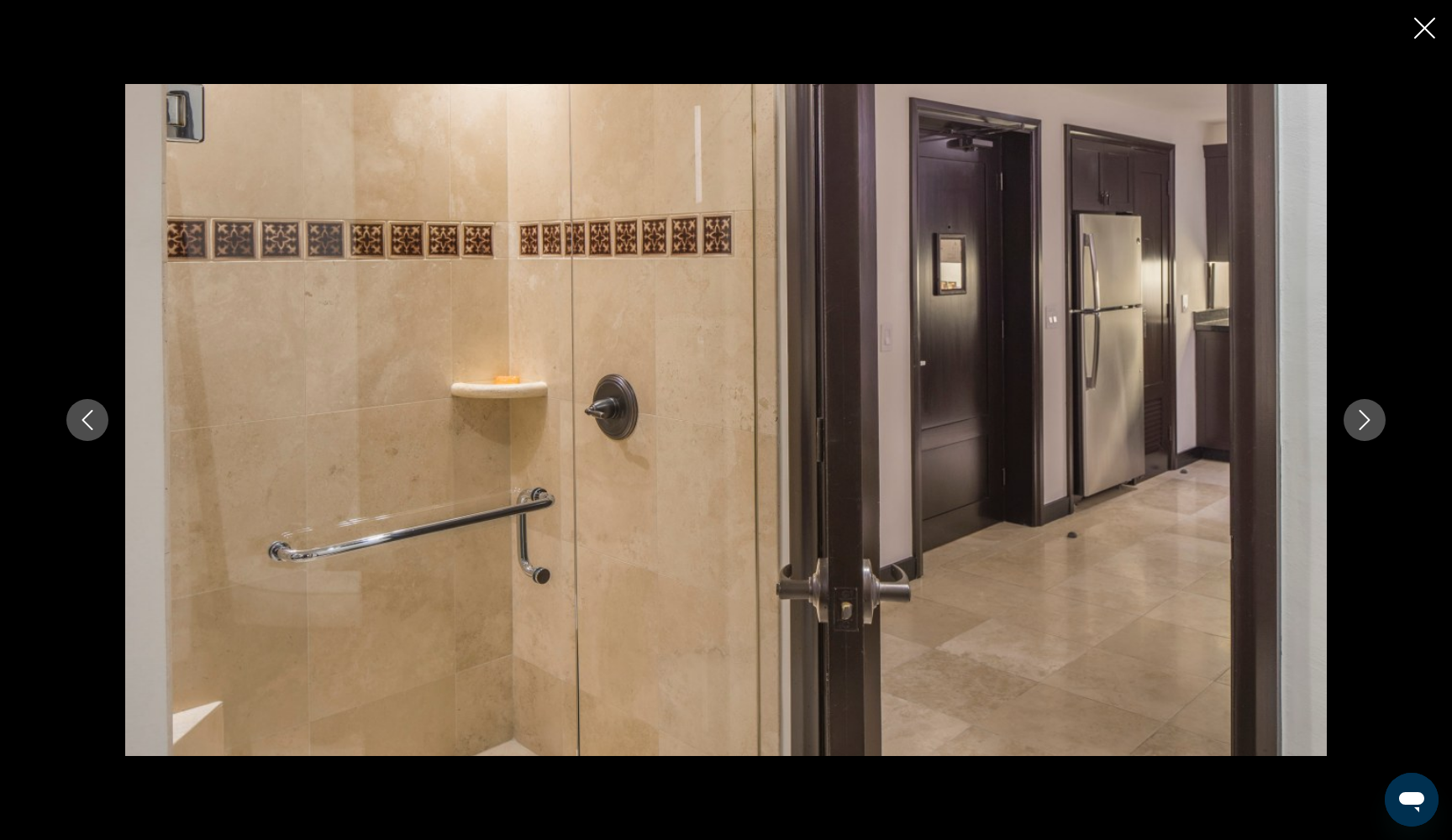
click at [1364, 420] on icon "Next image" at bounding box center [1364, 420] width 20 height 20
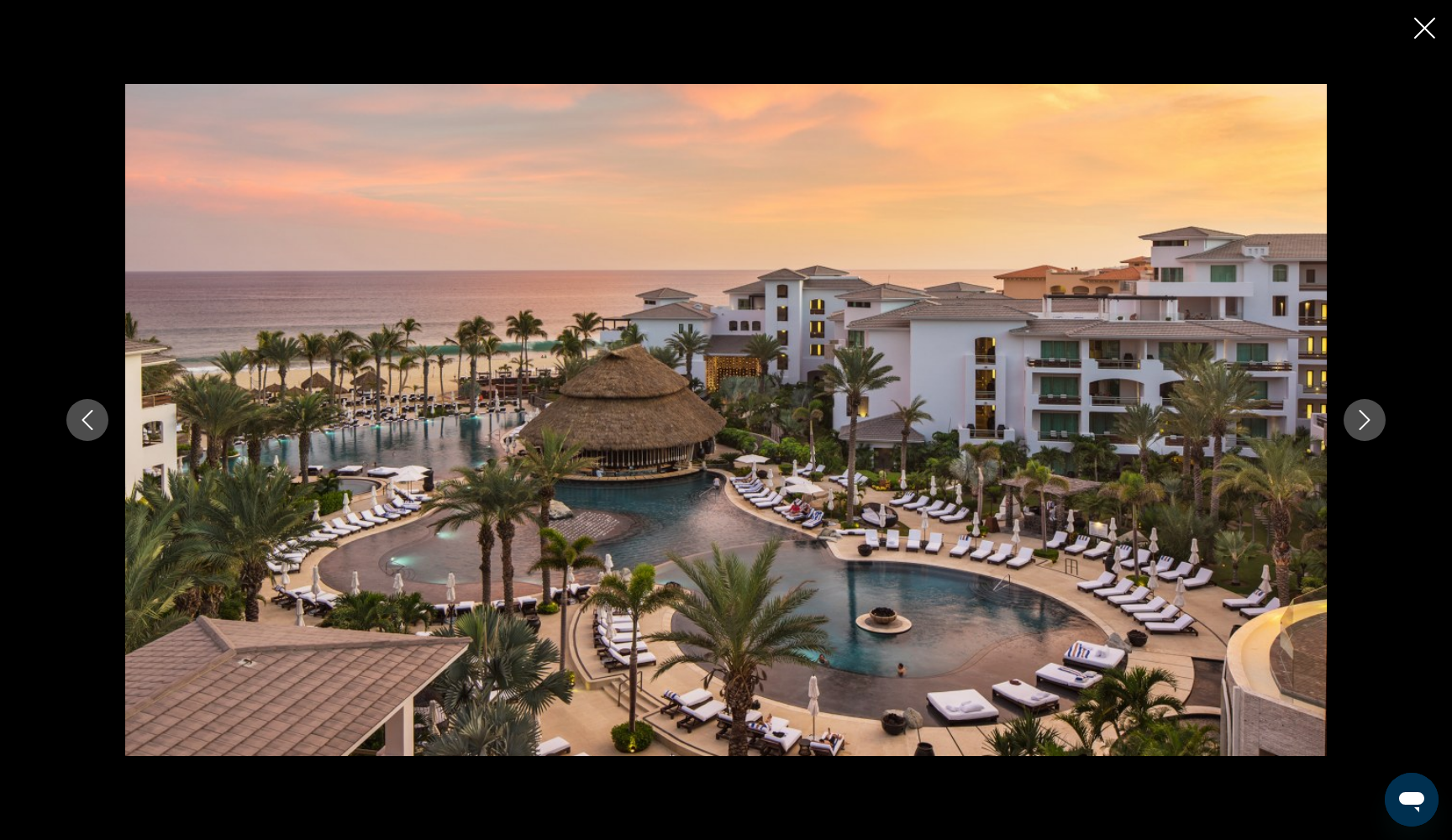
click at [1364, 420] on icon "Next image" at bounding box center [1364, 420] width 20 height 20
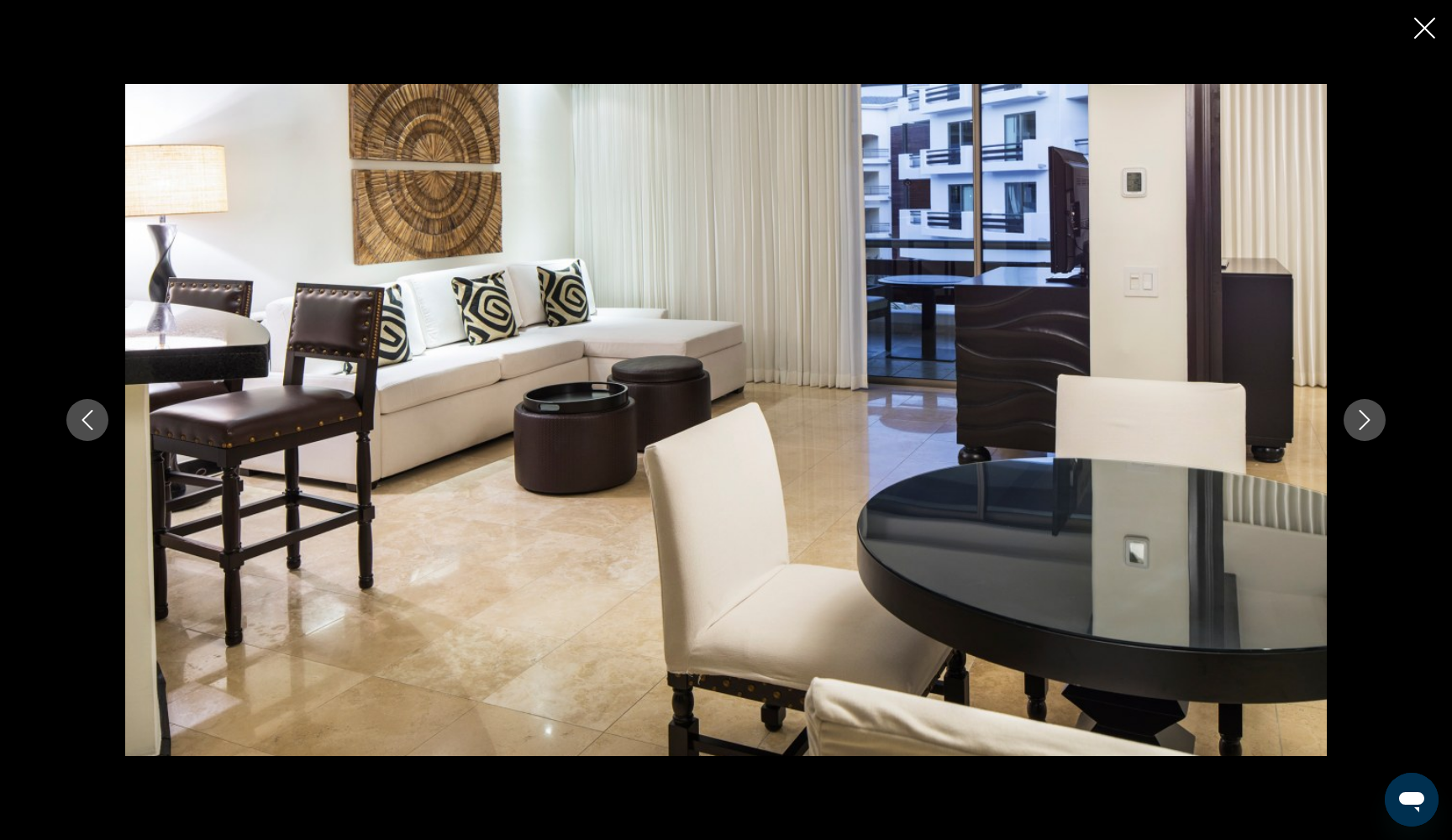
click at [1364, 420] on icon "Next image" at bounding box center [1364, 420] width 20 height 20
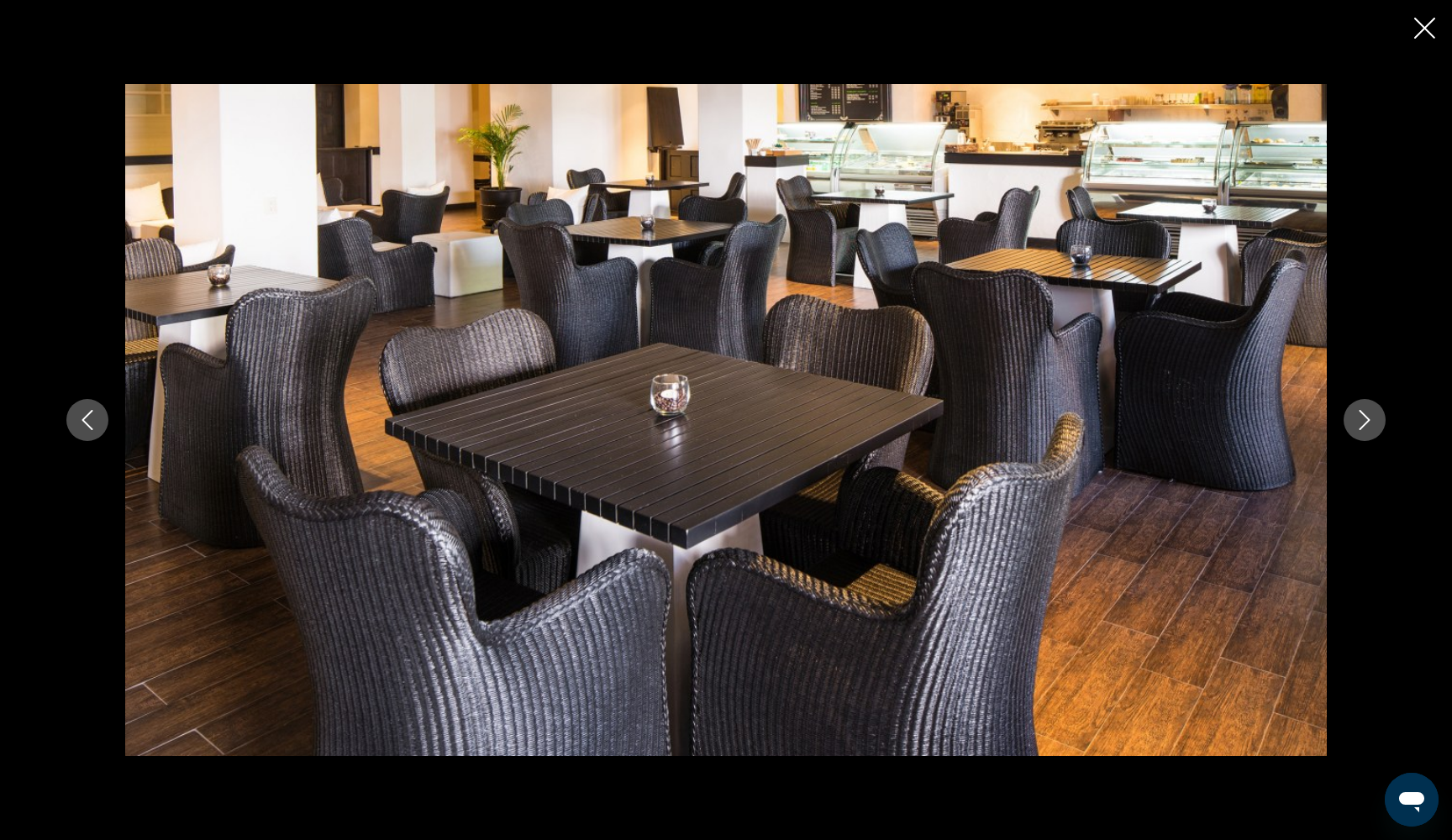
click at [1364, 420] on icon "Next image" at bounding box center [1364, 420] width 20 height 20
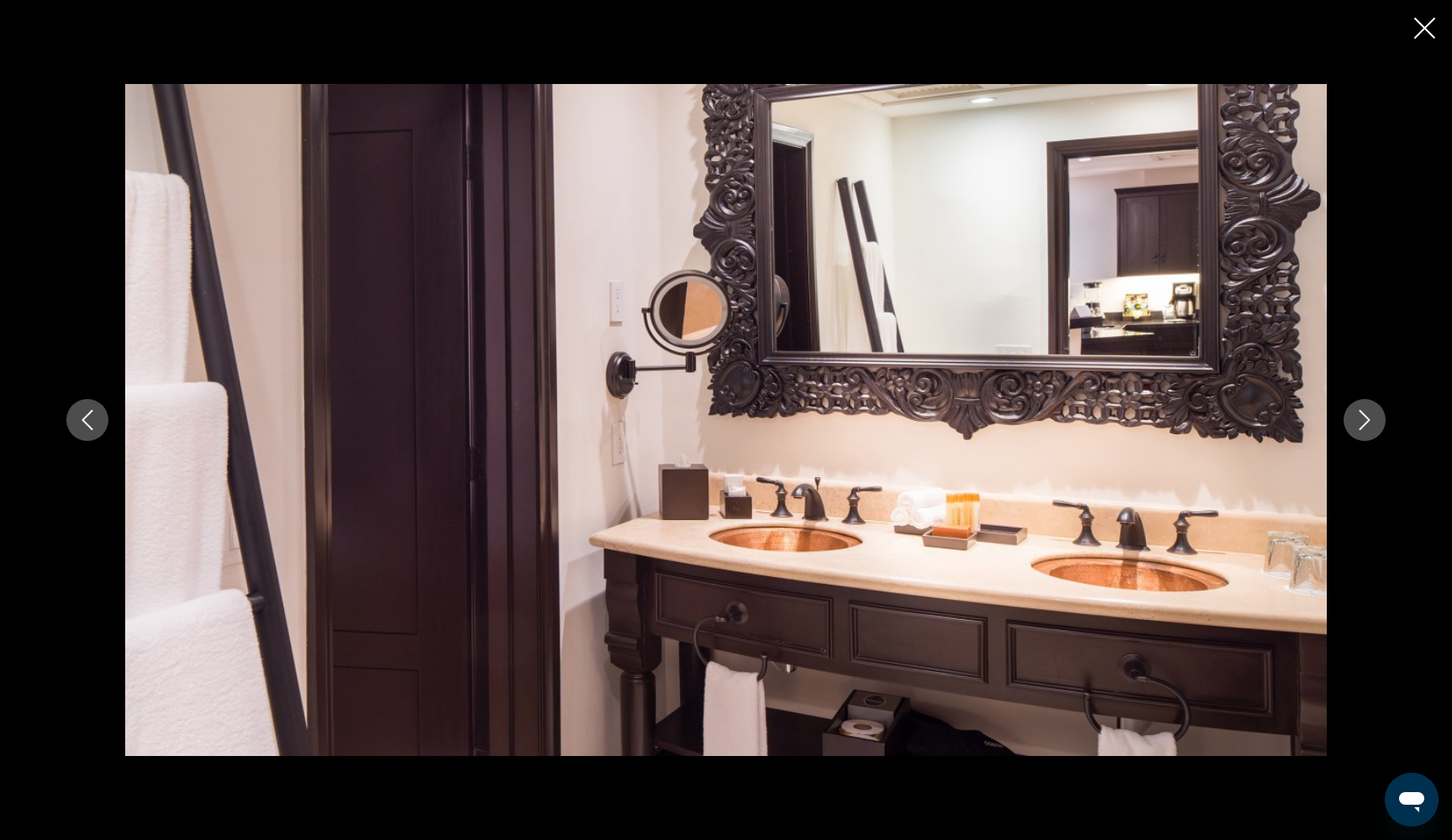
click at [1364, 420] on icon "Next image" at bounding box center [1364, 420] width 20 height 20
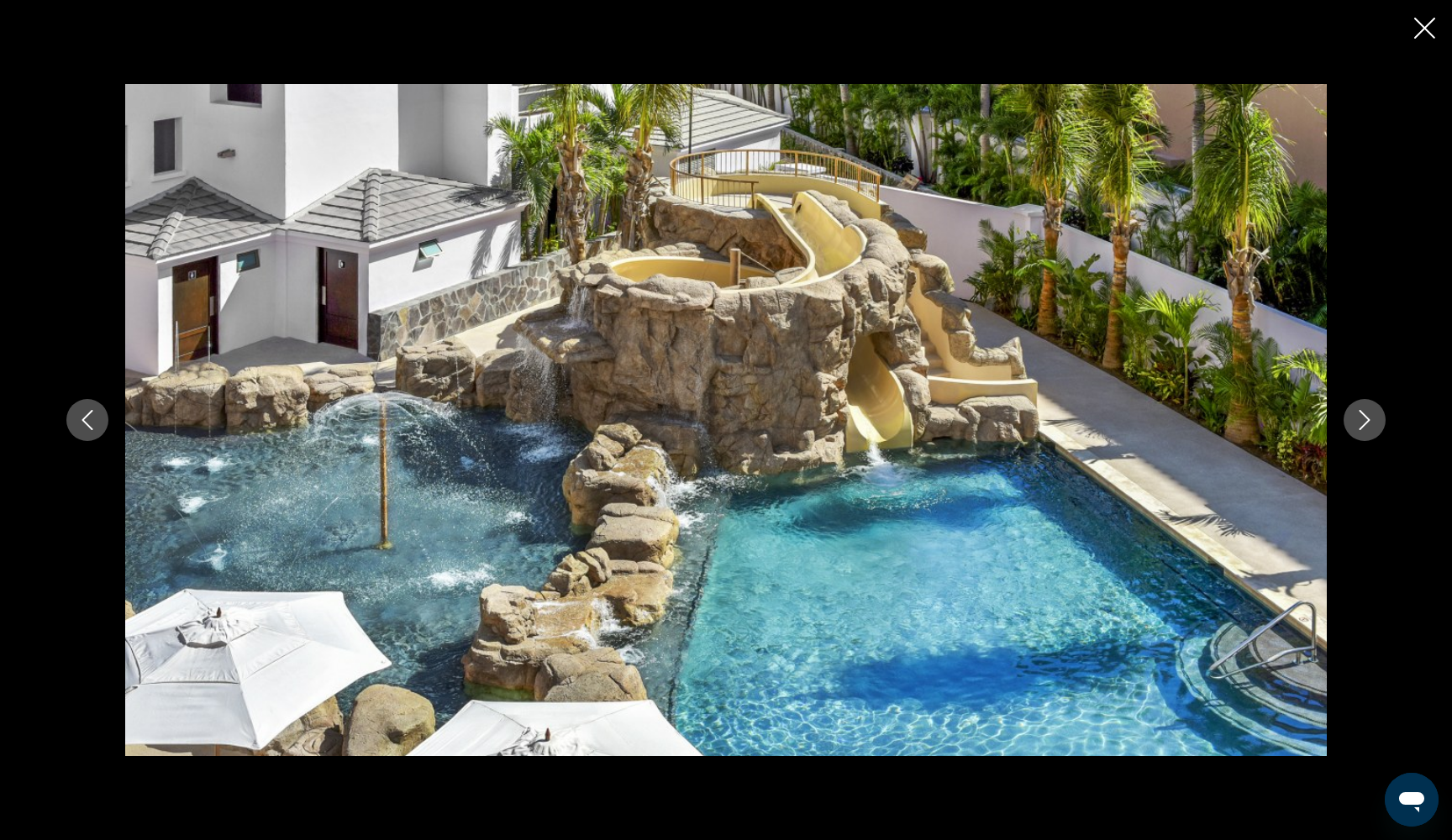
click at [1432, 30] on icon "Close slideshow" at bounding box center [1424, 28] width 21 height 21
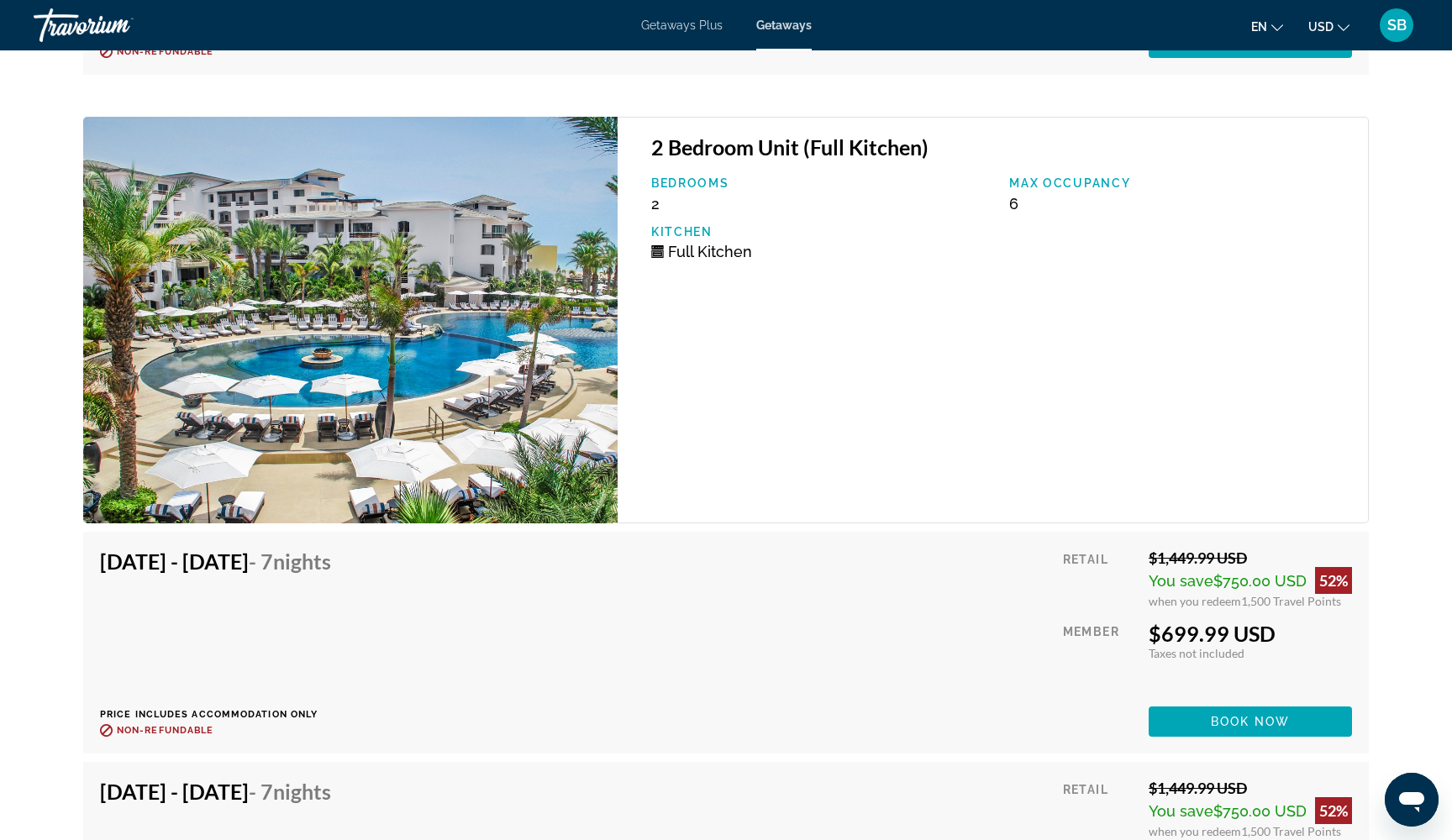
scroll to position [4146, 0]
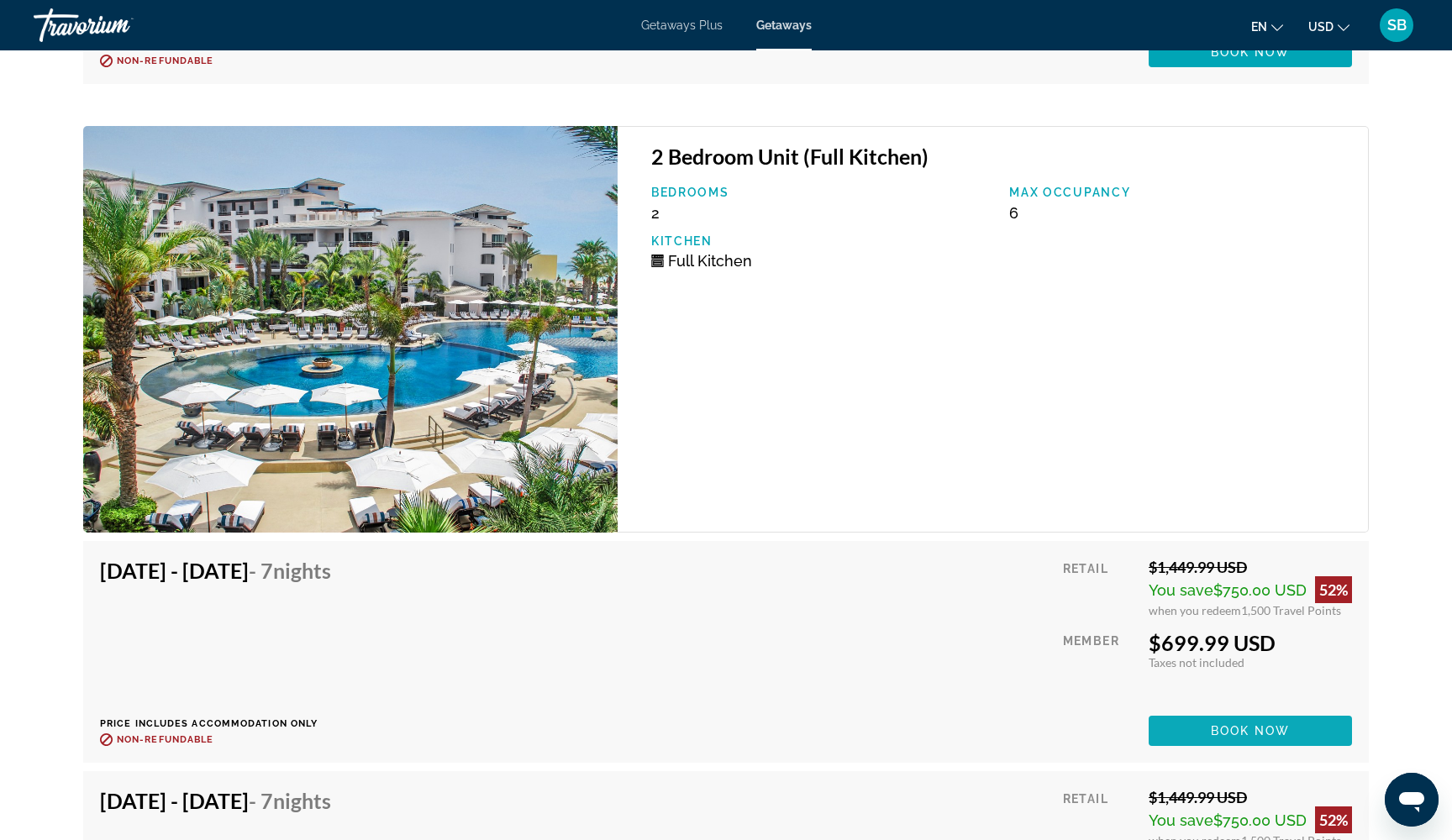
click at [1211, 730] on span "Book now" at bounding box center [1250, 731] width 80 height 14
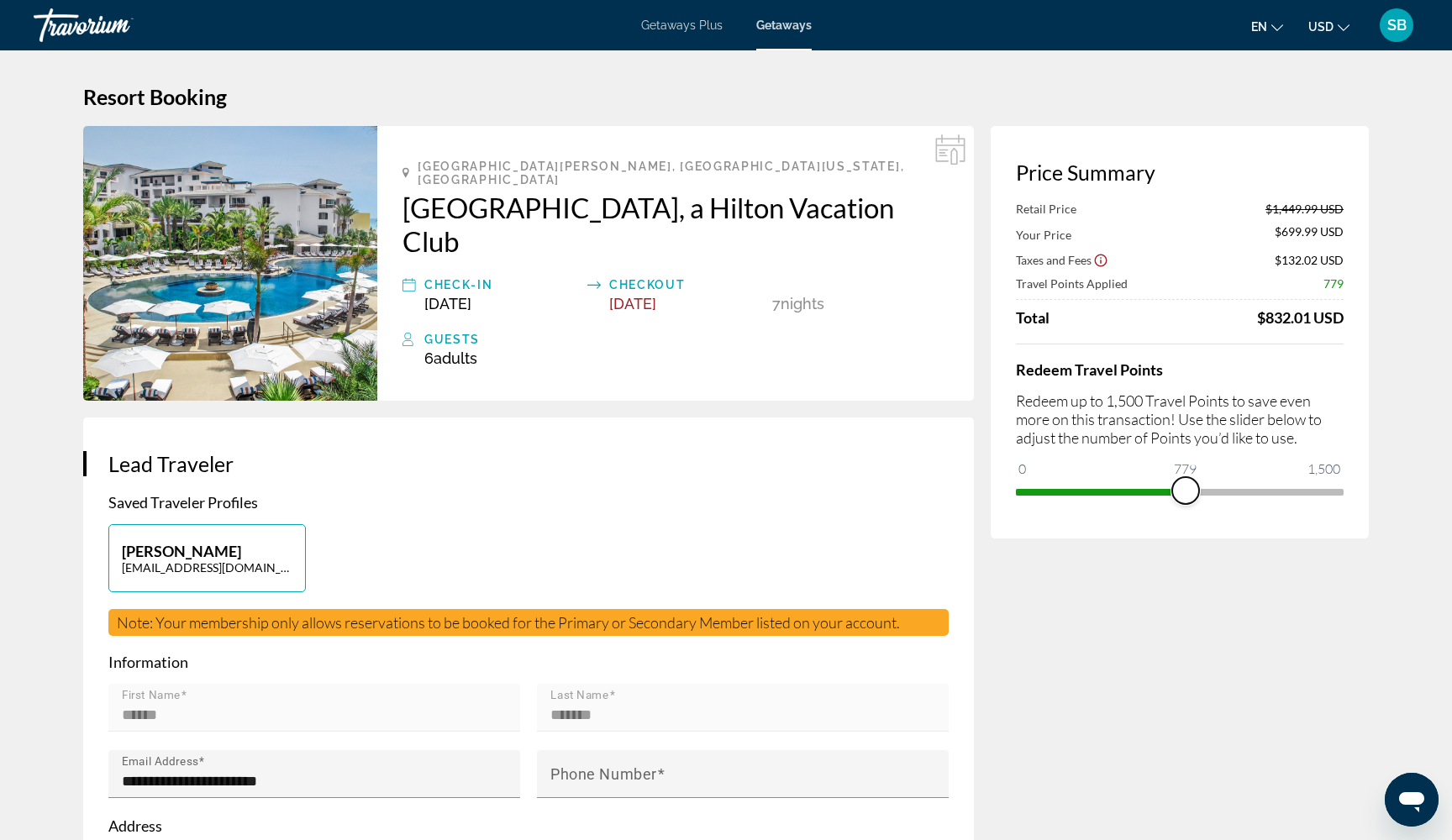
drag, startPoint x: 1326, startPoint y: 492, endPoint x: 1186, endPoint y: 492, distance: 140.0
click at [1186, 492] on span "ngx-slider" at bounding box center [1186, 491] width 27 height 27
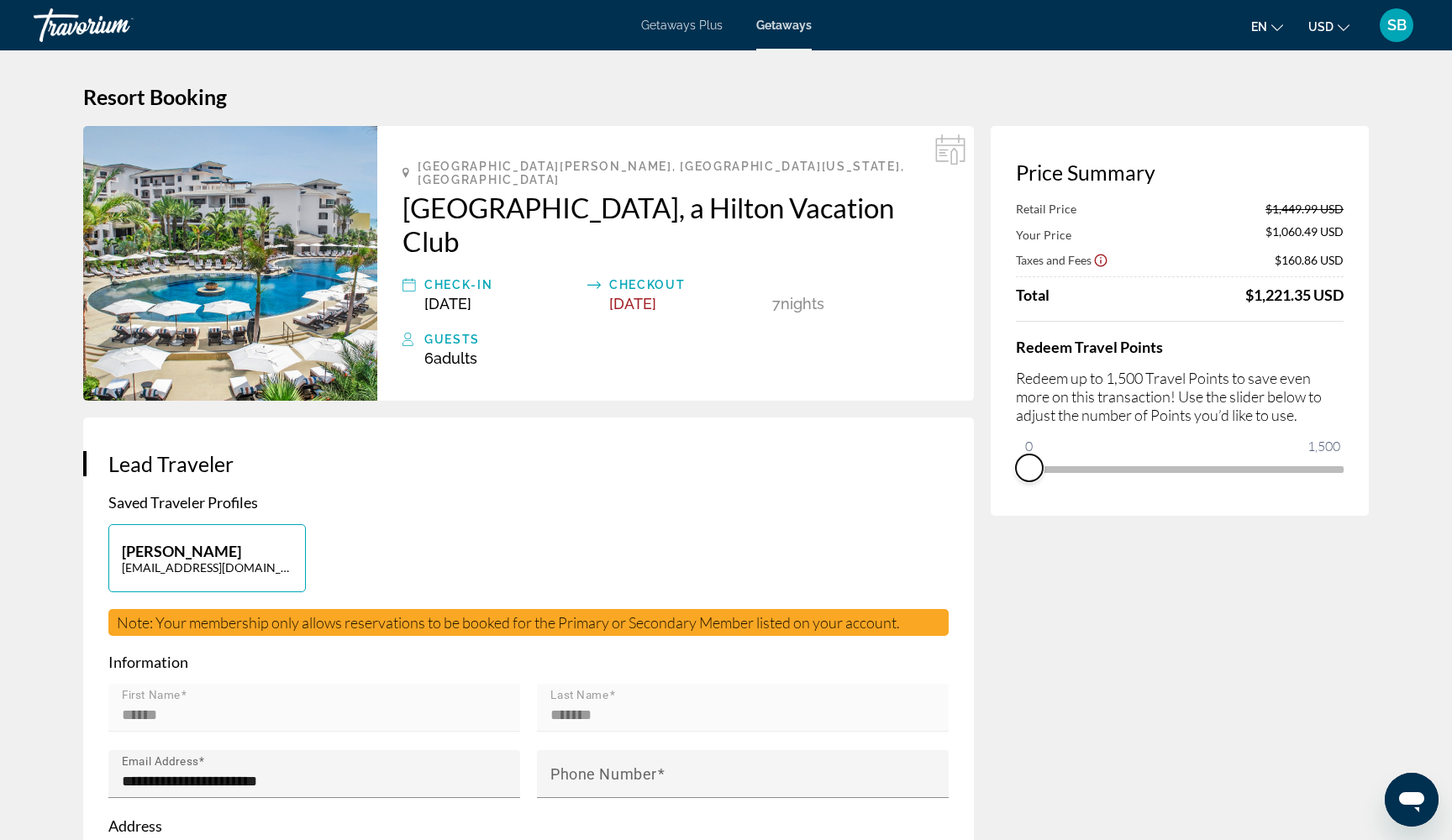
drag, startPoint x: 1185, startPoint y: 494, endPoint x: 1002, endPoint y: 481, distance: 183.5
click at [1001, 481] on div "Price Summary Retail Price $1,449.99 USD Your Price $1,060.49 USD Taxes and Fee…" at bounding box center [1180, 321] width 378 height 390
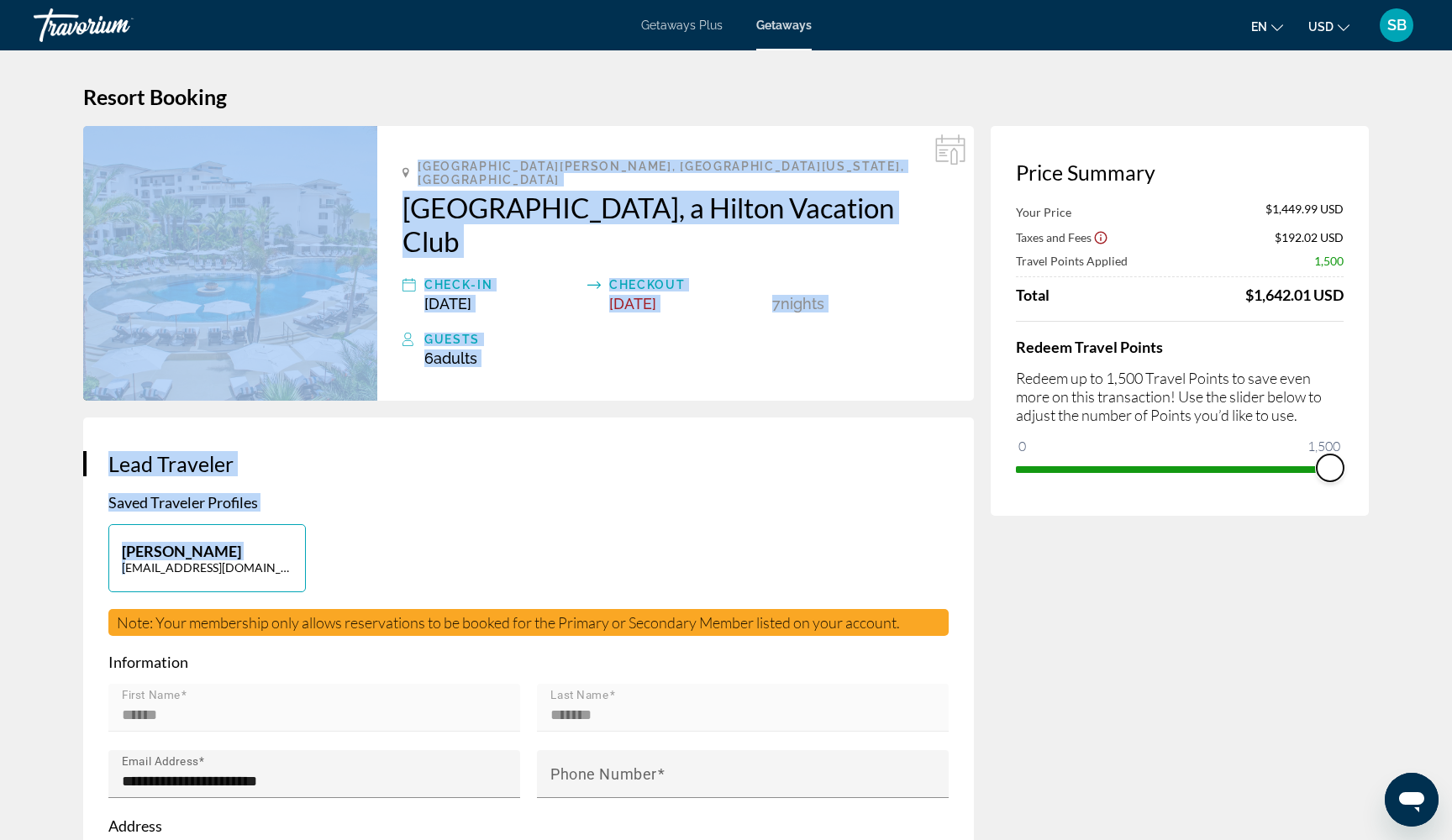
drag, startPoint x: 1032, startPoint y: 453, endPoint x: 1368, endPoint y: 473, distance: 336.6
click at [1368, 473] on div "Price Summary Your Price $1,449.99 USD Taxes and Fees $192.02 USD Travel Points…" at bounding box center [1180, 321] width 378 height 390
drag, startPoint x: 967, startPoint y: 114, endPoint x: 967, endPoint y: 500, distance: 386.0
